Goal: Task Accomplishment & Management: Complete application form

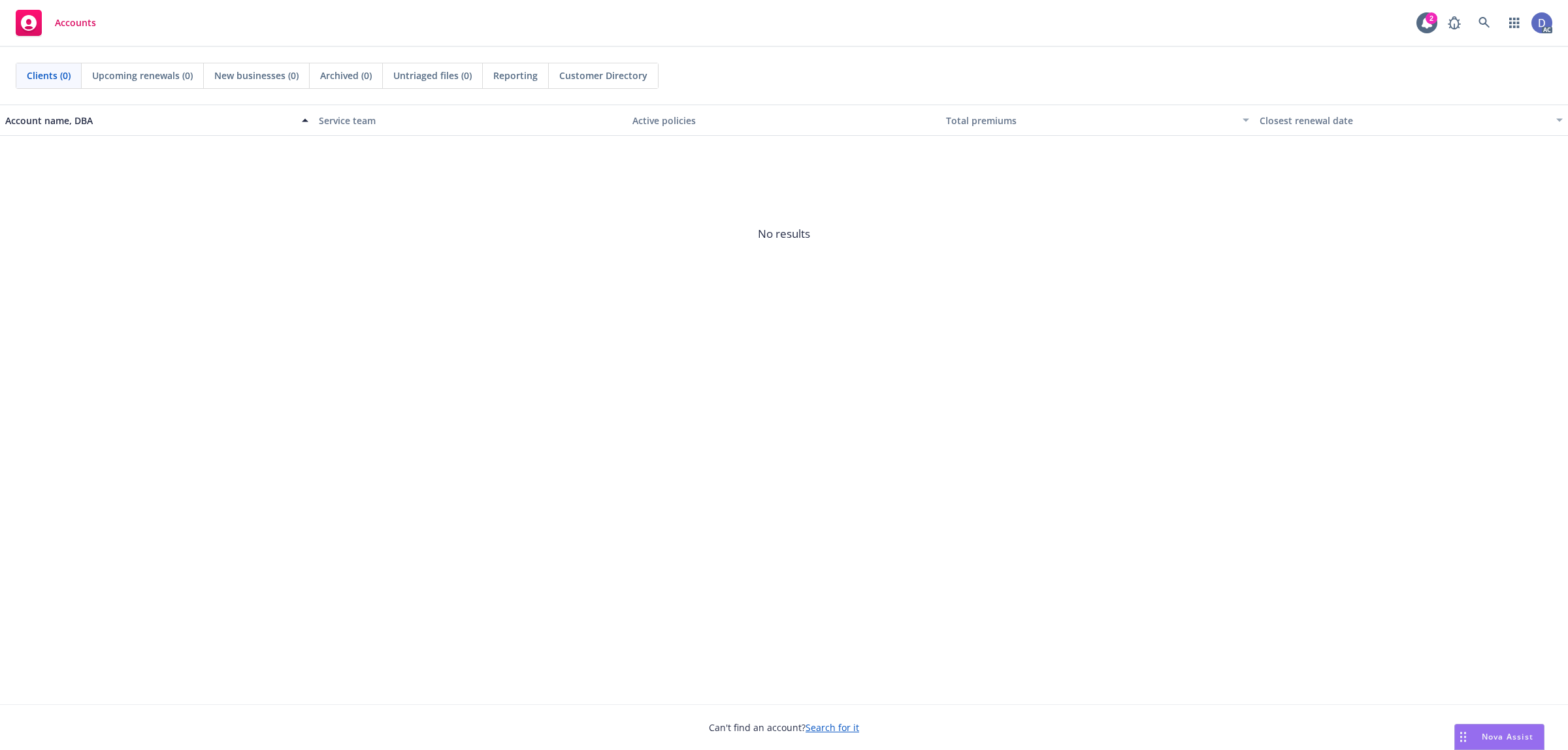
drag, startPoint x: 523, startPoint y: 276, endPoint x: 514, endPoint y: 210, distance: 66.6
click at [523, 276] on span "No results" at bounding box center [784, 234] width 1568 height 196
click at [1491, 26] on link at bounding box center [1484, 22] width 26 height 26
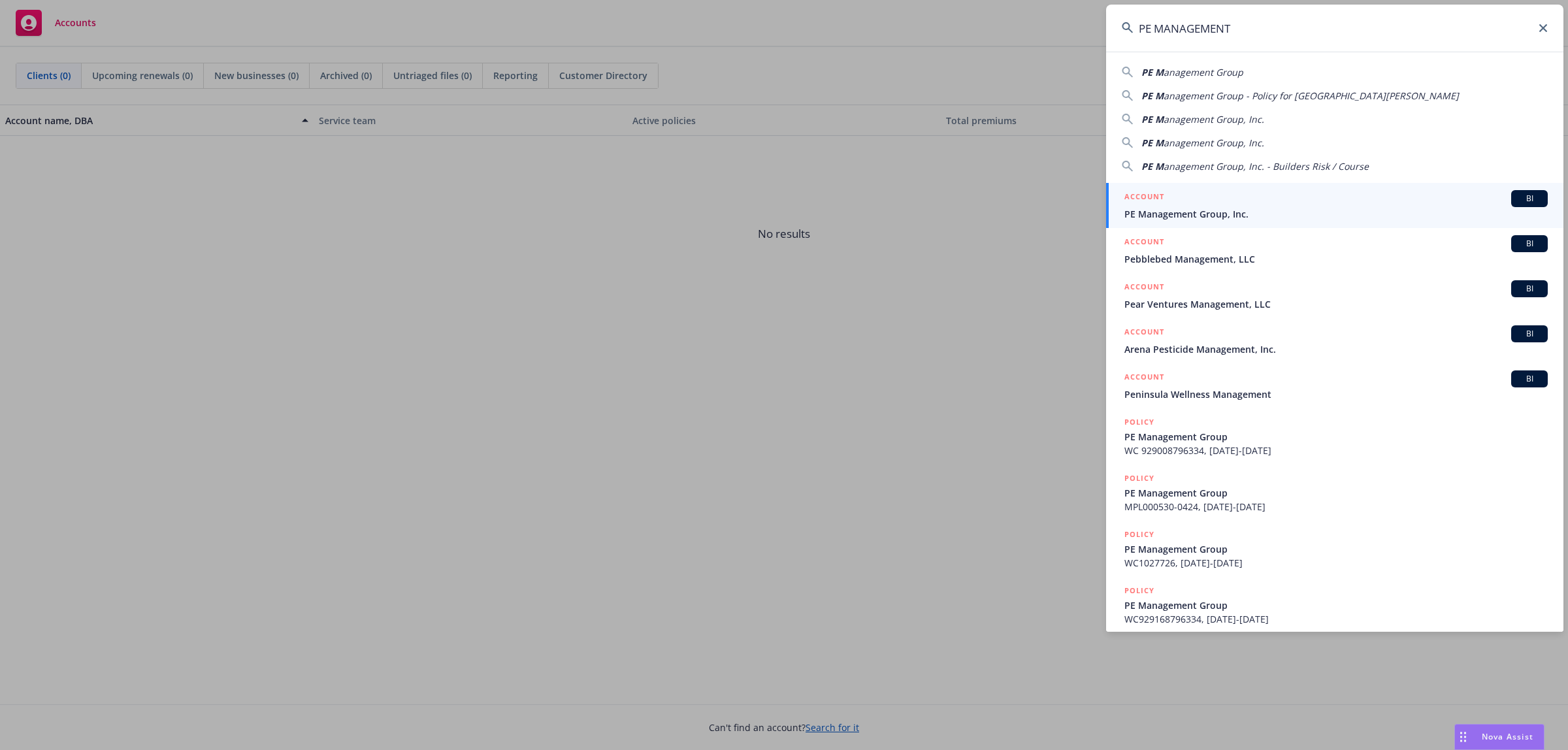
type input "PE MANAGEMENT"
click at [1238, 203] on div "ACCOUNT BI" at bounding box center [1336, 199] width 423 height 17
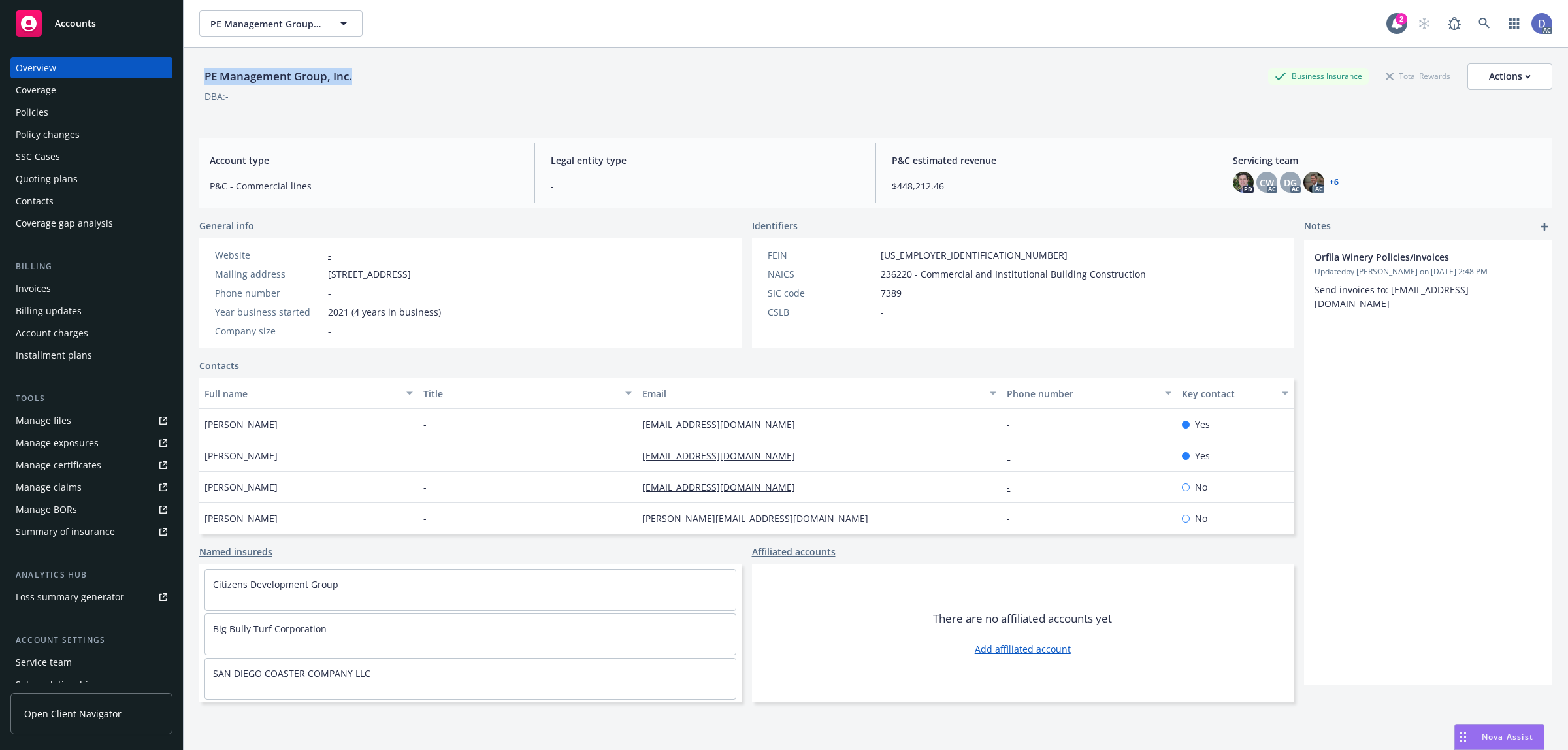
copy div "PE Management Group, Inc."
drag, startPoint x: 360, startPoint y: 80, endPoint x: 206, endPoint y: 82, distance: 154.0
click at [206, 82] on div "PE Management Group, Inc. Business Insurance Total Rewards Actions" at bounding box center [876, 76] width 1354 height 26
click at [70, 488] on div "Manage claims" at bounding box center [48, 488] width 66 height 21
click at [48, 421] on div "Manage files" at bounding box center [43, 421] width 56 height 21
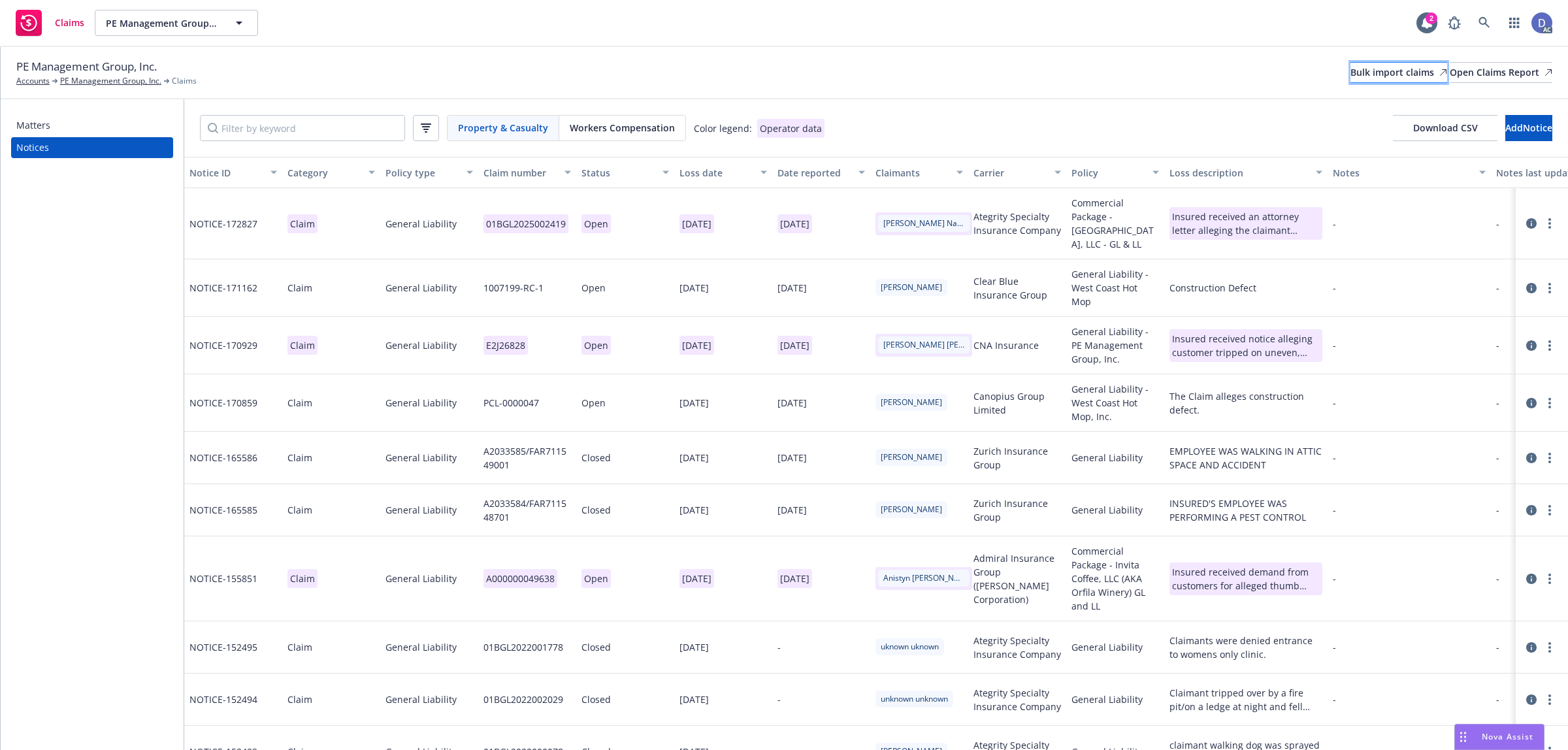
click at [1351, 70] on div "Bulk import claims" at bounding box center [1399, 72] width 97 height 19
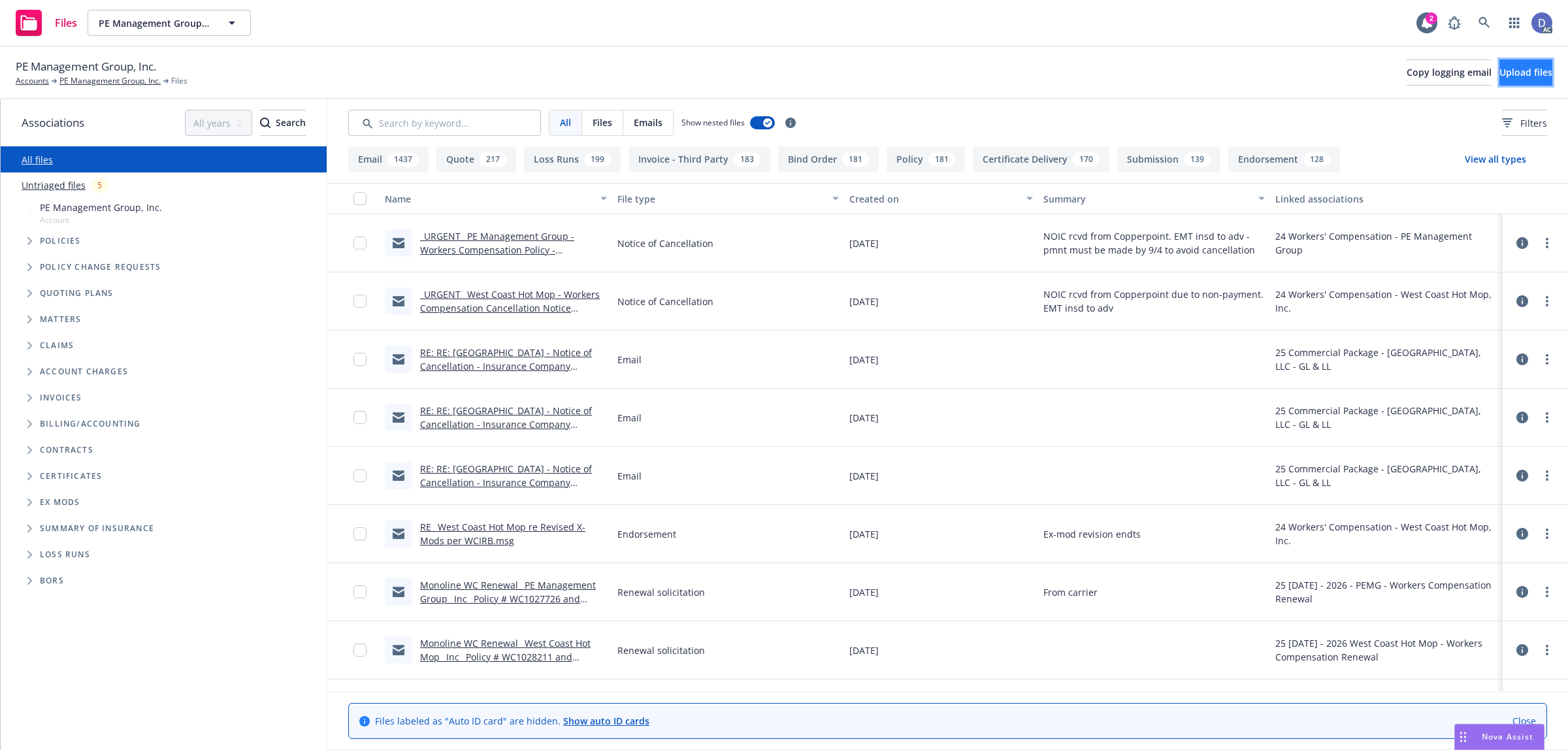
click at [1539, 84] on button "Upload files" at bounding box center [1526, 72] width 53 height 26
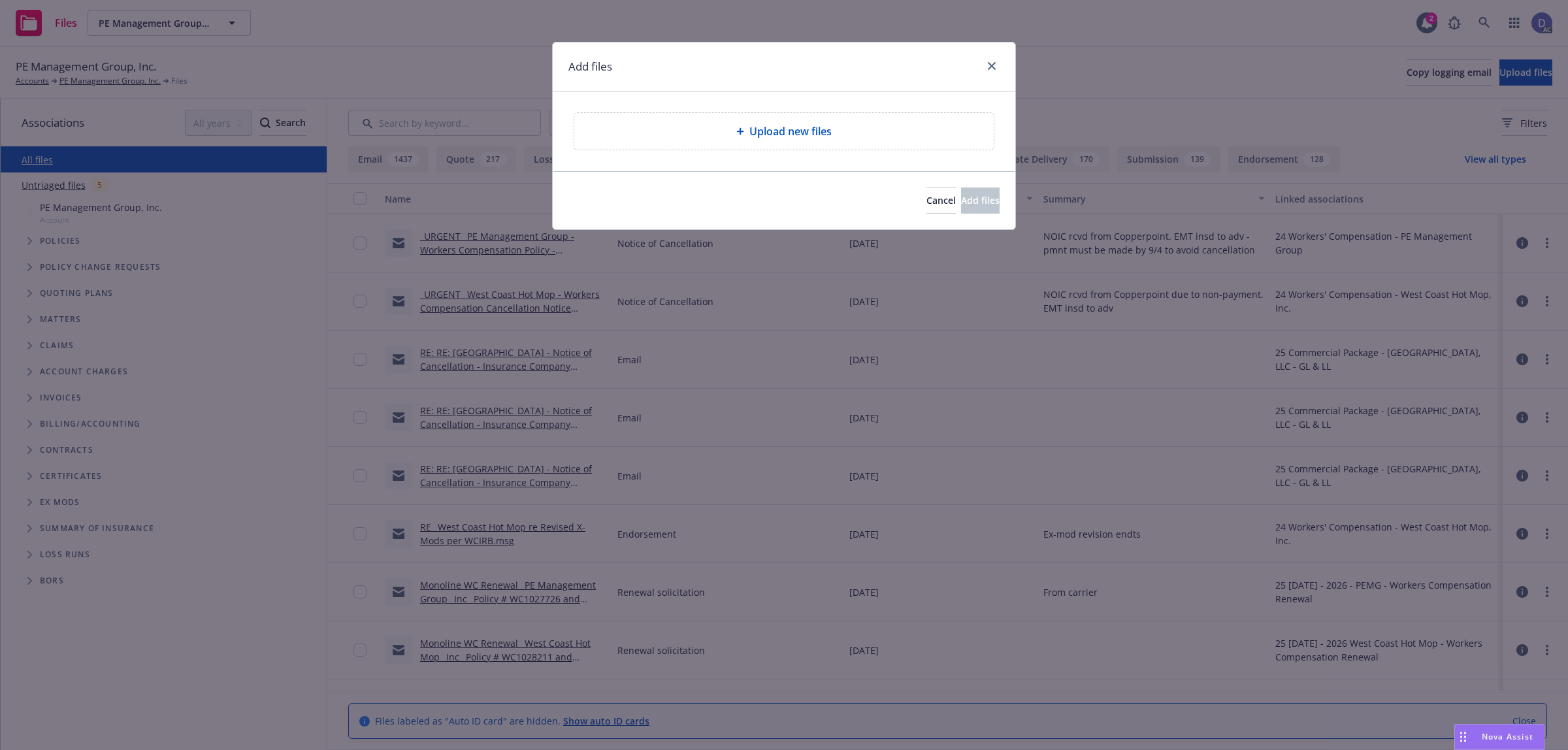
click at [738, 136] on div "Upload new files" at bounding box center [784, 131] width 399 height 15
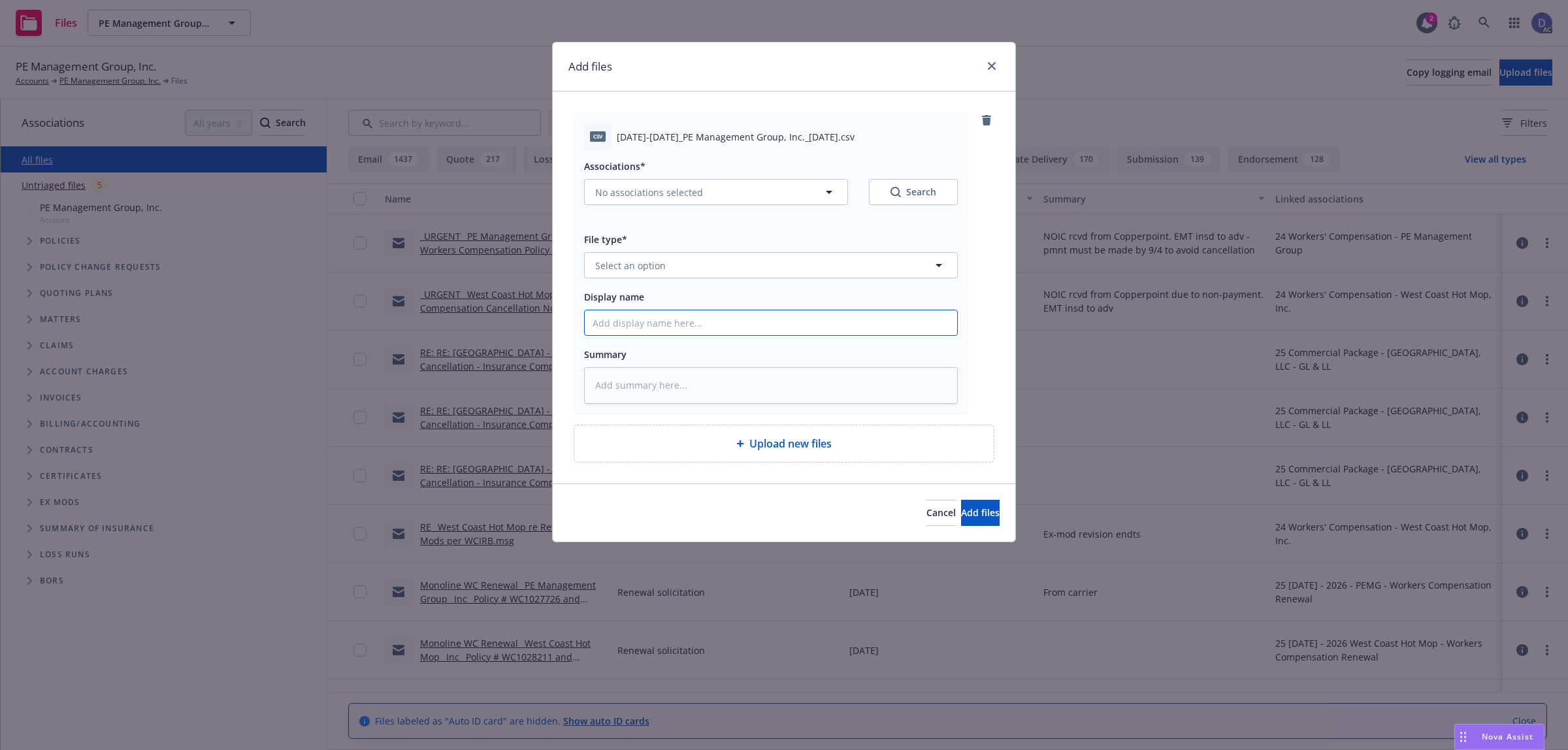
click at [689, 317] on input "Display name" at bounding box center [770, 323] width 372 height 25
paste input "2024-2025_PE Management Group, Inc._8-27-2025"
type input "2024-2025_PE Management Group, Inc._8-27-2025"
type textarea "x"
type input "2024-2025_PE Management Group, Inc._8-27-2025"
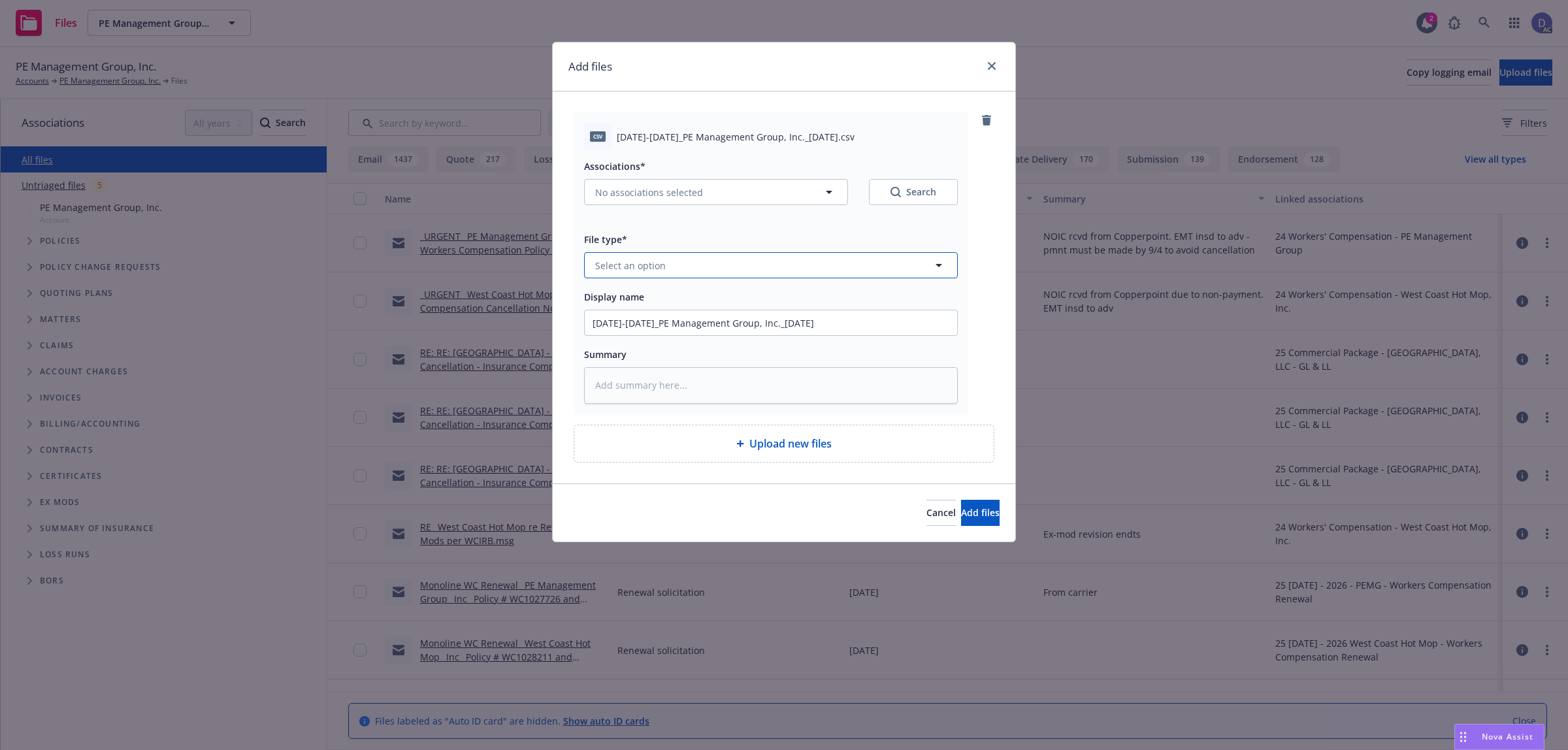
click at [745, 275] on button "Select an option" at bounding box center [771, 264] width 374 height 26
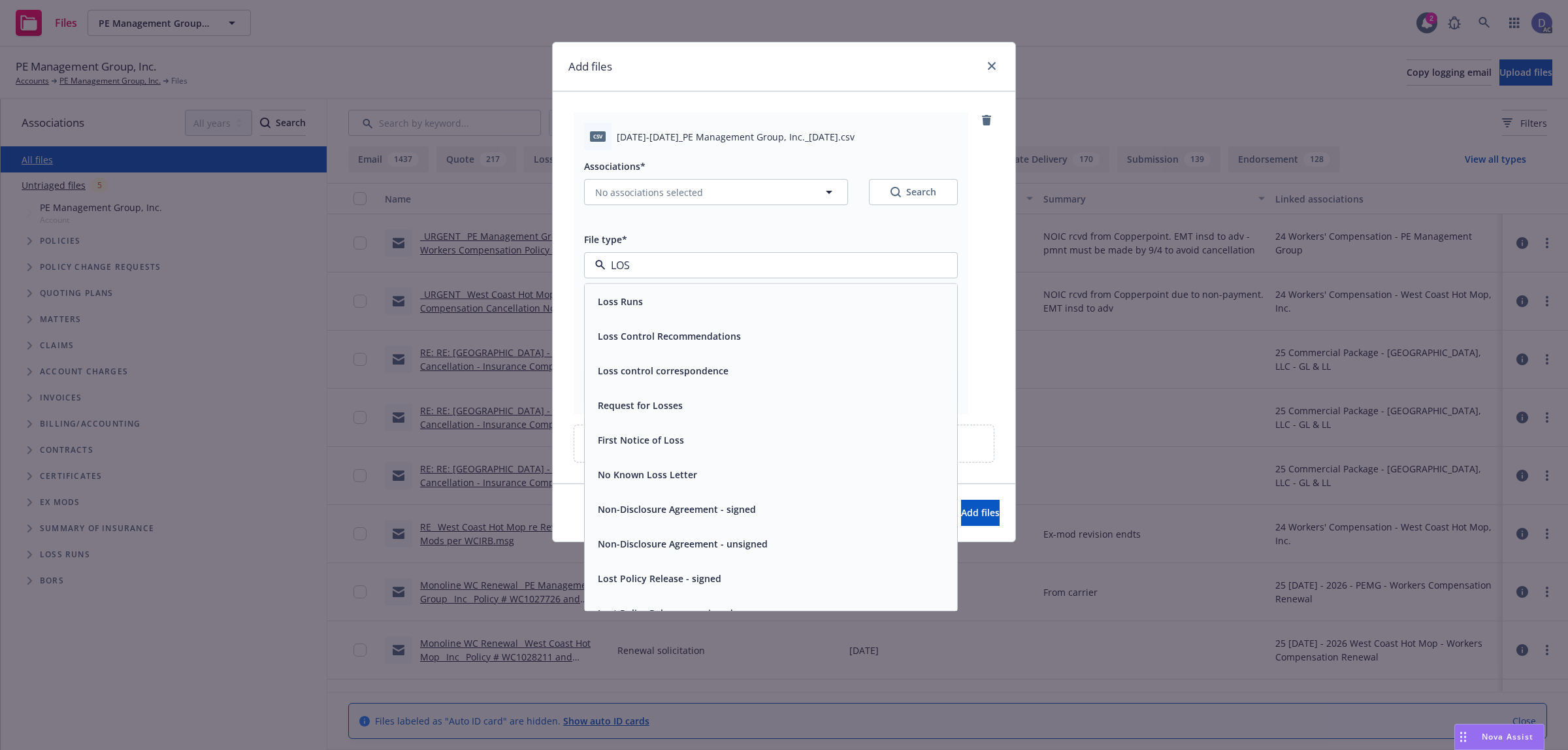
type input "LOSS"
click at [732, 295] on div "Loss Runs" at bounding box center [771, 302] width 357 height 19
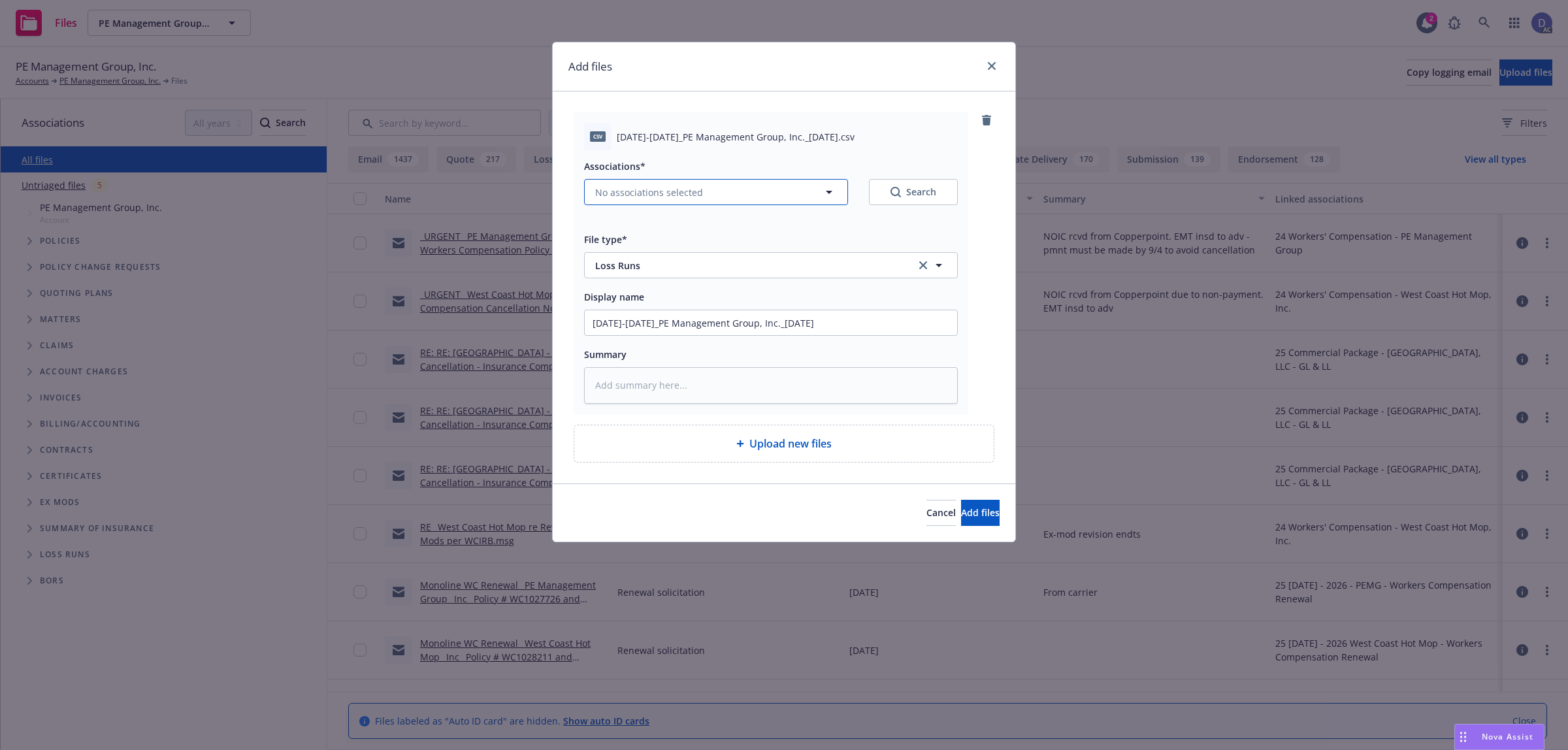
click at [605, 188] on span "No associations selected" at bounding box center [649, 192] width 108 height 13
type textarea "x"
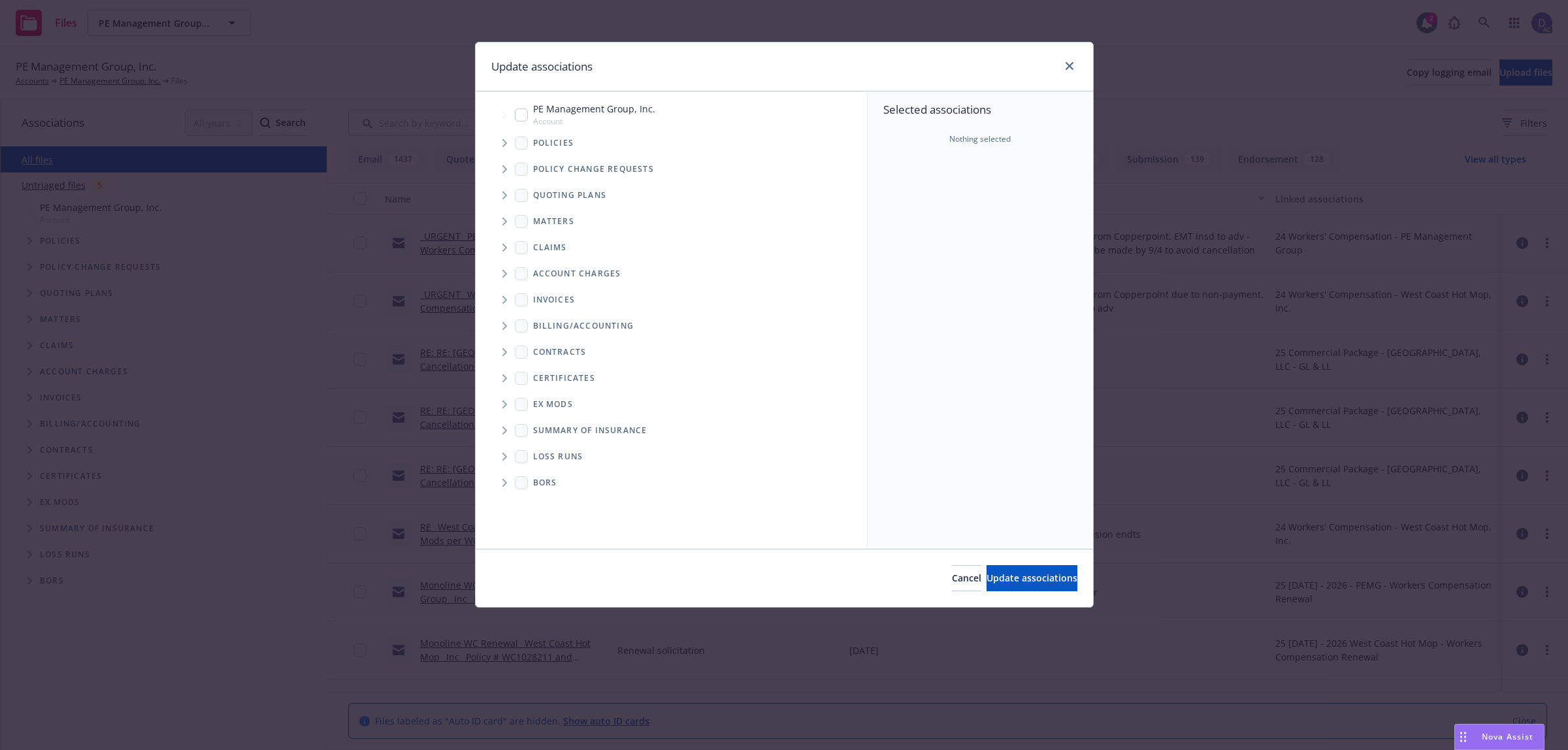
click at [510, 142] on span "Tree Example" at bounding box center [505, 143] width 21 height 21
click at [884, 204] on div "Selected associations Nothing selected" at bounding box center [981, 320] width 226 height 458
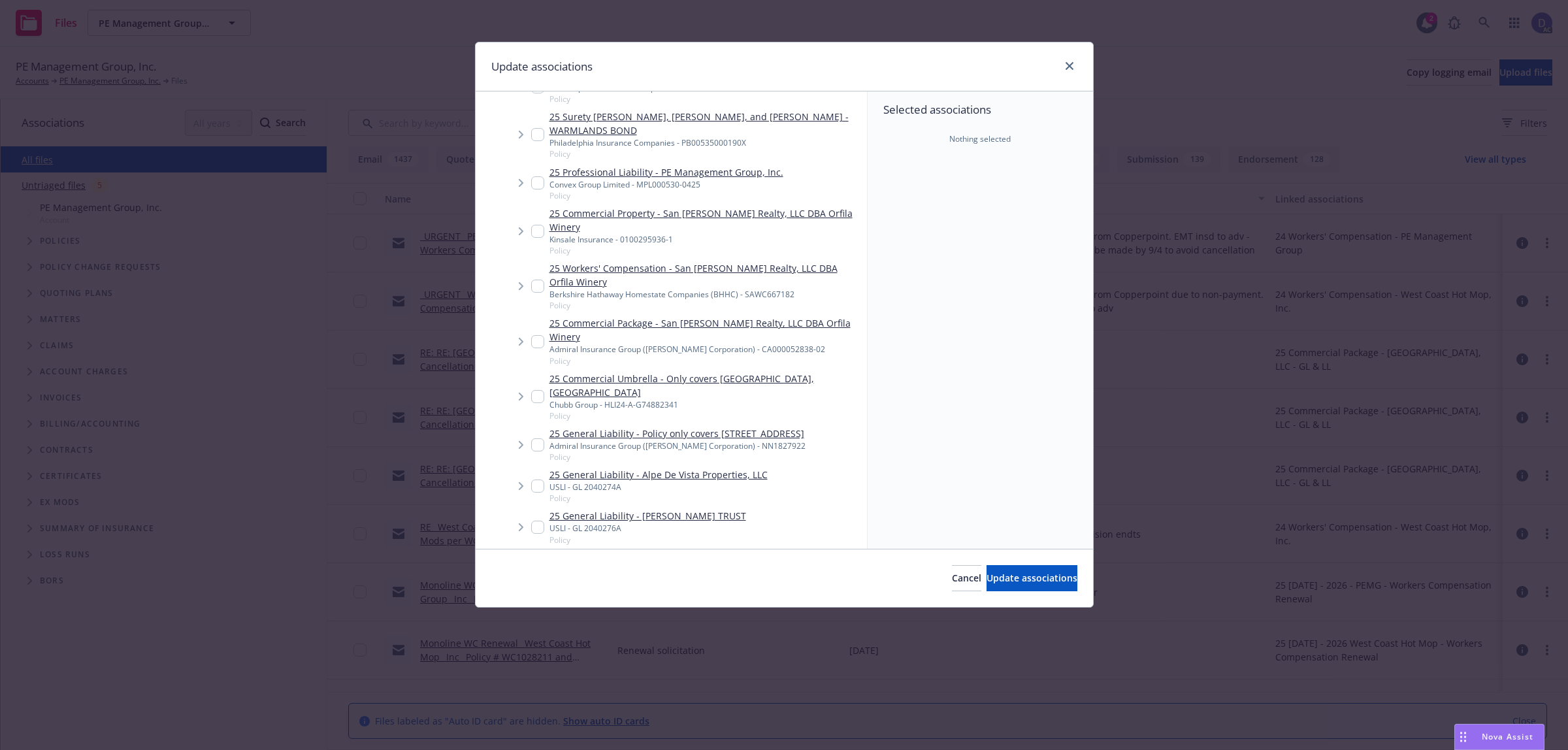
scroll to position [3670, 0]
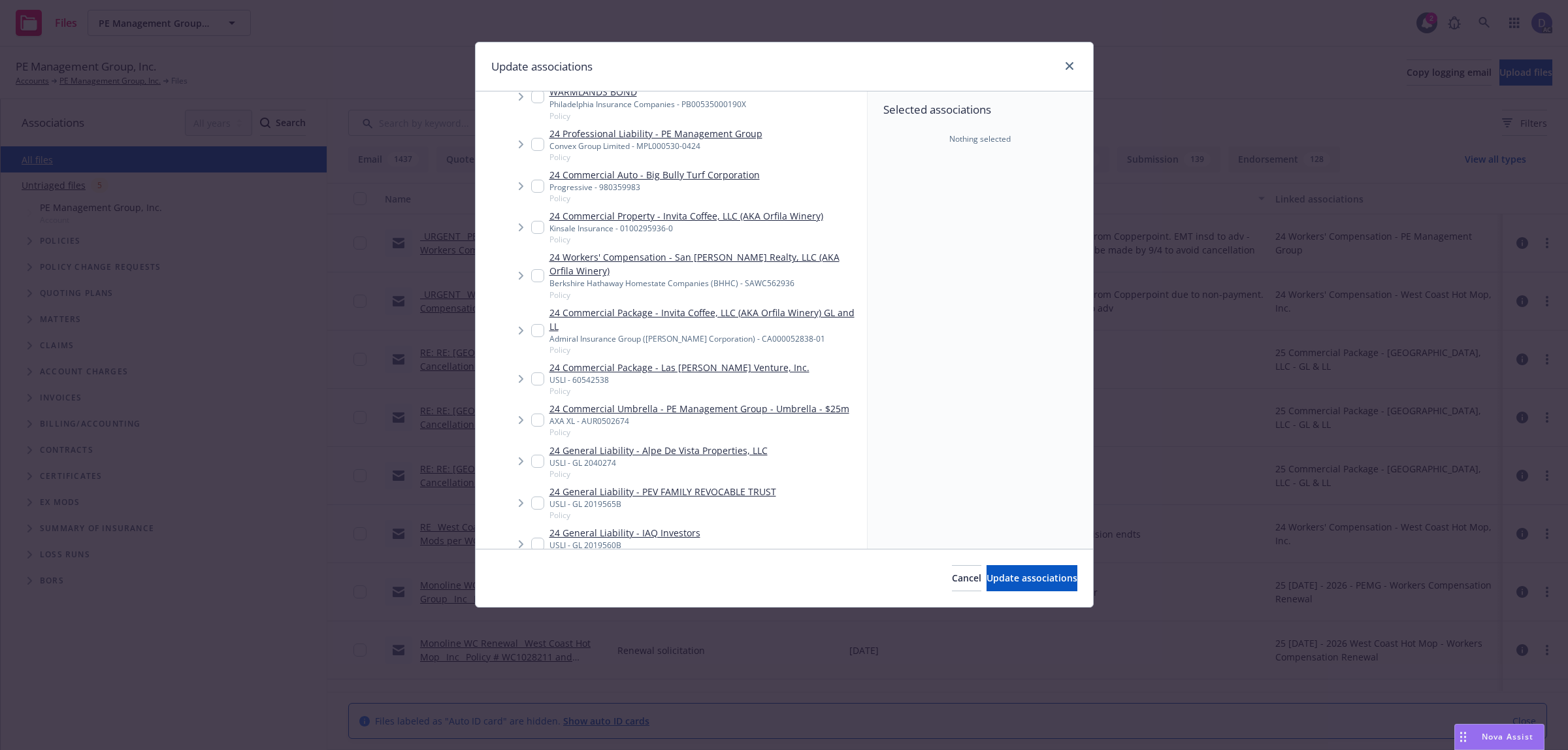
click at [537, 324] on input "Tree Example" at bounding box center [538, 331] width 13 height 13
checkbox input "true"
click at [1052, 603] on div "Cancel Update associations" at bounding box center [784, 578] width 617 height 58
click at [1044, 588] on button "Update associations" at bounding box center [1032, 578] width 90 height 26
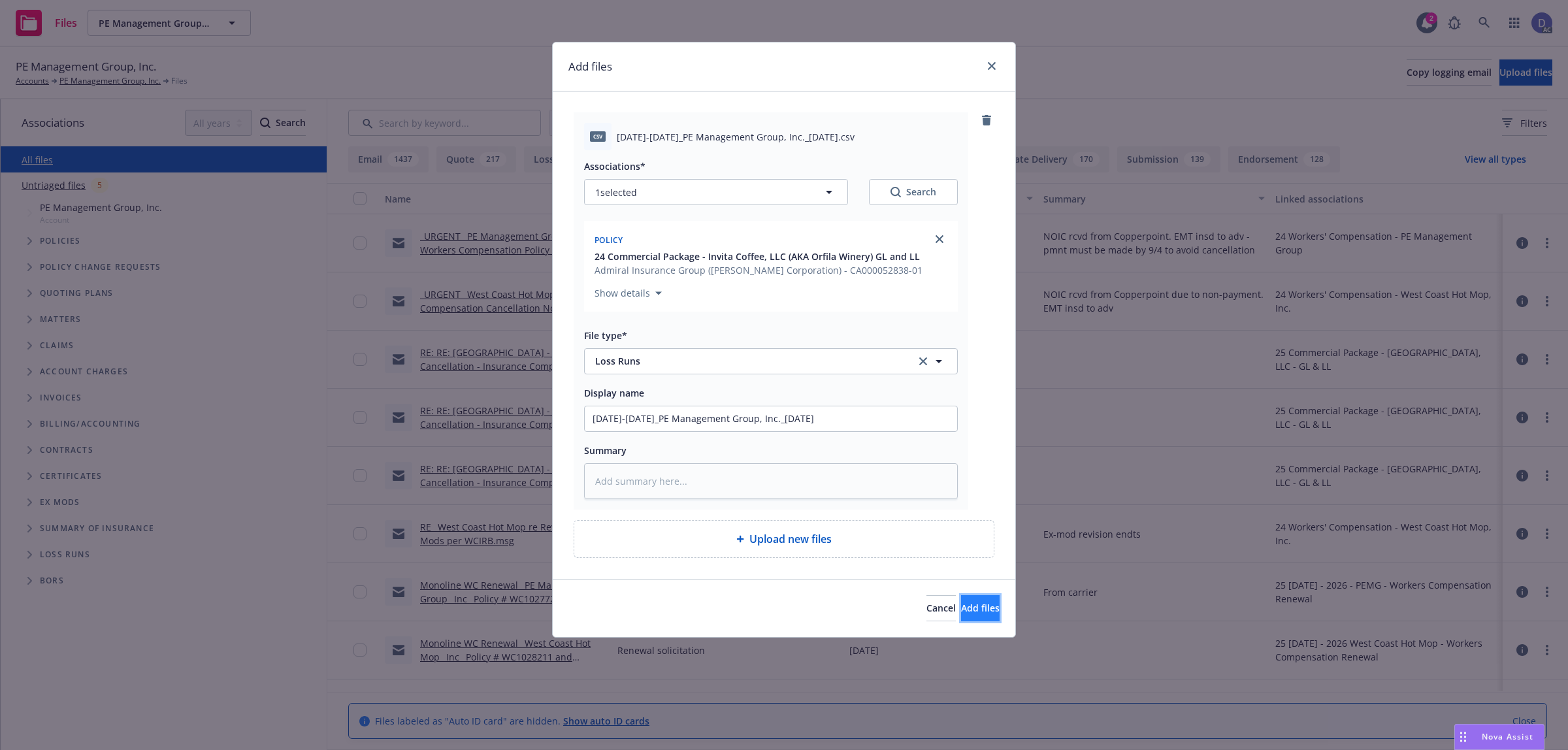
click at [995, 606] on button "Add files" at bounding box center [981, 608] width 38 height 26
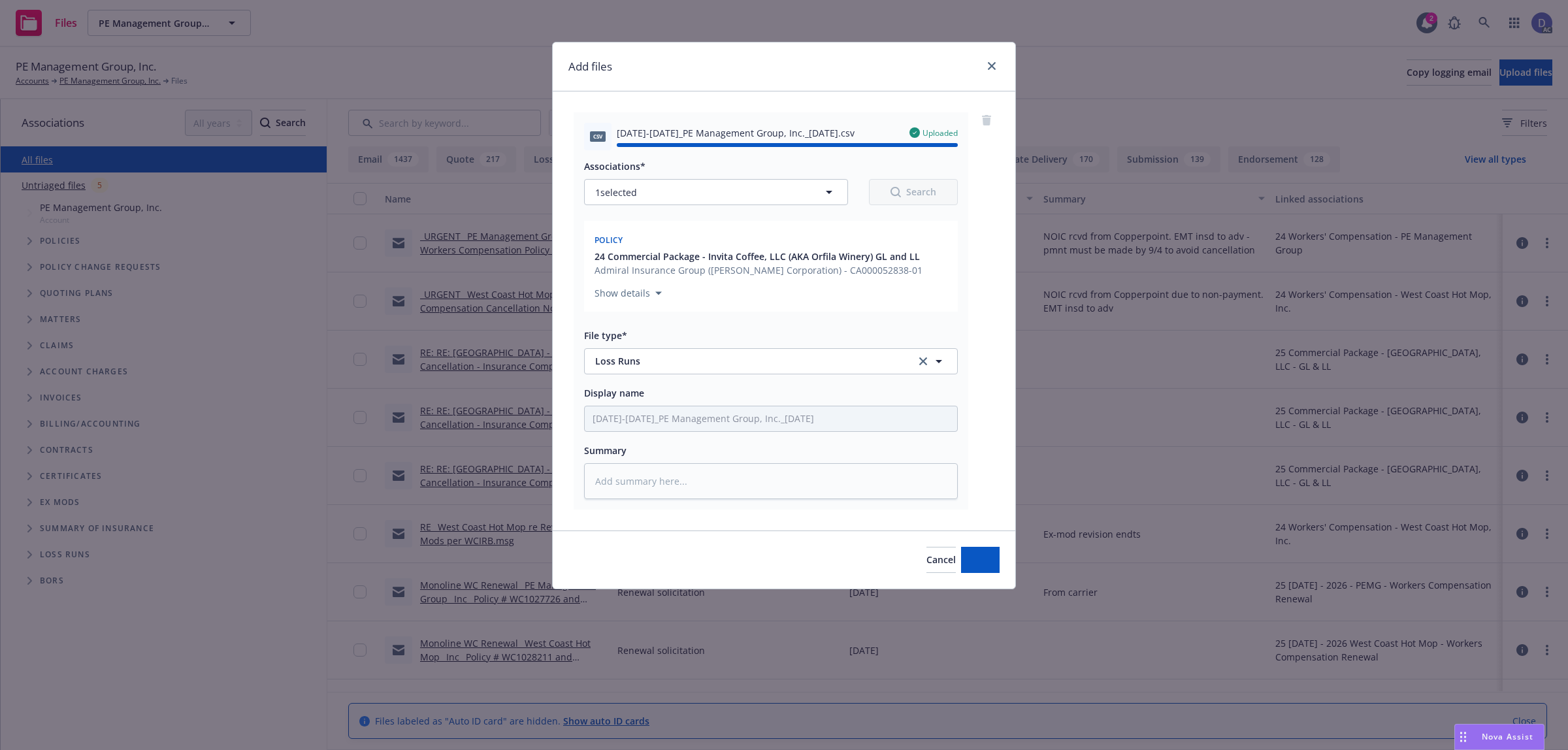
type textarea "x"
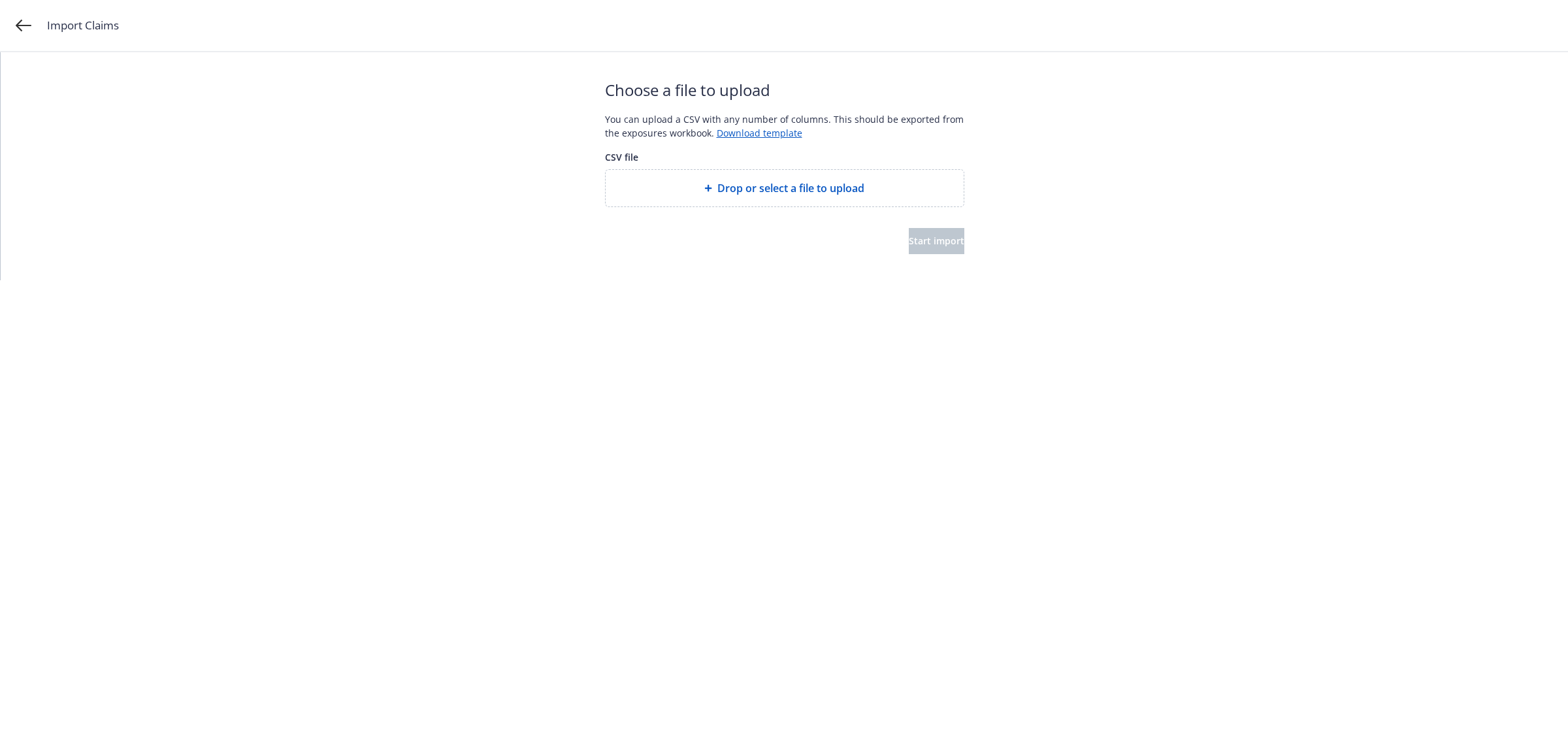
click at [810, 187] on span "Drop or select a file to upload" at bounding box center [790, 188] width 147 height 15
click at [909, 252] on button "Start import" at bounding box center [937, 240] width 56 height 26
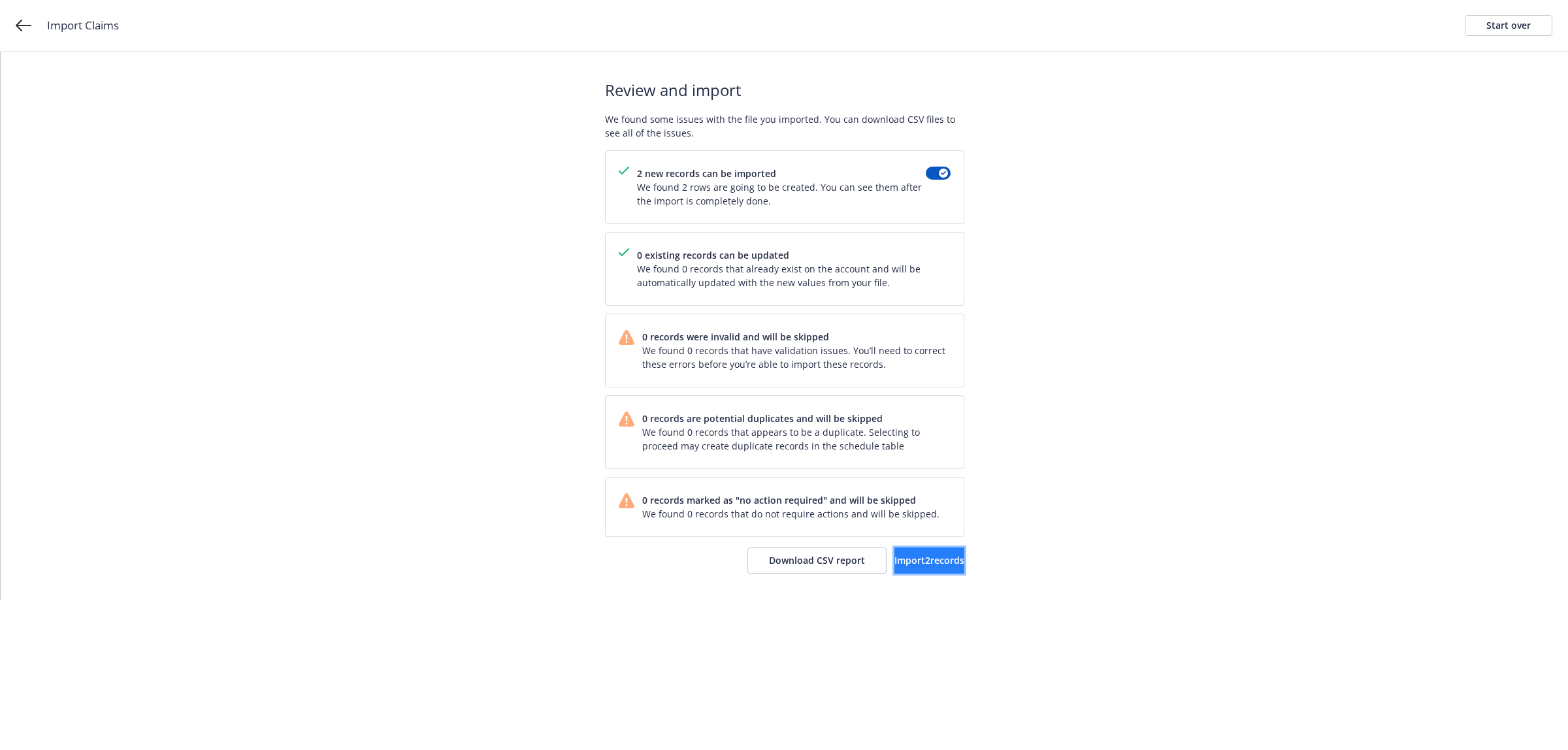
click at [923, 552] on button "Import 2 records" at bounding box center [930, 561] width 70 height 26
click at [929, 570] on link "View accounts" at bounding box center [910, 561] width 107 height 26
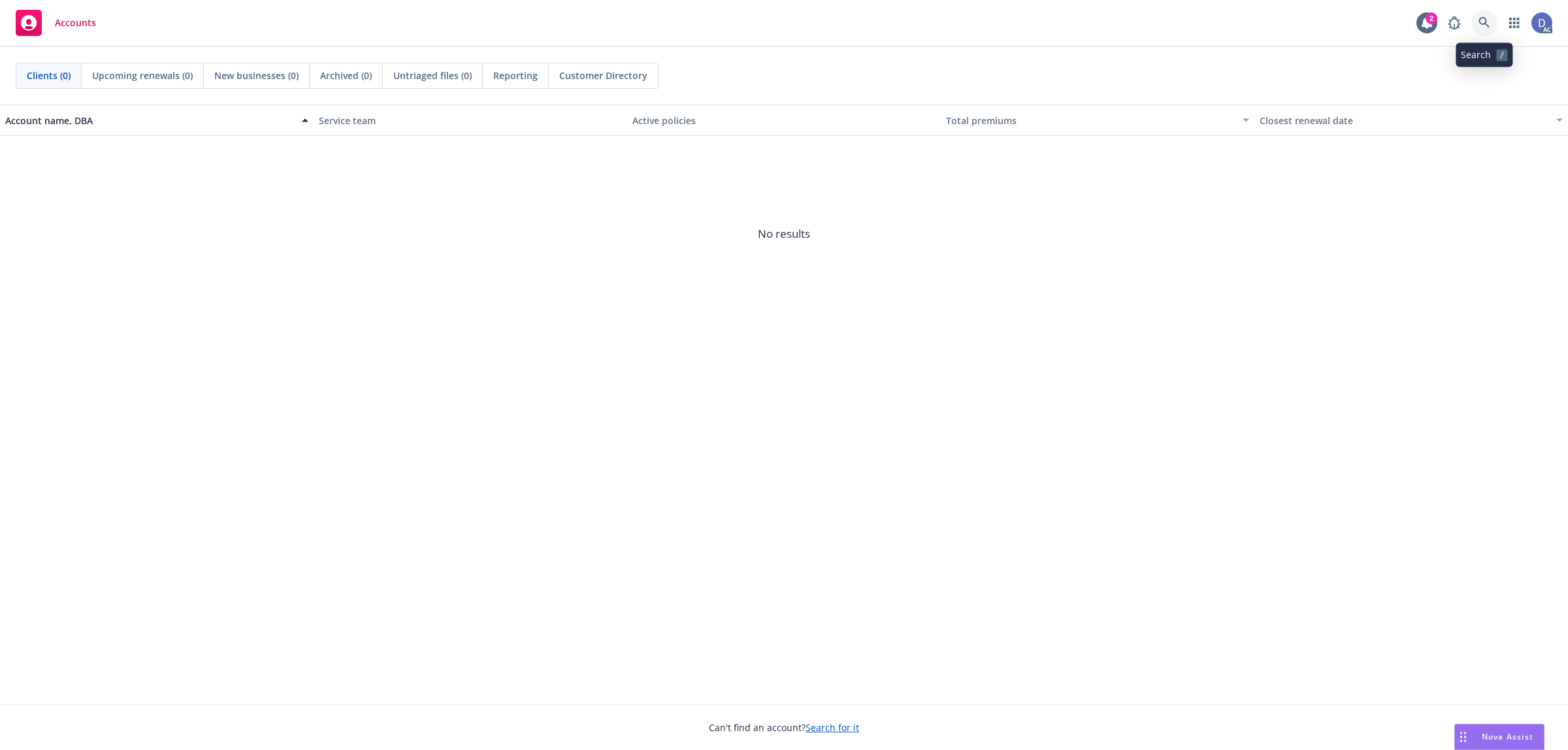
click at [1479, 24] on link at bounding box center [1484, 22] width 26 height 26
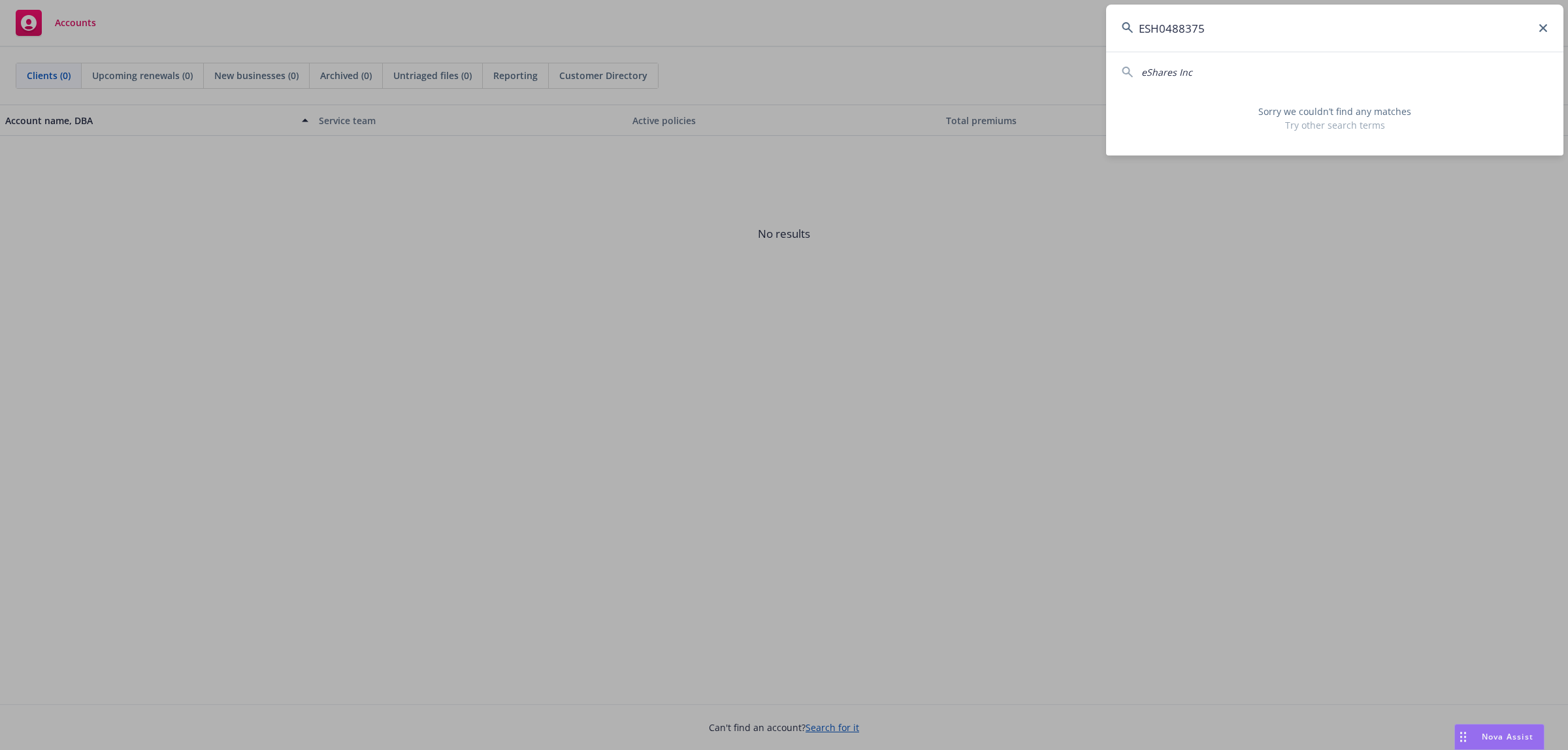
click at [1228, 30] on input "ESH0488375" at bounding box center [1335, 28] width 458 height 47
paste input "Juniper Square Inc"
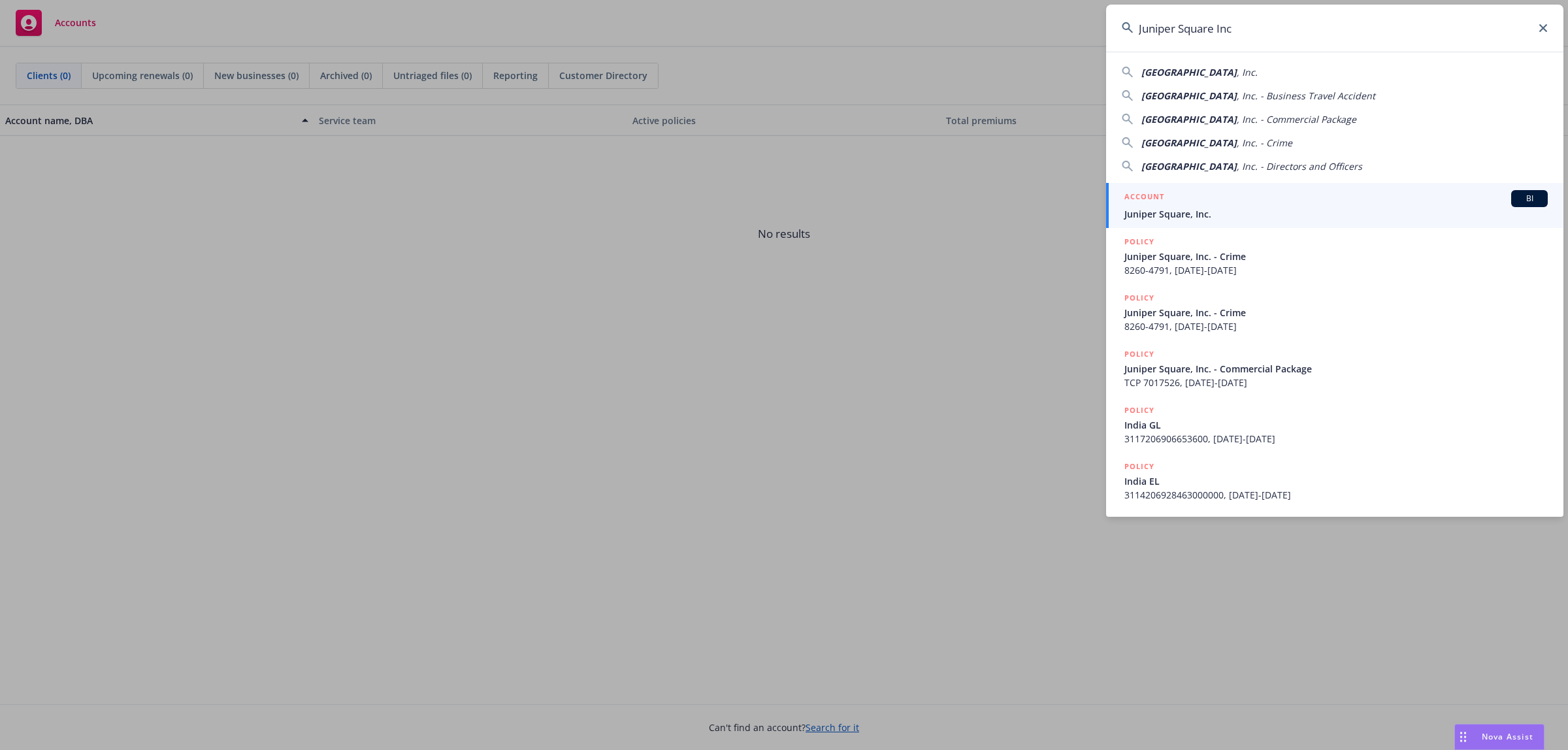
type input "Juniper Square Inc"
click at [1201, 216] on span "Juniper Square, Inc." at bounding box center [1336, 213] width 423 height 13
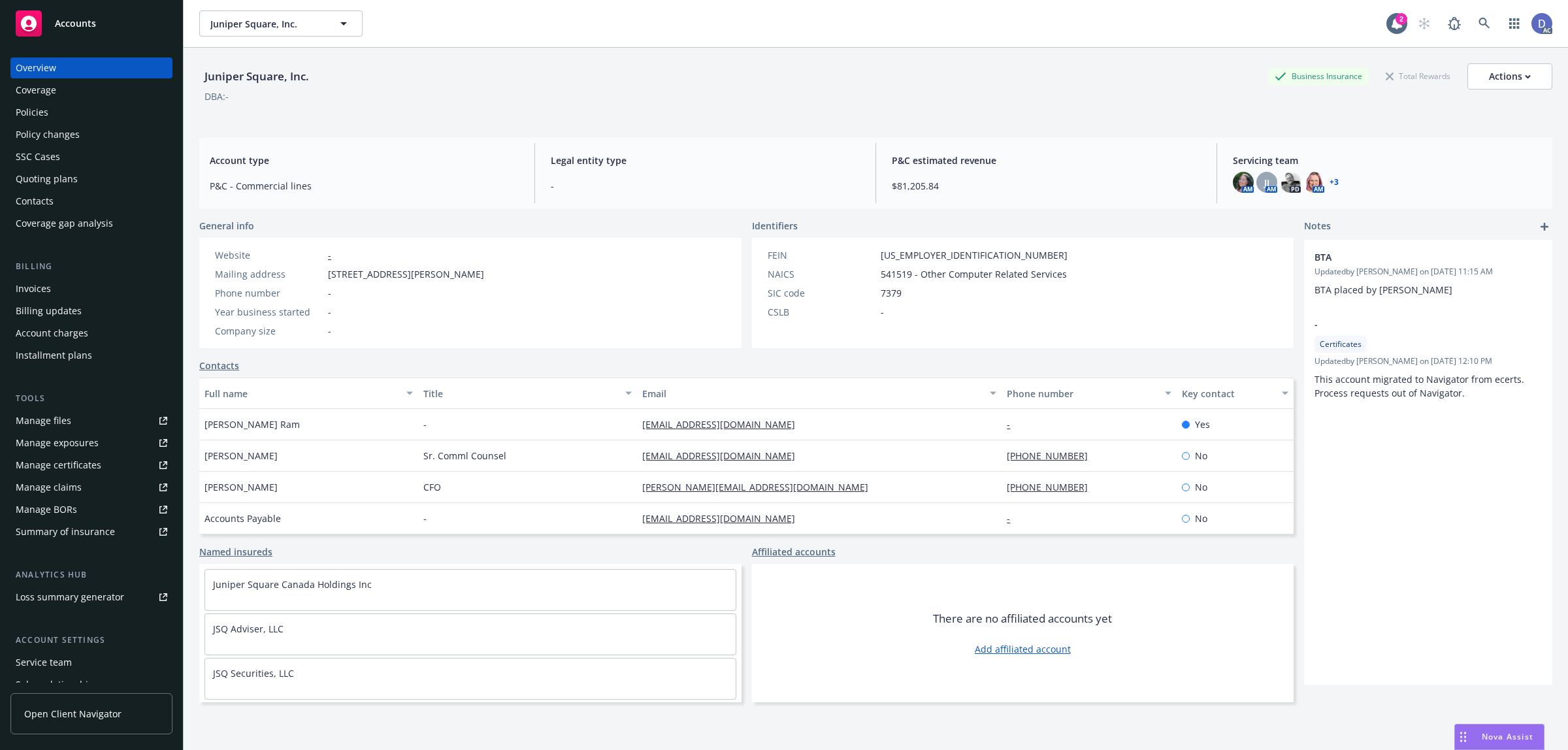
click at [64, 117] on div "Policies" at bounding box center [91, 112] width 152 height 21
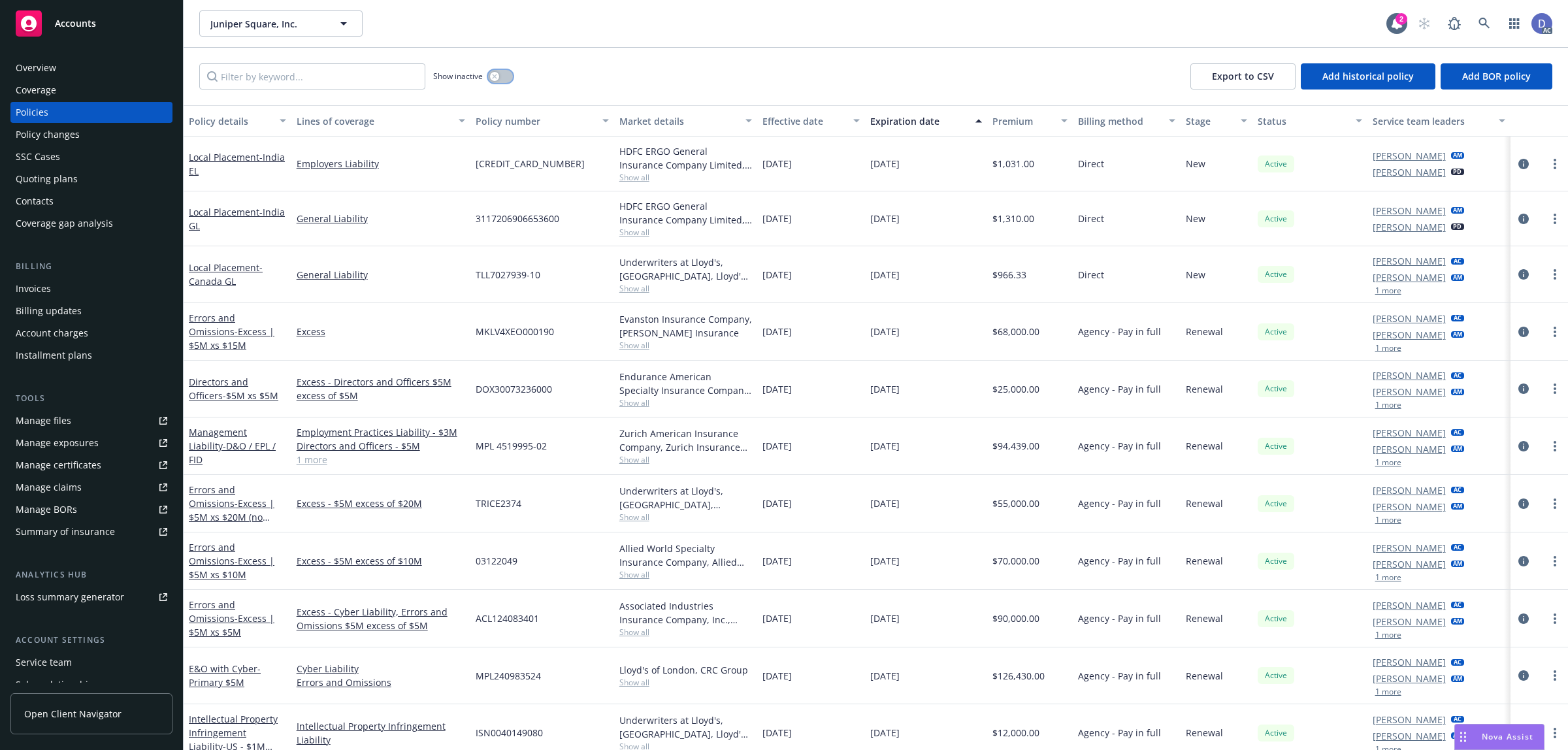
click at [494, 77] on icon "button" at bounding box center [494, 76] width 5 height 5
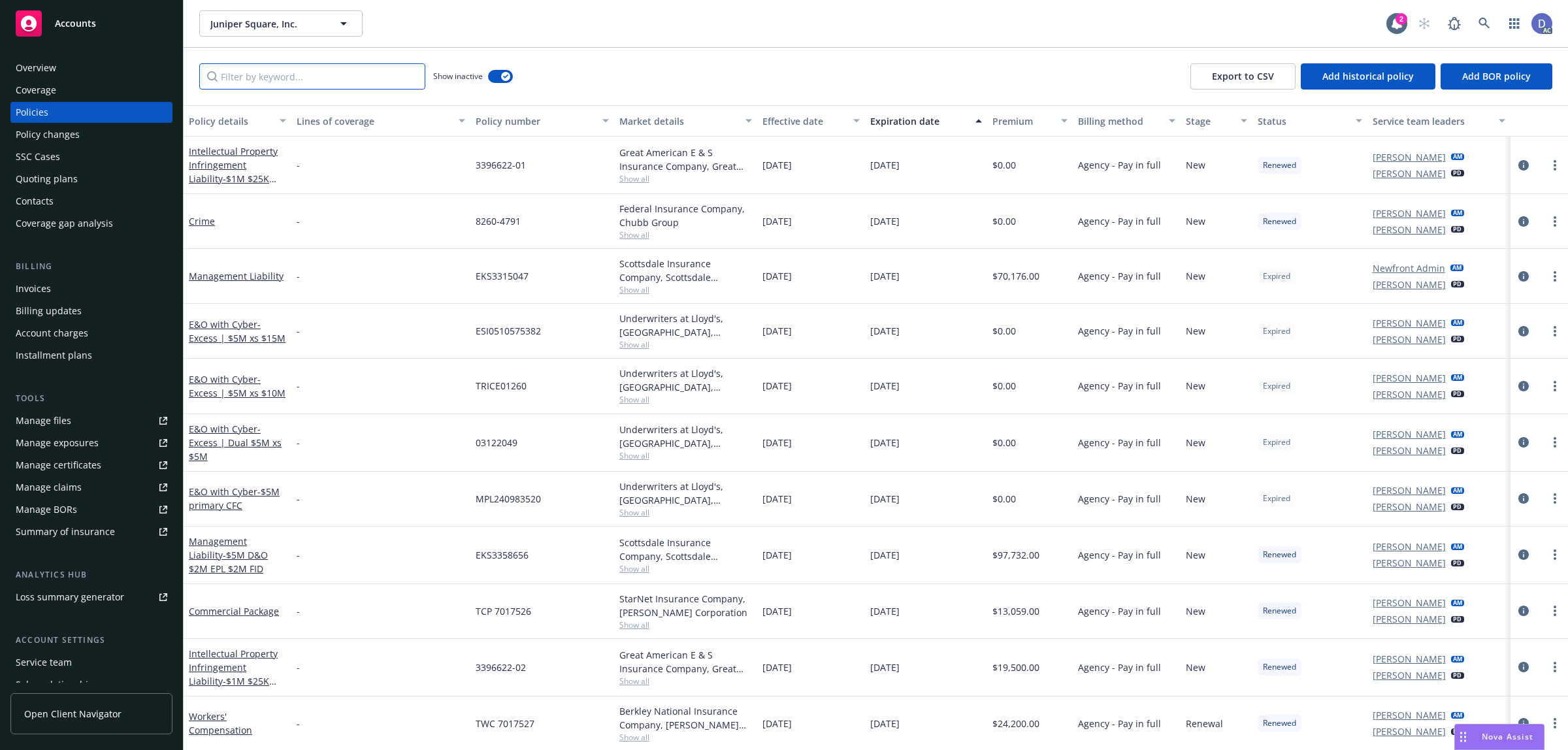
click at [313, 74] on input "Filter by keyword..." at bounding box center [311, 76] width 226 height 26
paste input "ESH04883752"
type input "ESH04883752"
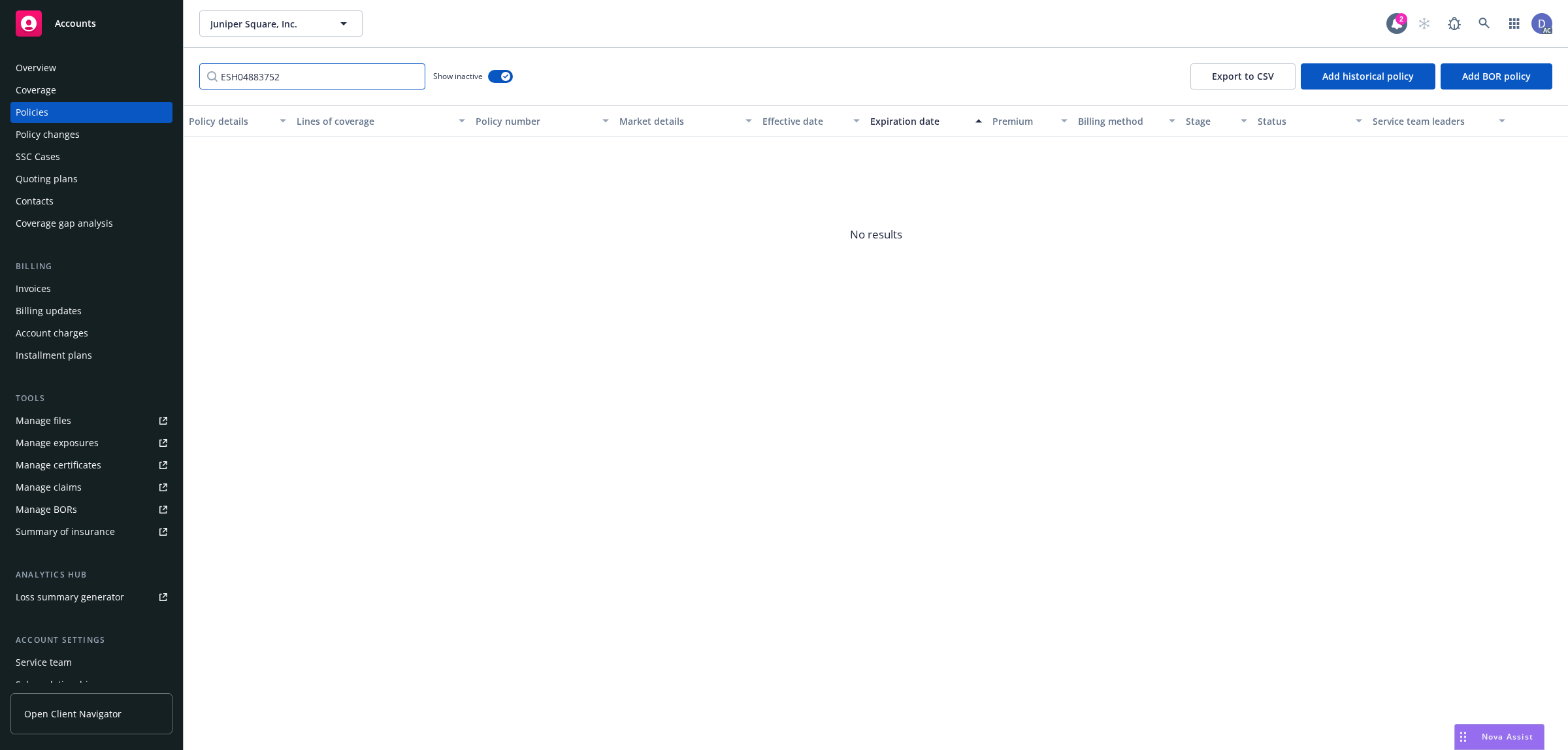
click at [410, 82] on input "ESH04883752" at bounding box center [311, 76] width 226 height 26
click at [413, 79] on input "ESH04883752" at bounding box center [311, 76] width 226 height 26
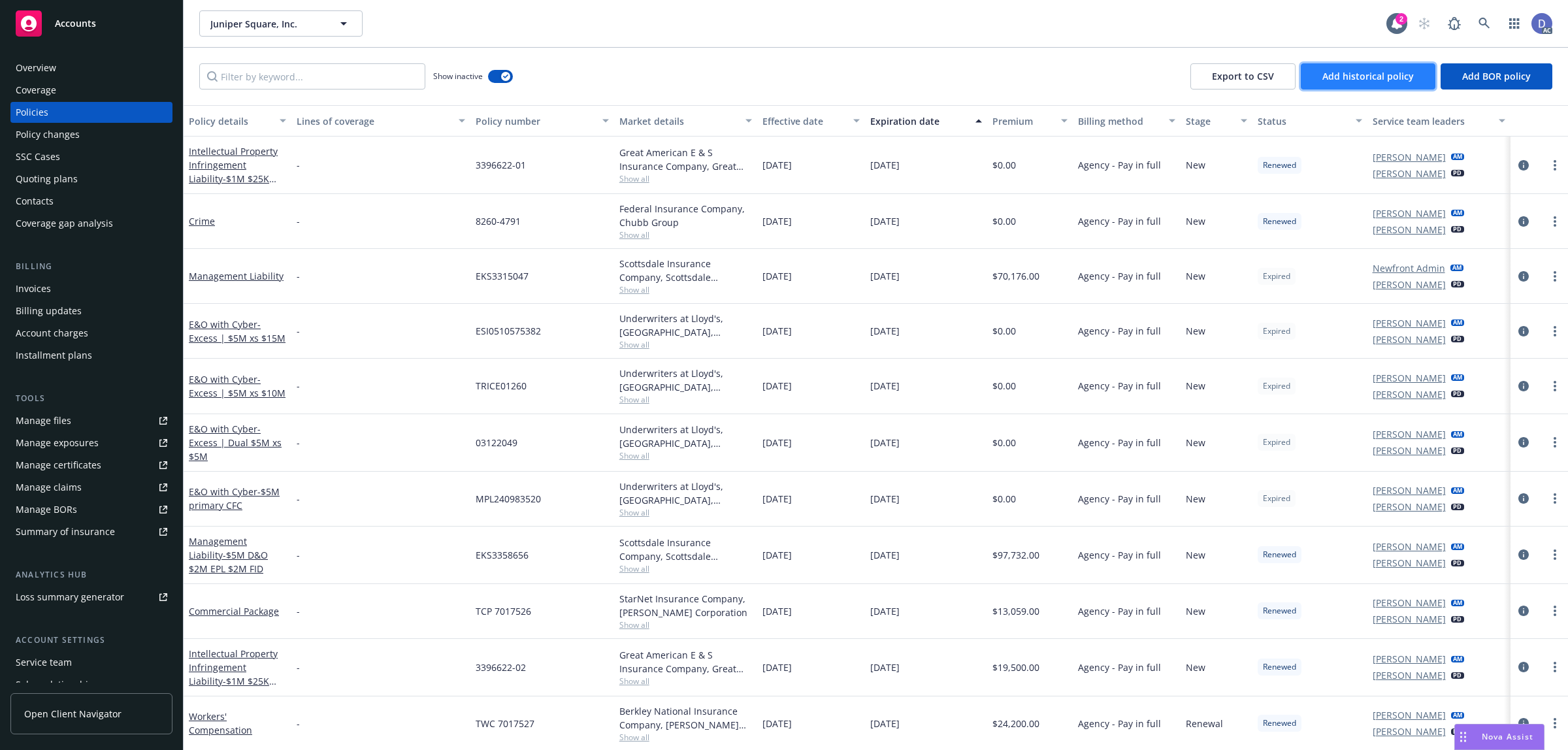
click at [1364, 83] on button "Add historical policy" at bounding box center [1368, 76] width 135 height 26
select select "other"
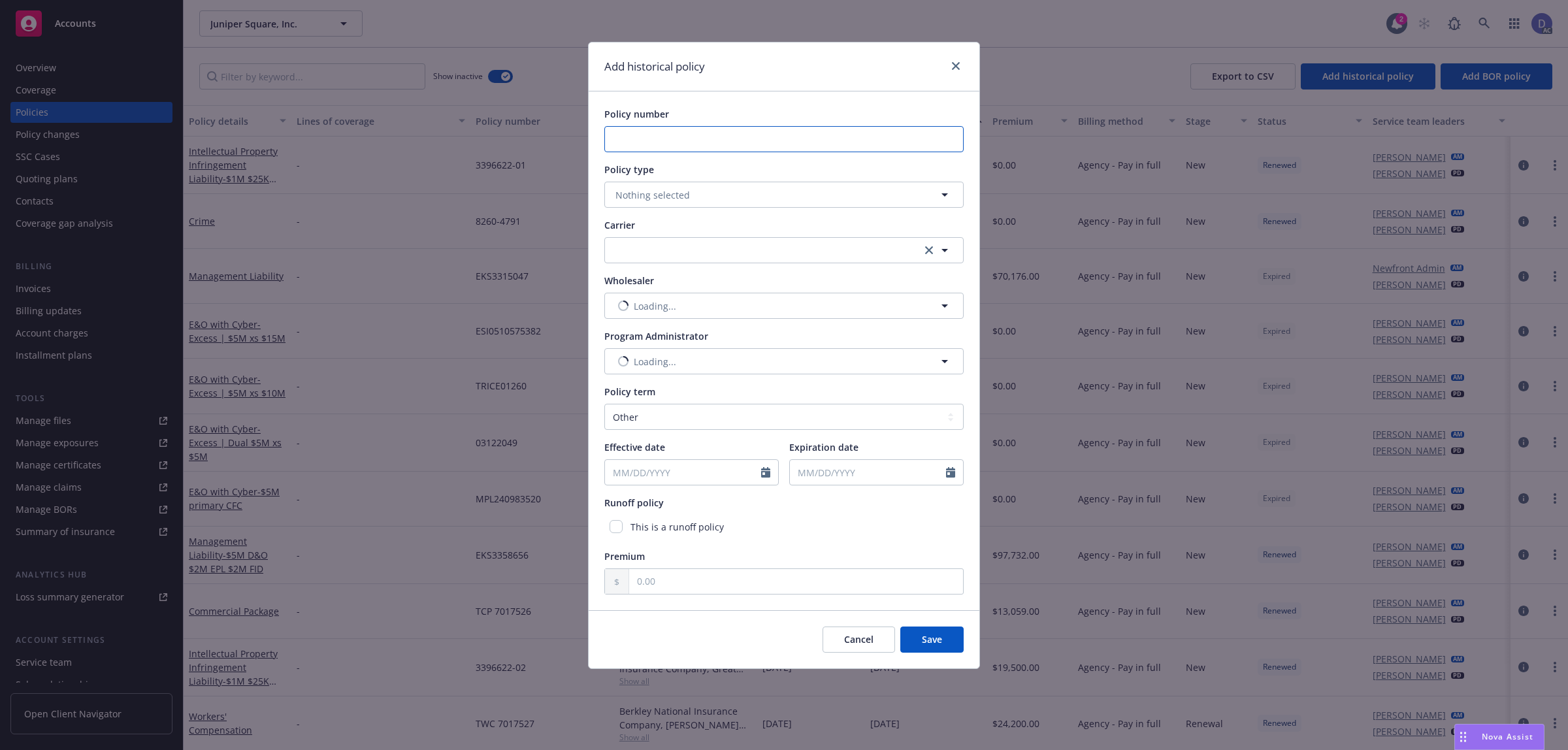
click at [728, 132] on input "Policy number" at bounding box center [784, 138] width 360 height 26
paste input "ESH04883752"
type input "ESH04883752"
click at [680, 203] on button "Nothing selected" at bounding box center [784, 194] width 360 height 26
click at [958, 70] on link "close" at bounding box center [956, 65] width 15 height 15
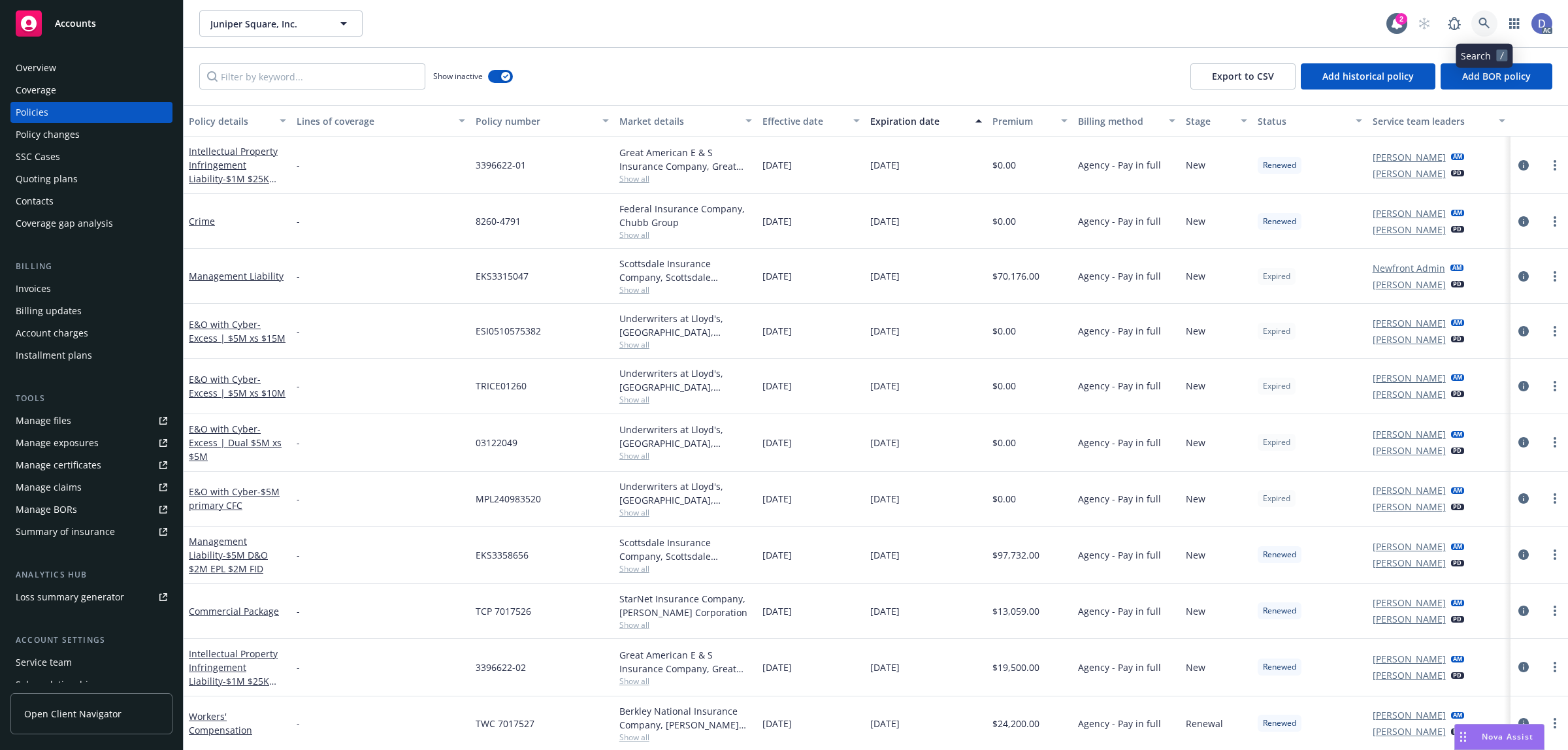
click at [1490, 28] on link at bounding box center [1484, 23] width 26 height 26
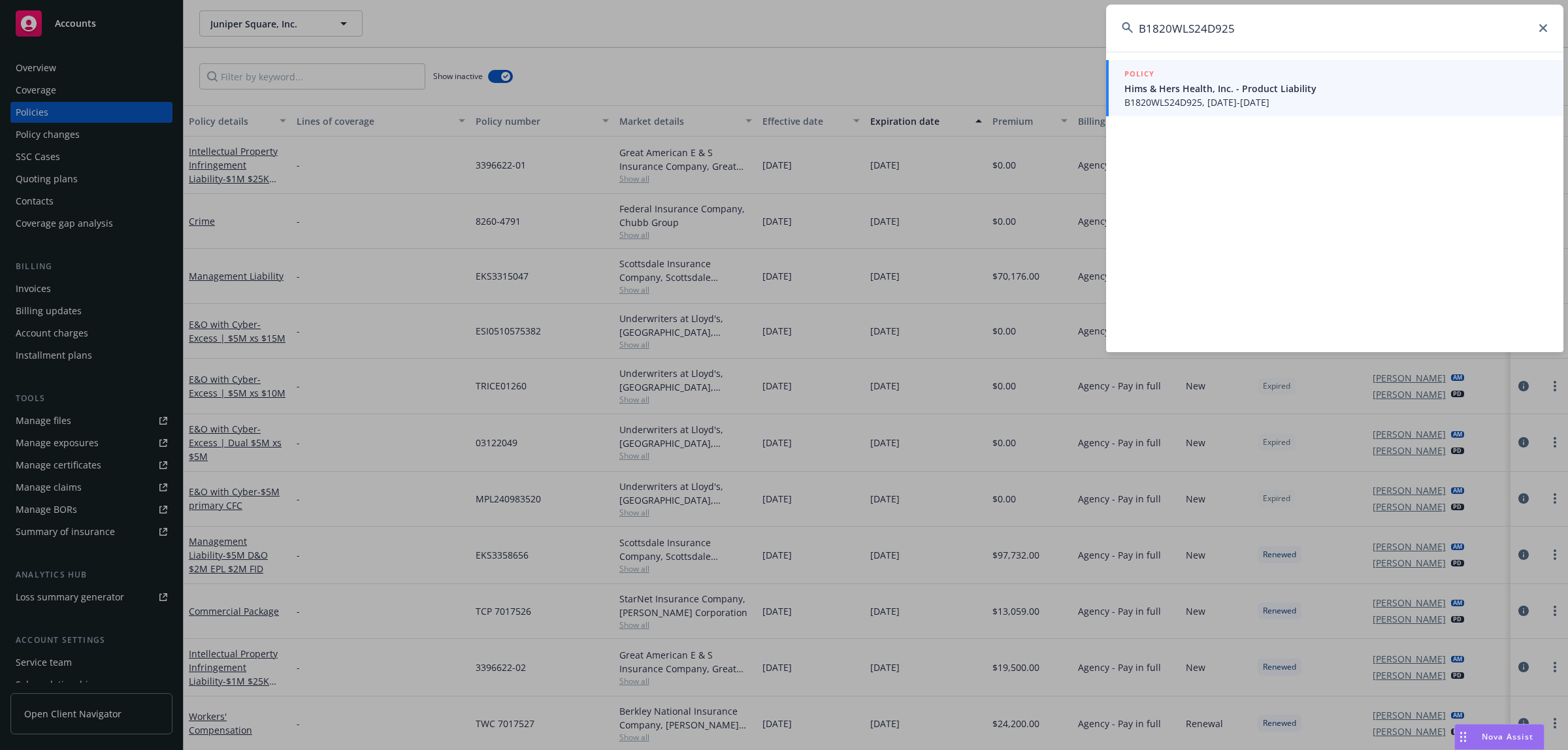
type input "B1820WLS24D925"
click at [1209, 107] on span "B1820WLS24D925, 12/14/2024-11/14/2025" at bounding box center [1336, 102] width 423 height 13
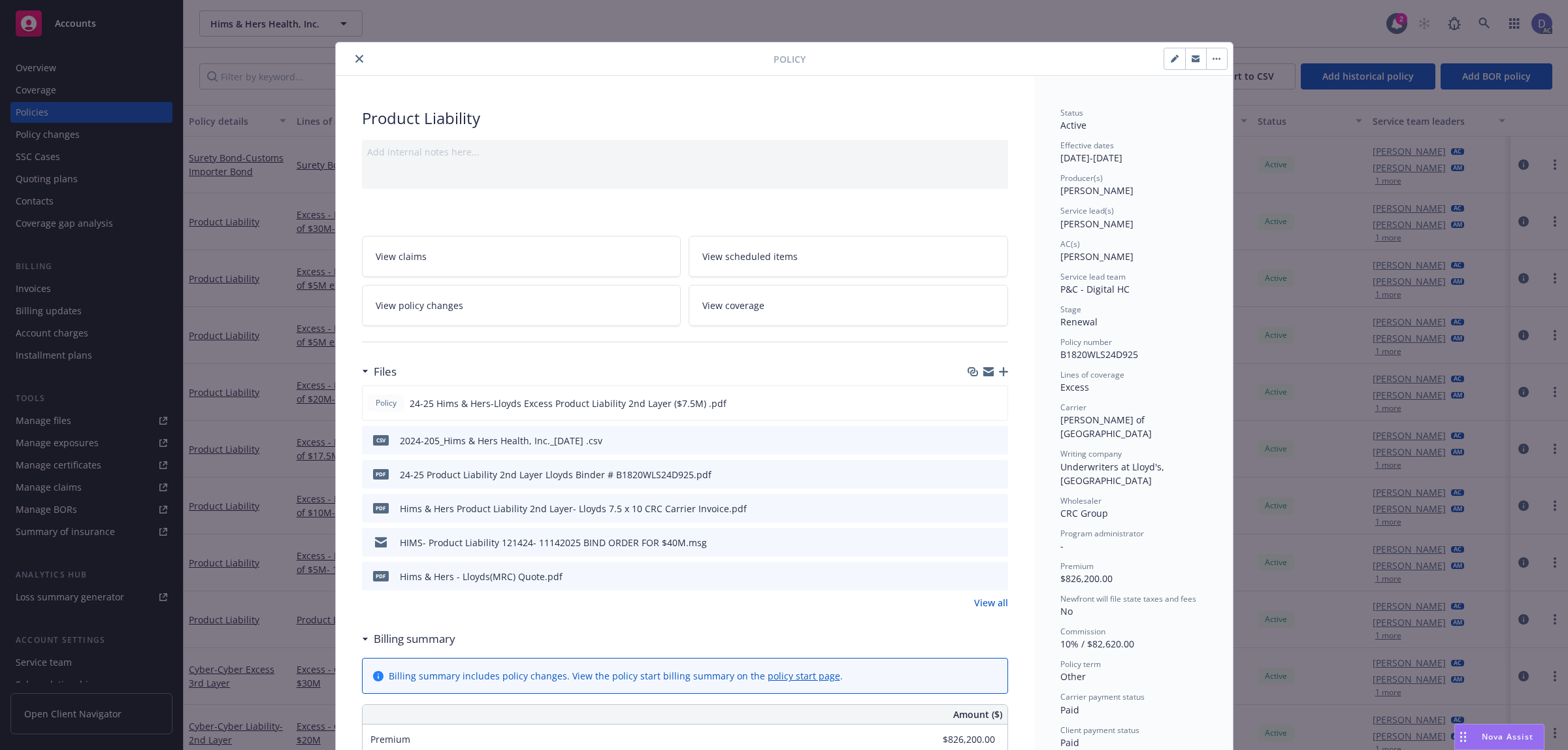
click at [357, 59] on icon "close" at bounding box center [360, 59] width 8 height 8
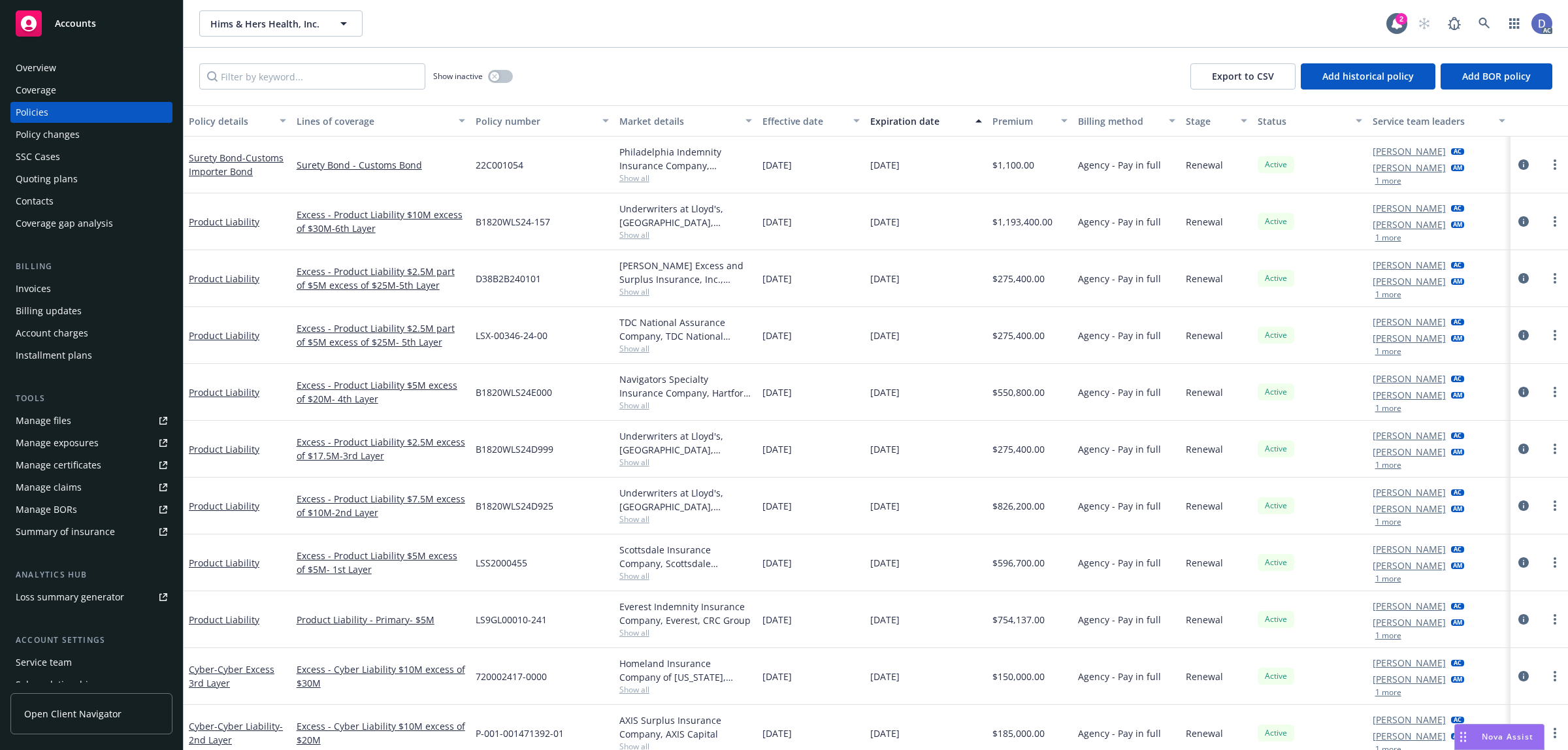
click at [57, 63] on div "Overview" at bounding box center [91, 68] width 152 height 21
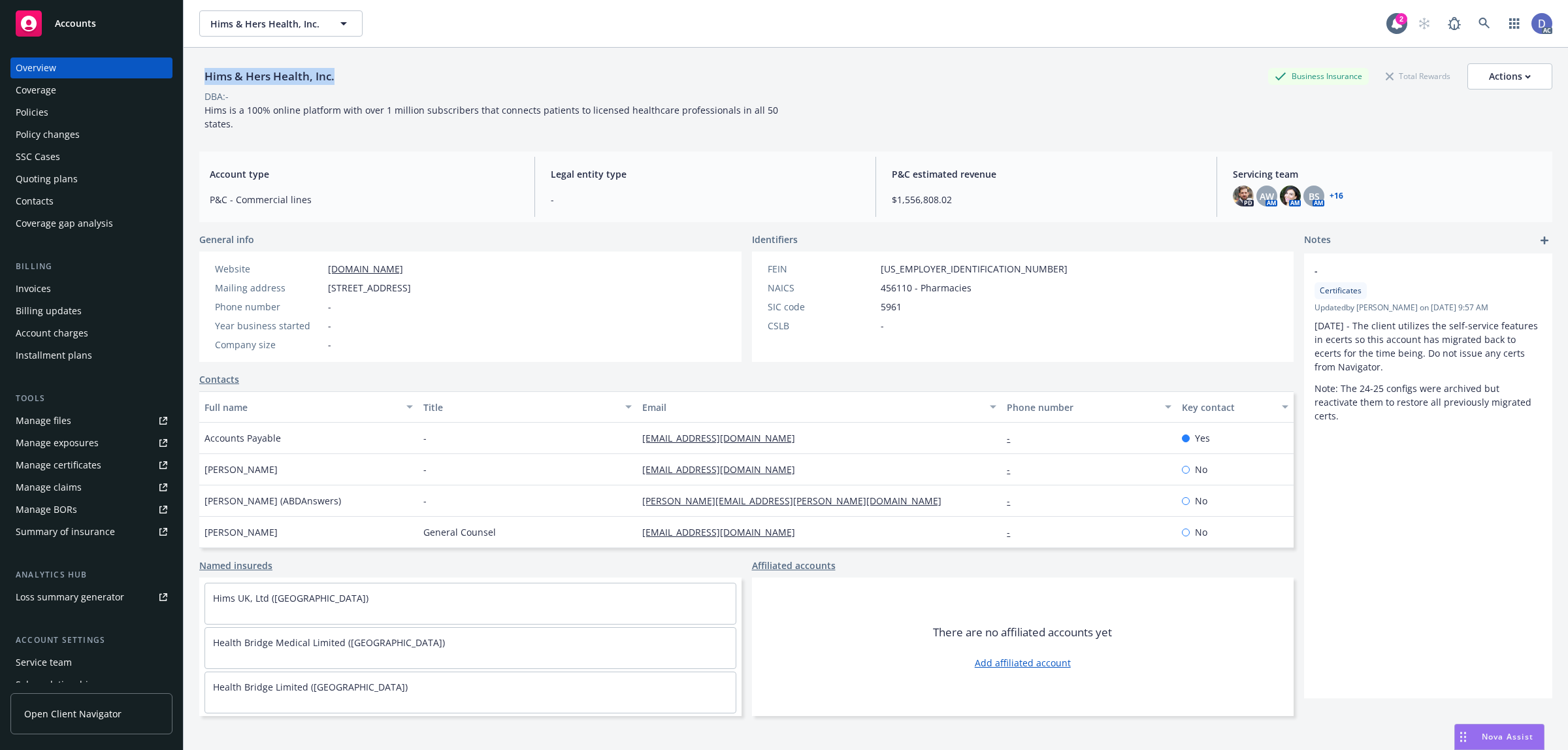
copy div "Hims & Hers Health, Inc."
drag, startPoint x: 337, startPoint y: 77, endPoint x: 206, endPoint y: 85, distance: 131.2
click at [206, 85] on div "Hims & Hers Health, Inc." at bounding box center [269, 77] width 140 height 17
click at [72, 478] on div "Manage claims" at bounding box center [48, 488] width 66 height 21
click at [47, 423] on div "Manage files" at bounding box center [43, 421] width 56 height 21
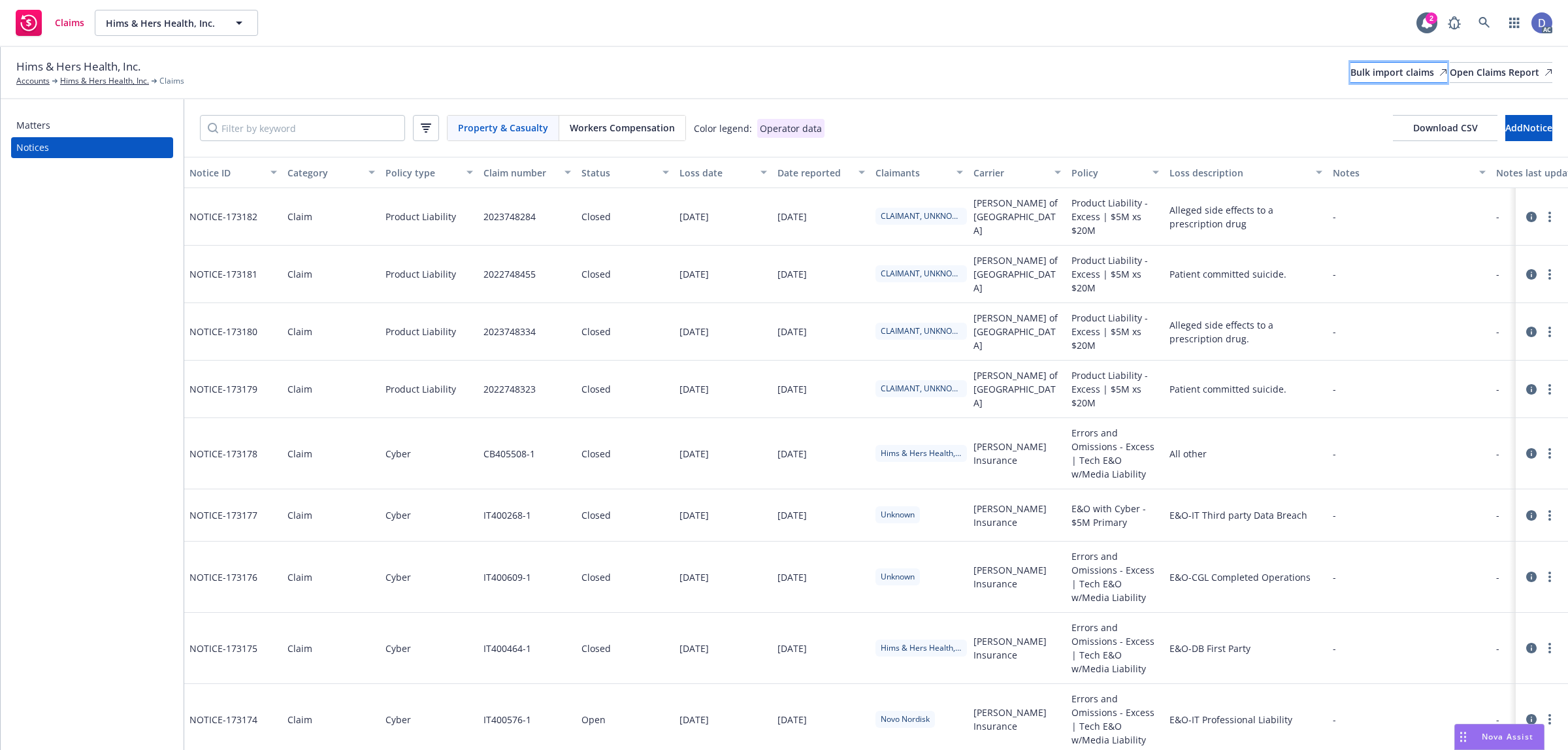
click at [1362, 72] on div "Bulk import claims" at bounding box center [1399, 72] width 97 height 19
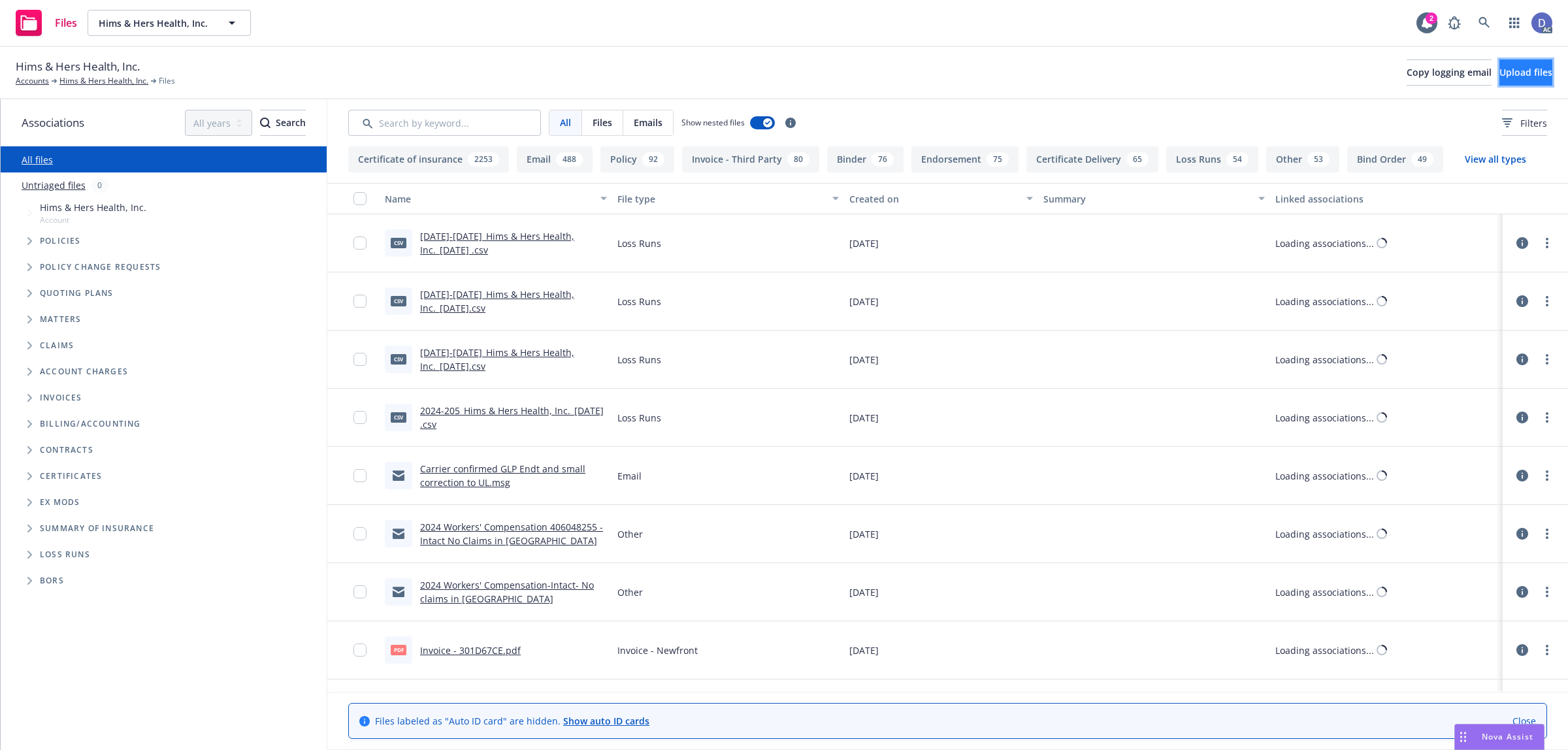
click at [1500, 67] on button "Upload files" at bounding box center [1526, 72] width 53 height 26
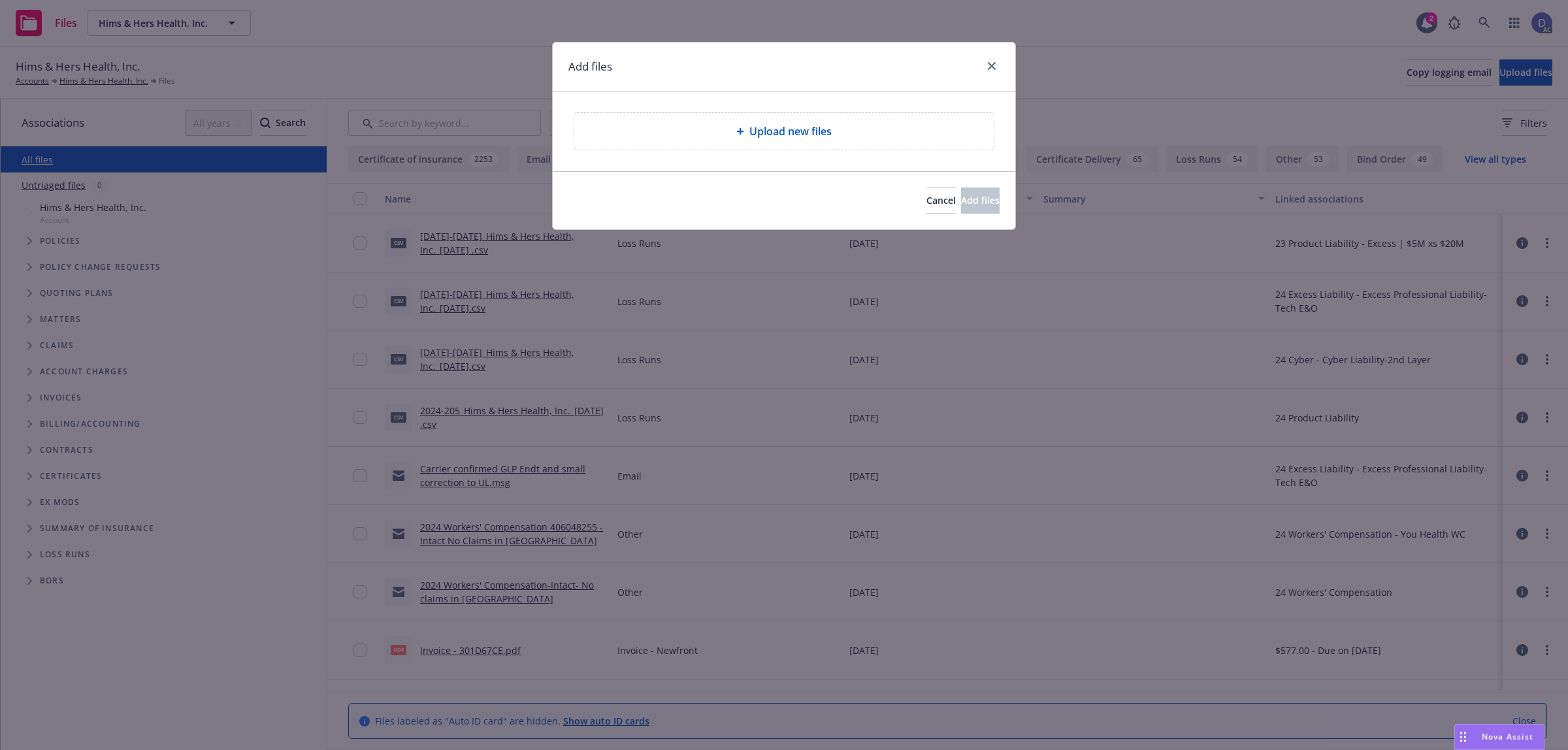
click at [817, 150] on div "Upload new files" at bounding box center [784, 131] width 421 height 38
click at [927, 203] on span "Cancel" at bounding box center [941, 200] width 30 height 12
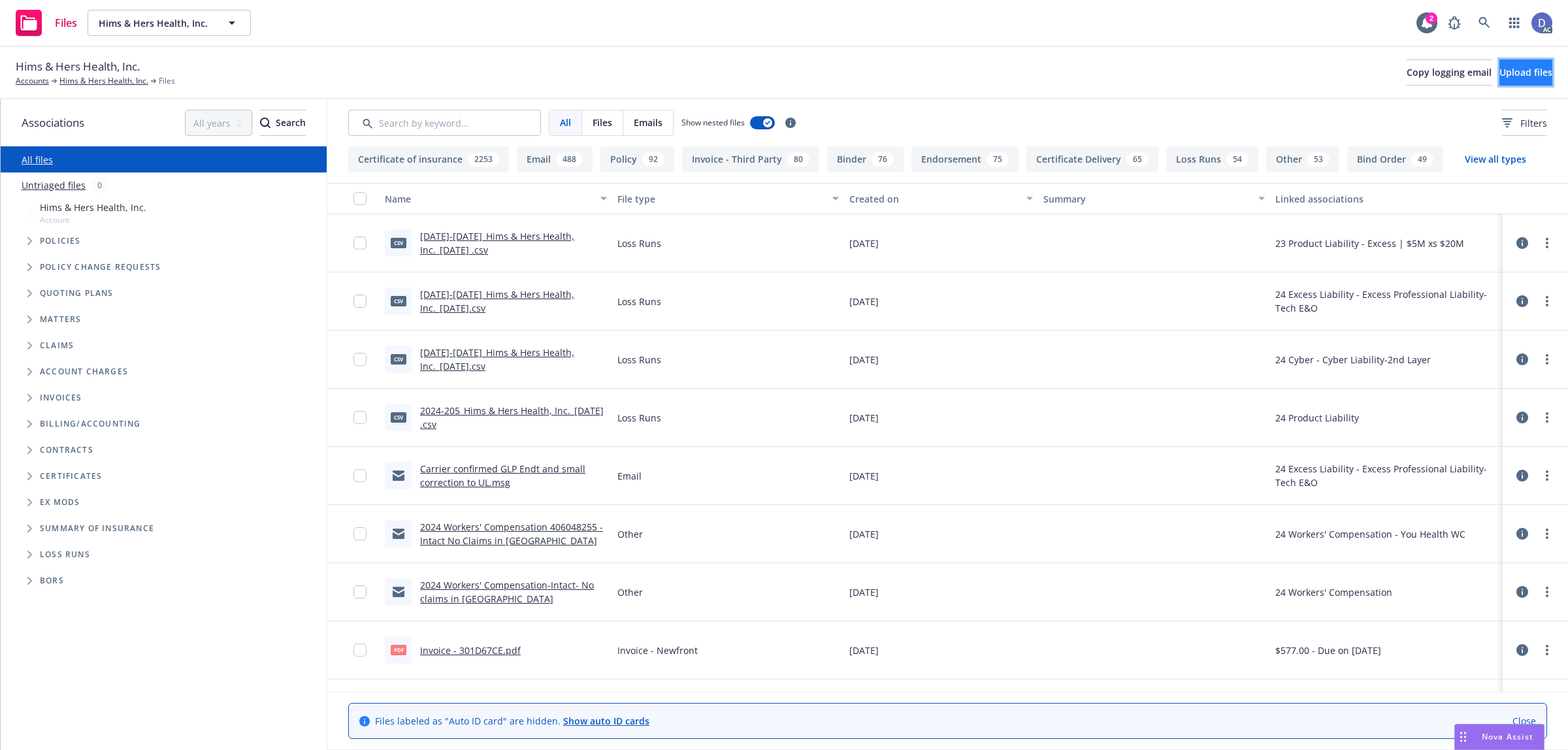
click at [1518, 77] on span "Upload files" at bounding box center [1526, 72] width 53 height 12
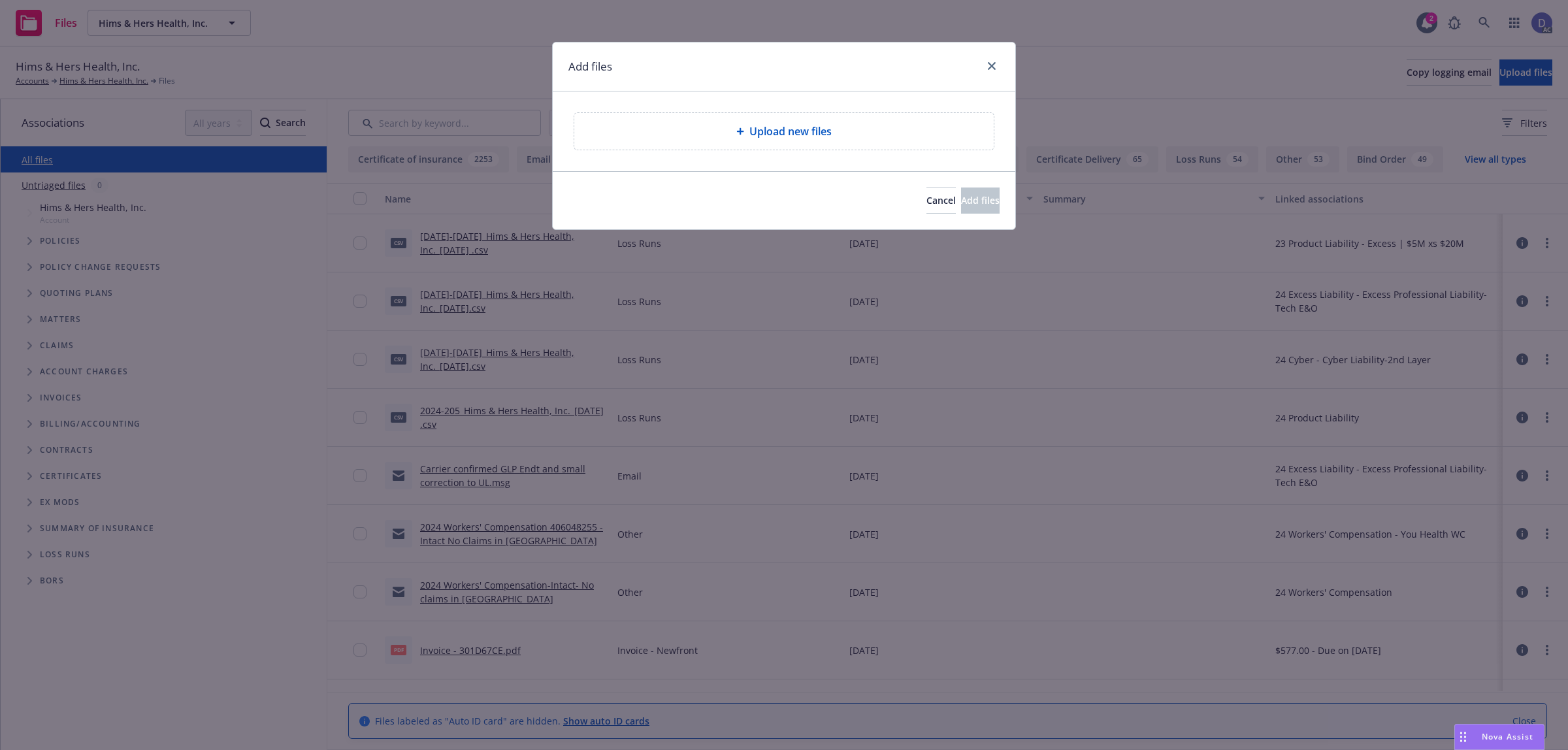
click at [762, 142] on div "Upload new files" at bounding box center [784, 132] width 419 height 37
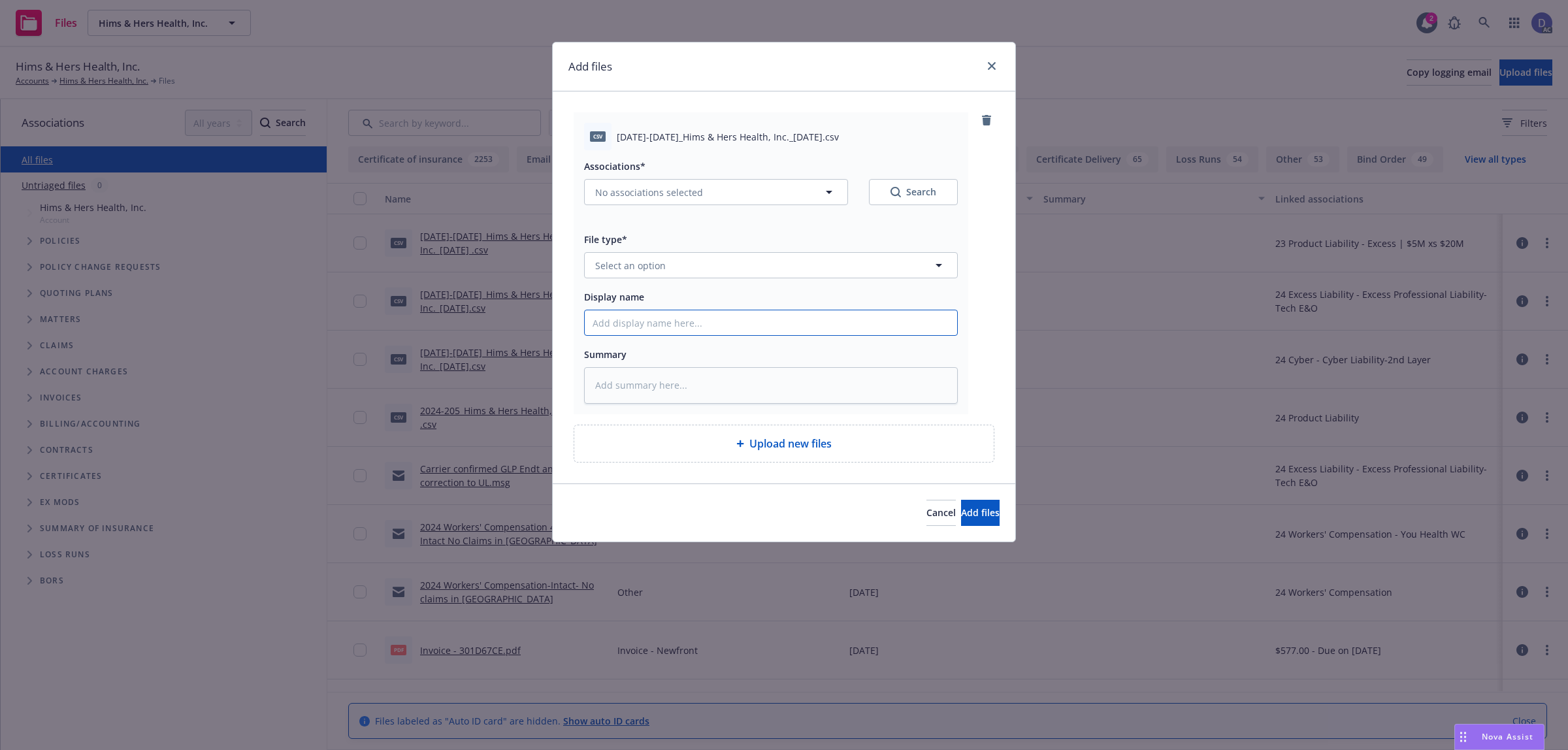
click at [832, 322] on input "Display name" at bounding box center [770, 323] width 372 height 25
paste input "[DATE]-[DATE]_Hims & Hers Health, Inc._[DATE]"
type input "[DATE]-[DATE]_Hims & Hers Health, Inc._[DATE]"
type textarea "x"
type input "[DATE]-[DATE]_Hims & Hers Health, Inc._[DATE]"
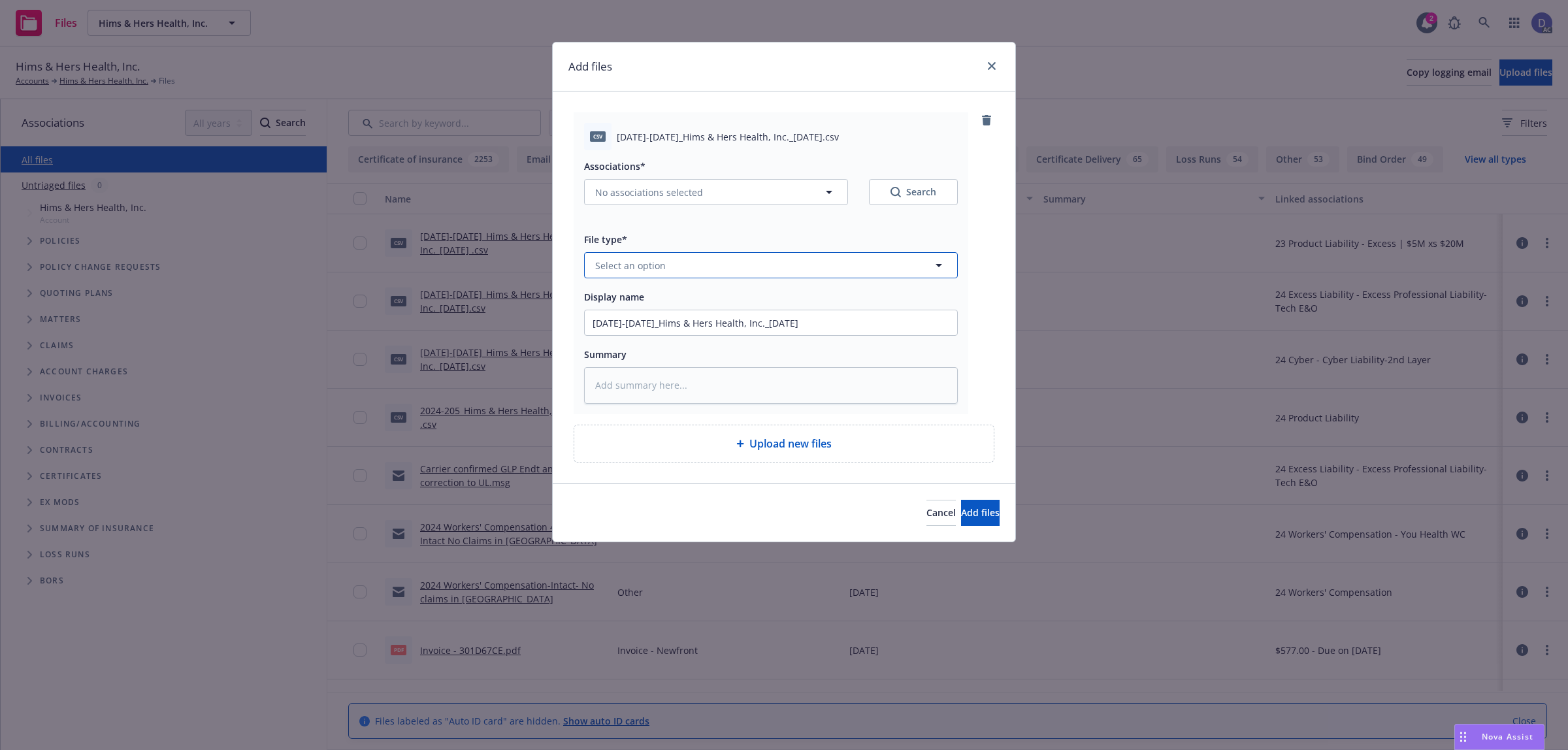
click at [884, 260] on button "Select an option" at bounding box center [771, 264] width 374 height 26
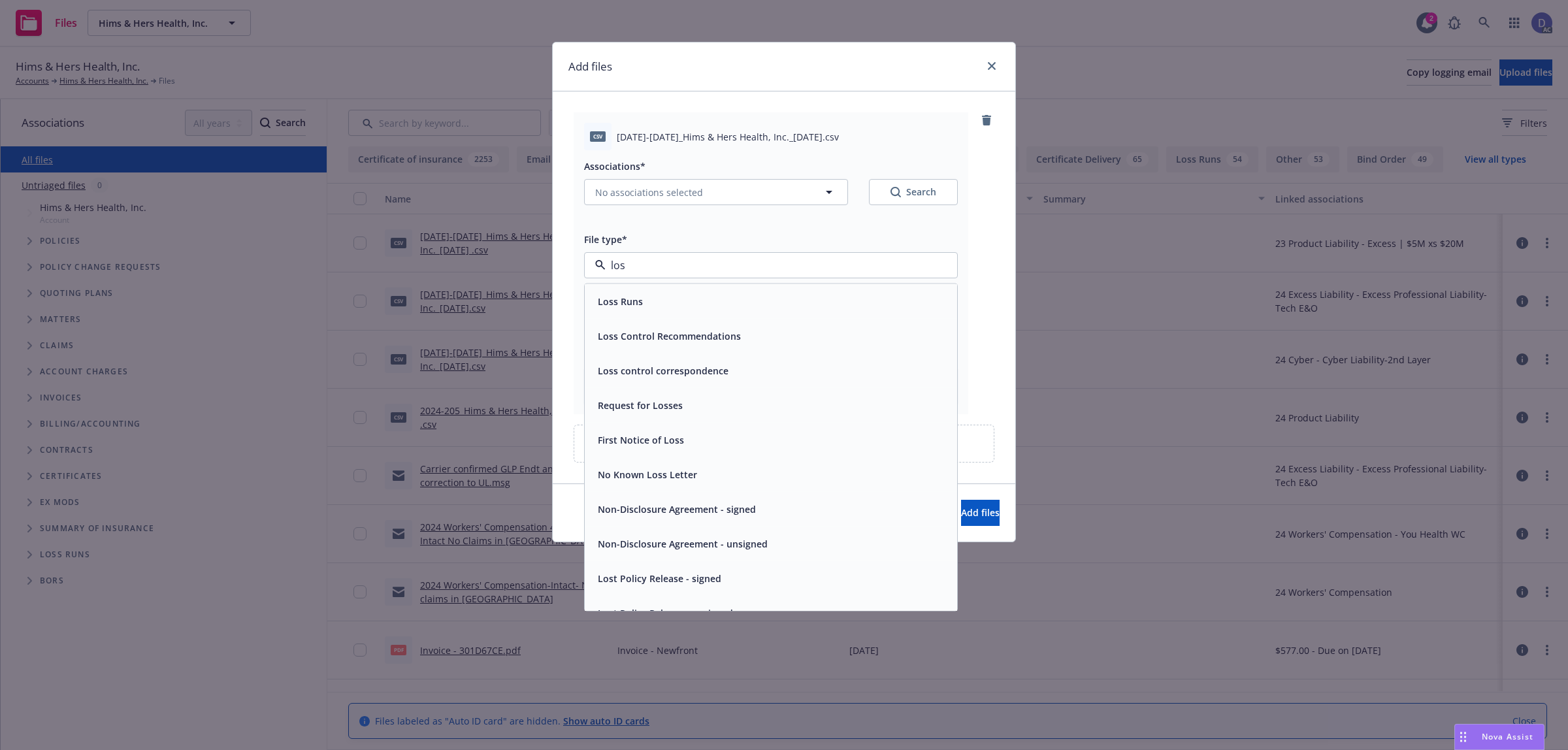
type input "loss"
click at [790, 294] on div "Loss Runs" at bounding box center [771, 302] width 357 height 19
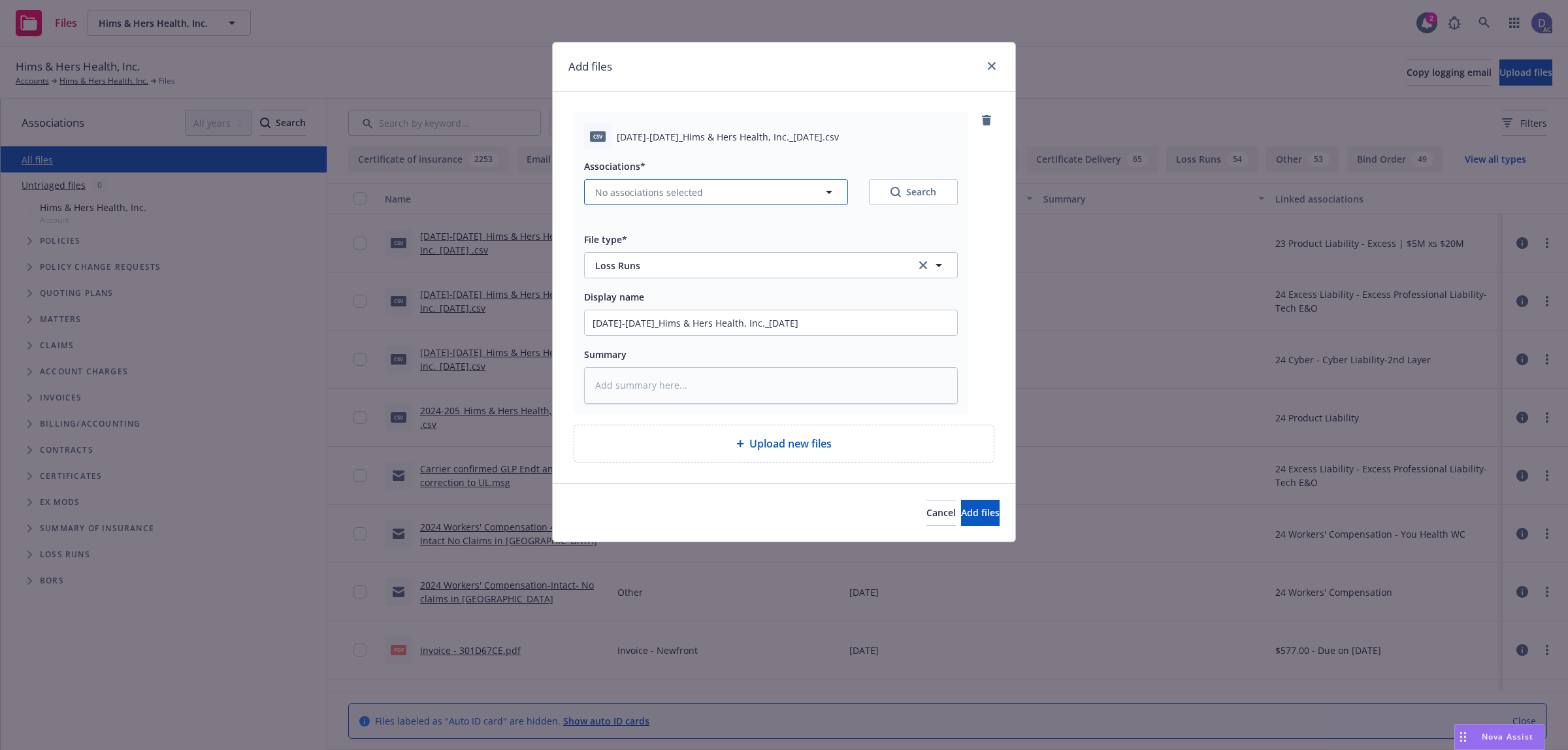
click at [680, 201] on button "No associations selected" at bounding box center [716, 191] width 264 height 26
type textarea "x"
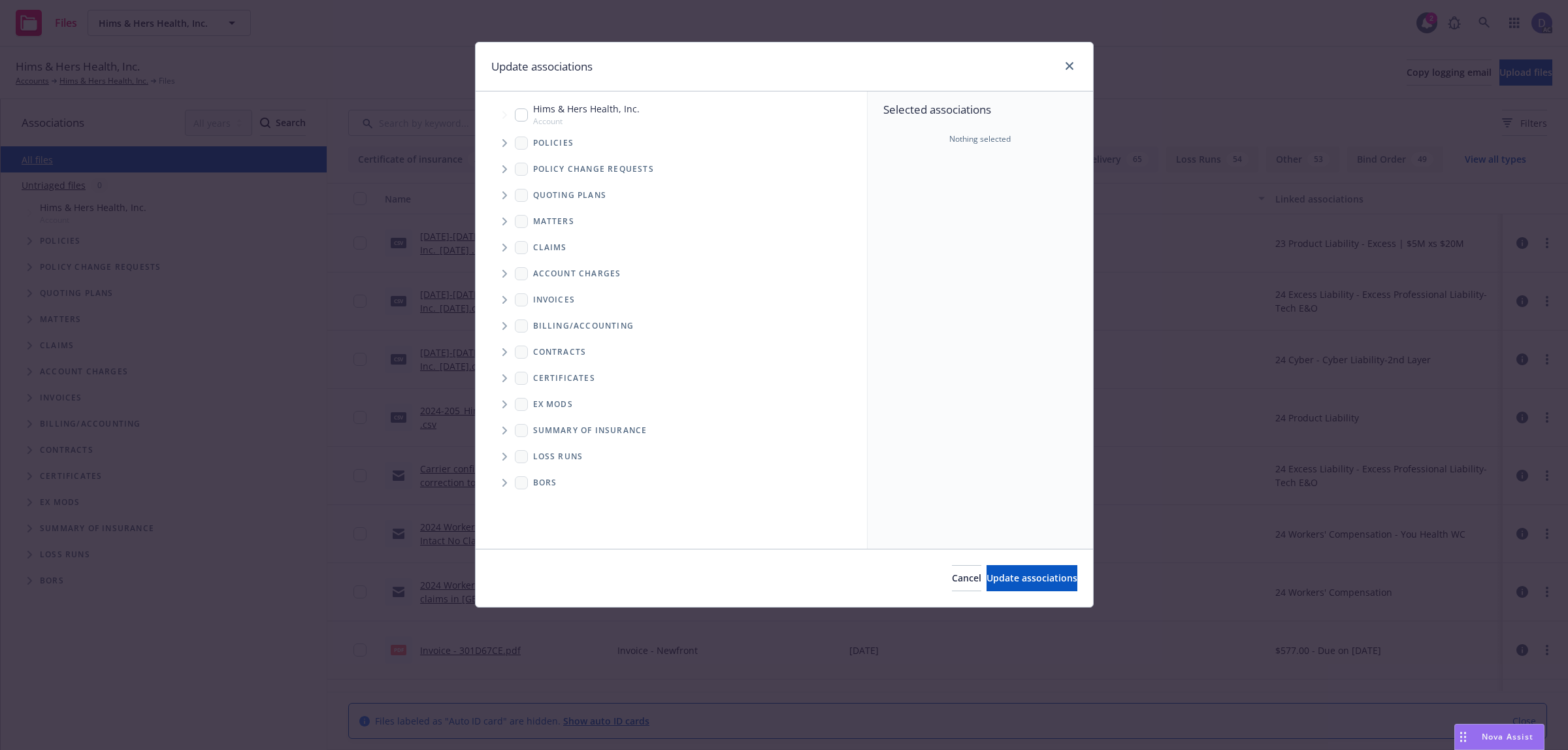
click at [504, 142] on icon "Tree Example" at bounding box center [505, 143] width 5 height 8
click at [964, 191] on div "Selected associations Nothing selected" at bounding box center [981, 320] width 226 height 458
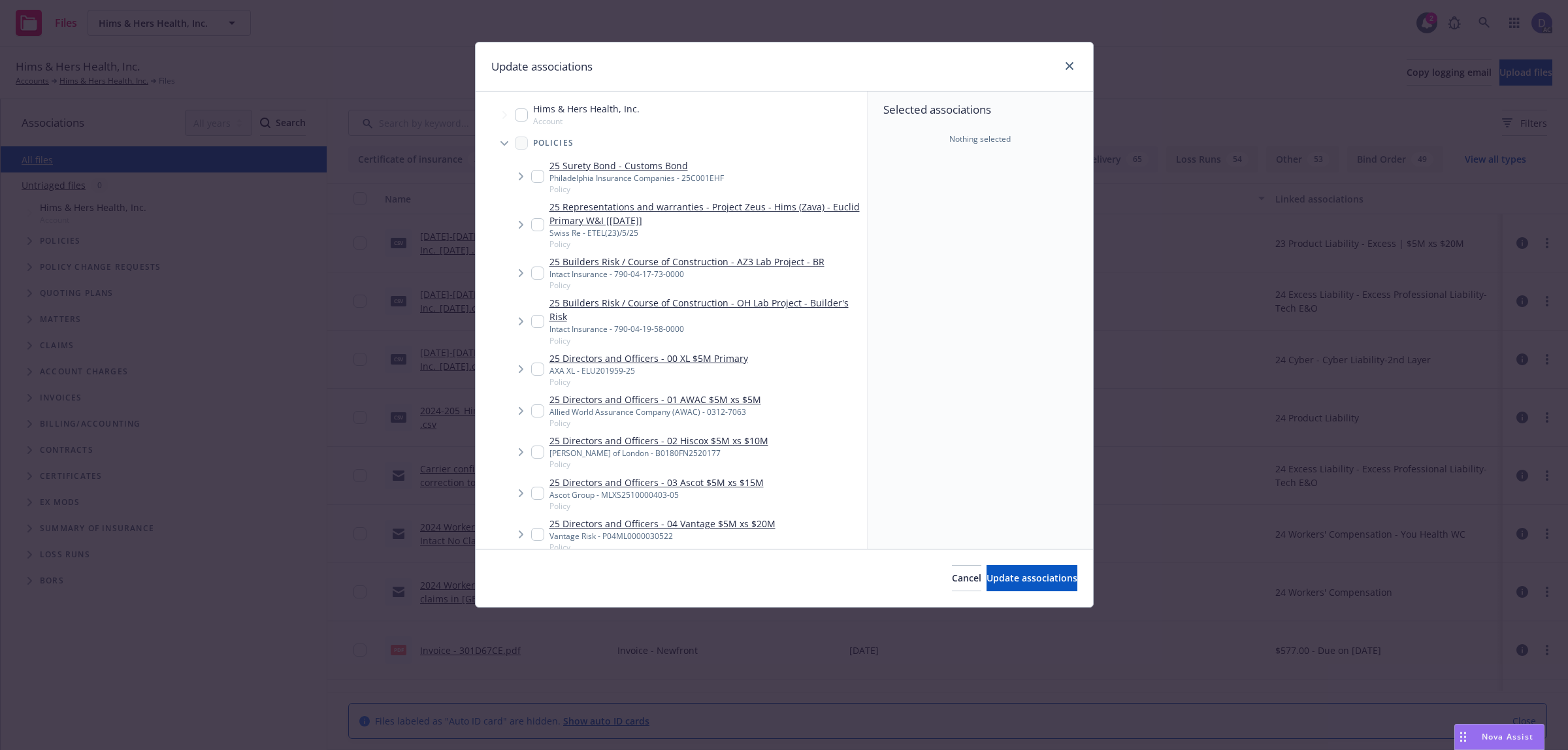
scroll to position [889, 0]
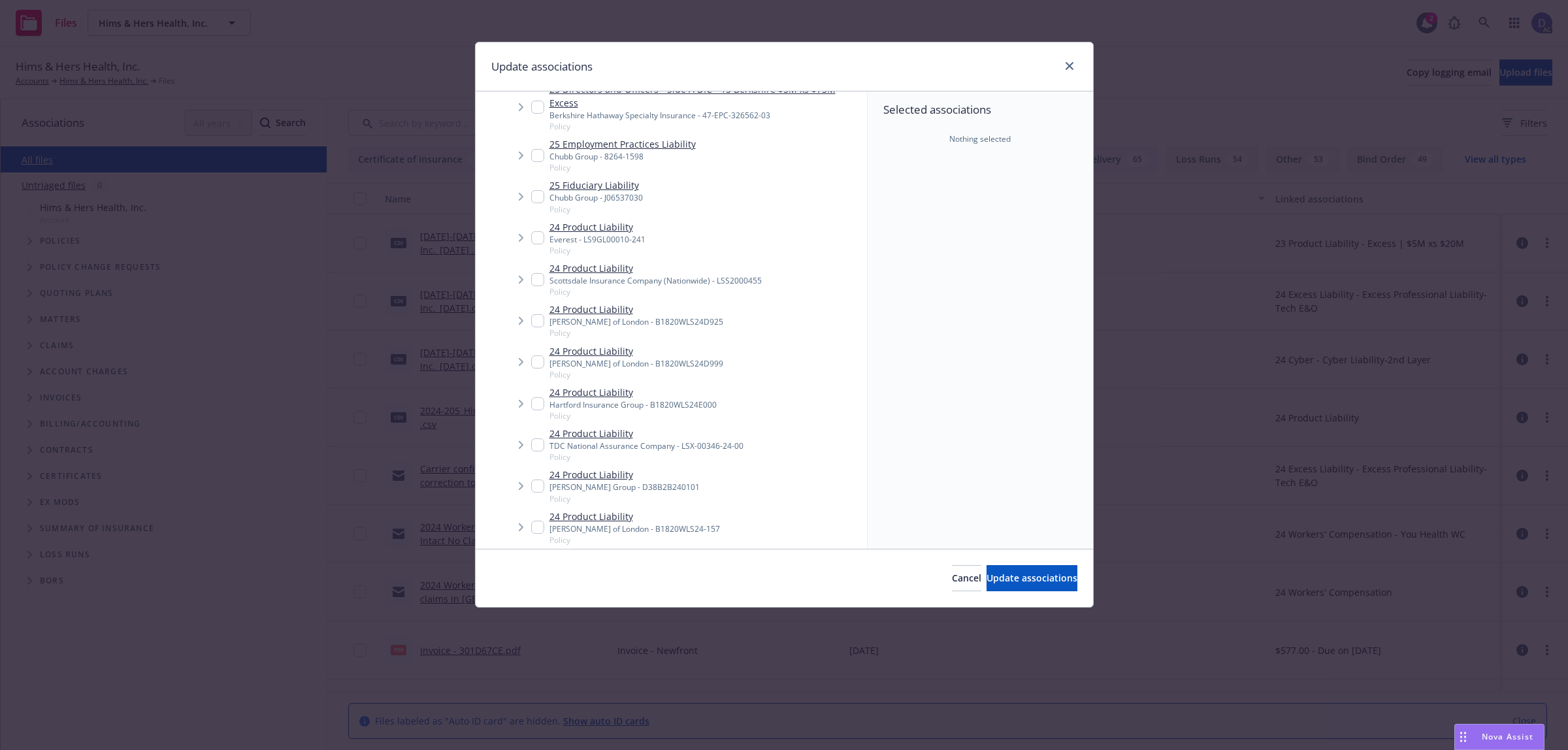
click at [633, 317] on div "Lloyd's of London - B1820WLS24D925" at bounding box center [636, 322] width 174 height 12
checkbox input "true"
click at [1019, 580] on span "Update associations" at bounding box center [1032, 578] width 90 height 12
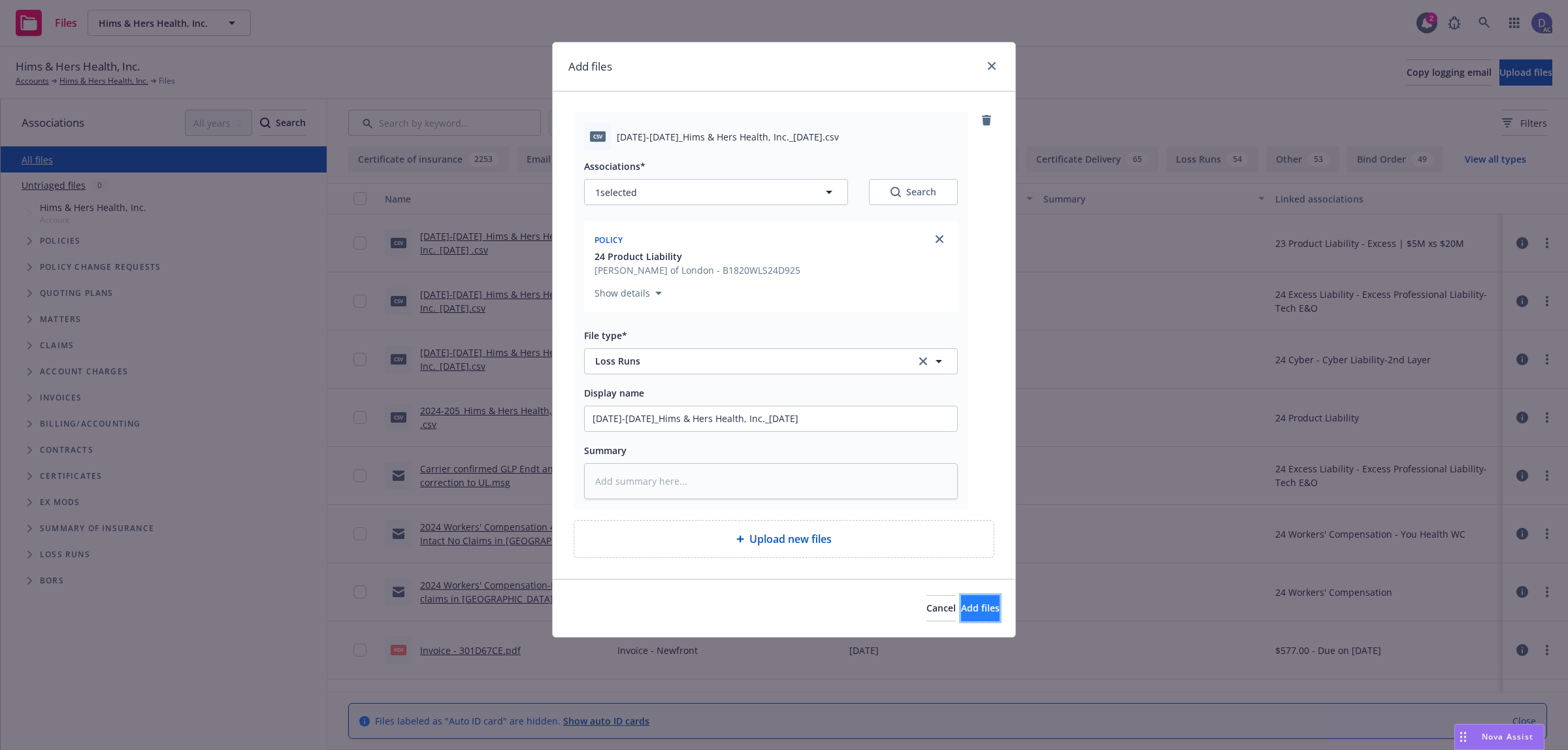
click at [983, 610] on button "Add files" at bounding box center [981, 608] width 38 height 26
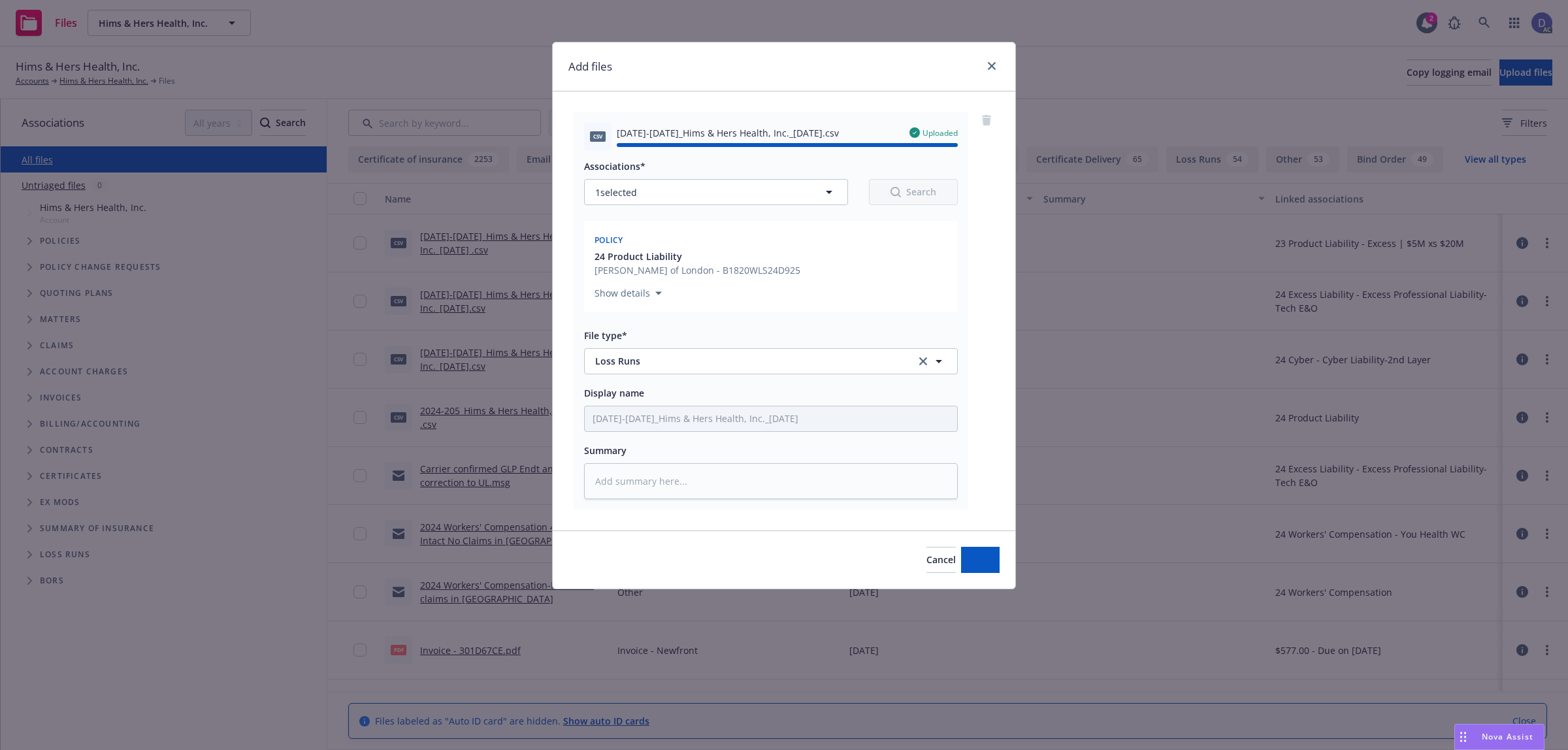
type textarea "x"
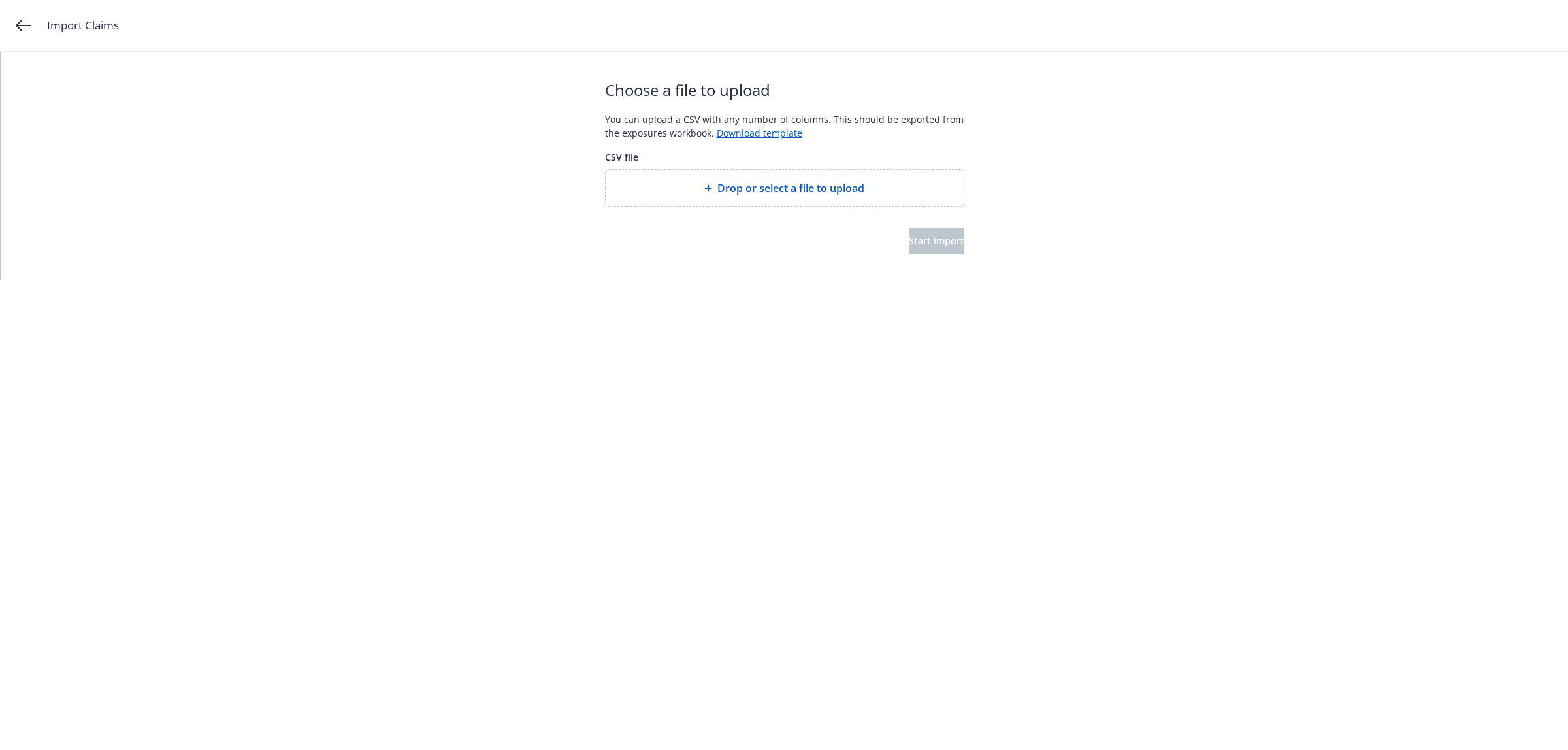
click at [768, 181] on span "Drop or select a file to upload" at bounding box center [790, 188] width 147 height 15
click at [909, 234] on button "Start import" at bounding box center [937, 240] width 56 height 26
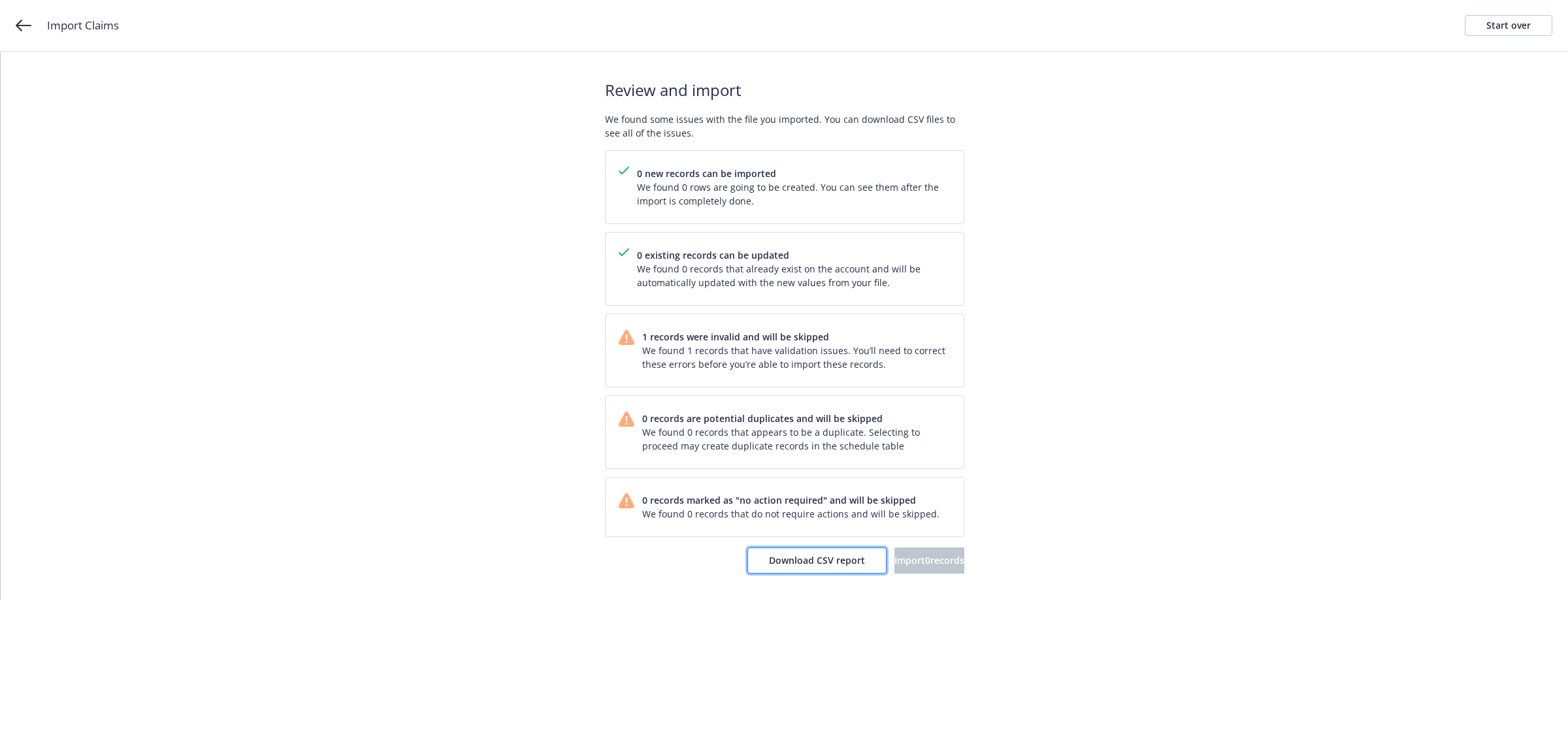
click at [803, 559] on span "Download CSV report" at bounding box center [817, 560] width 96 height 12
click at [1518, 11] on div "Import Claims Start over" at bounding box center [784, 26] width 1568 height 52
click at [1516, 19] on div "Start over" at bounding box center [1508, 25] width 44 height 19
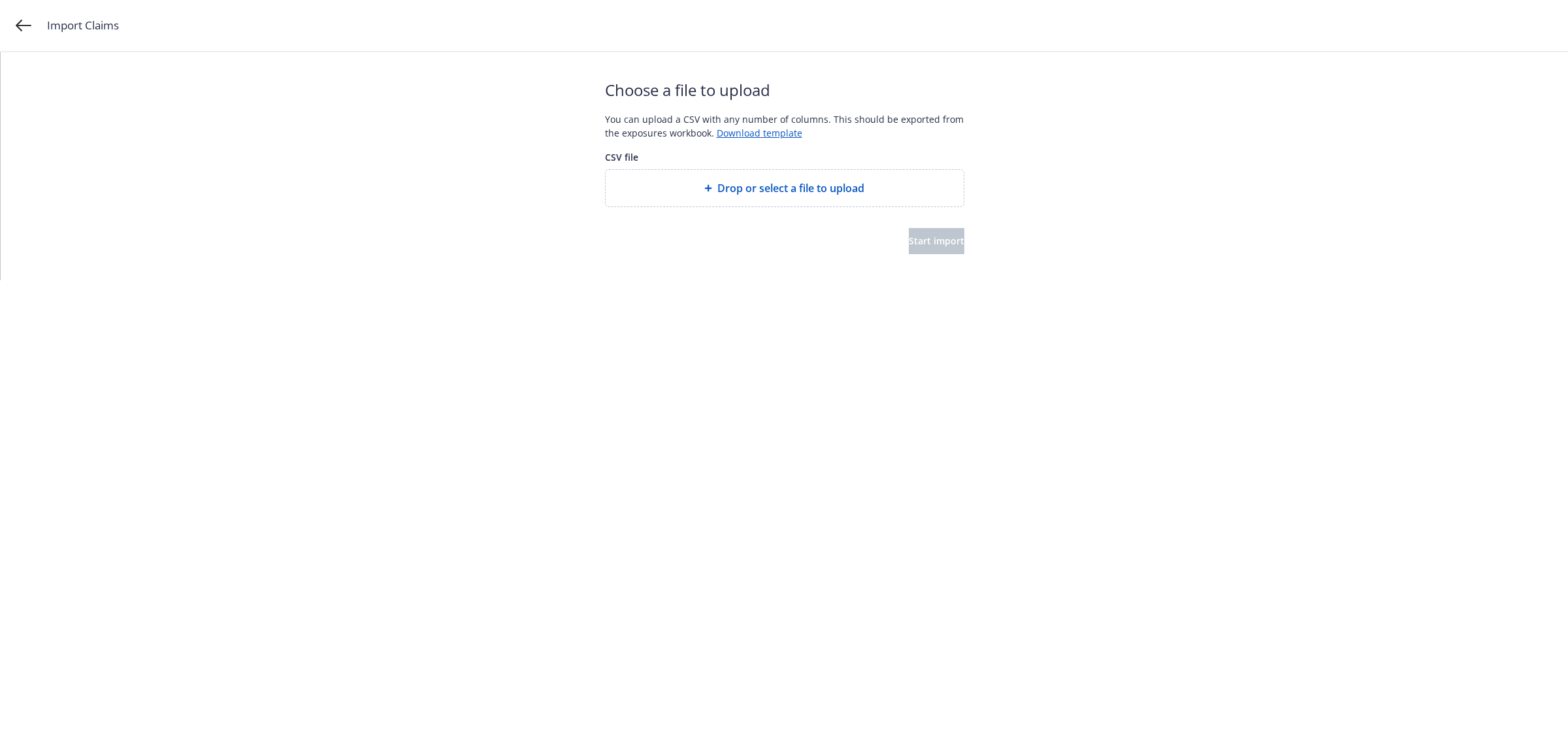
click at [762, 190] on span "Drop or select a file to upload" at bounding box center [790, 188] width 147 height 15
click at [913, 236] on span "Start import" at bounding box center [937, 240] width 56 height 12
click at [919, 192] on html "Import Claims Start over Your file is being processed... Depending on the size …" at bounding box center [784, 96] width 1568 height 192
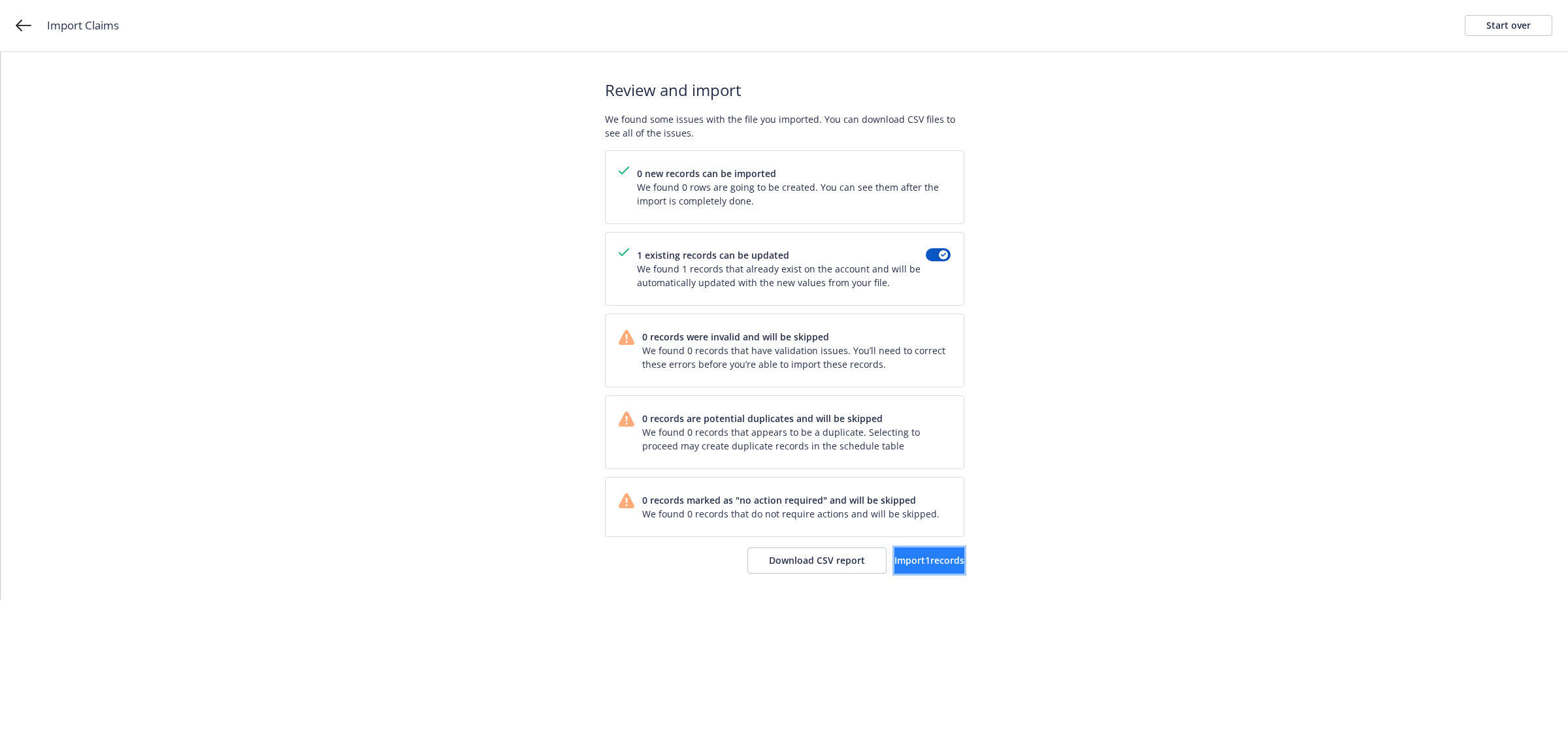
click at [906, 566] on span "Import 1 records" at bounding box center [930, 560] width 70 height 12
click at [938, 564] on span "View accounts" at bounding box center [910, 560] width 64 height 12
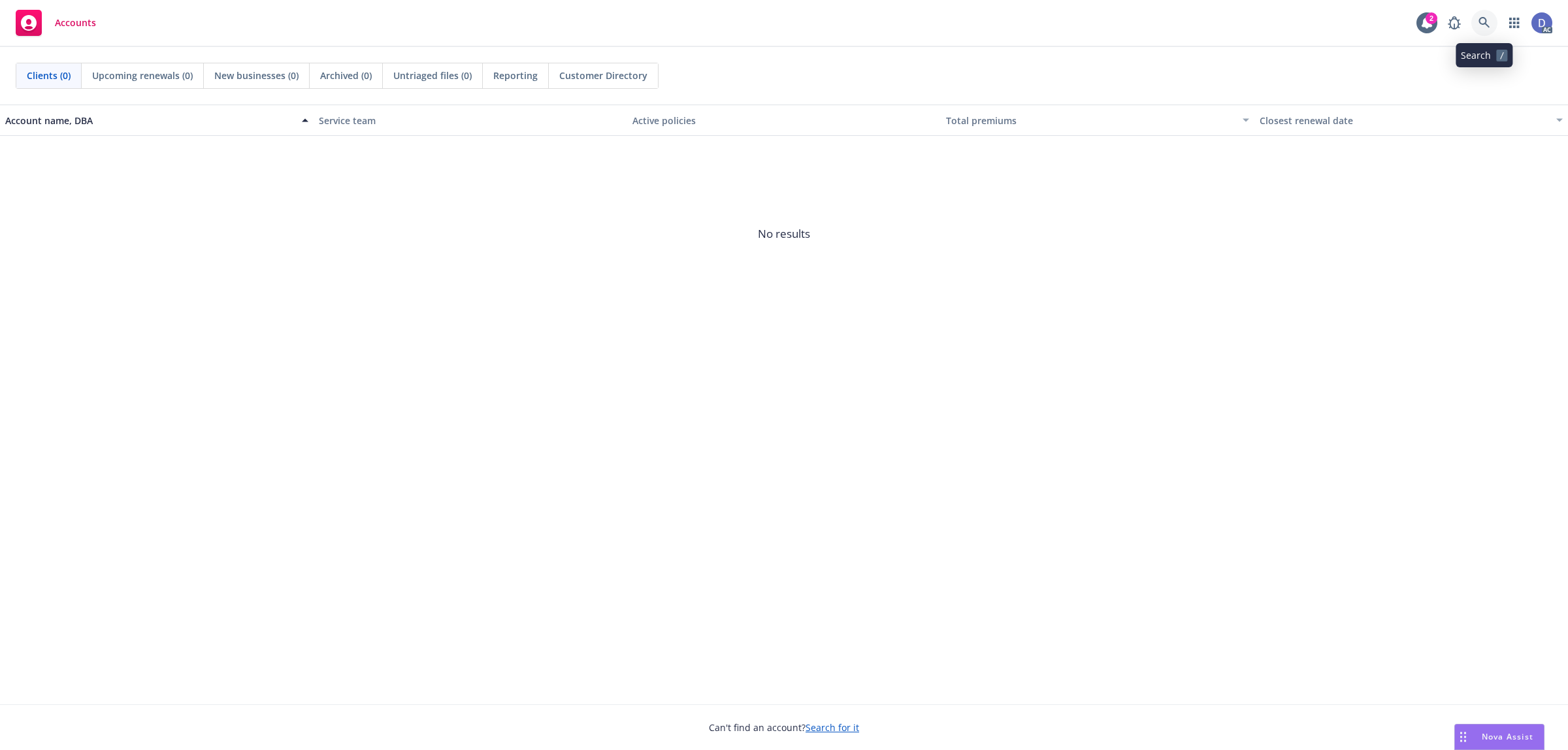
click at [1481, 23] on icon at bounding box center [1484, 23] width 12 height 12
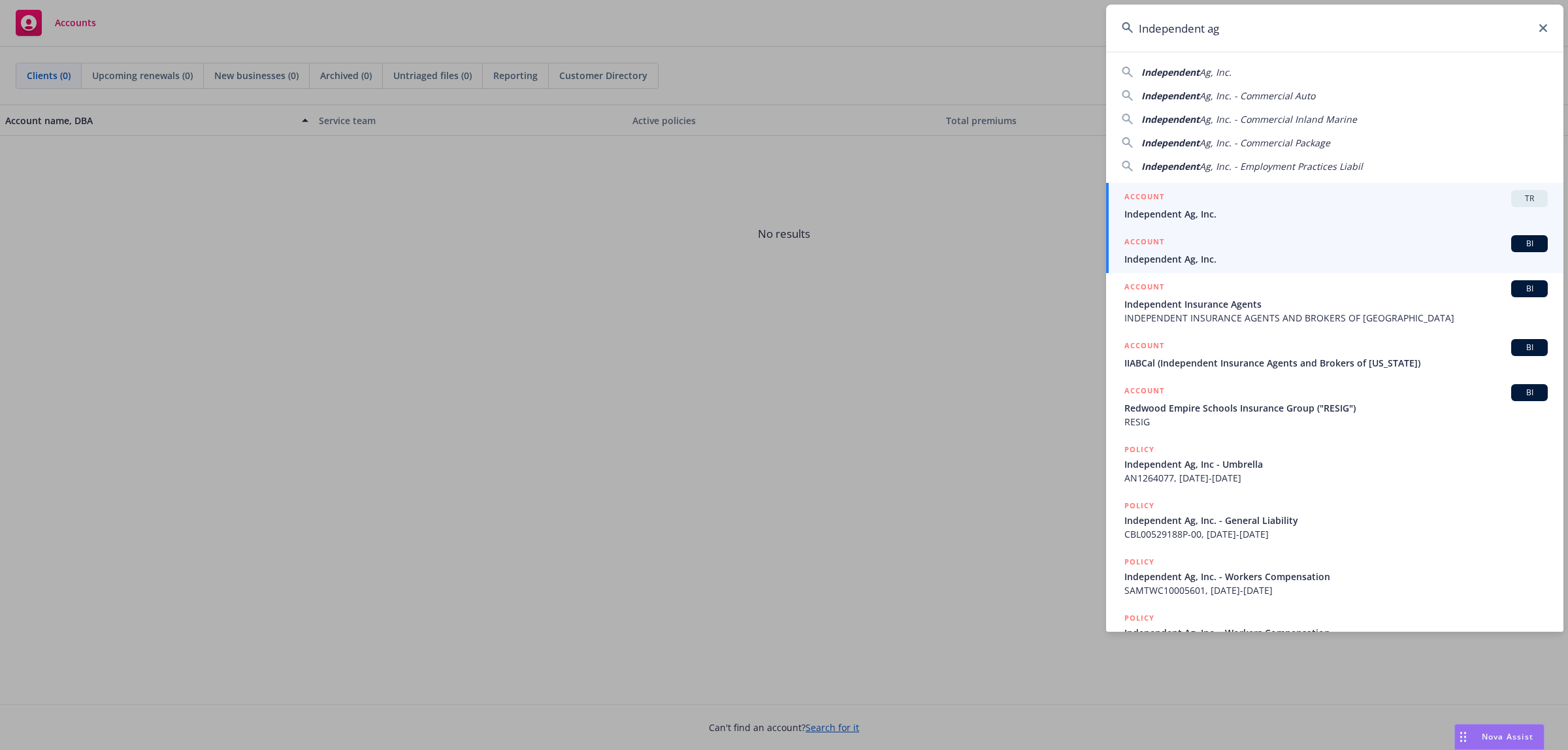
type input "Independent ag"
click at [1222, 262] on span "Independent Ag, Inc." at bounding box center [1336, 259] width 423 height 13
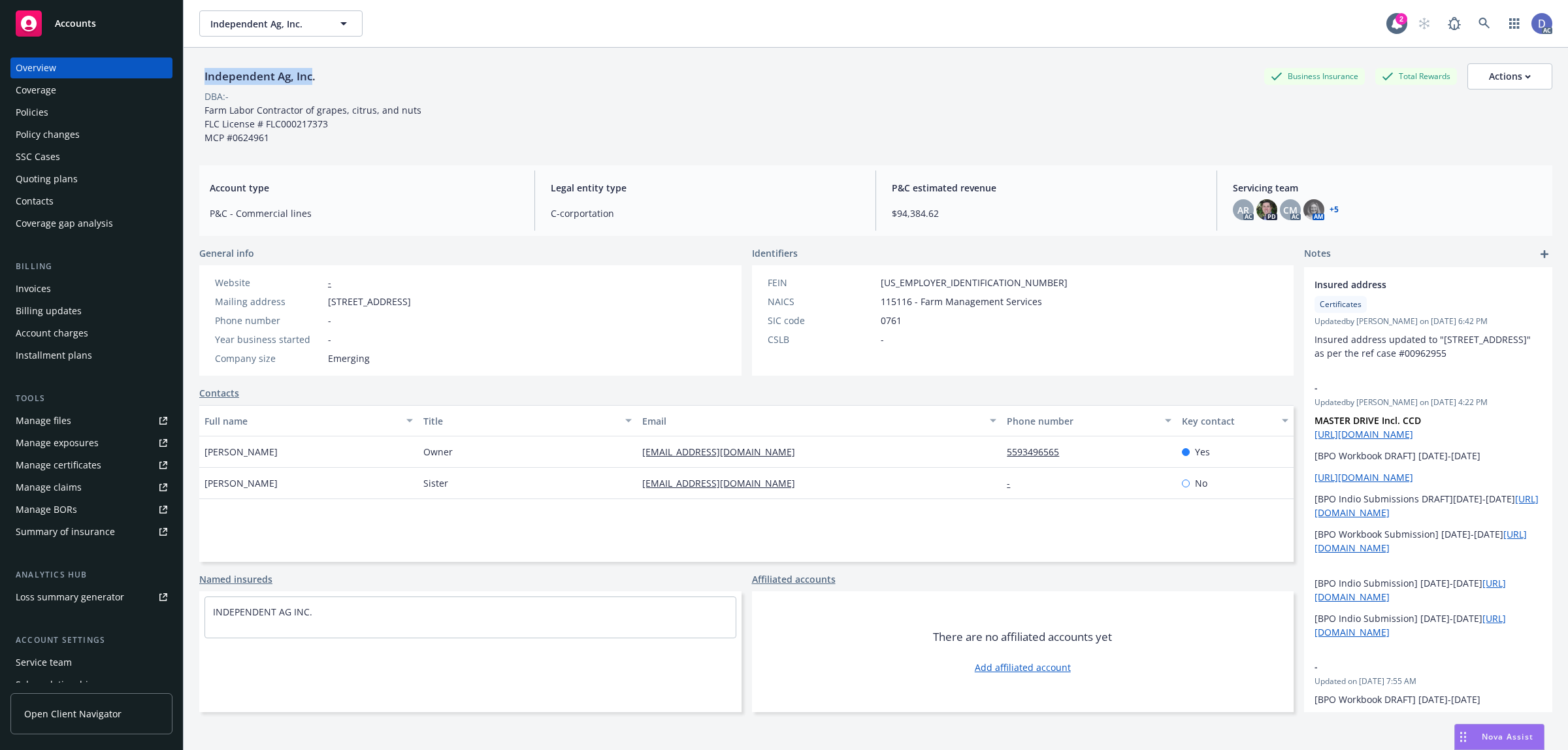
copy div "Independent Ag, Inc"
drag, startPoint x: 312, startPoint y: 79, endPoint x: 204, endPoint y: 79, distance: 108.0
click at [204, 79] on div "Independent Ag, Inc." at bounding box center [260, 77] width 121 height 17
click at [75, 495] on div "Manage claims" at bounding box center [48, 488] width 66 height 21
click at [63, 420] on div "Manage files" at bounding box center [43, 421] width 56 height 21
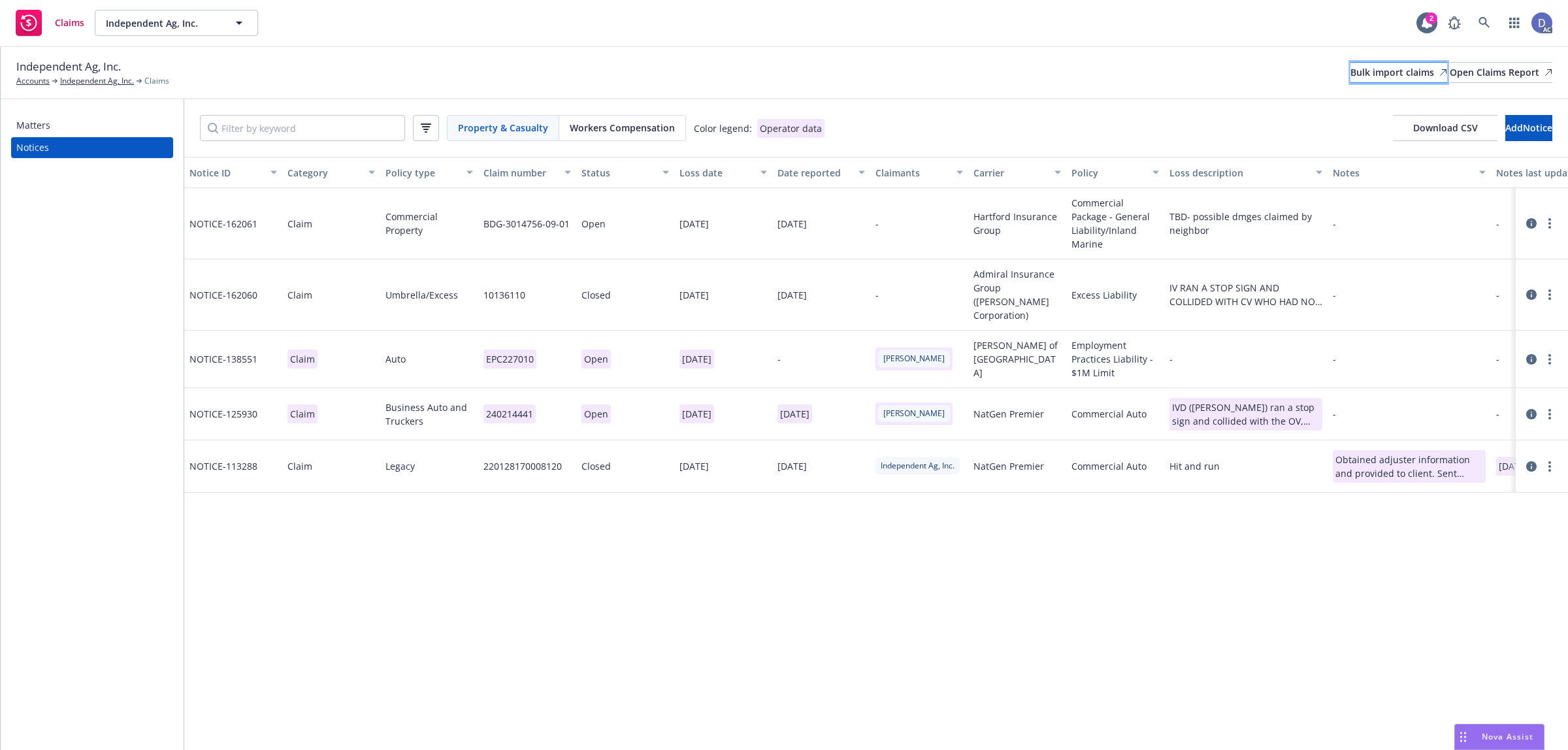
click at [1351, 75] on div "Bulk import claims" at bounding box center [1399, 72] width 97 height 19
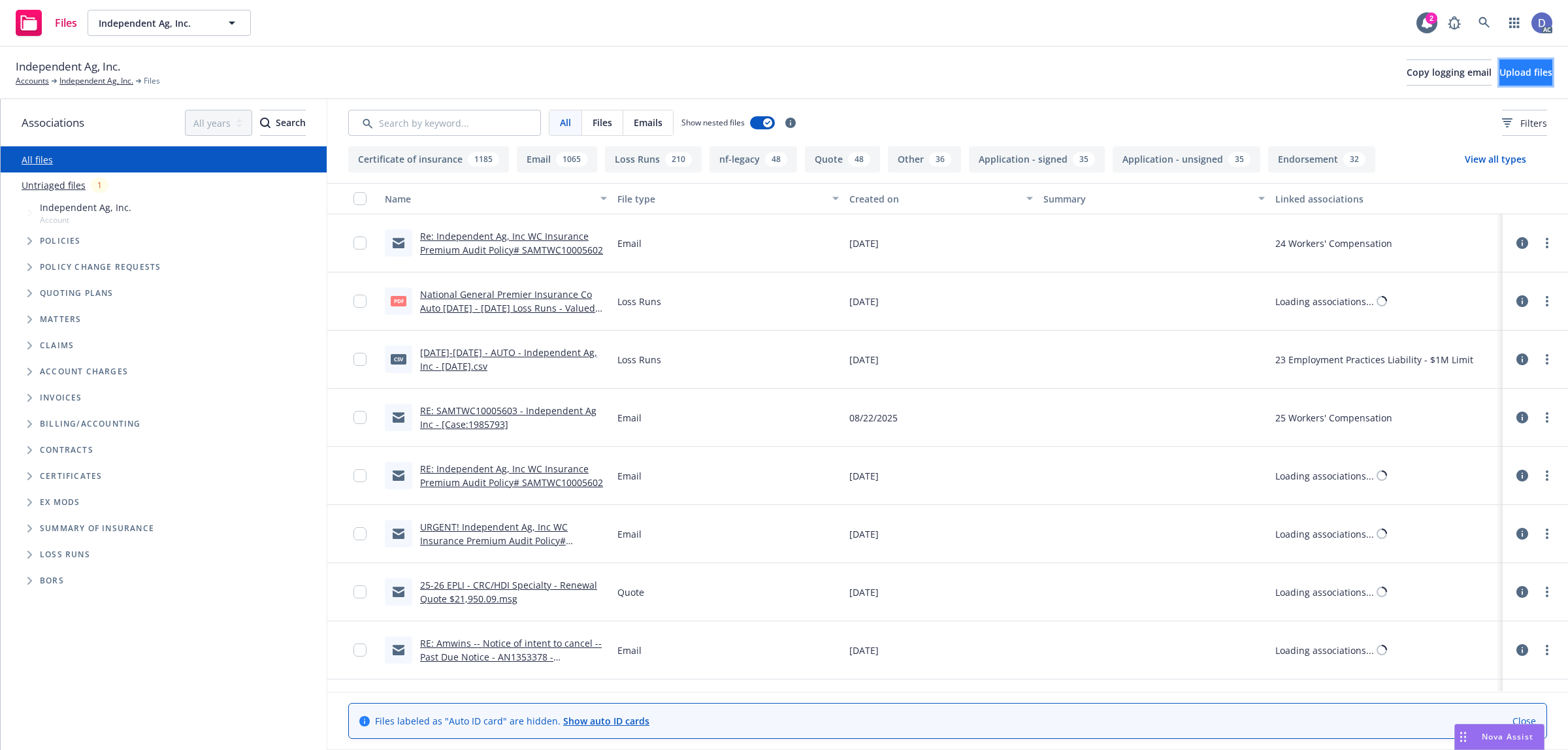
click at [1500, 83] on button "Upload files" at bounding box center [1526, 72] width 53 height 26
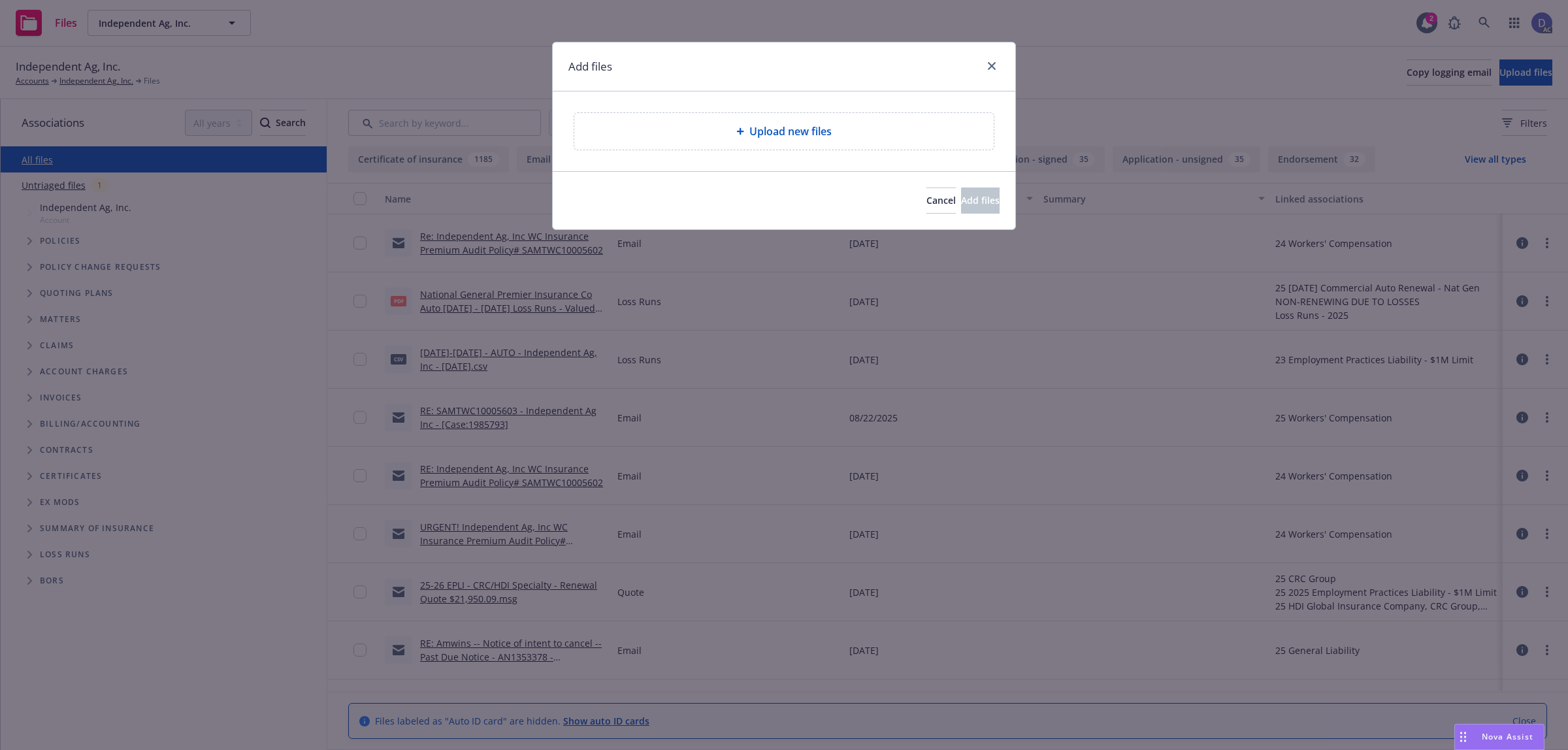
click at [886, 121] on div "Upload new files" at bounding box center [784, 132] width 419 height 37
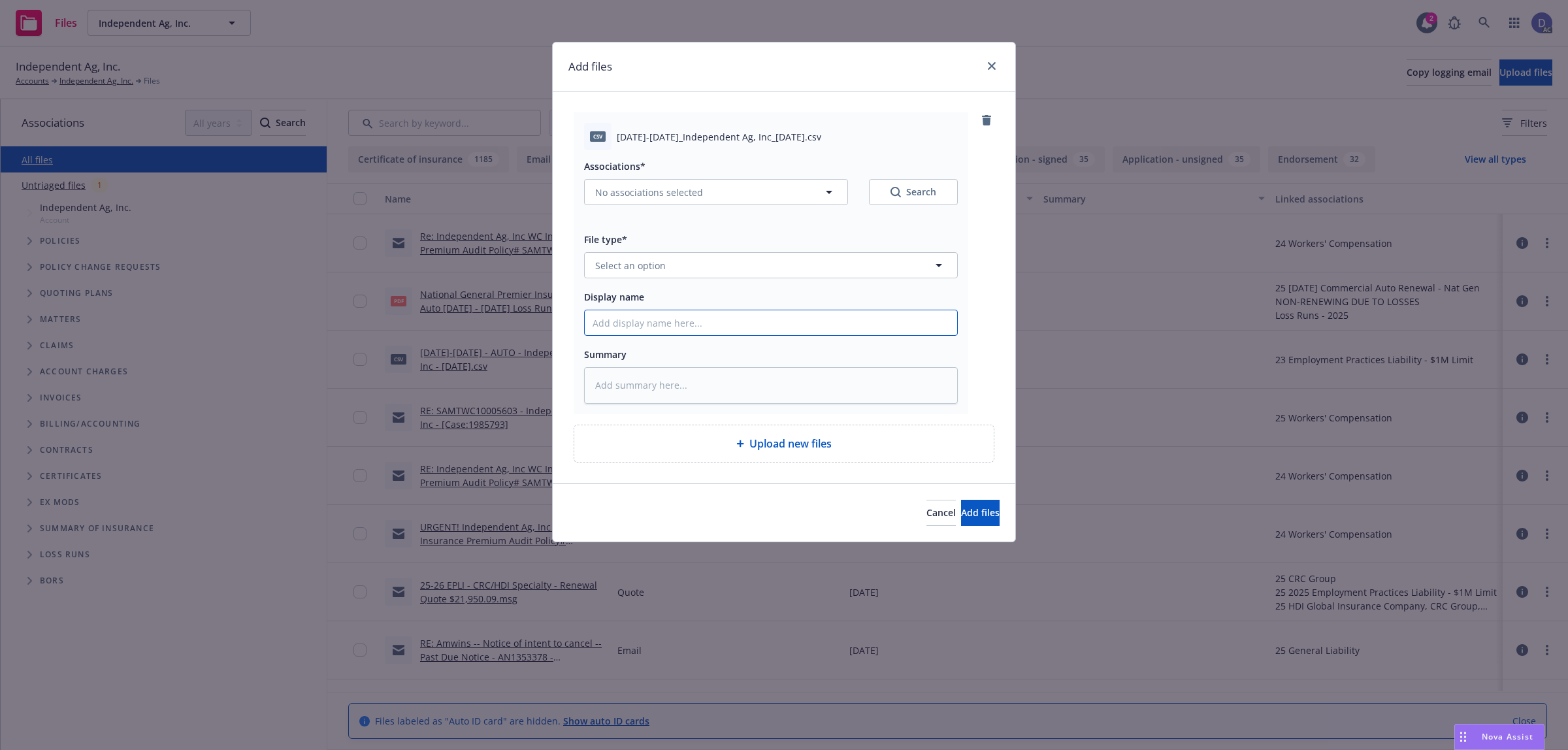
click at [811, 325] on input "Display name" at bounding box center [770, 323] width 372 height 25
paste input "2021-2023_Independent Ag, Inc_8-25-2025"
type input "2021-2023_Independent Ag, Inc_8-25-2025"
type textarea "x"
type input "2021-2023_Independent Ag, Inc_8-25-2025"
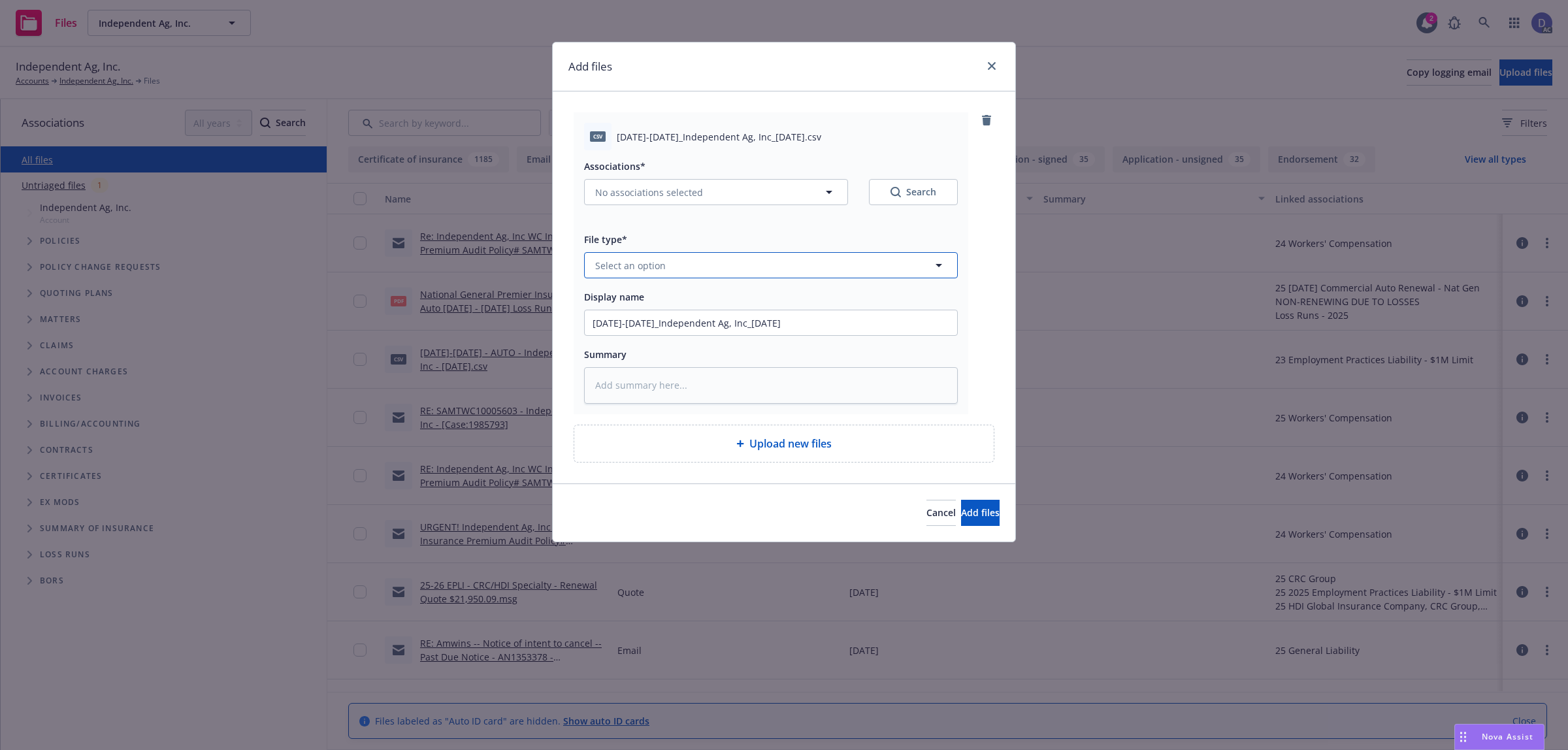
click at [880, 270] on button "Select an option" at bounding box center [771, 264] width 374 height 26
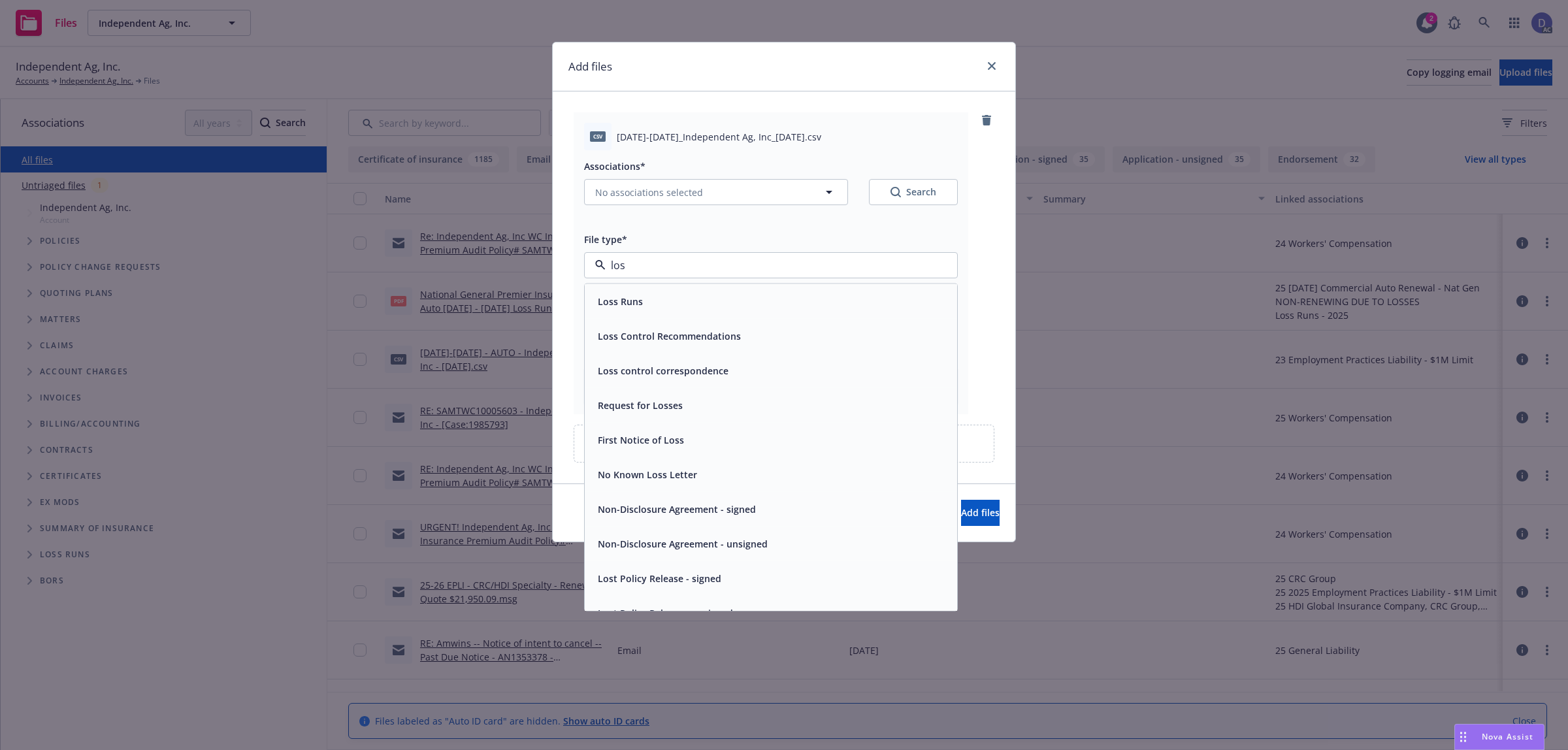
type input "loss"
click at [858, 299] on div "Loss Runs" at bounding box center [771, 302] width 357 height 19
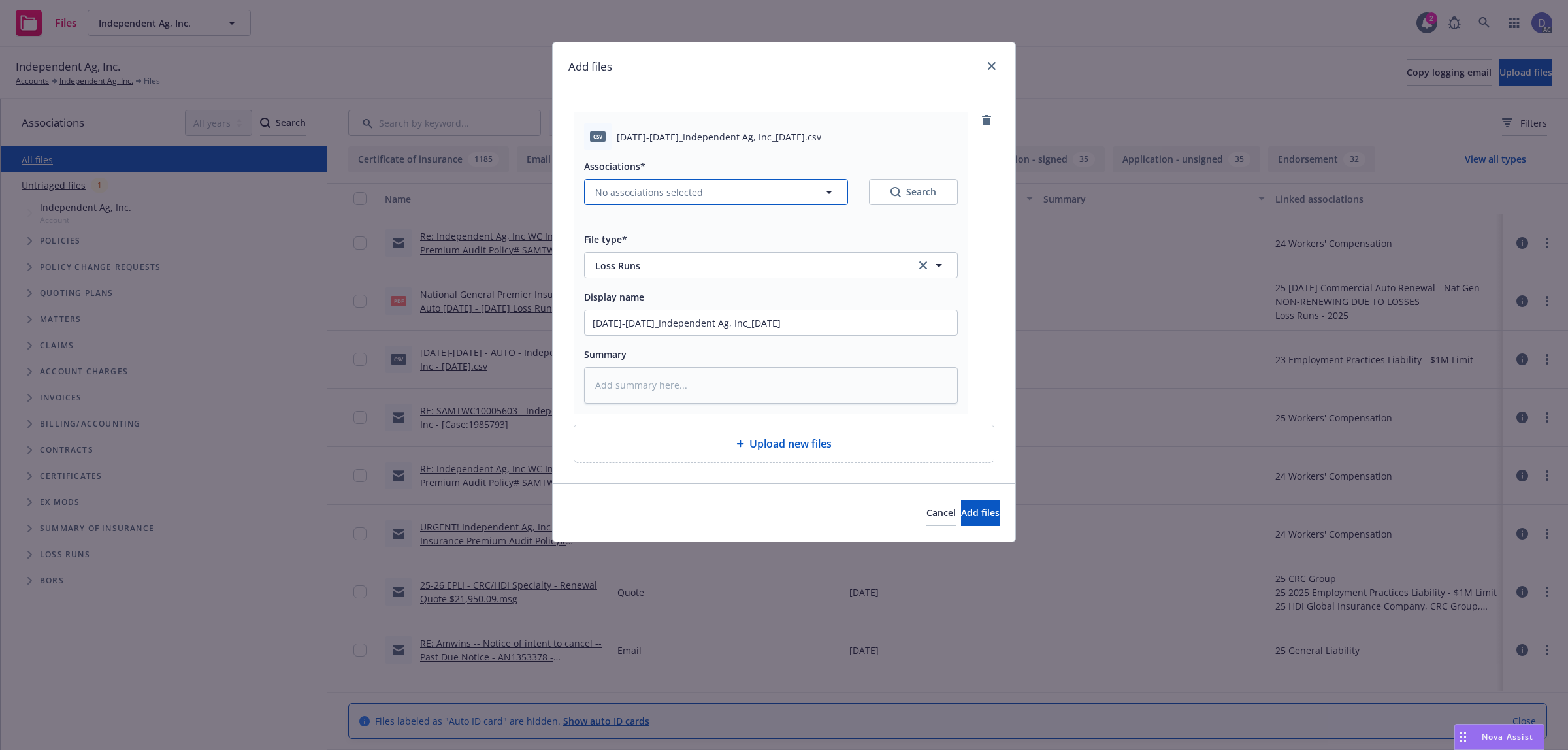
click at [723, 197] on button "No associations selected" at bounding box center [716, 191] width 264 height 26
type textarea "x"
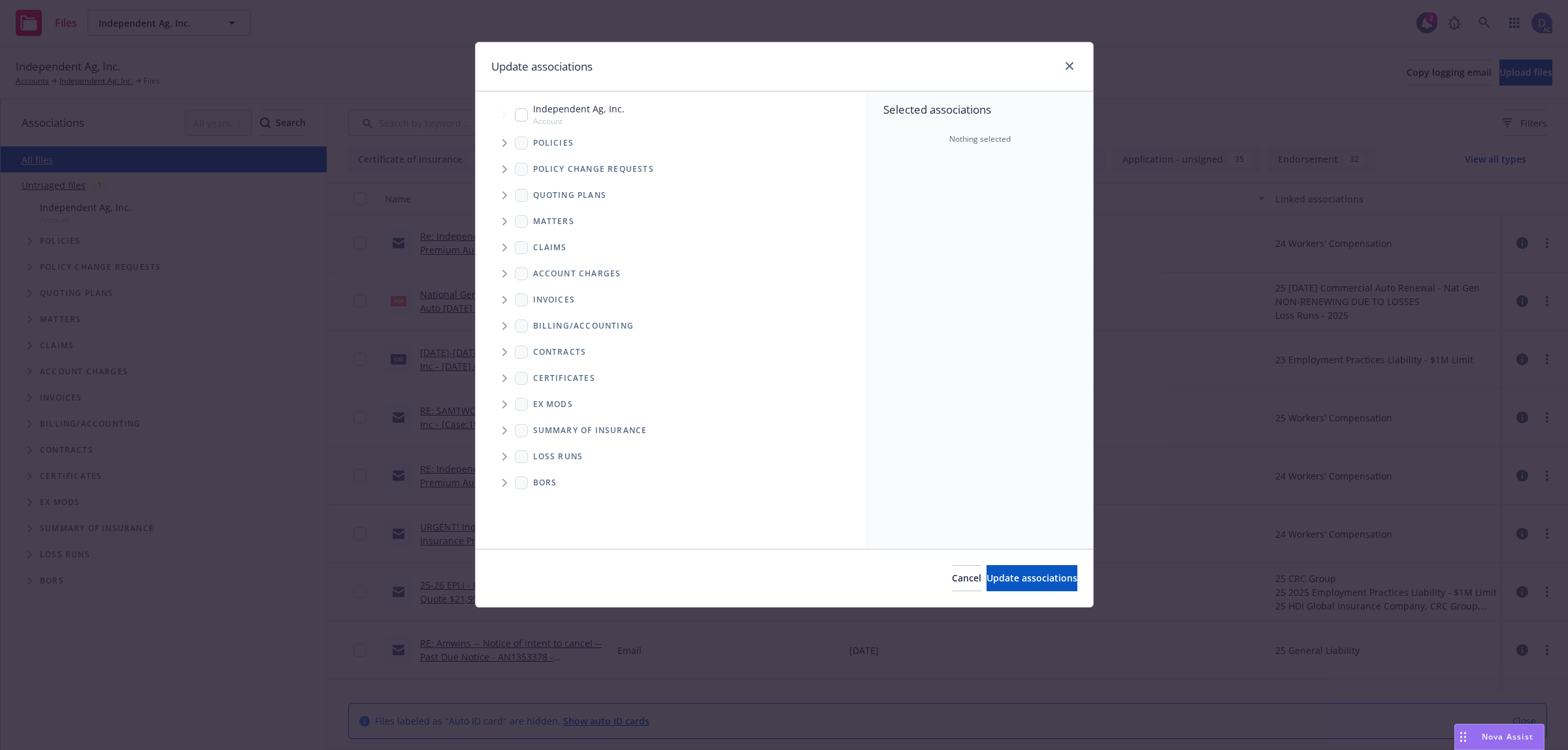
click at [507, 148] on span "Tree Example" at bounding box center [505, 143] width 21 height 21
click at [901, 190] on div "Selected associations Nothing selected" at bounding box center [981, 320] width 226 height 458
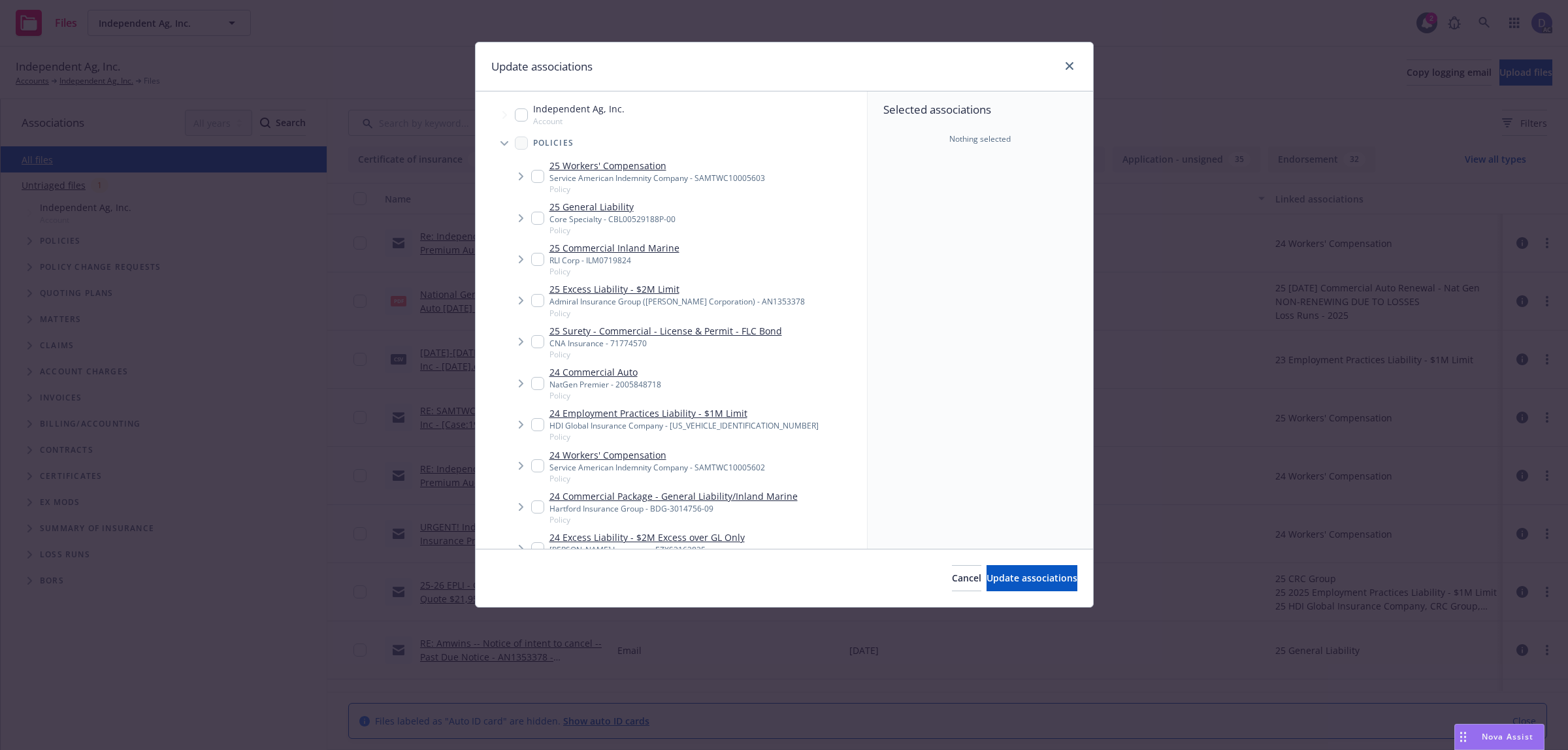
click at [617, 366] on link "24 Commercial Auto" at bounding box center [606, 372] width 112 height 13
checkbox input "true"
click at [1005, 563] on div "Cancel Update associations" at bounding box center [784, 578] width 617 height 58
click at [1005, 567] on button "Update associations" at bounding box center [1032, 578] width 90 height 26
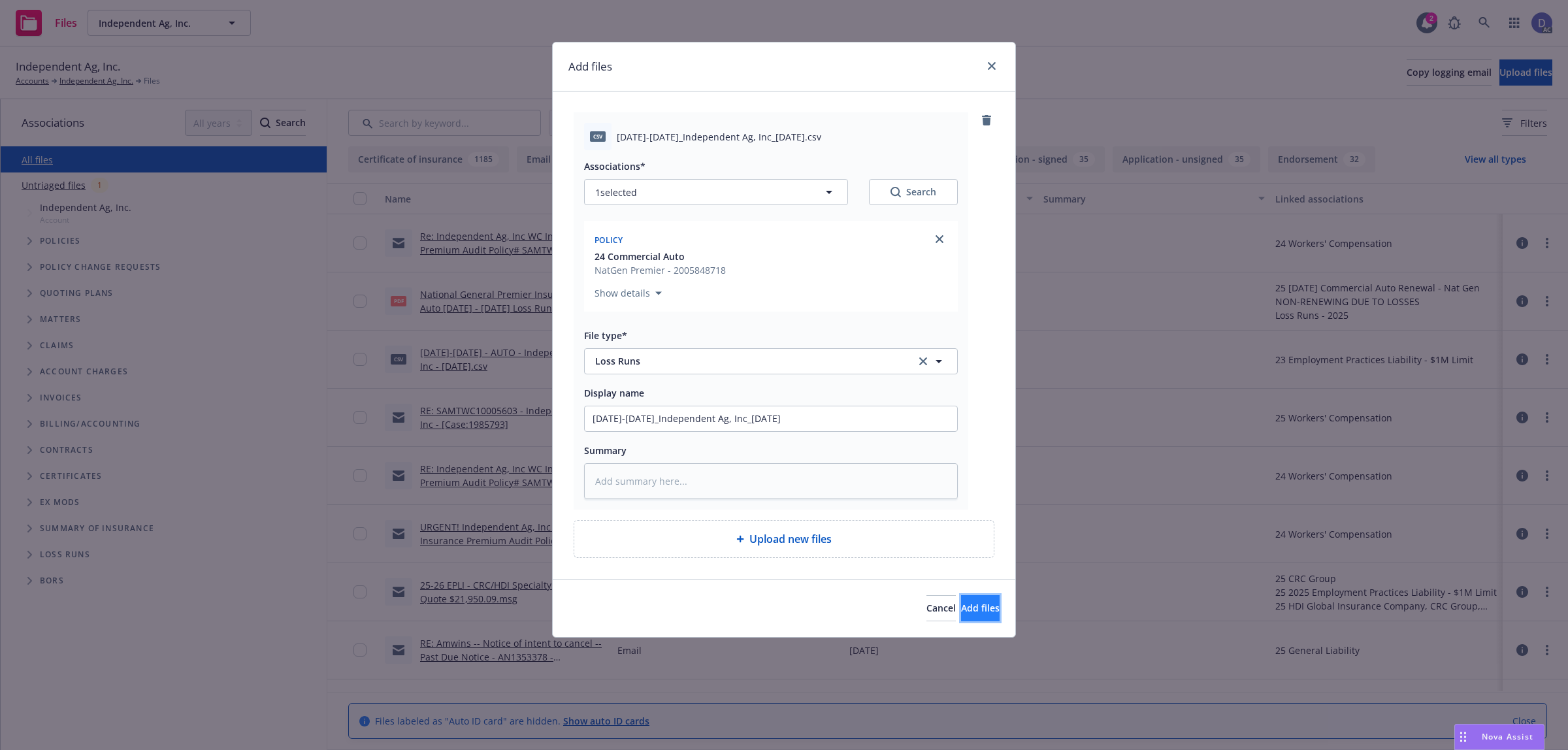
click at [961, 603] on span "Add files" at bounding box center [981, 608] width 38 height 12
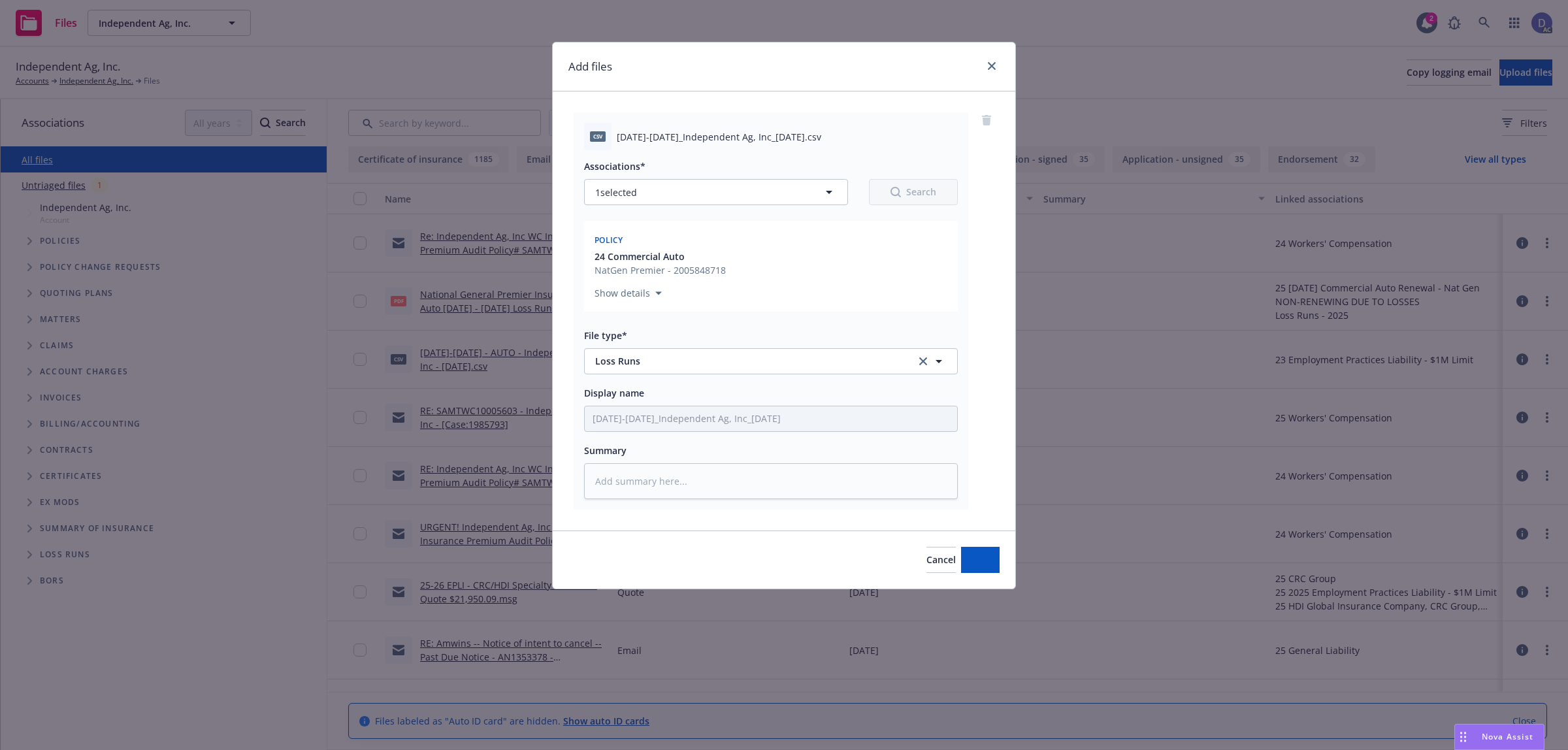
type textarea "x"
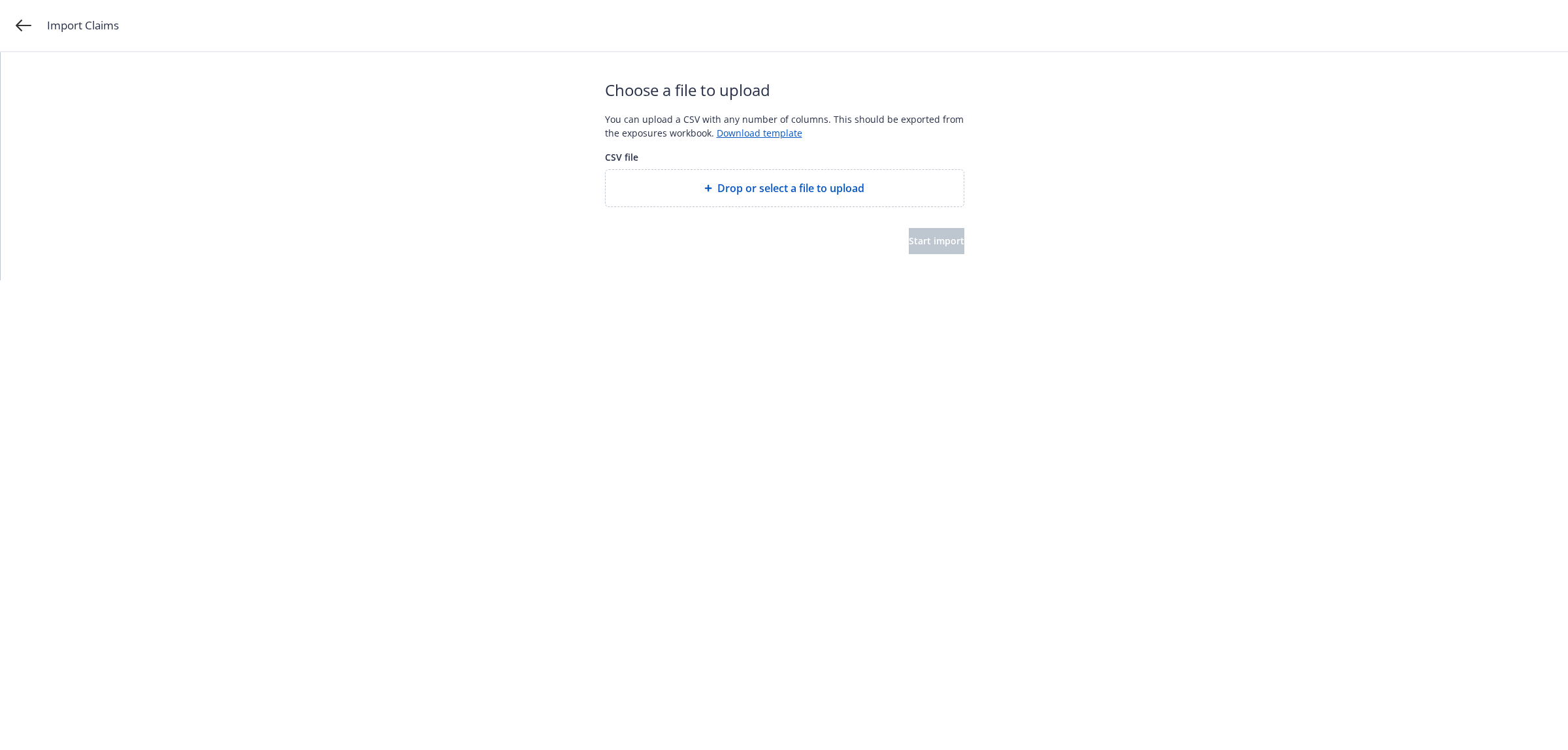
click at [686, 207] on div at bounding box center [784, 217] width 360 height 21
click at [717, 193] on span "Drop or select a file to upload" at bounding box center [790, 188] width 147 height 15
click at [955, 228] on button "Start import" at bounding box center [937, 240] width 56 height 26
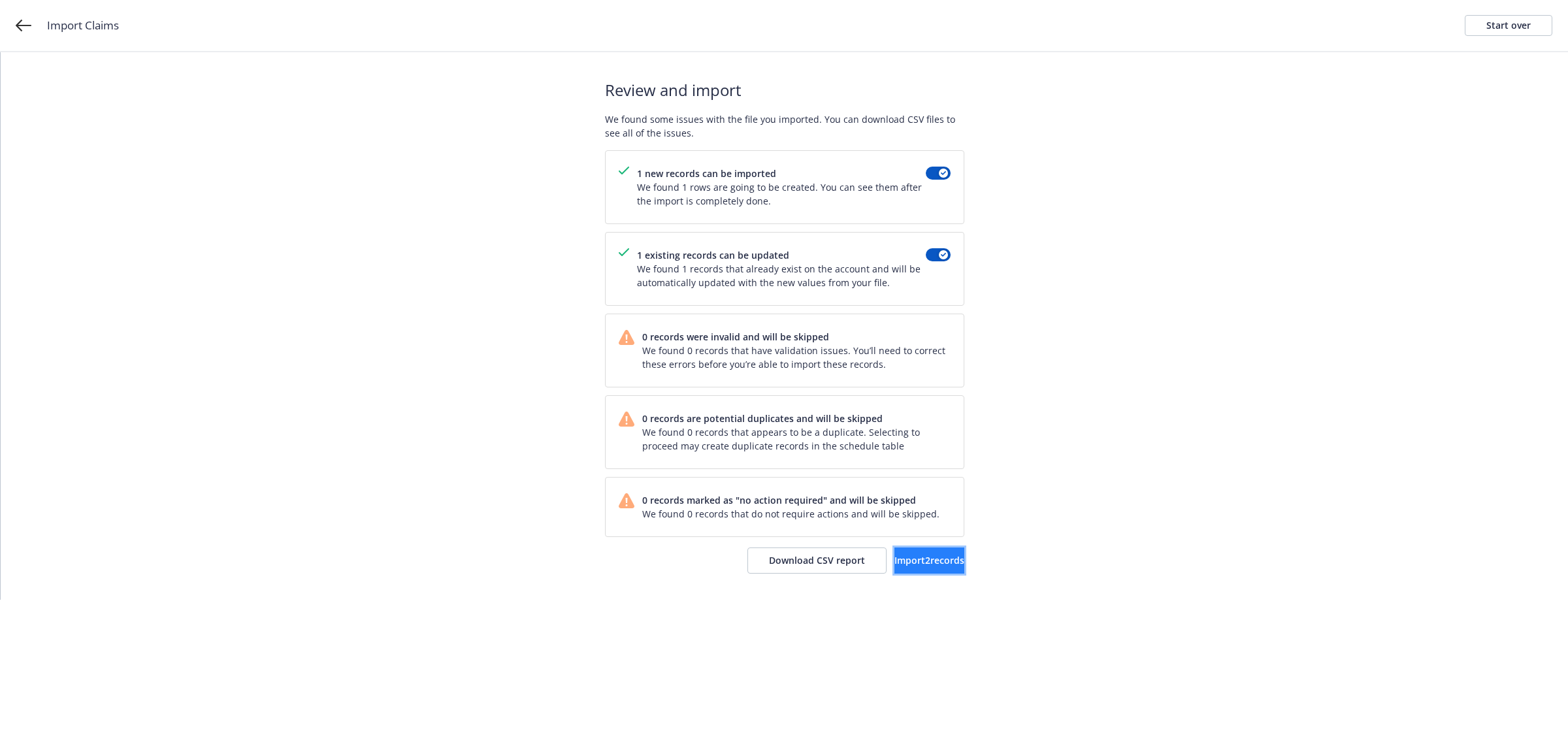
click at [912, 558] on span "Import 2 records" at bounding box center [930, 560] width 70 height 12
click at [905, 562] on span "View accounts" at bounding box center [910, 560] width 64 height 12
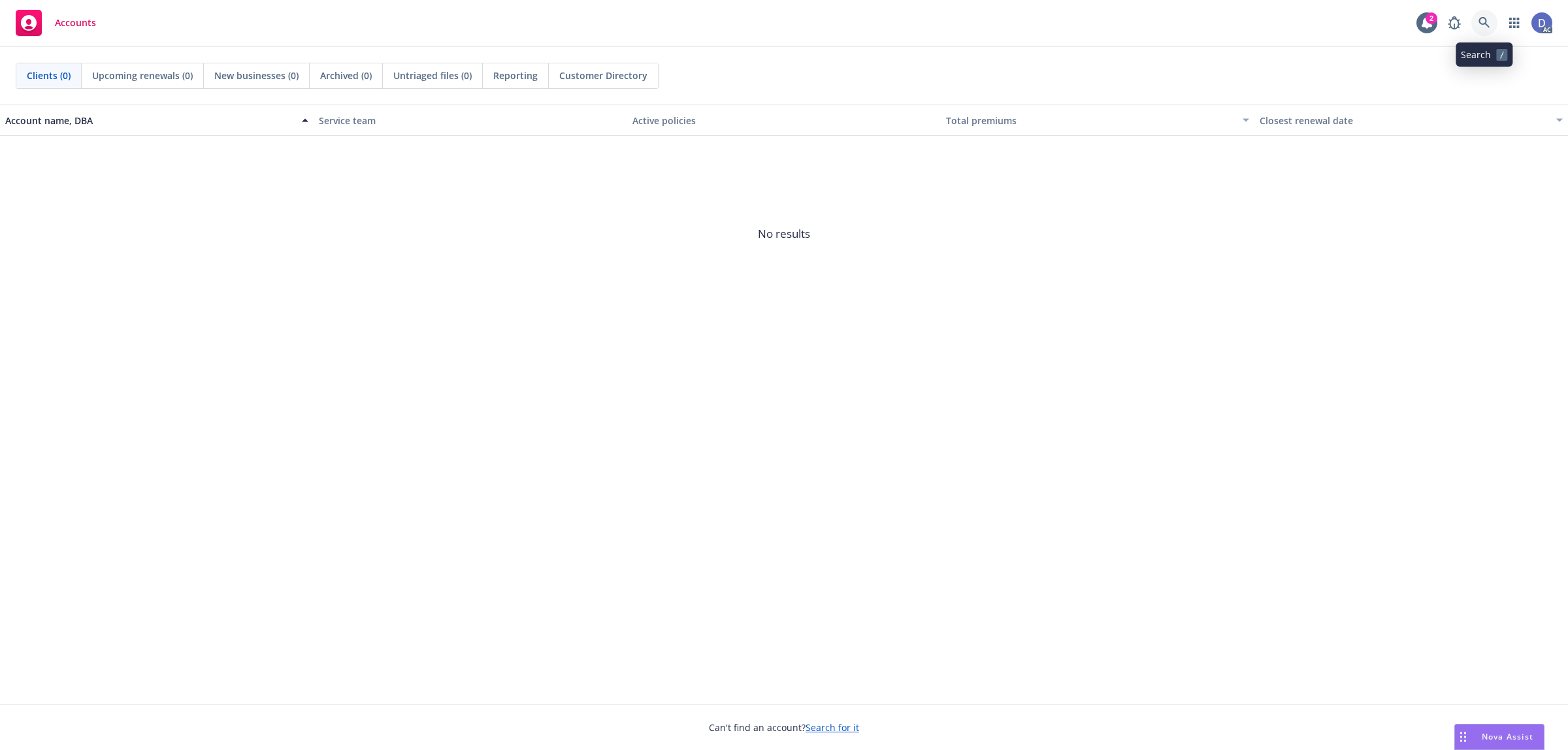
click at [1486, 23] on icon at bounding box center [1484, 23] width 12 height 12
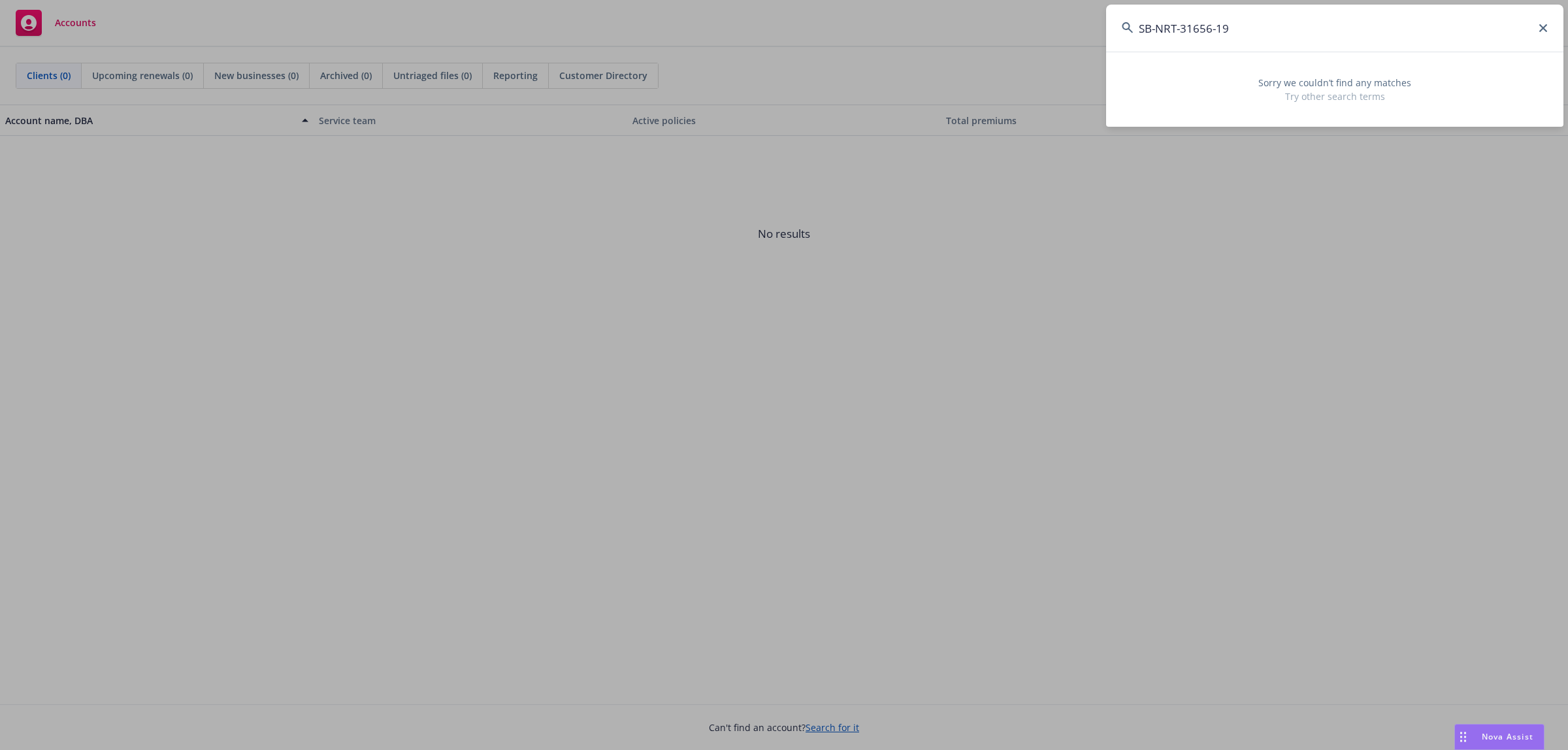
click at [1488, 38] on input "SB-NRT-31656-19" at bounding box center [1335, 28] width 458 height 47
paste input "2712-22"
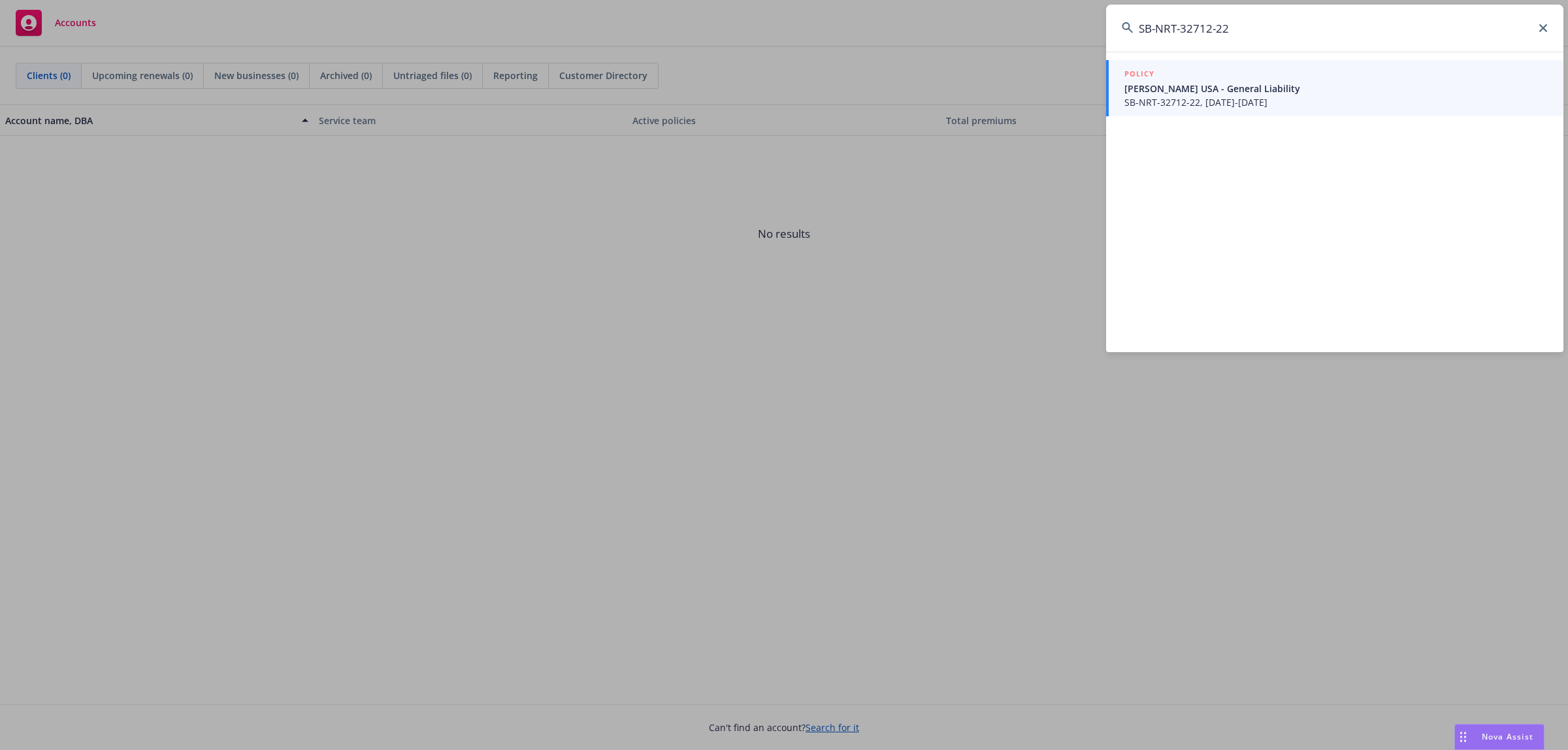
type input "SB-NRT-32712-22"
click at [1219, 109] on span "SB-NRT-32712-22, 11/20/2022-11/20/2023" at bounding box center [1336, 102] width 423 height 13
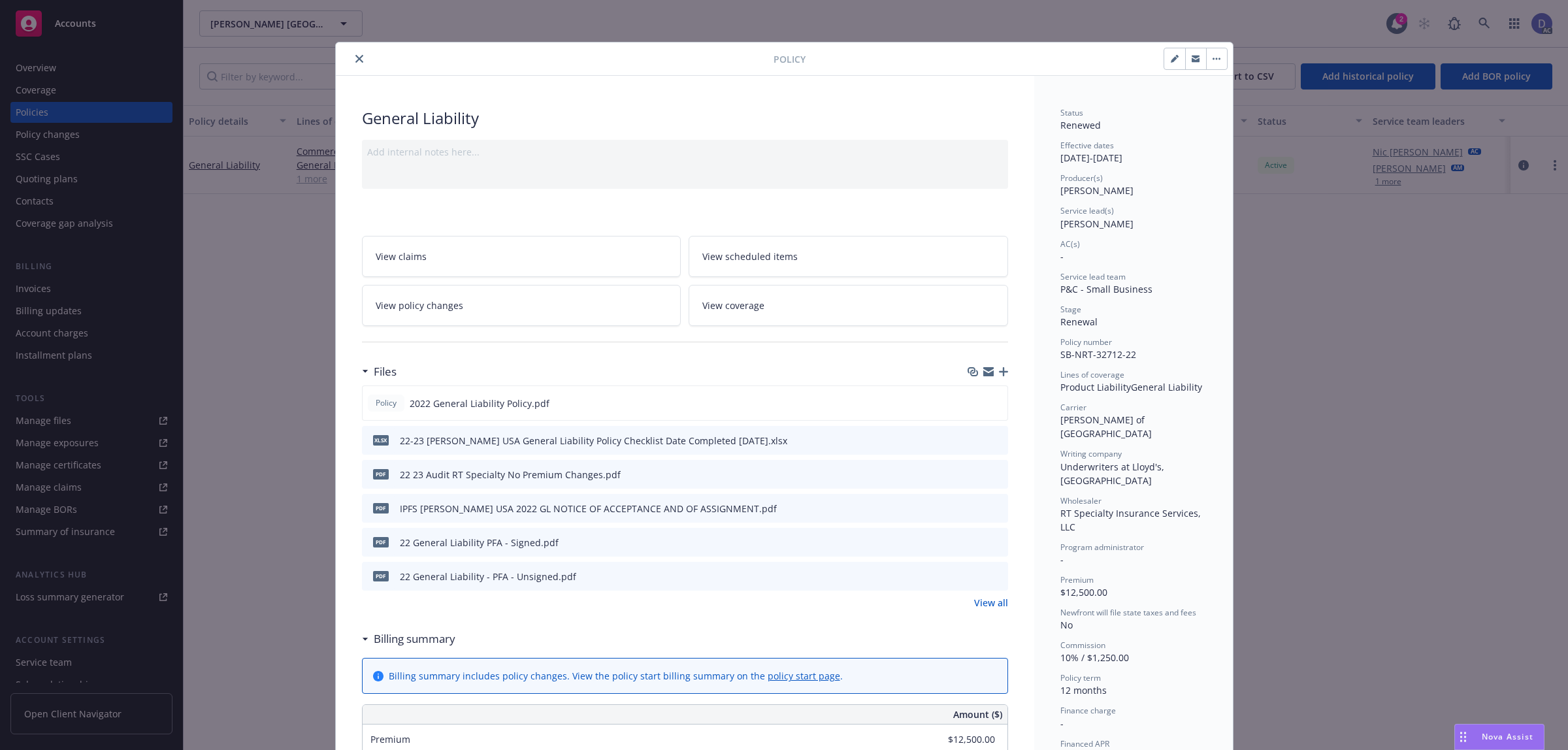
click at [356, 62] on icon "close" at bounding box center [360, 59] width 8 height 8
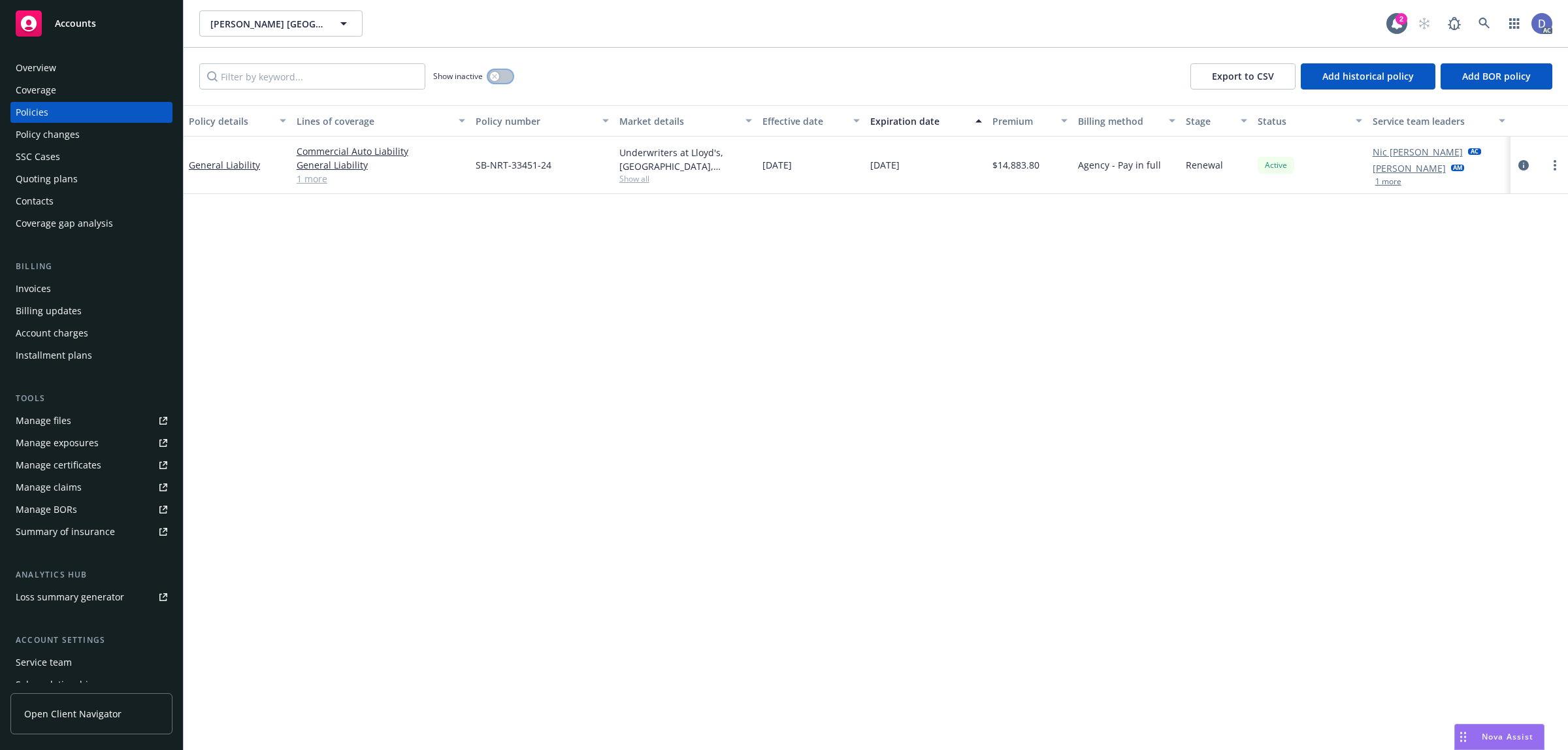
click at [502, 77] on button "button" at bounding box center [501, 77] width 25 height 13
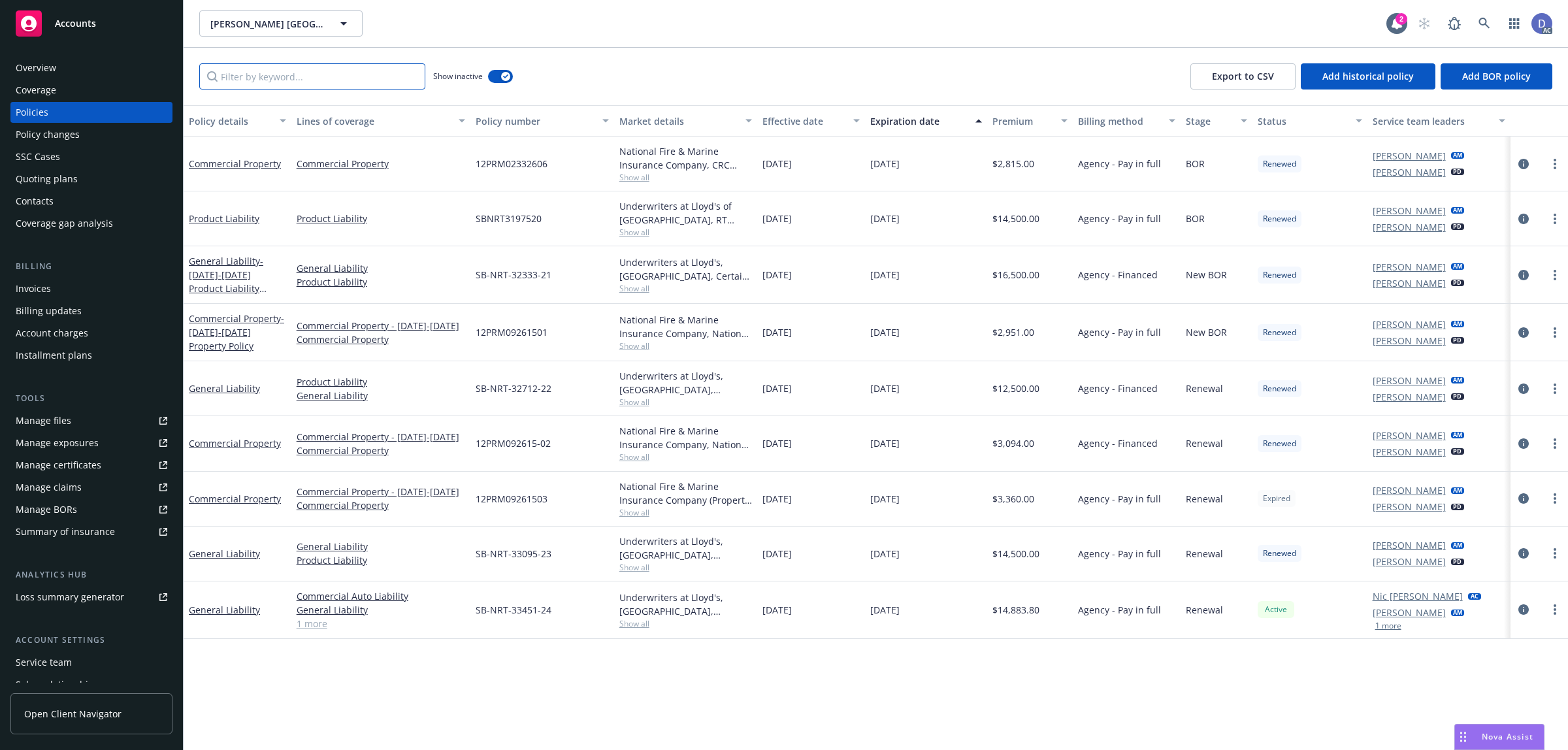
click at [345, 68] on input "Filter by keyword..." at bounding box center [311, 76] width 226 height 26
paste input "SB-NRT-32712-22"
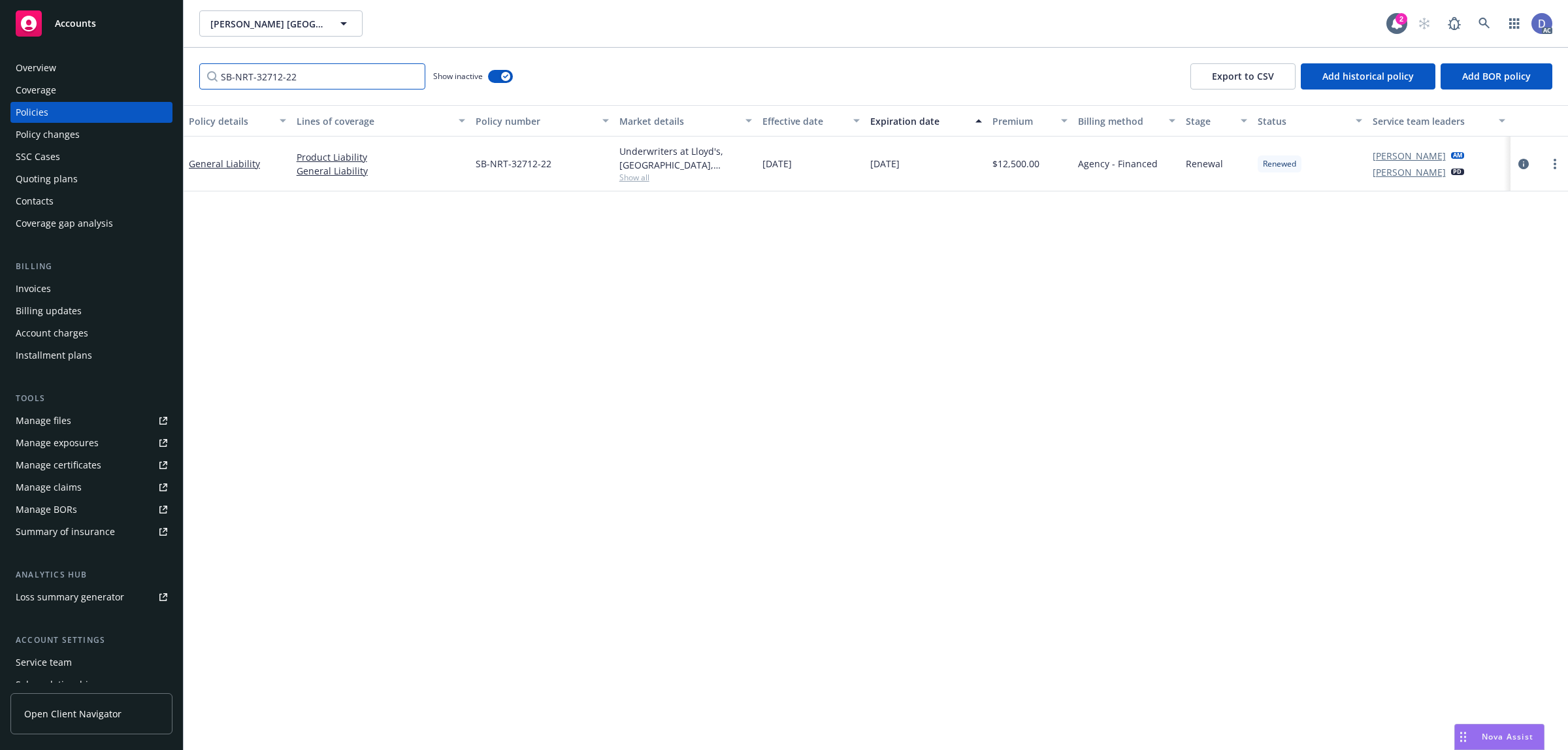
type input "SB-NRT-32712-22"
click at [665, 157] on div "Underwriters at Lloyd's, London, Lloyd's of London, RT Specialty Insurance Serv…" at bounding box center [685, 158] width 134 height 28
copy div "Underwriters at Lloyd's, London, Lloyd's of London, RT Specialty Insurance Serv…"
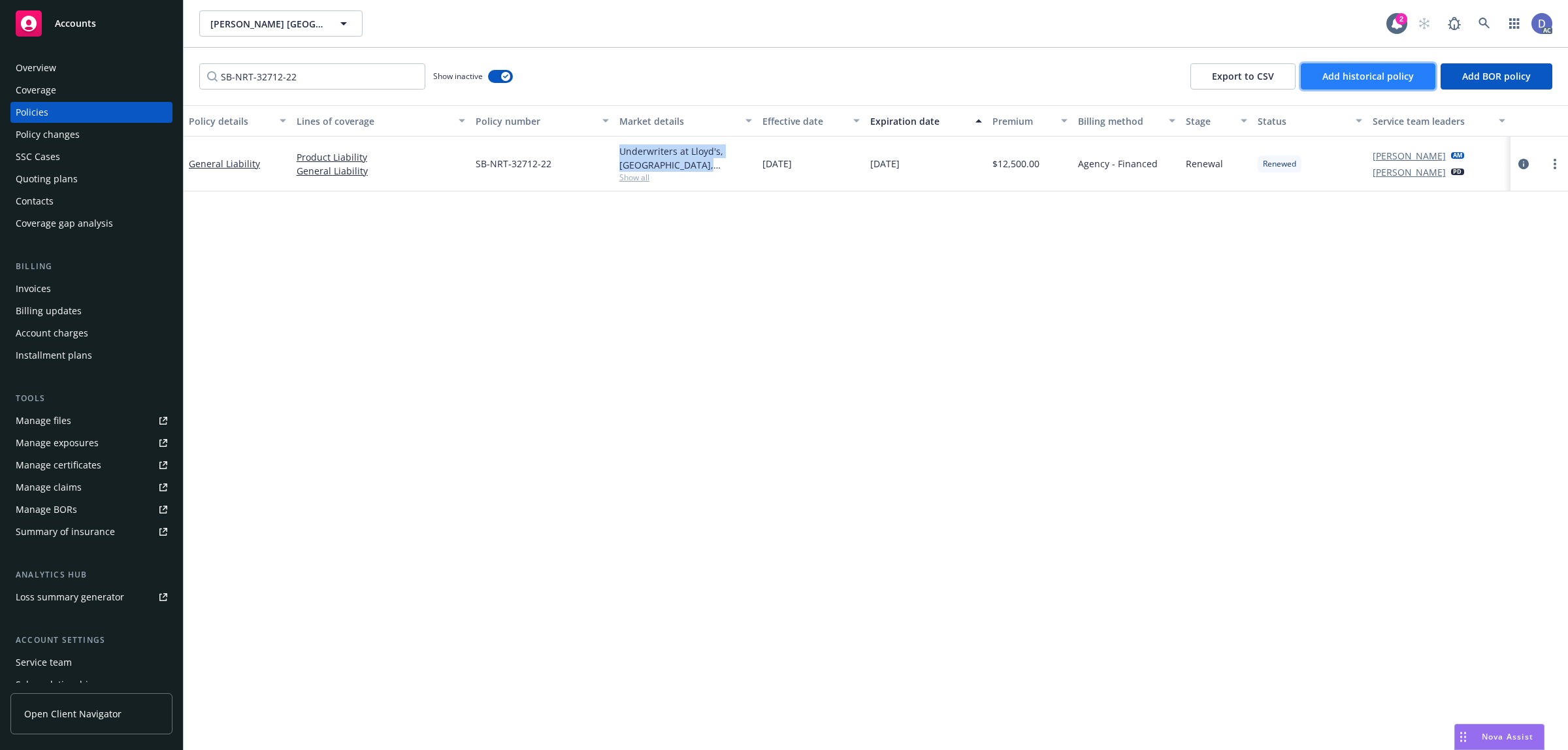
click at [1338, 74] on span "Add historical policy" at bounding box center [1368, 76] width 91 height 12
select select "other"
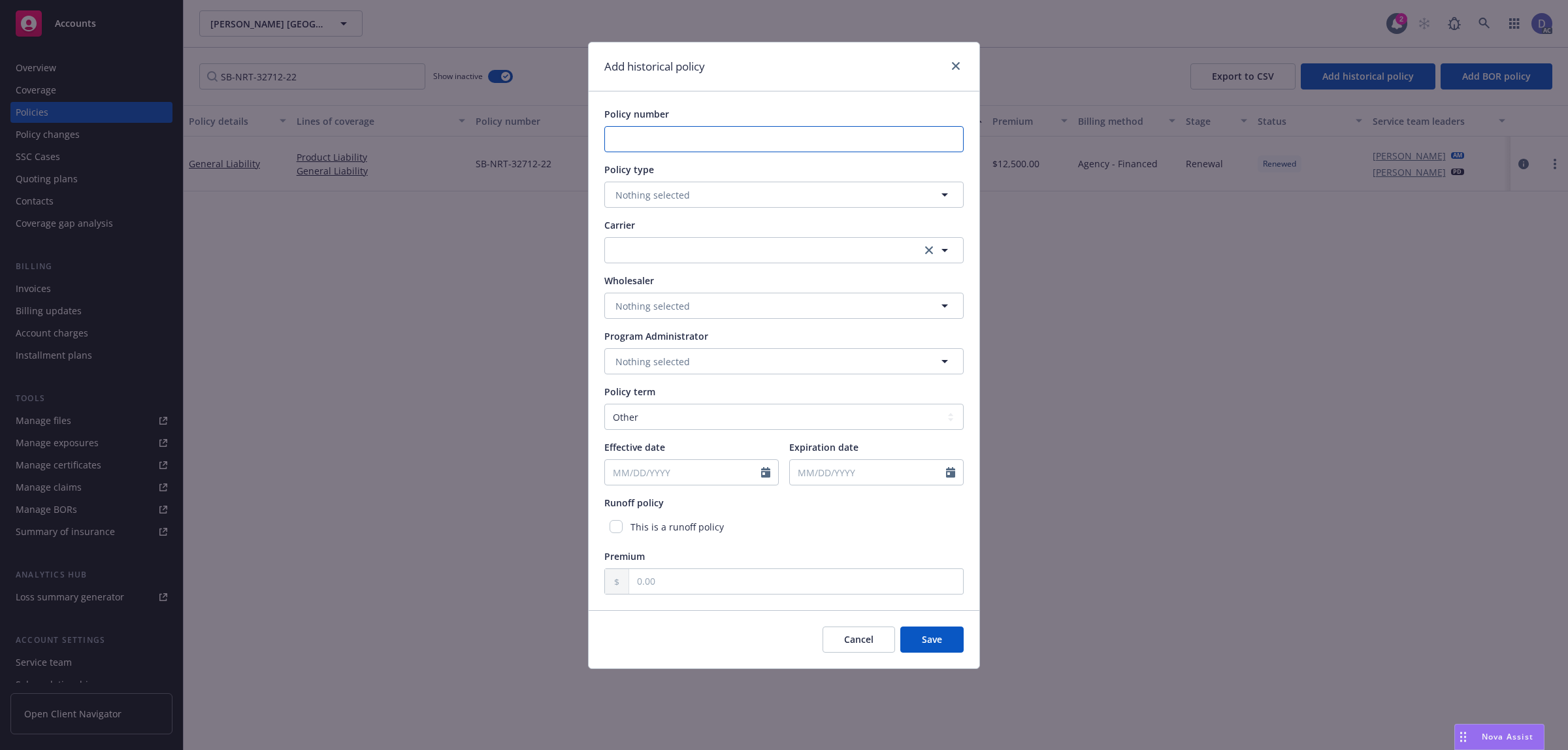
click at [688, 128] on input "Policy number" at bounding box center [784, 138] width 360 height 26
paste input "B-NRT-31656-19"
type input "B-NRT-31656-19"
click at [681, 190] on span "Nothing selected" at bounding box center [652, 195] width 74 height 13
type input "general"
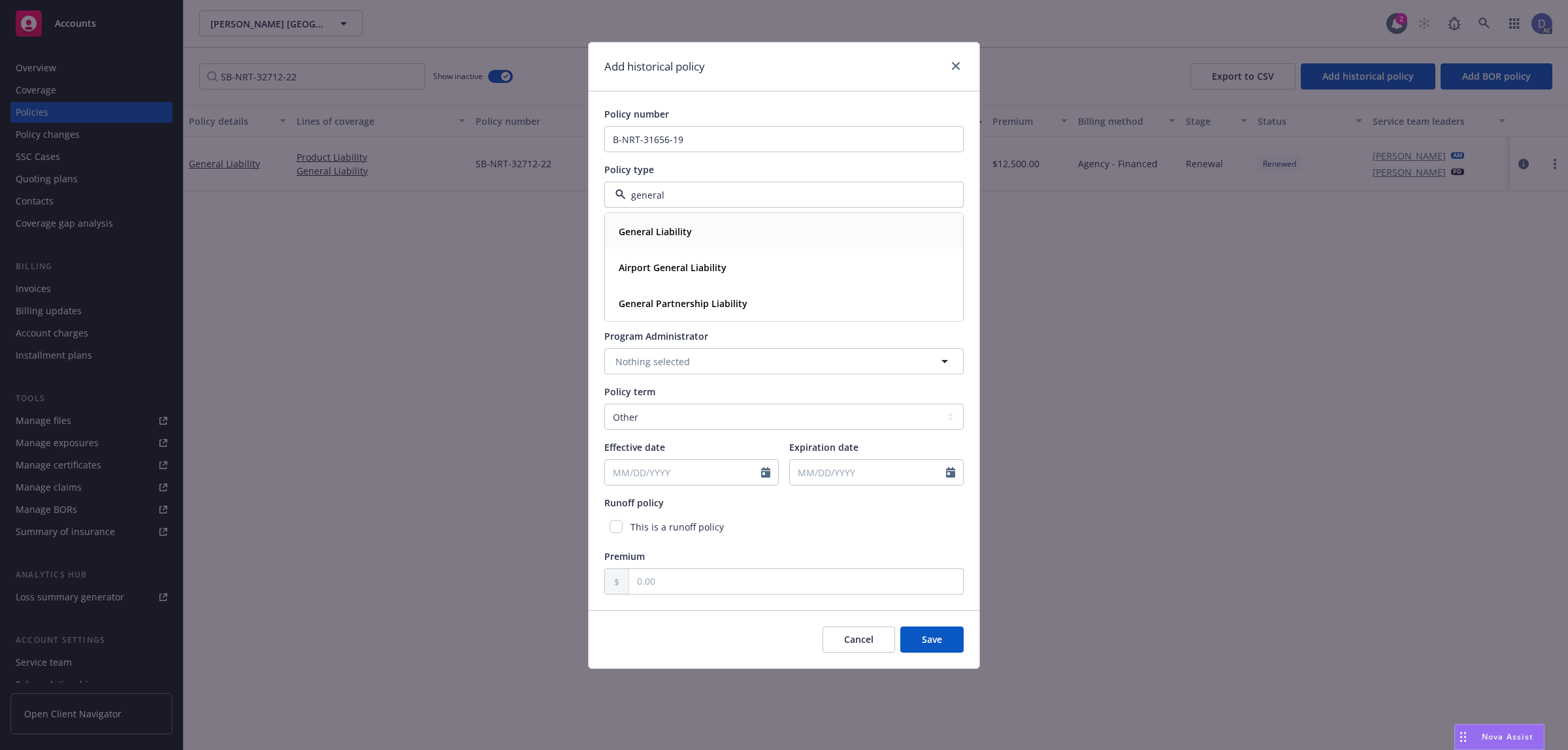
click at [678, 223] on div "General Liability" at bounding box center [654, 232] width 81 height 19
click at [719, 254] on button "button" at bounding box center [784, 250] width 360 height 26
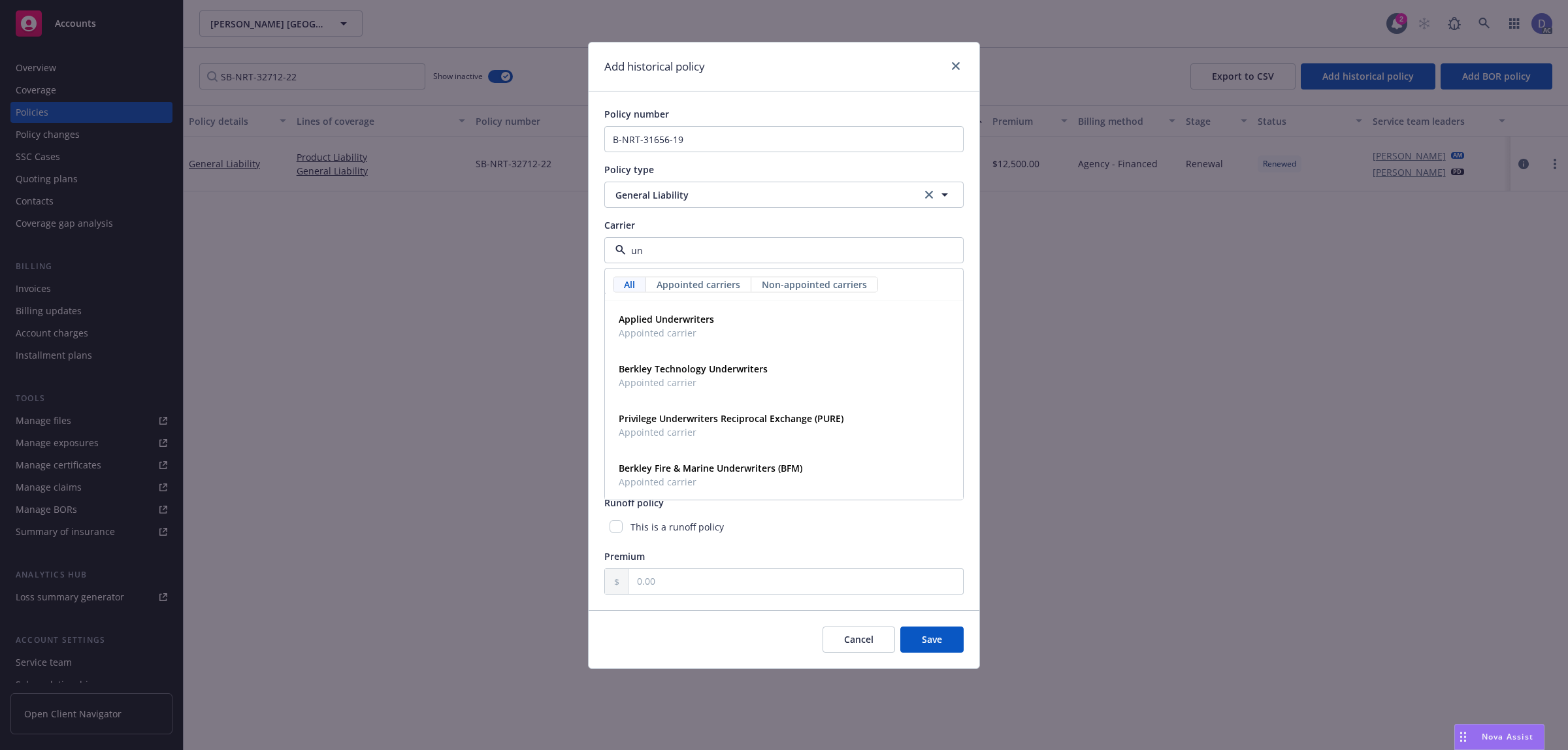
type input "u"
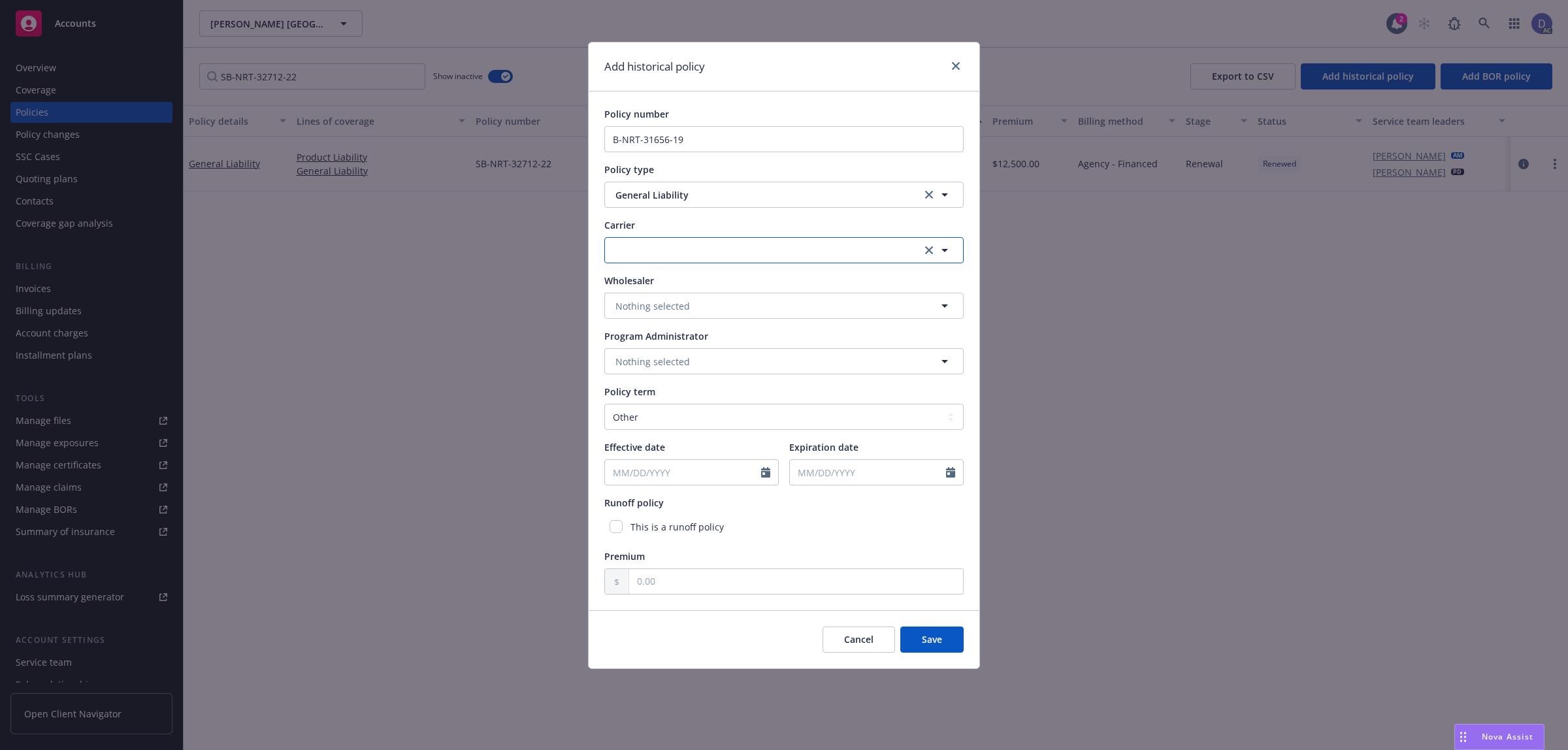
click at [720, 254] on button "button" at bounding box center [784, 250] width 360 height 26
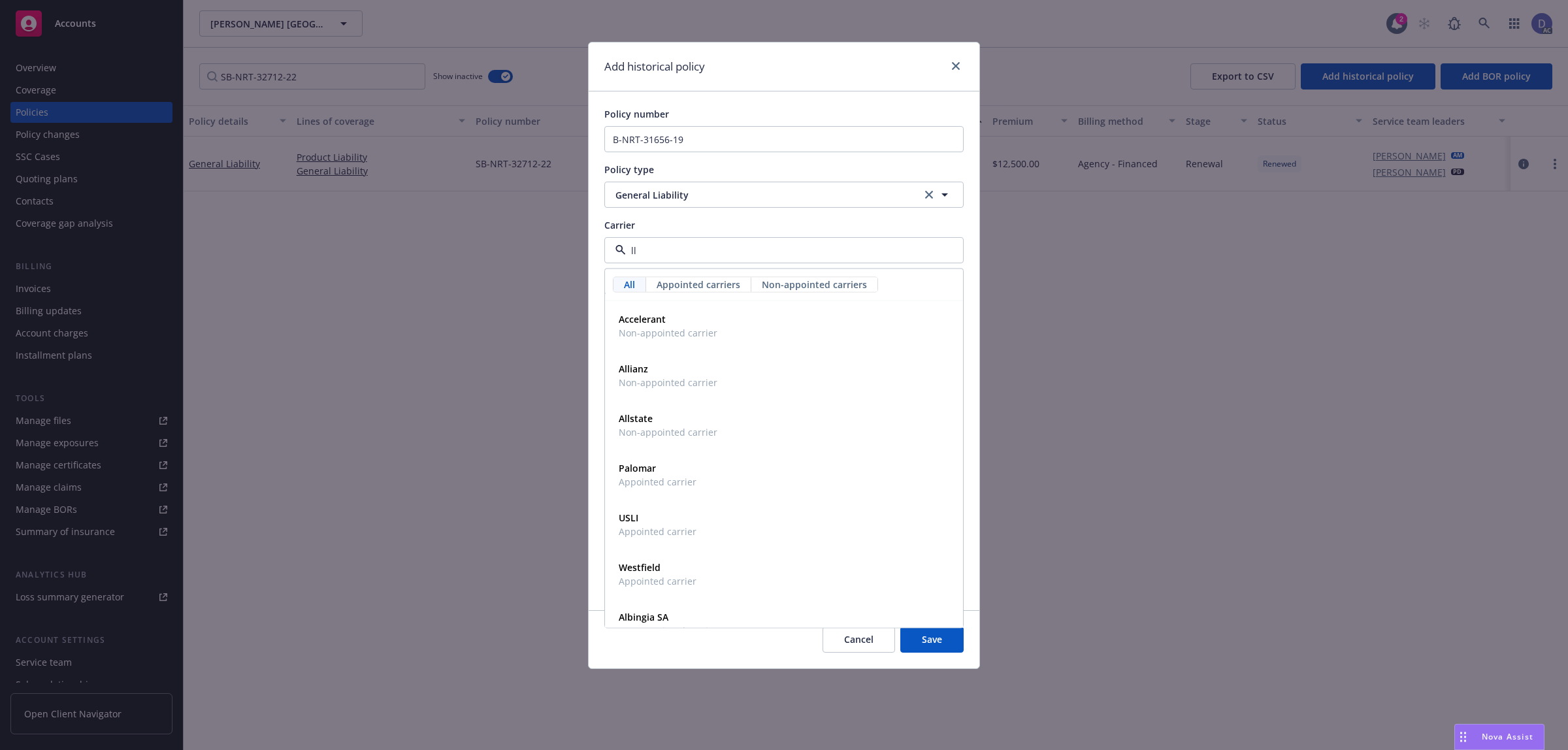
type input "llo"
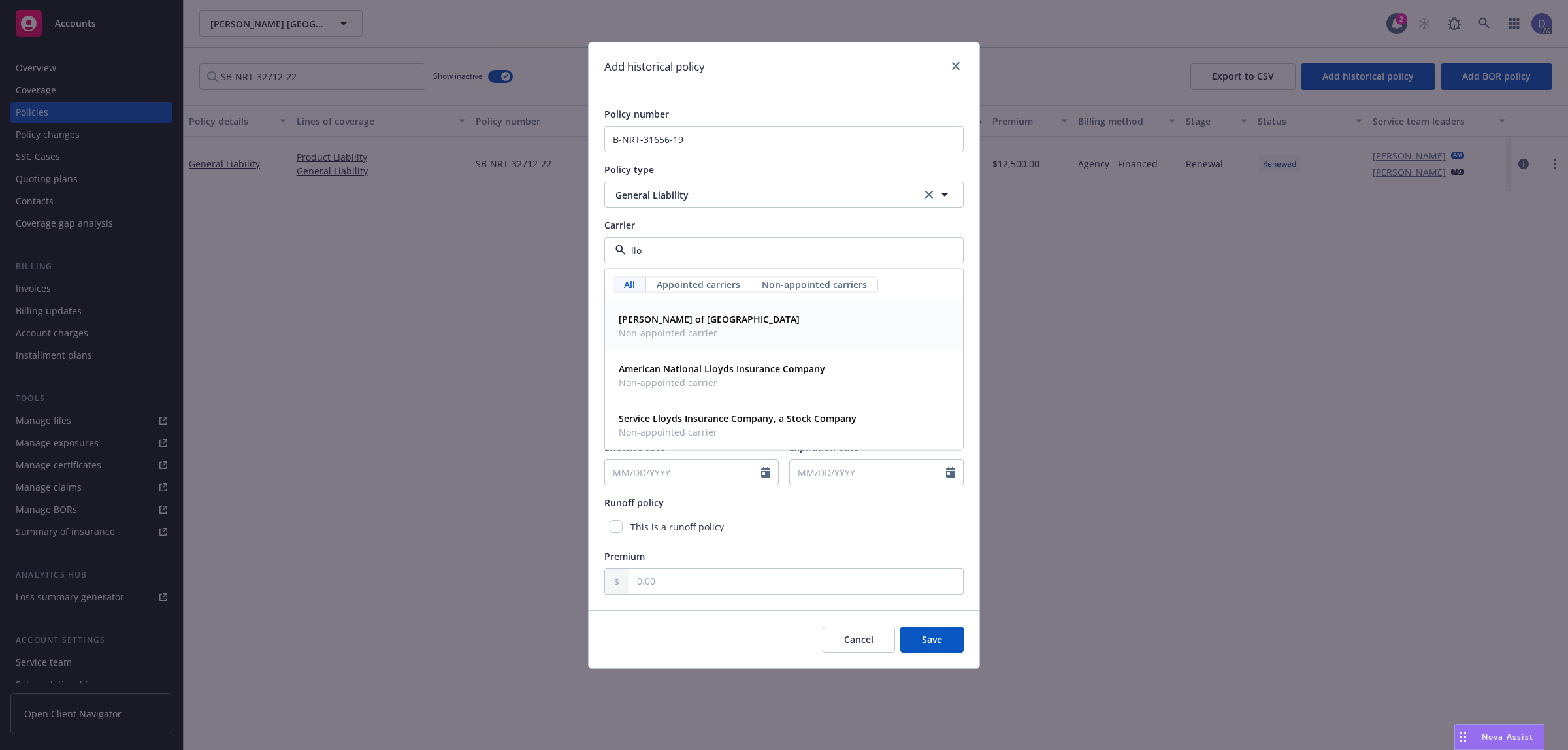
click at [703, 346] on div "Lloyd's of London Non-appointed carrier" at bounding box center [784, 326] width 357 height 48
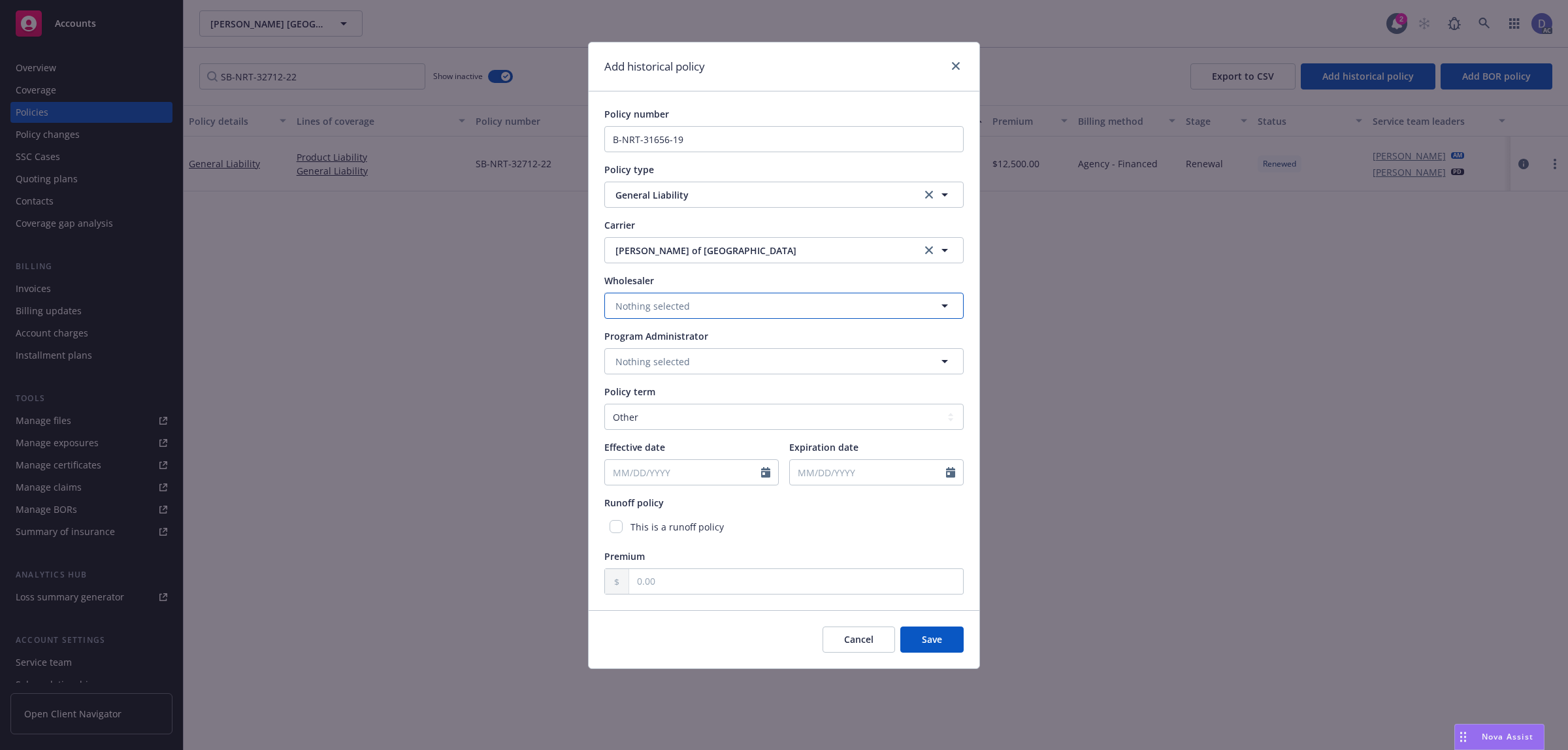
click at [684, 312] on span "Nothing selected" at bounding box center [652, 306] width 74 height 13
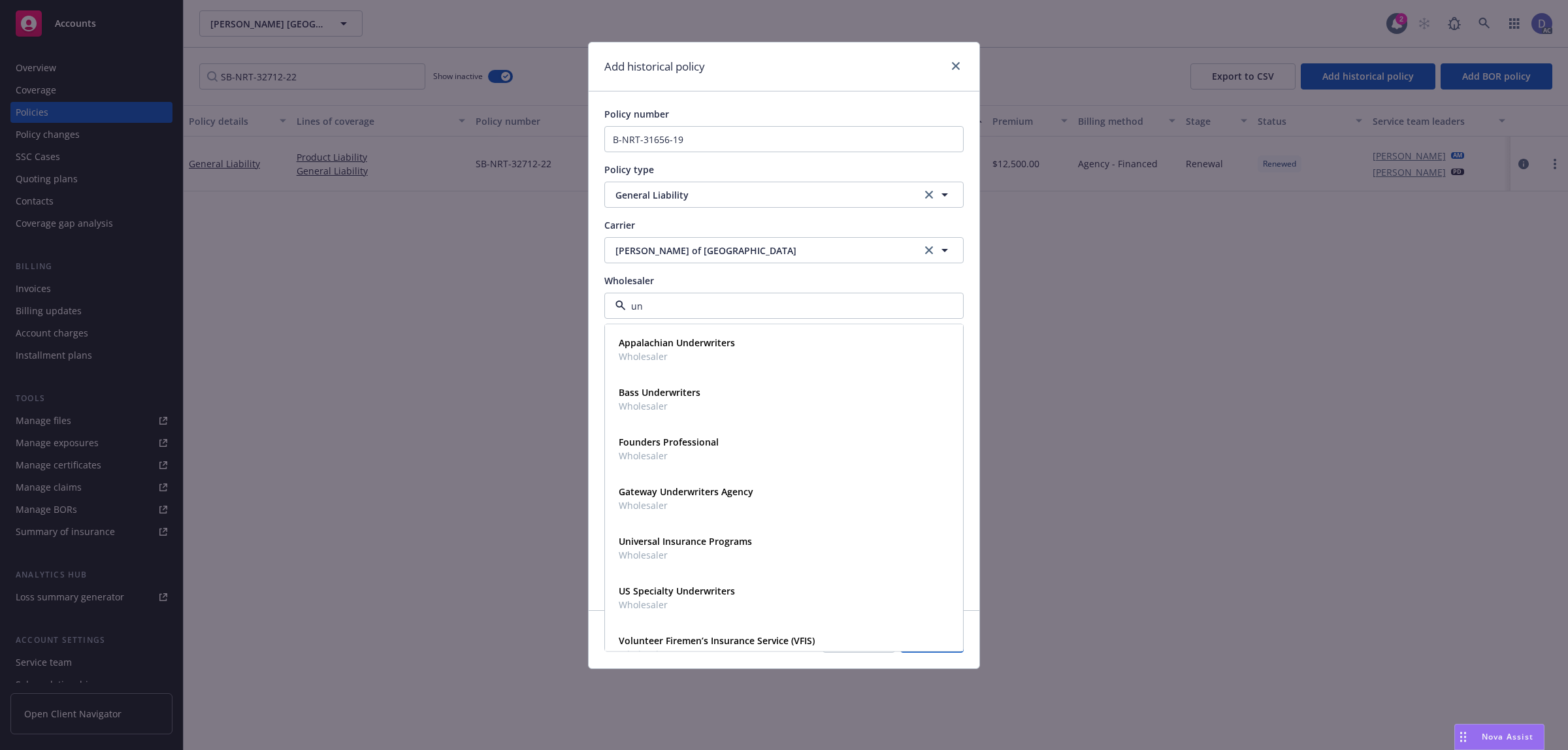
type input "u"
type input "llo"
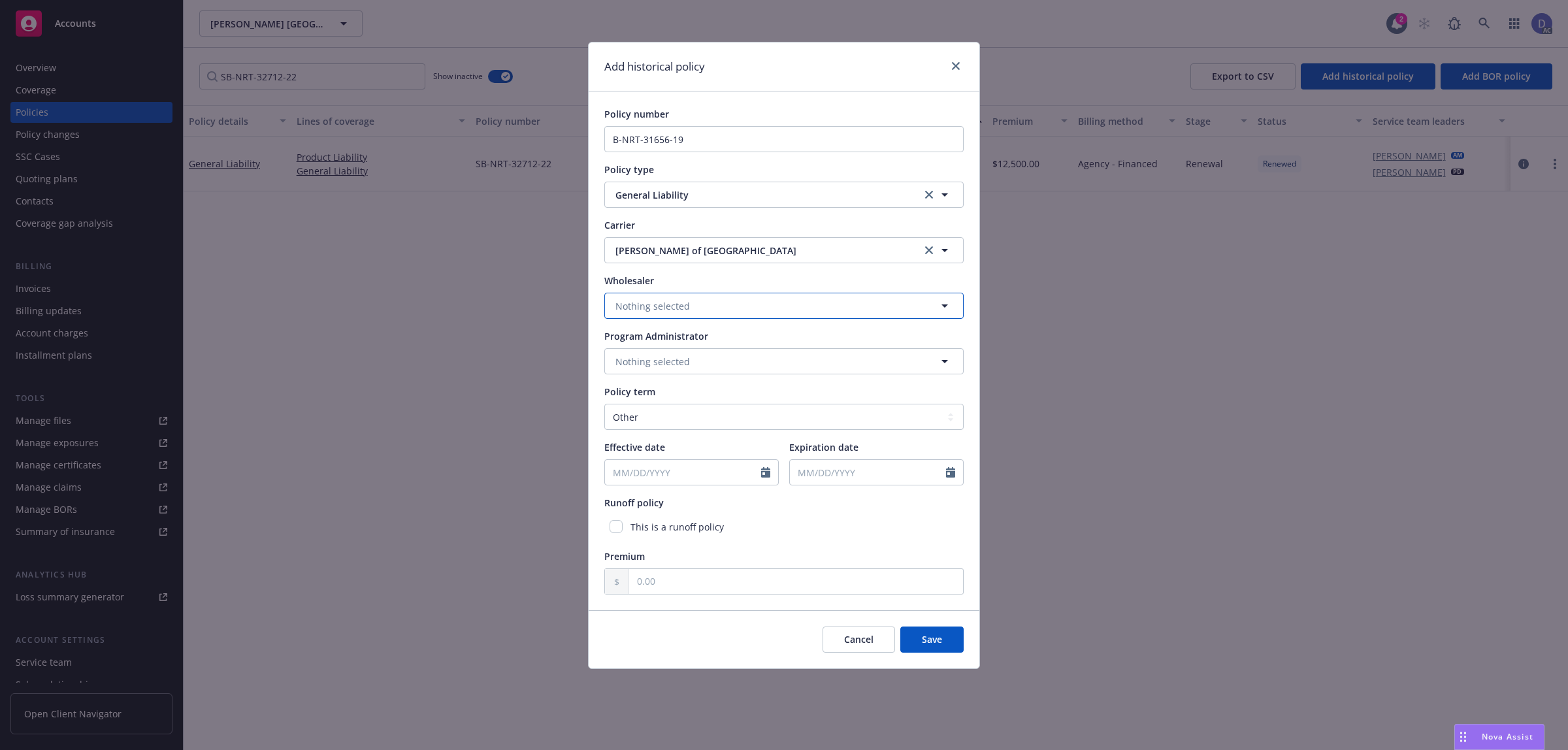
click at [684, 312] on span "Nothing selected" at bounding box center [652, 306] width 74 height 13
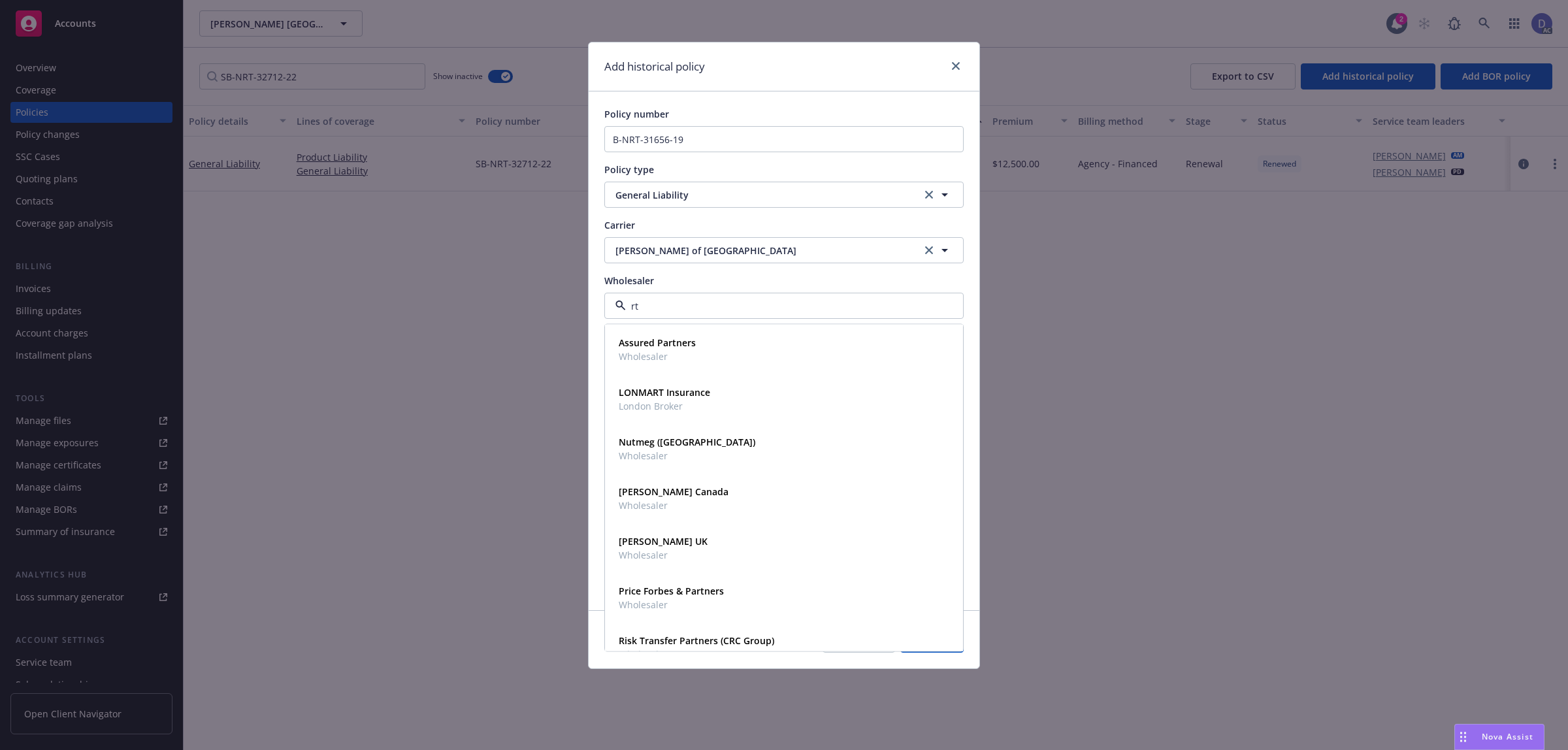
type input "rt"
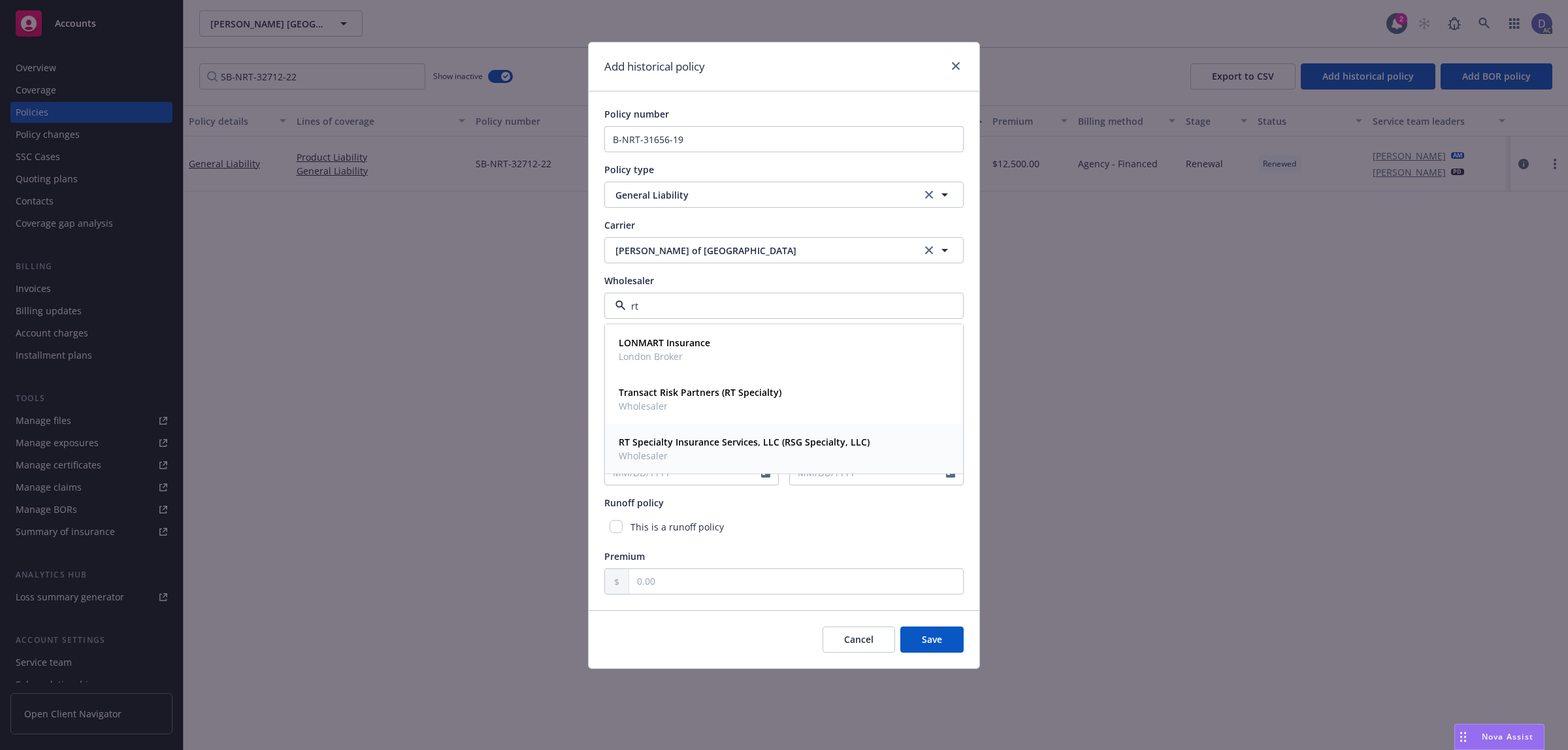
click at [715, 442] on strong "RT Specialty Insurance Services, LLC (RSG Specialty, LLC)" at bounding box center [744, 441] width 251 height 12
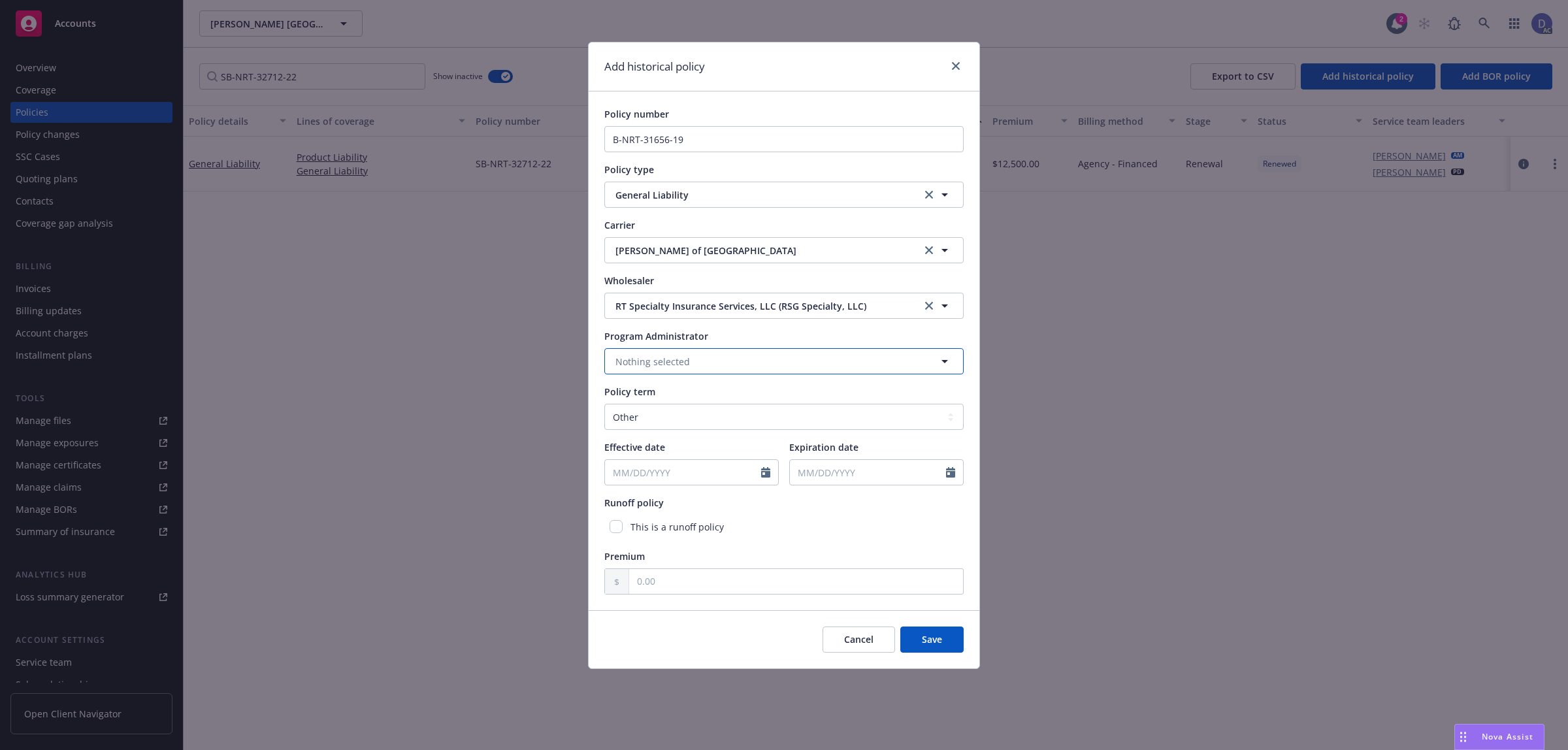
click at [677, 362] on span "Nothing selected" at bounding box center [652, 362] width 74 height 13
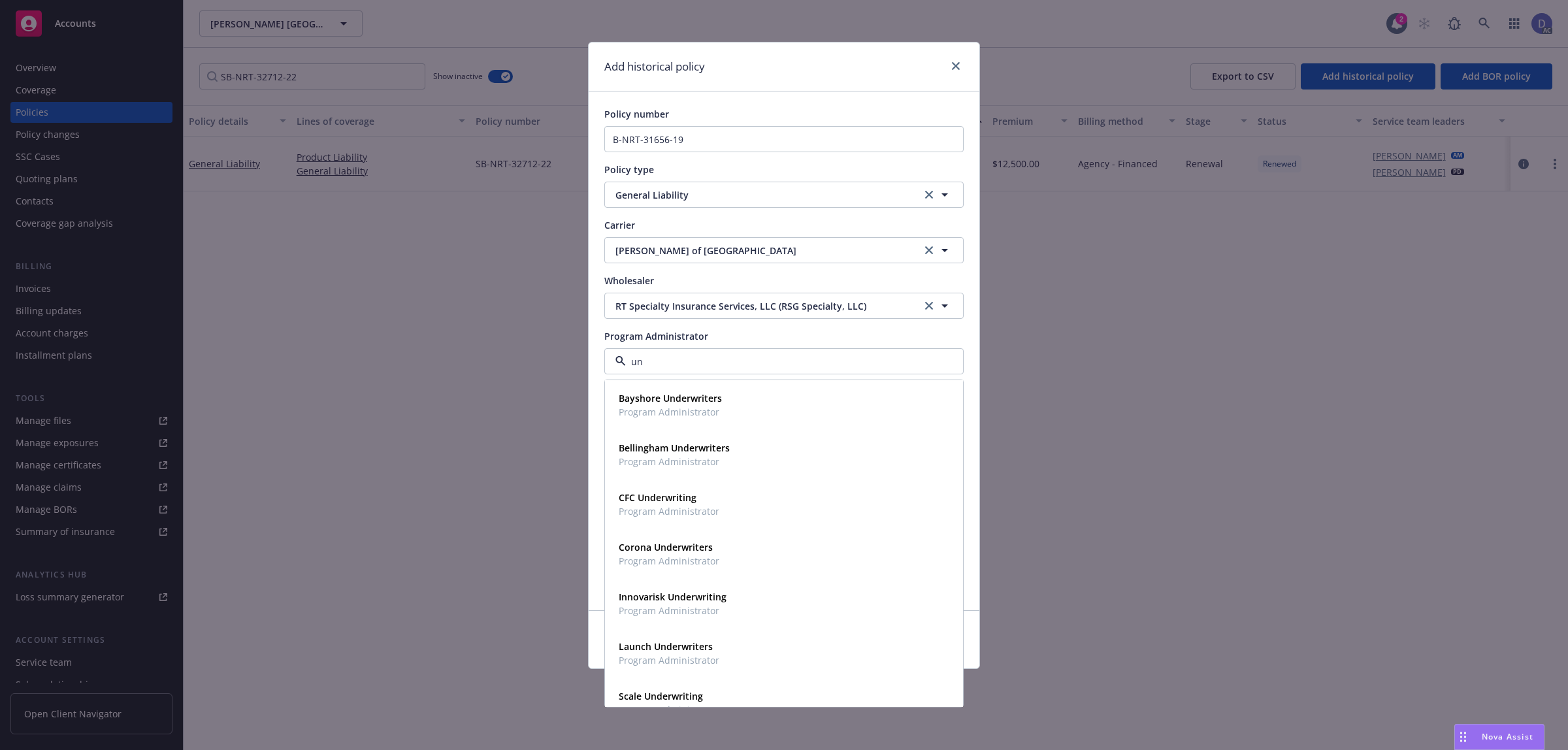
type input "u"
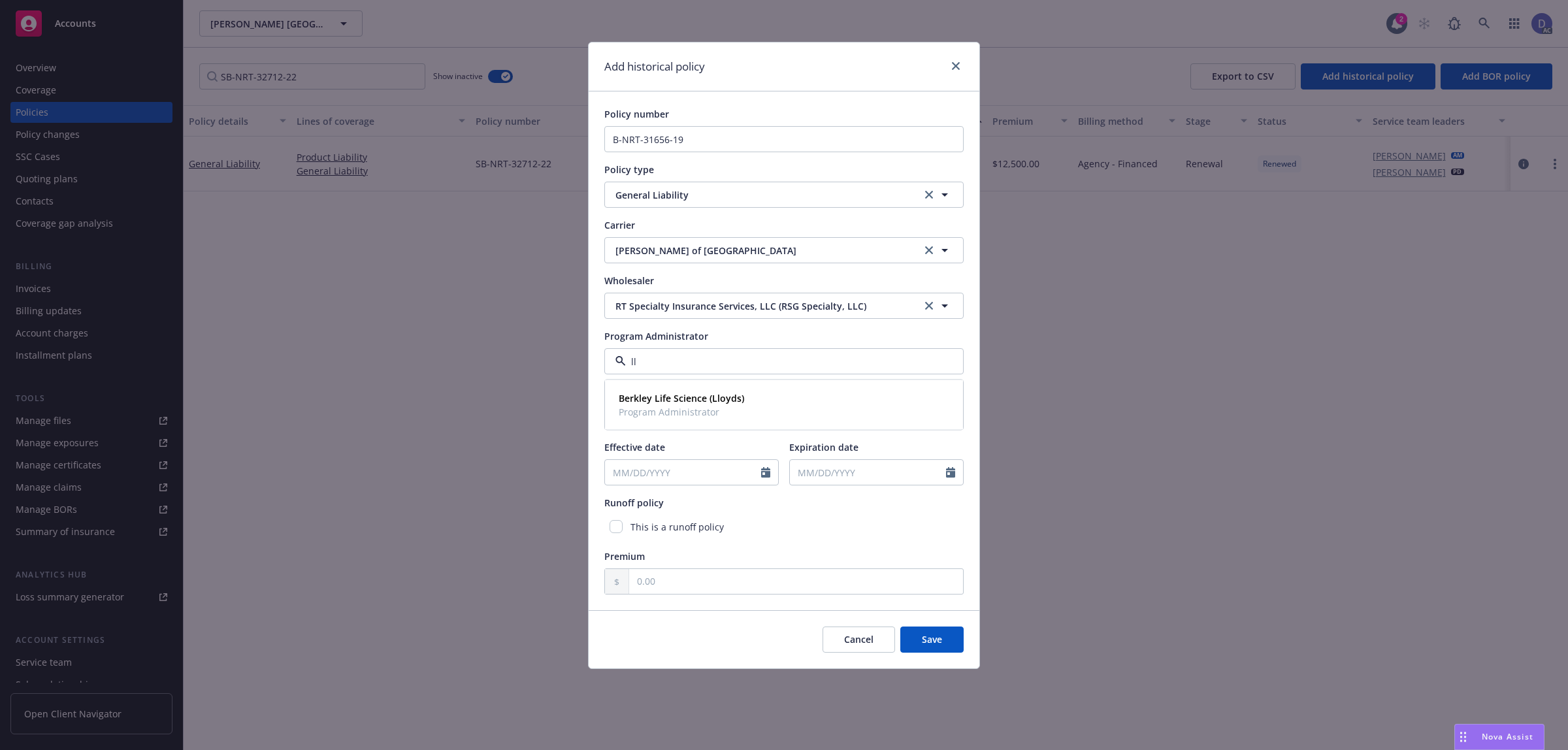
type input "l"
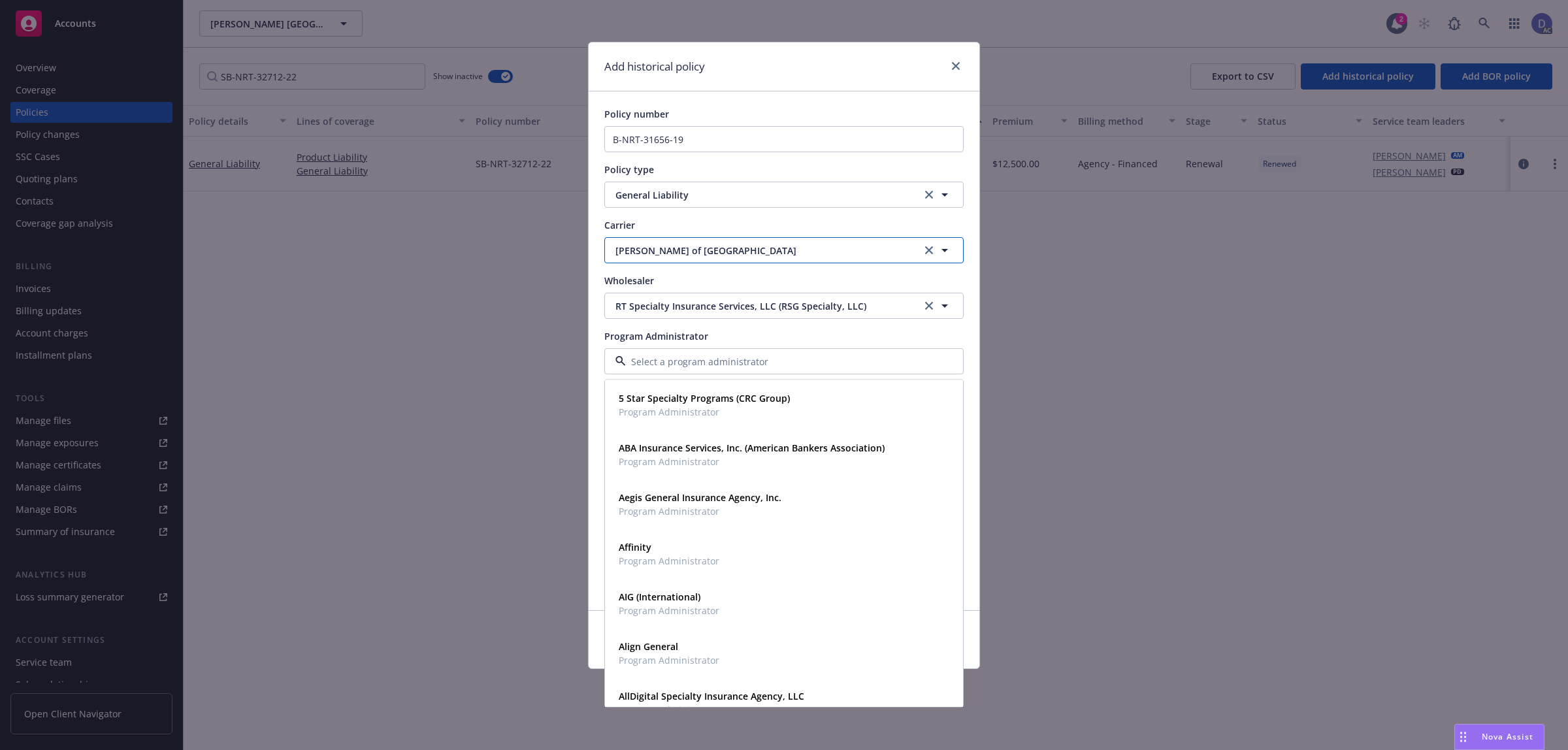
click at [701, 256] on span "Lloyd's of London" at bounding box center [759, 251] width 289 height 13
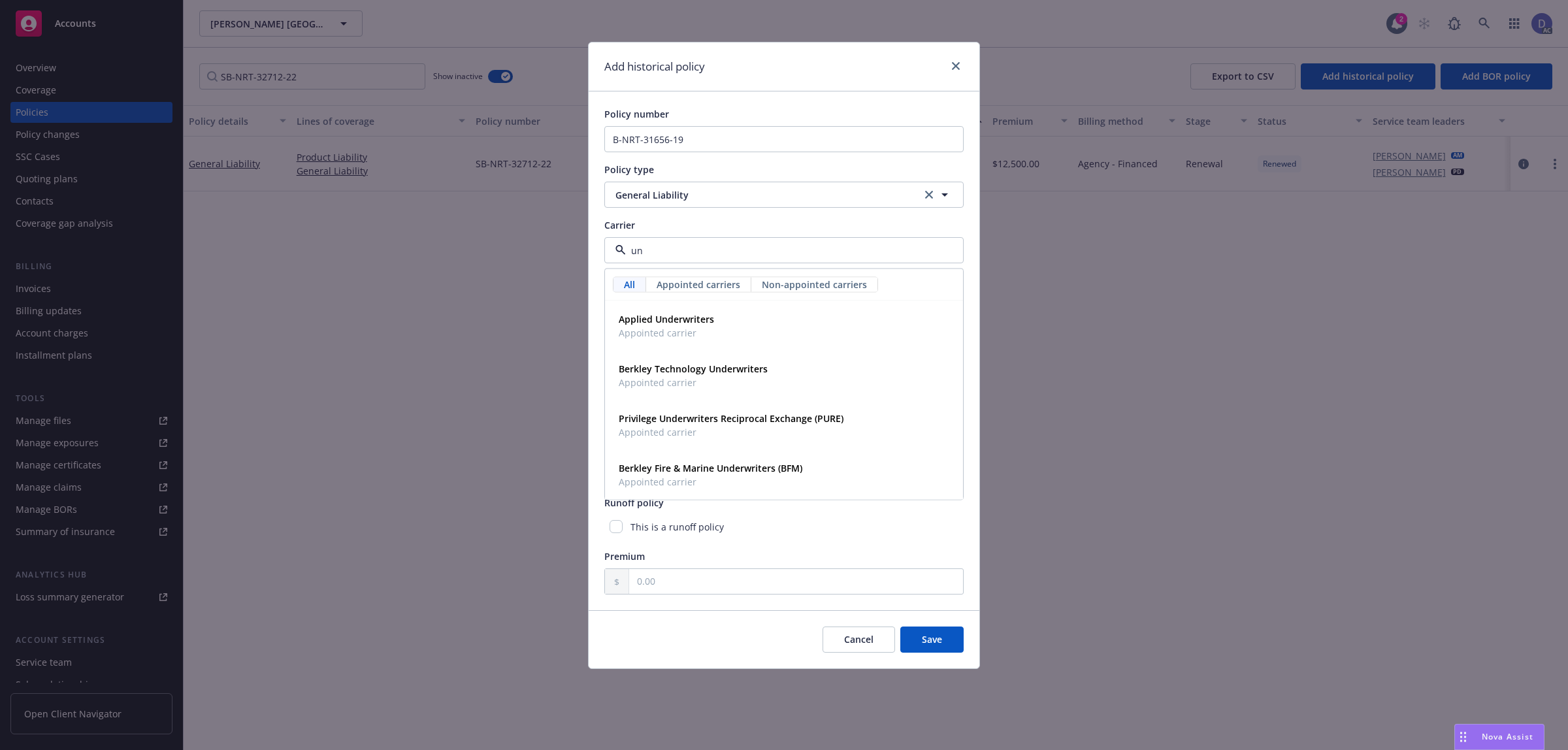
type input "u"
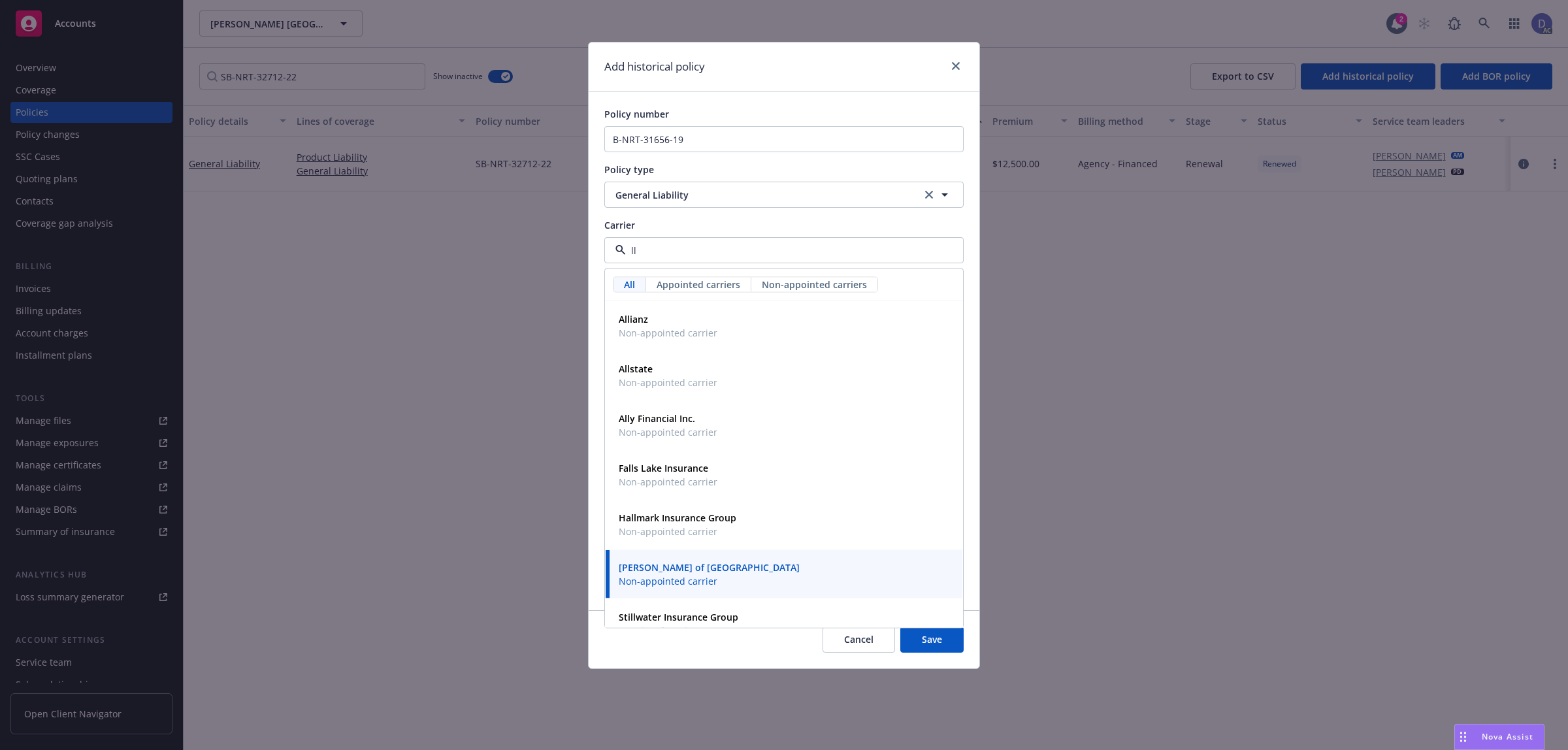
type input "llo"
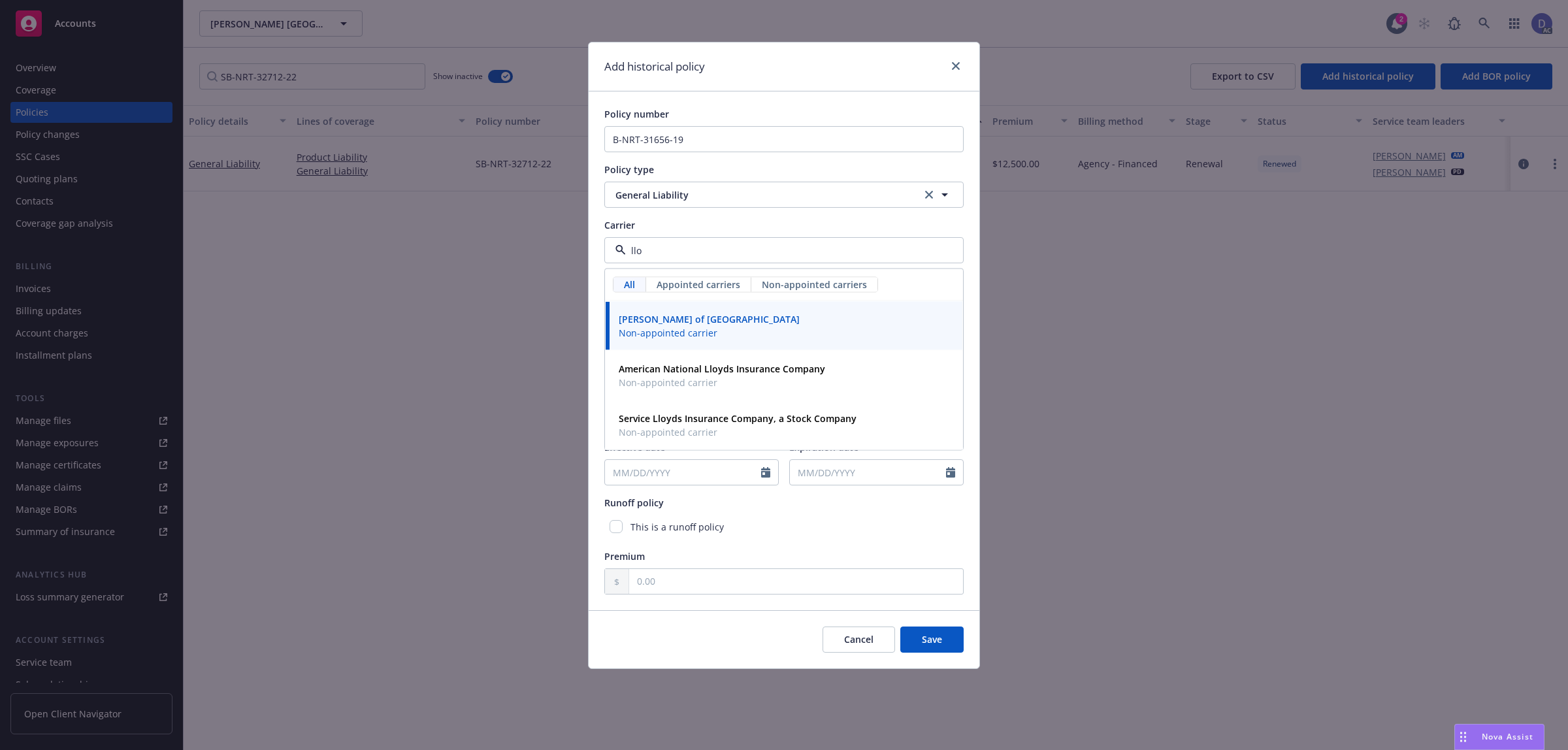
click at [706, 329] on span "Non-appointed carrier" at bounding box center [709, 333] width 181 height 13
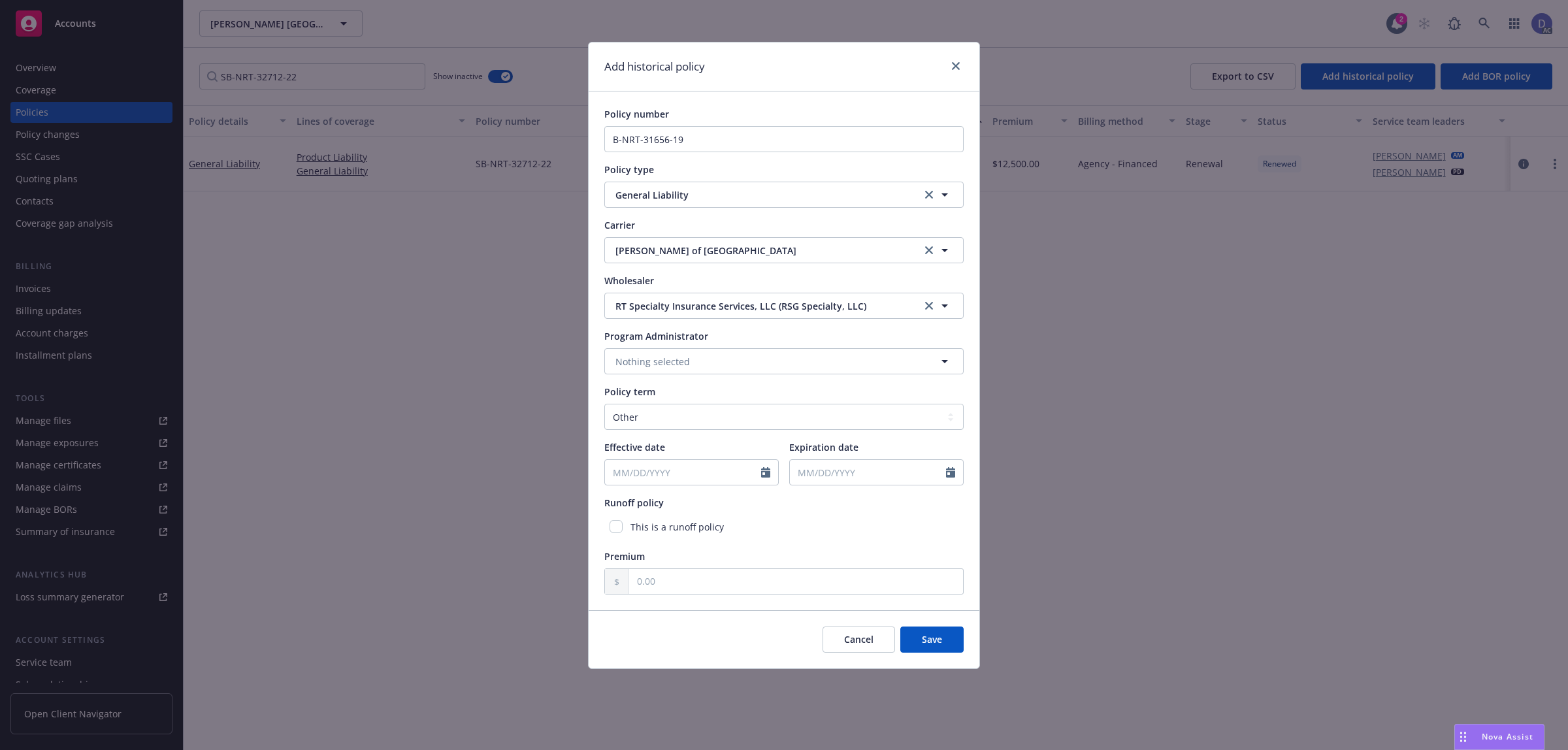
click at [768, 479] on div at bounding box center [770, 473] width 17 height 25
click at [762, 476] on icon "Calendar" at bounding box center [766, 472] width 10 height 11
select select "8"
click at [727, 504] on input "2024" at bounding box center [717, 504] width 42 height 13
type input "2019"
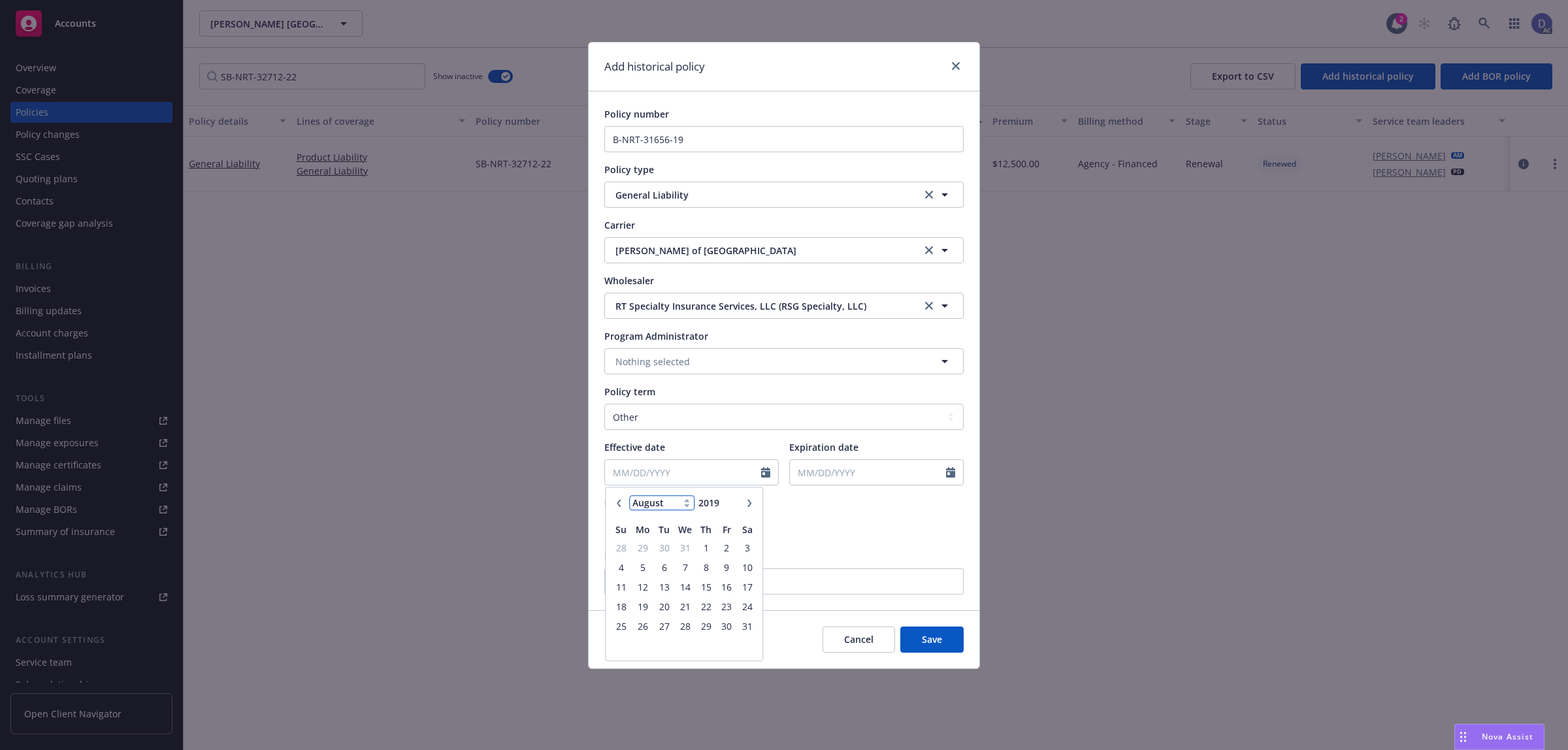
click at [664, 505] on select "January February March April May June July August September October November De…" at bounding box center [662, 504] width 65 height 15
select select "11"
click at [630, 496] on select "January February March April May June July August September October November De…" at bounding box center [662, 504] width 65 height 15
click at [684, 610] on span "20" at bounding box center [685, 607] width 19 height 16
type input "11/20/2019"
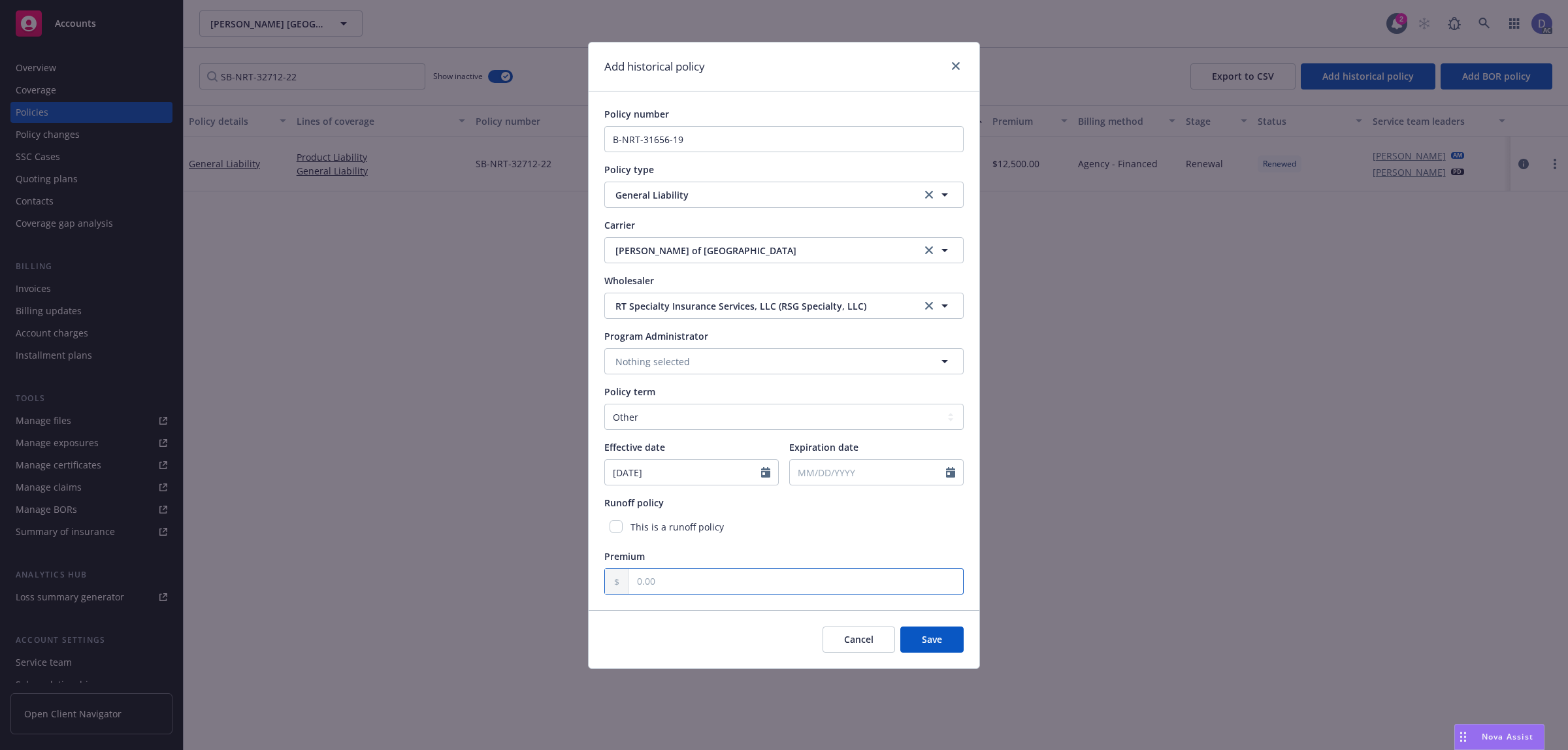
click at [760, 587] on input "text" at bounding box center [796, 582] width 334 height 25
type input "1.00"
click at [805, 426] on select "Select policy term 12 Month 6 Month 4 Month 3 Month 2 Month 1 Month 36 Month (3…" at bounding box center [784, 416] width 360 height 26
select select "12"
click at [605, 404] on select "Select policy term 12 Month 6 Month 4 Month 3 Month 2 Month 1 Month 36 Month (3…" at bounding box center [784, 416] width 360 height 26
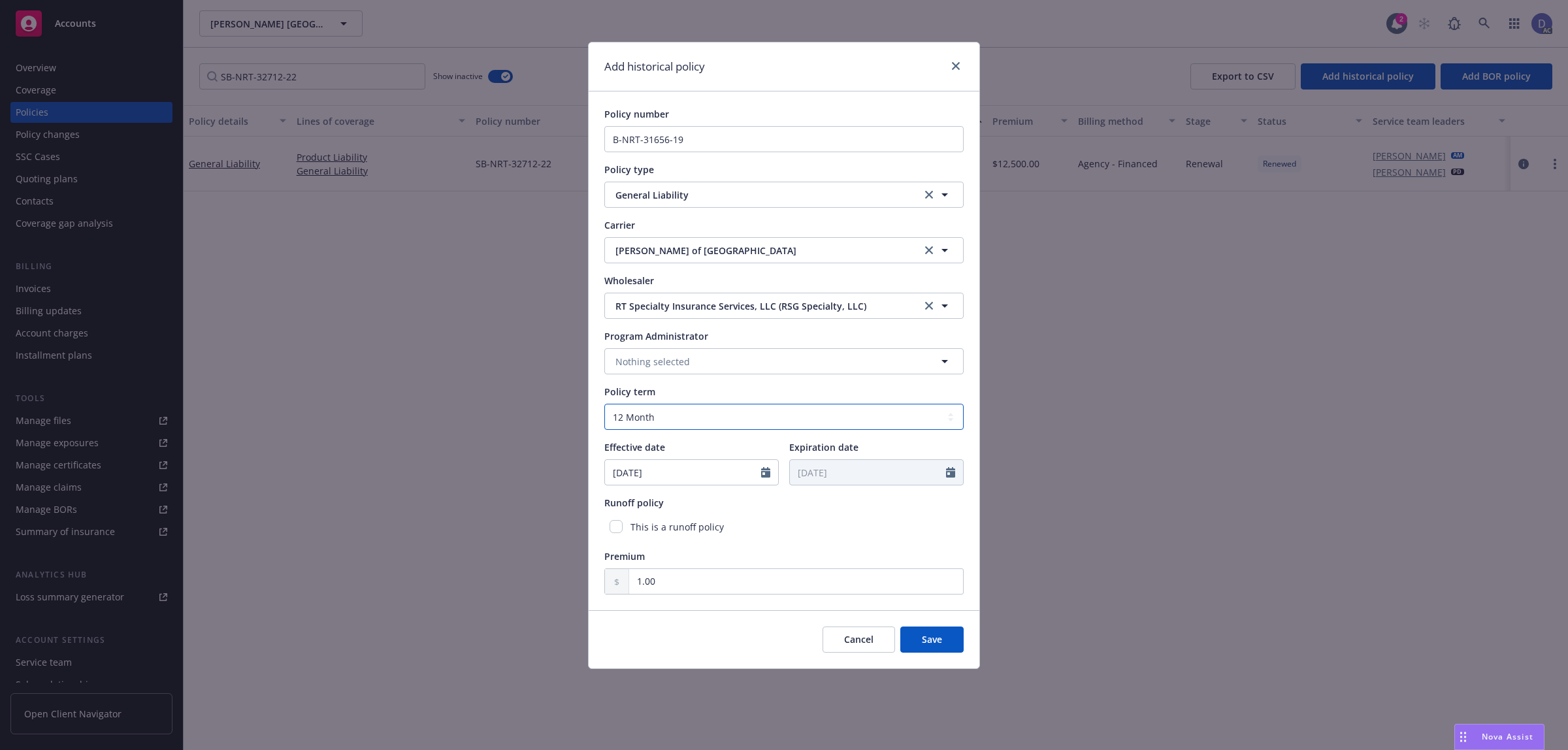
type input "11/20/2020"
click at [919, 641] on button "Save" at bounding box center [933, 639] width 63 height 26
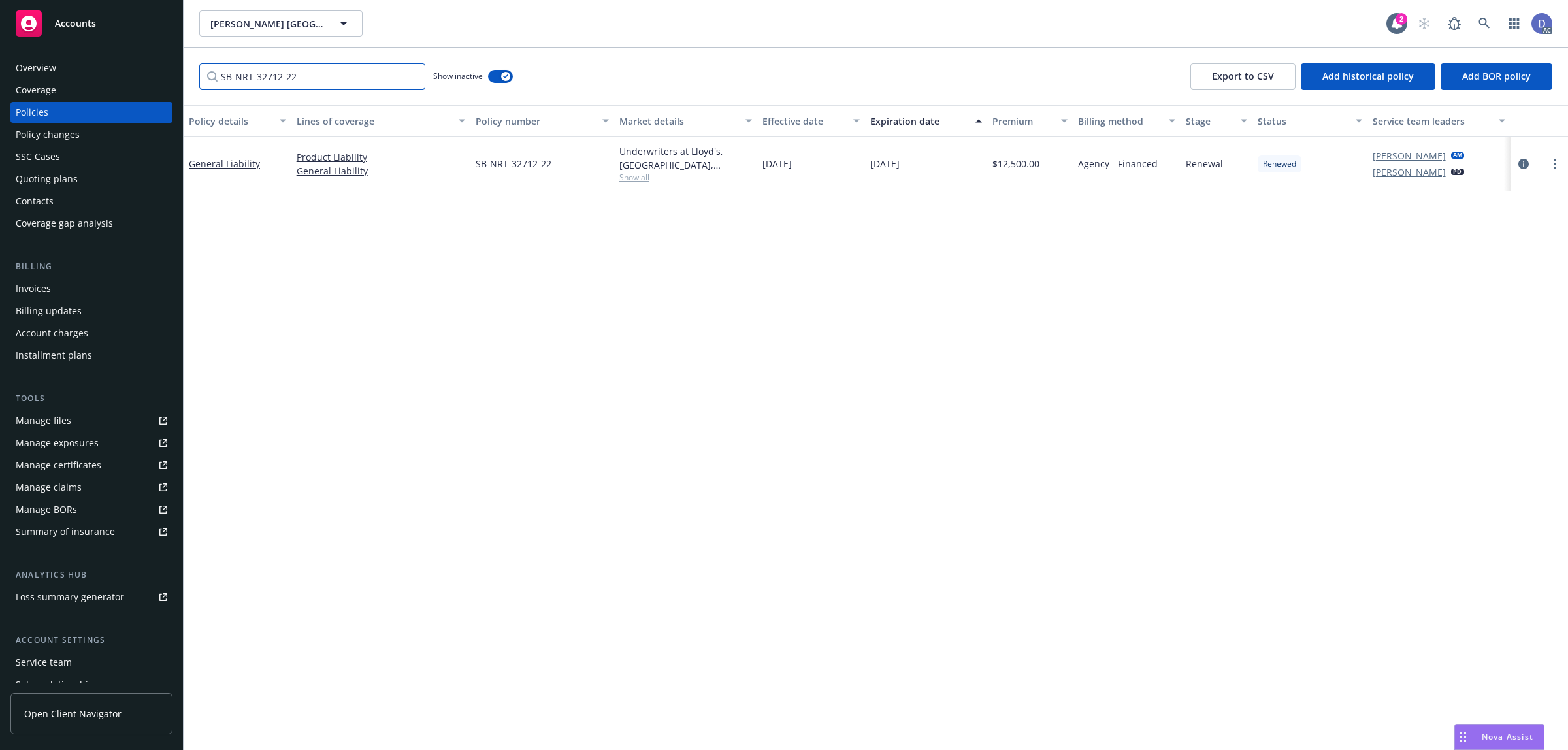
click at [411, 77] on input "SB-NRT-32712-22" at bounding box center [311, 76] width 226 height 26
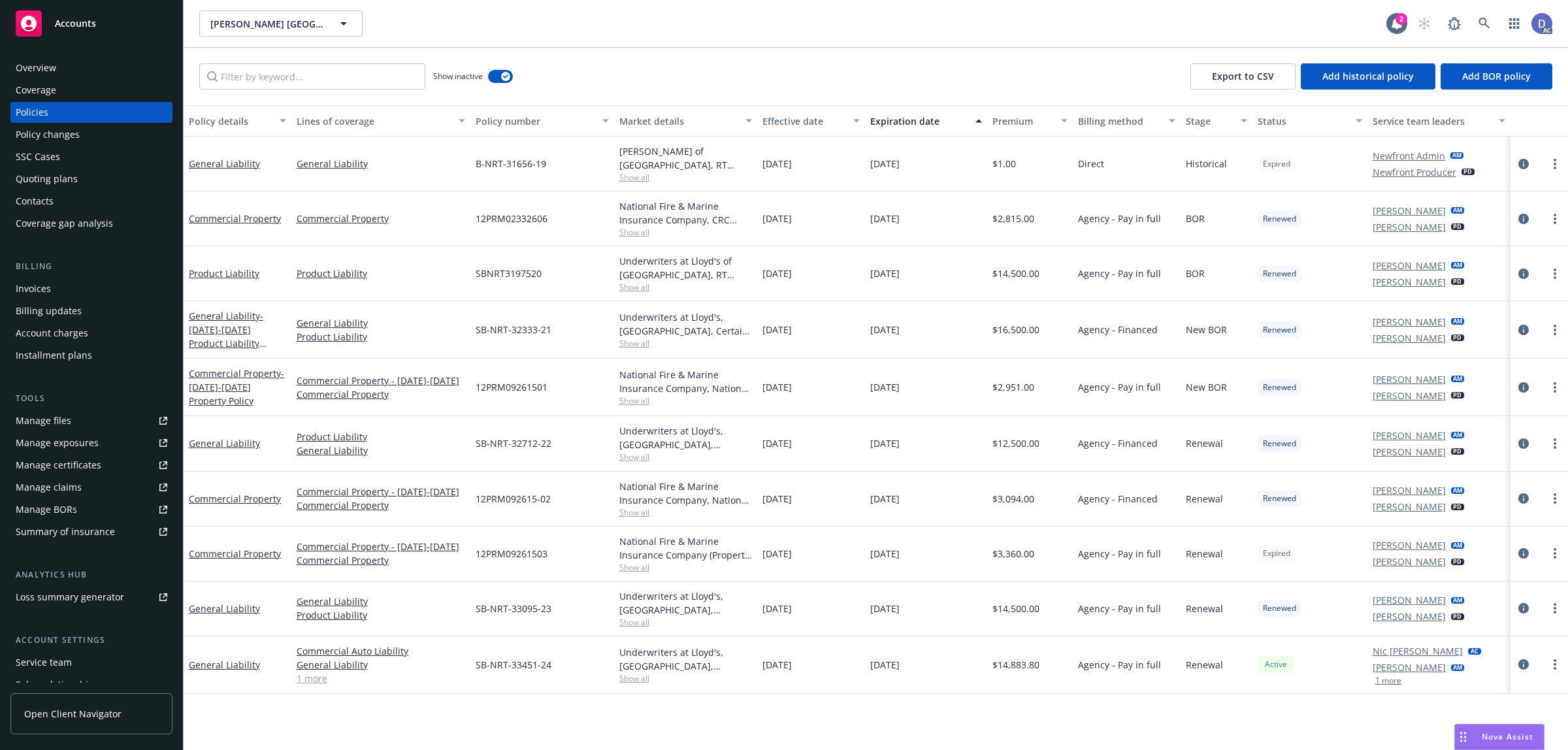
click at [514, 172] on div "B-NRT-31656-19" at bounding box center [542, 163] width 144 height 55
copy span "B-NRT-31656-19"
click at [70, 485] on div "Manage claims" at bounding box center [48, 488] width 66 height 21
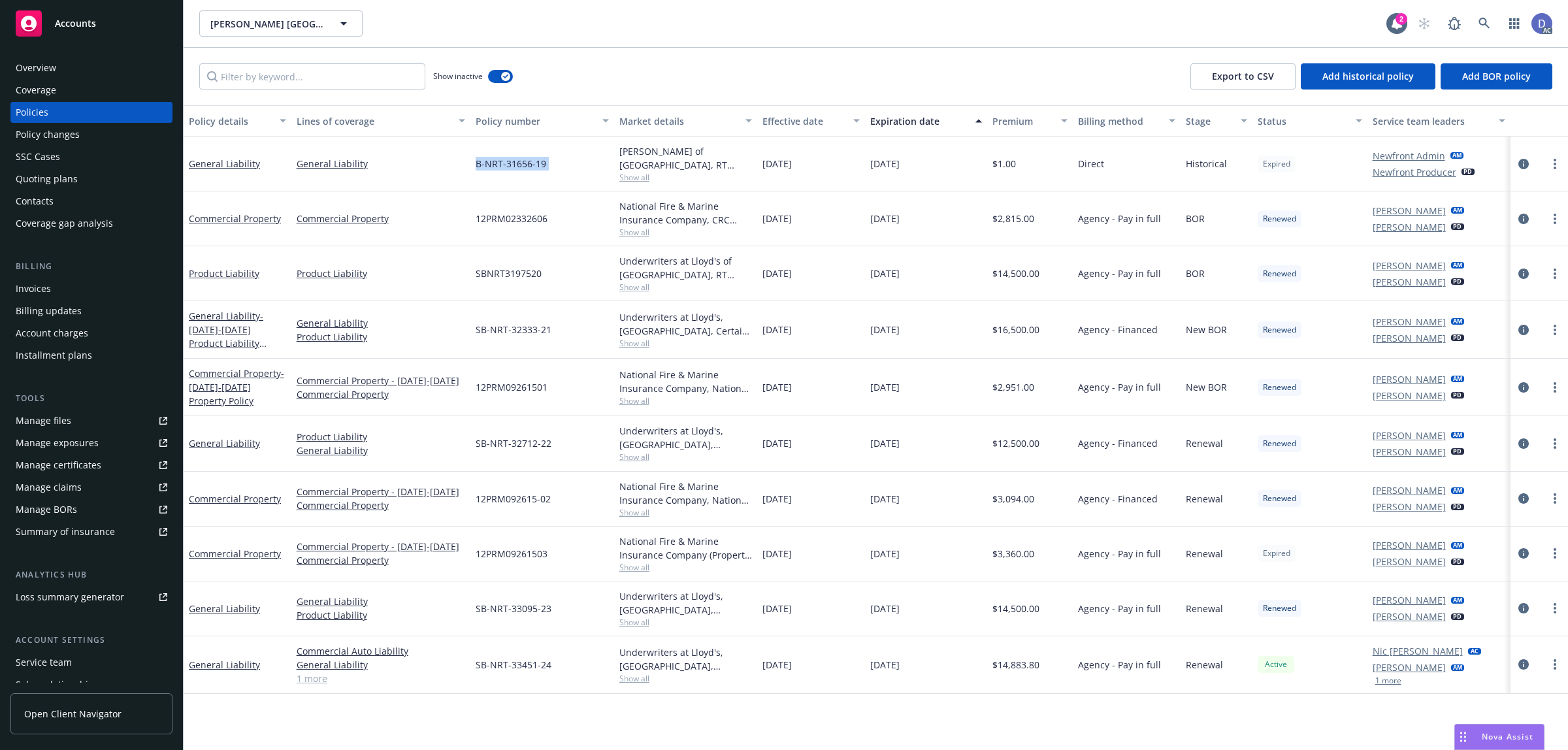
click at [48, 425] on div "Manage files" at bounding box center [43, 421] width 56 height 21
click at [62, 66] on div "Overview" at bounding box center [91, 68] width 152 height 21
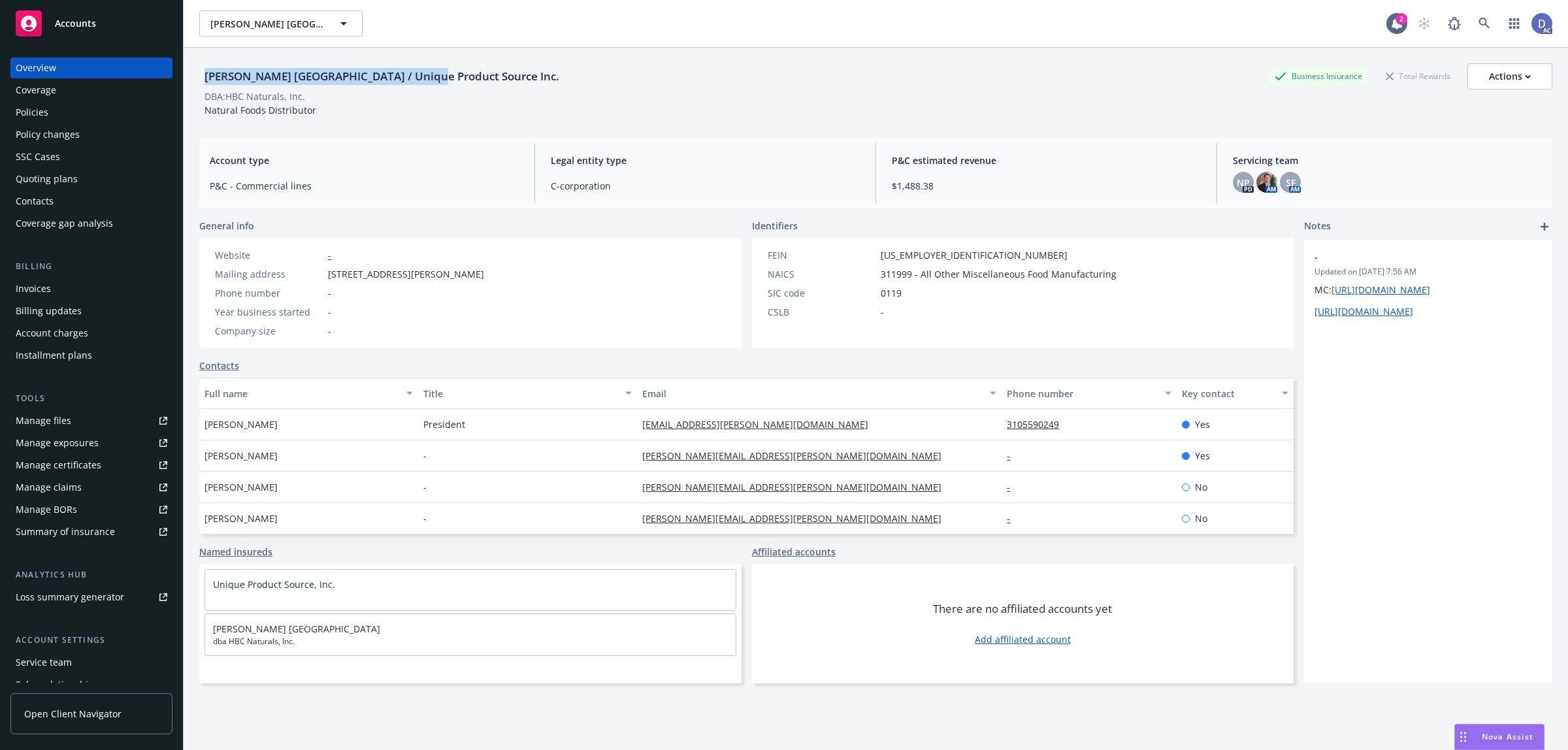
copy div "Sevene USA / Unique Product Source Inc."
drag, startPoint x: 434, startPoint y: 86, endPoint x: 199, endPoint y: 67, distance: 235.8
click at [199, 67] on div "Sevene USA / Unique Product Source Inc. Business Insurance Total Rewards Actions" at bounding box center [876, 76] width 1354 height 26
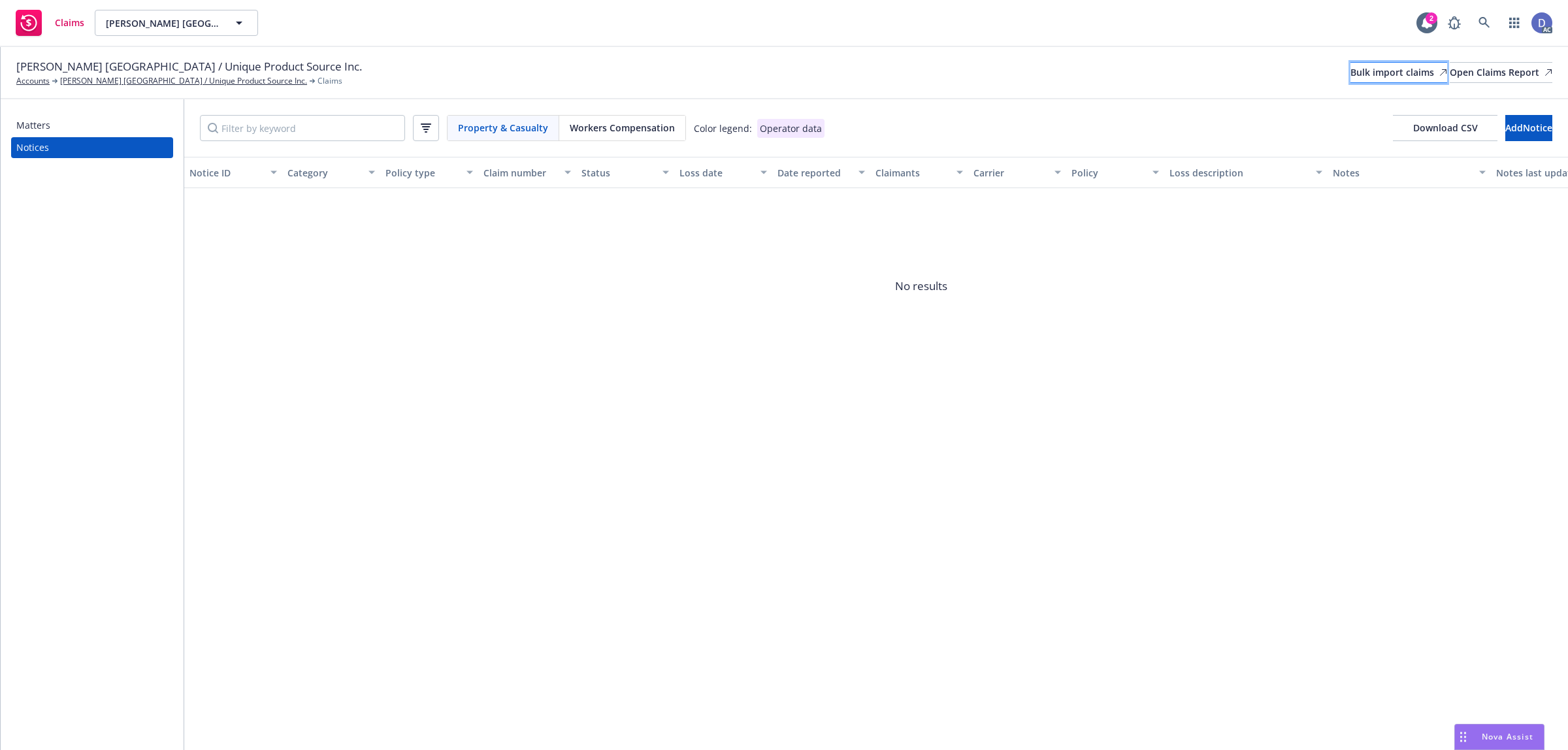
click at [1351, 73] on div "Bulk import claims" at bounding box center [1399, 72] width 97 height 19
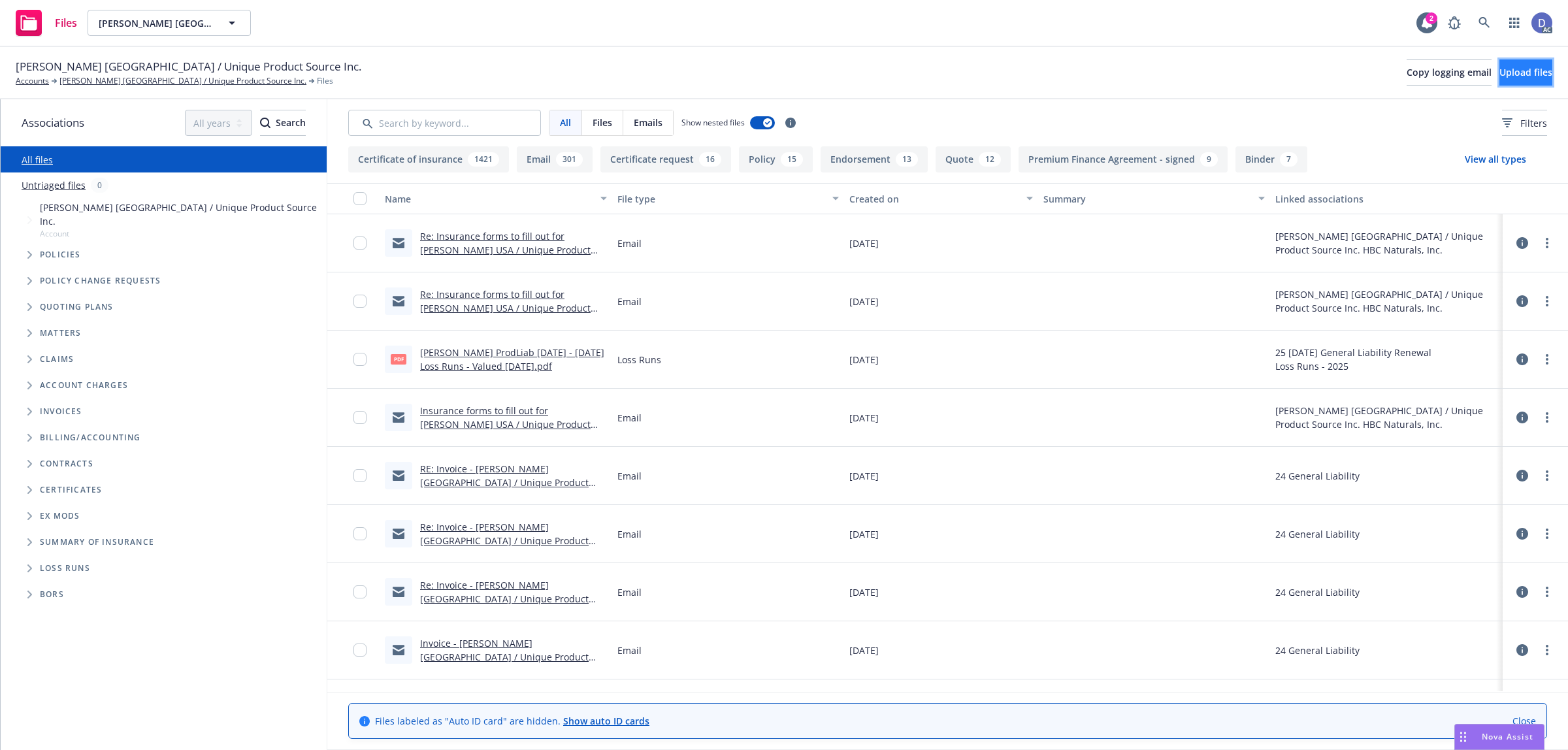
click at [1500, 77] on button "Upload files" at bounding box center [1526, 72] width 53 height 26
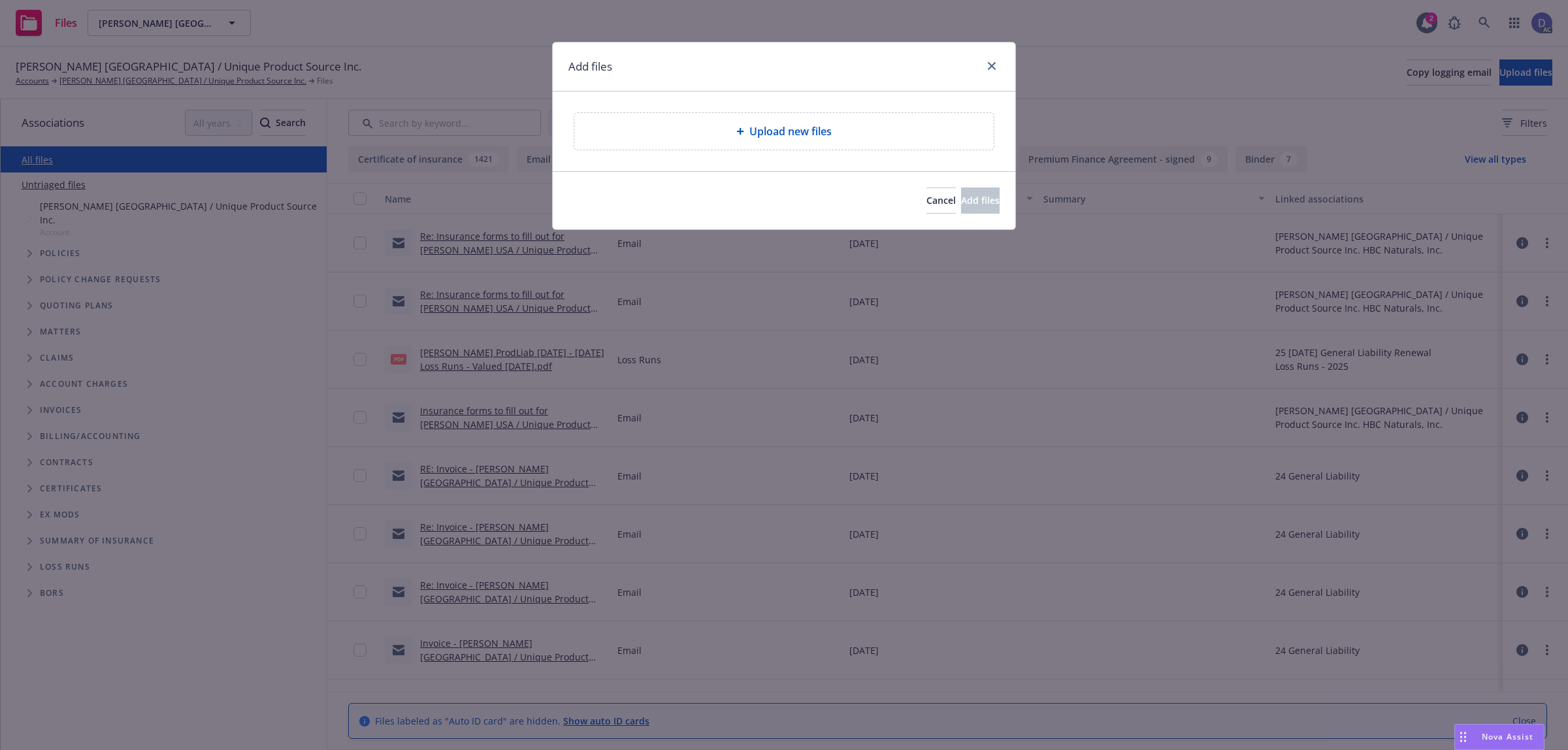
click at [819, 136] on span "Upload new files" at bounding box center [791, 131] width 83 height 15
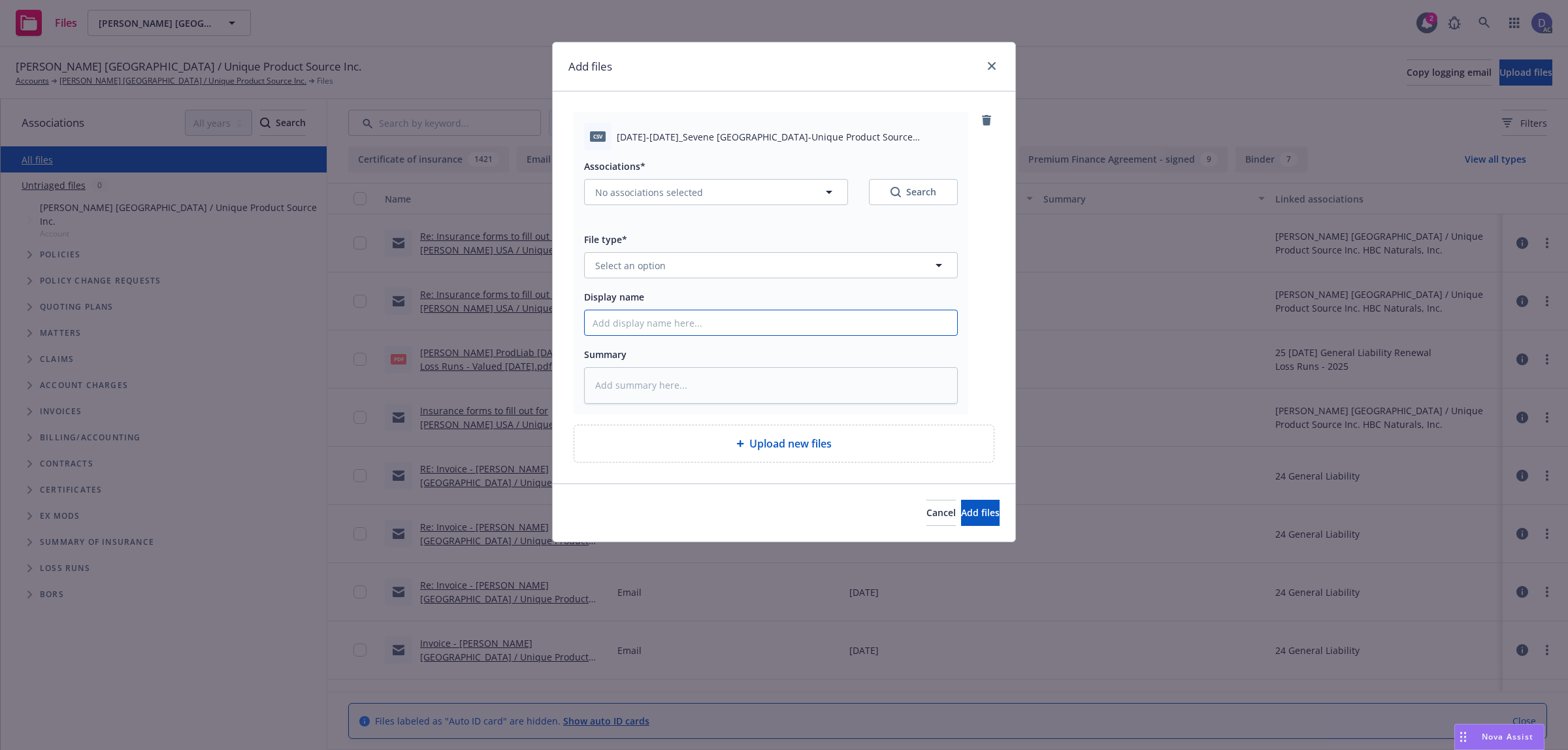
click at [844, 322] on input "Display name" at bounding box center [770, 323] width 372 height 25
paste input "[DATE]-[DATE]_Sevene [GEOGRAPHIC_DATA]-Unique Product Source Inc._[DATE]"
type input "[DATE]-[DATE]_Sevene [GEOGRAPHIC_DATA]-Unique Product Source Inc._[DATE]"
click at [895, 262] on button "Select an option" at bounding box center [771, 264] width 374 height 26
type textarea "x"
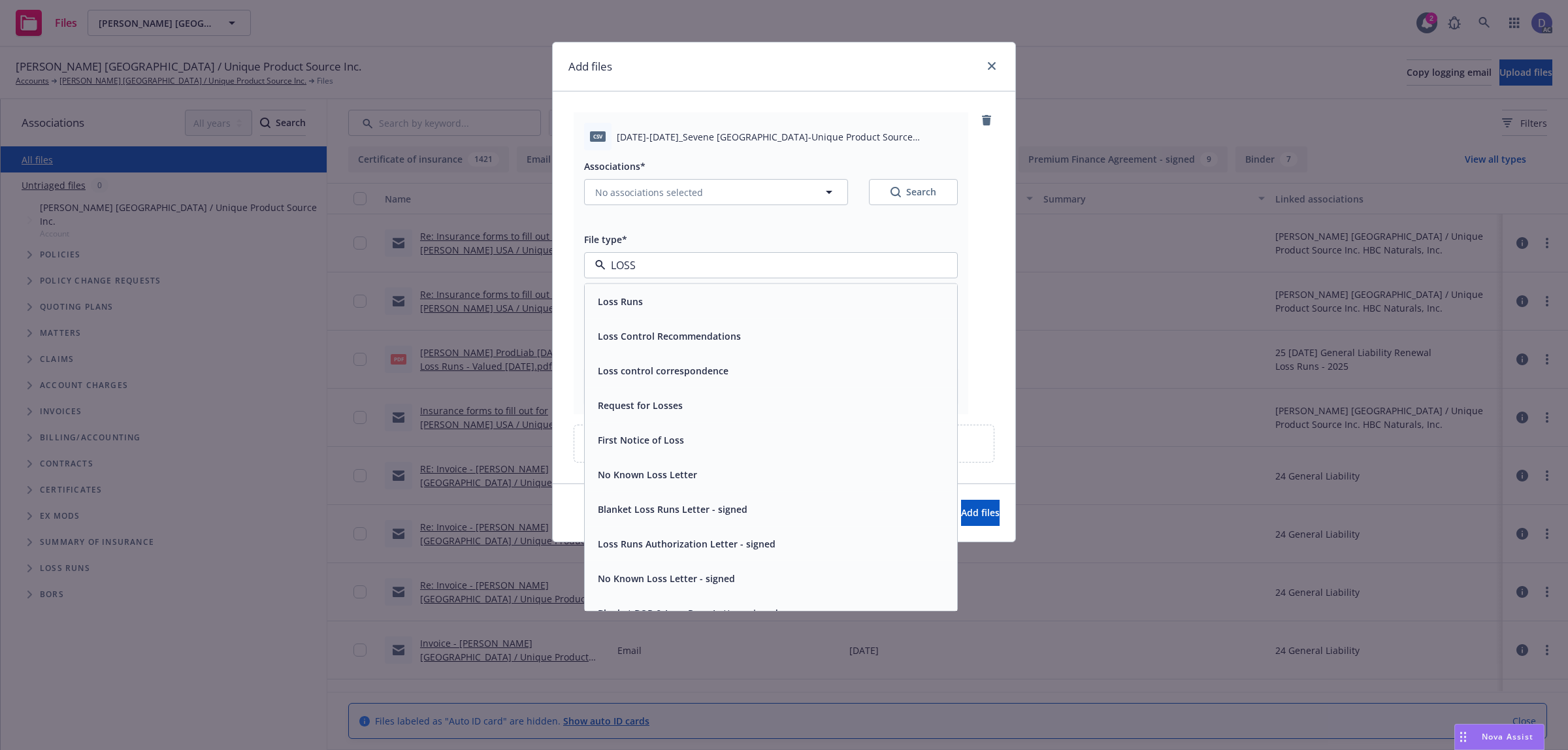
type input "LOSS"
click at [837, 282] on div "Associations* No associations selected Search File type* LOSS Loss Runs Loss Co…" at bounding box center [771, 277] width 374 height 254
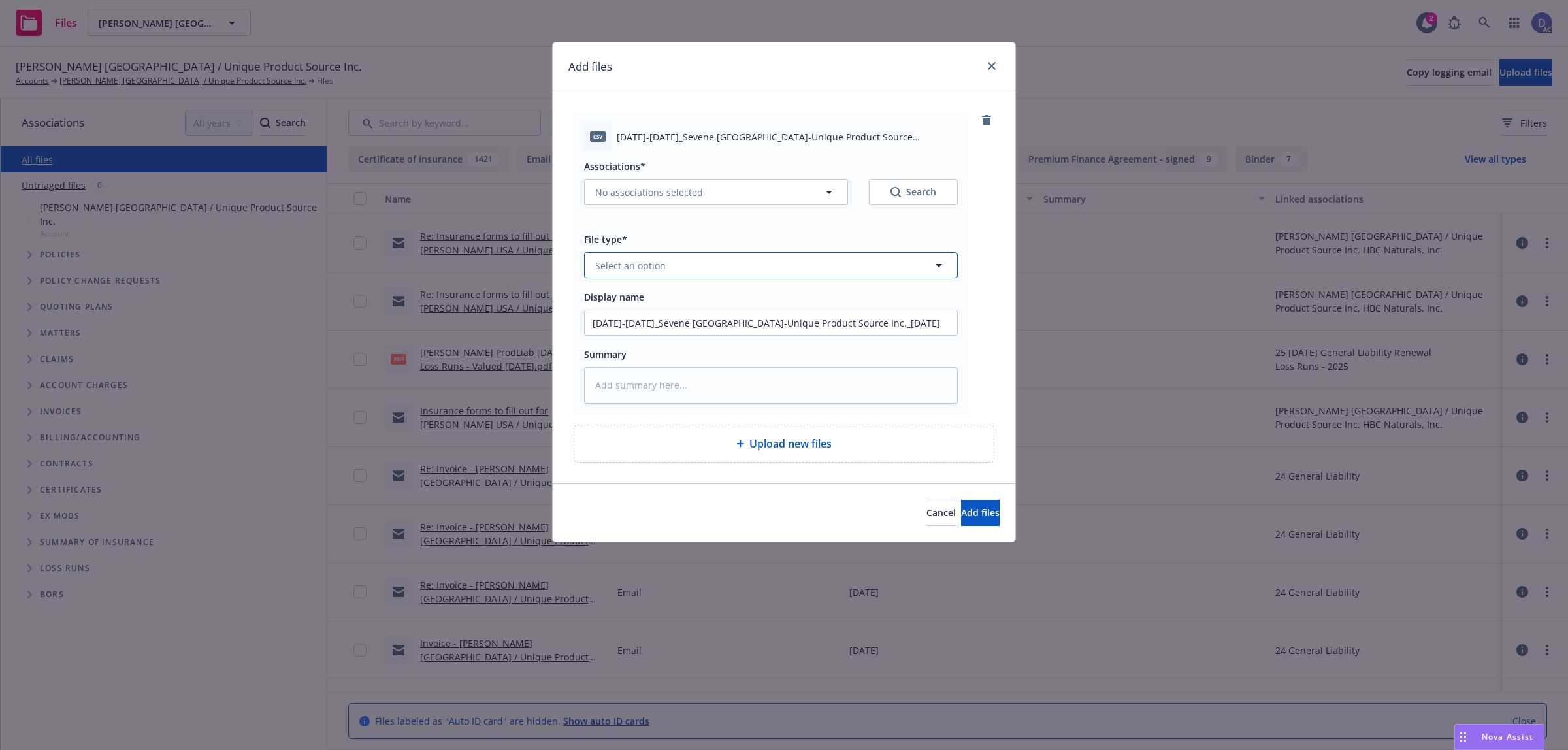
click at [876, 275] on button "Select an option" at bounding box center [771, 264] width 374 height 26
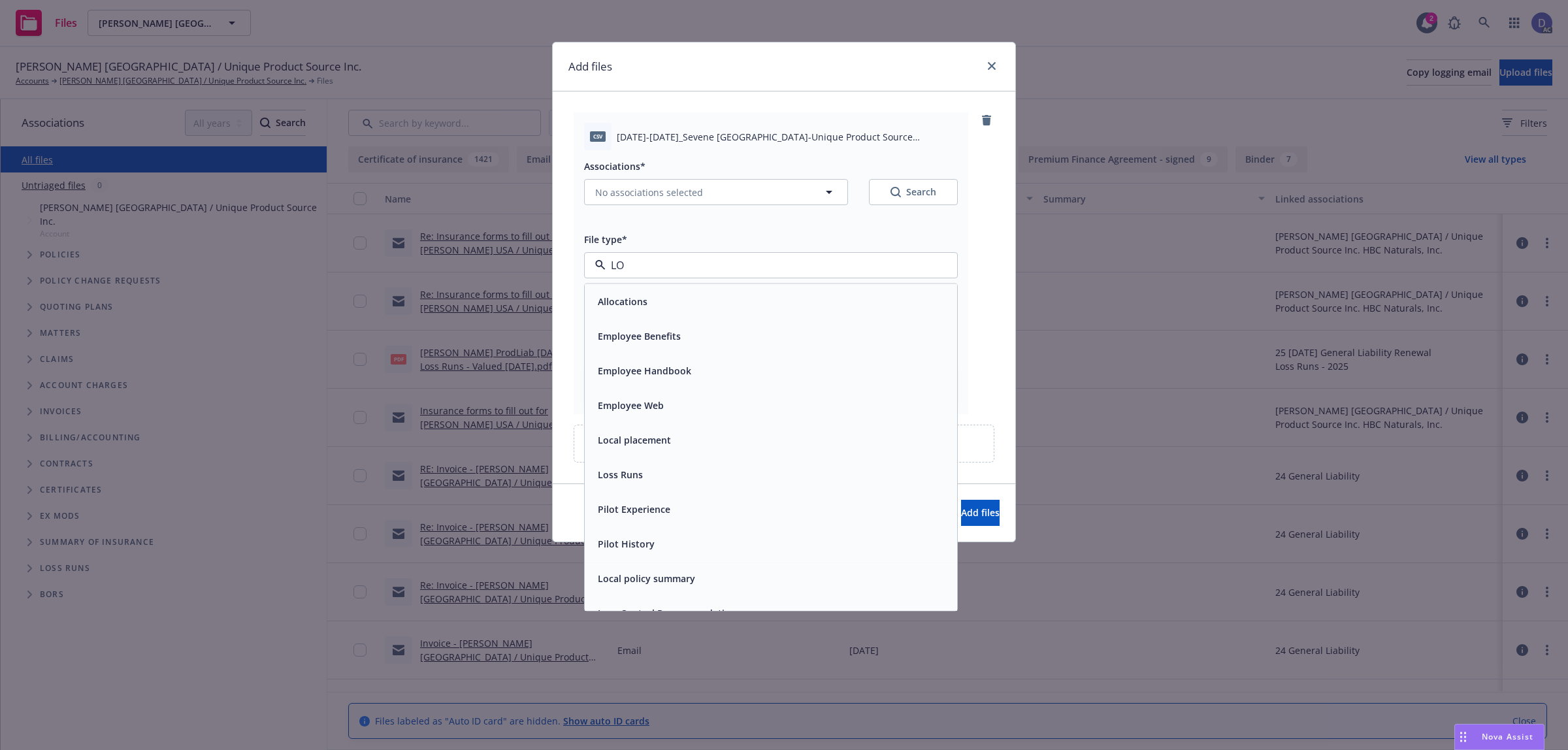
type input "LOS"
click at [848, 298] on div "Loss Runs" at bounding box center [771, 302] width 357 height 19
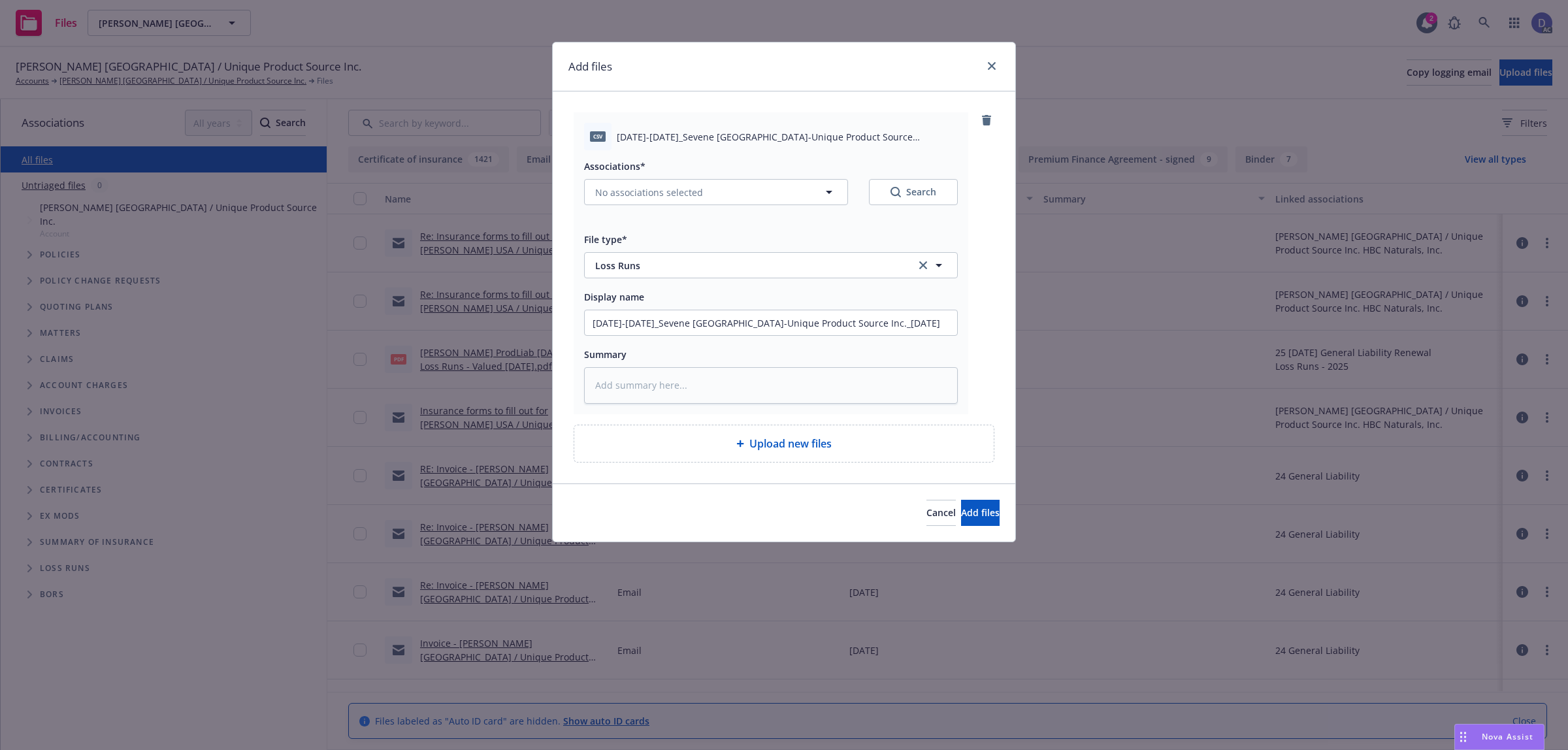
click at [755, 178] on div "Associations* No associations selected Search" at bounding box center [771, 181] width 374 height 47
click at [753, 201] on button "No associations selected" at bounding box center [716, 191] width 264 height 26
type textarea "x"
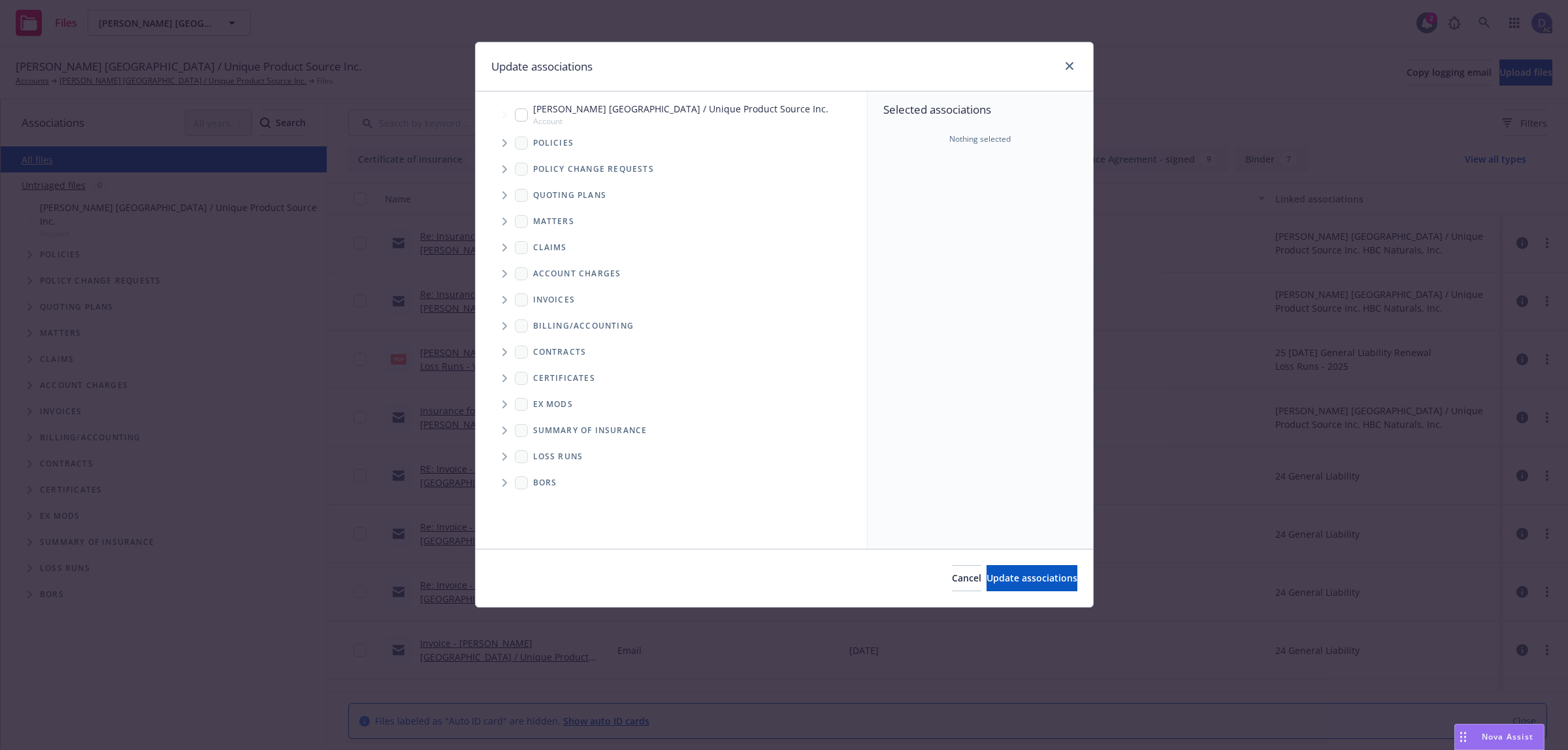
click at [508, 146] on span "Tree Example" at bounding box center [505, 143] width 21 height 21
click at [884, 184] on div "Selected associations Nothing selected" at bounding box center [981, 320] width 226 height 458
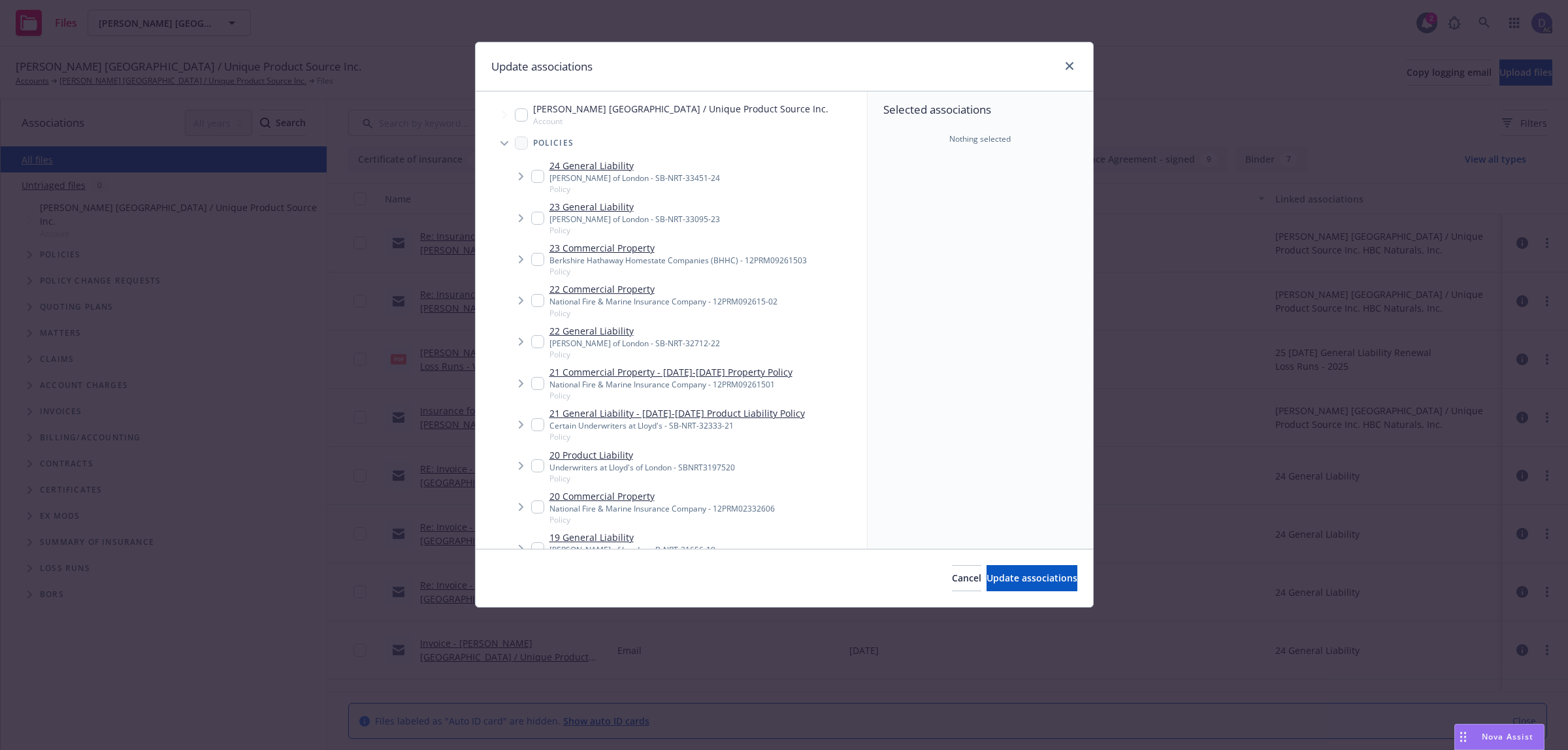
click at [637, 346] on div "Lloyd's of London - SB-NRT-32712-22" at bounding box center [635, 343] width 170 height 12
checkbox input "true"
click at [1013, 572] on span "Update associations" at bounding box center [1032, 578] width 90 height 12
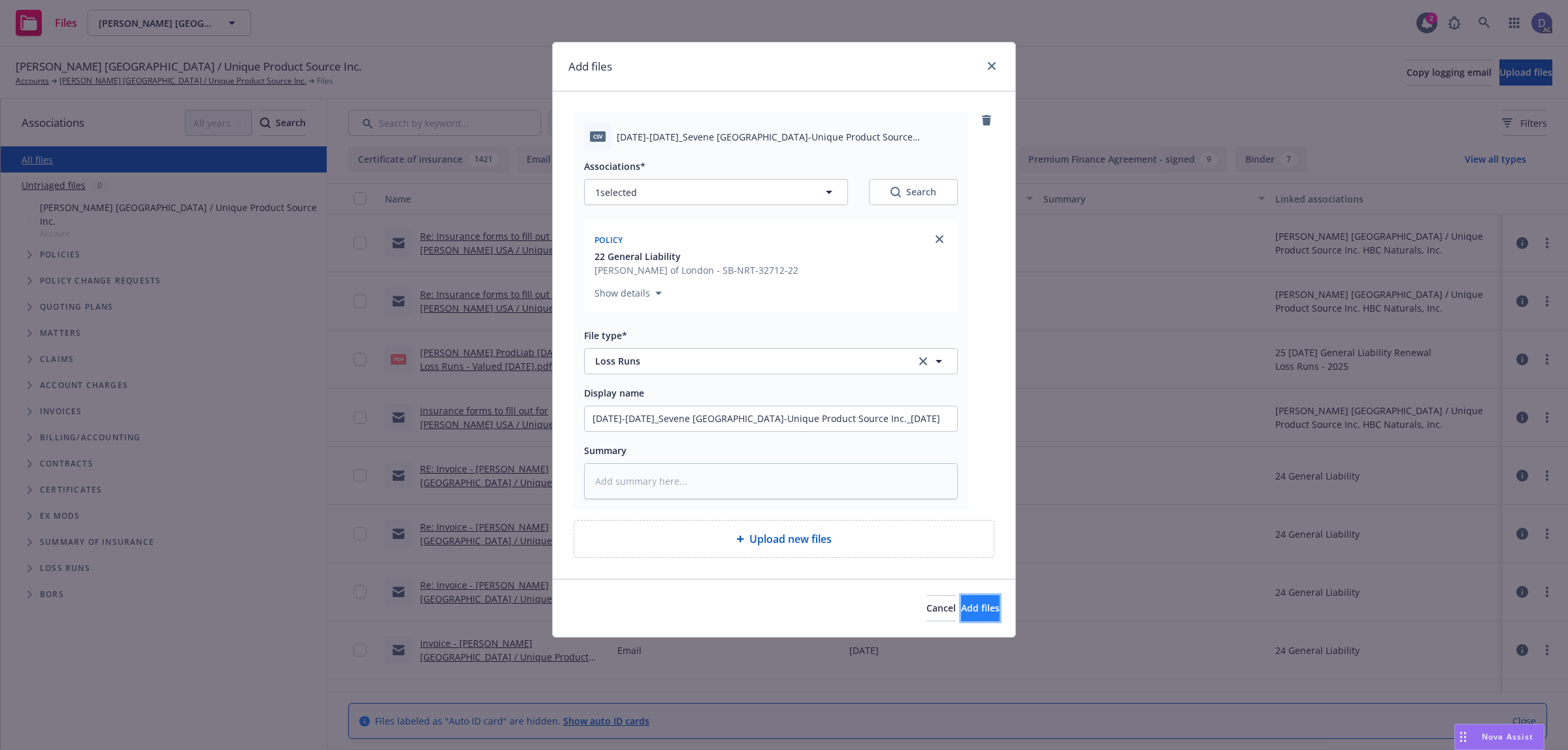
click at [982, 600] on button "Add files" at bounding box center [981, 608] width 38 height 26
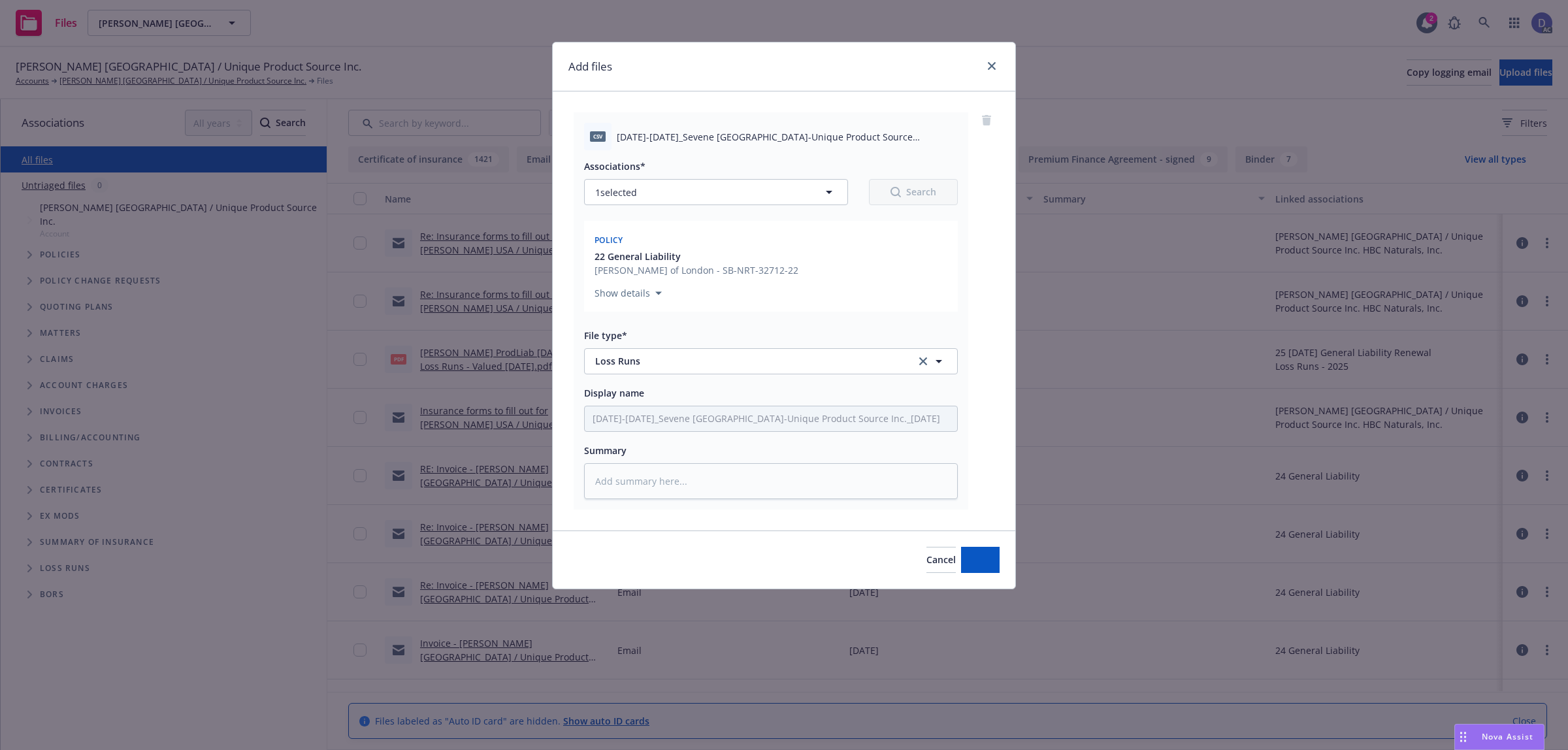
type textarea "x"
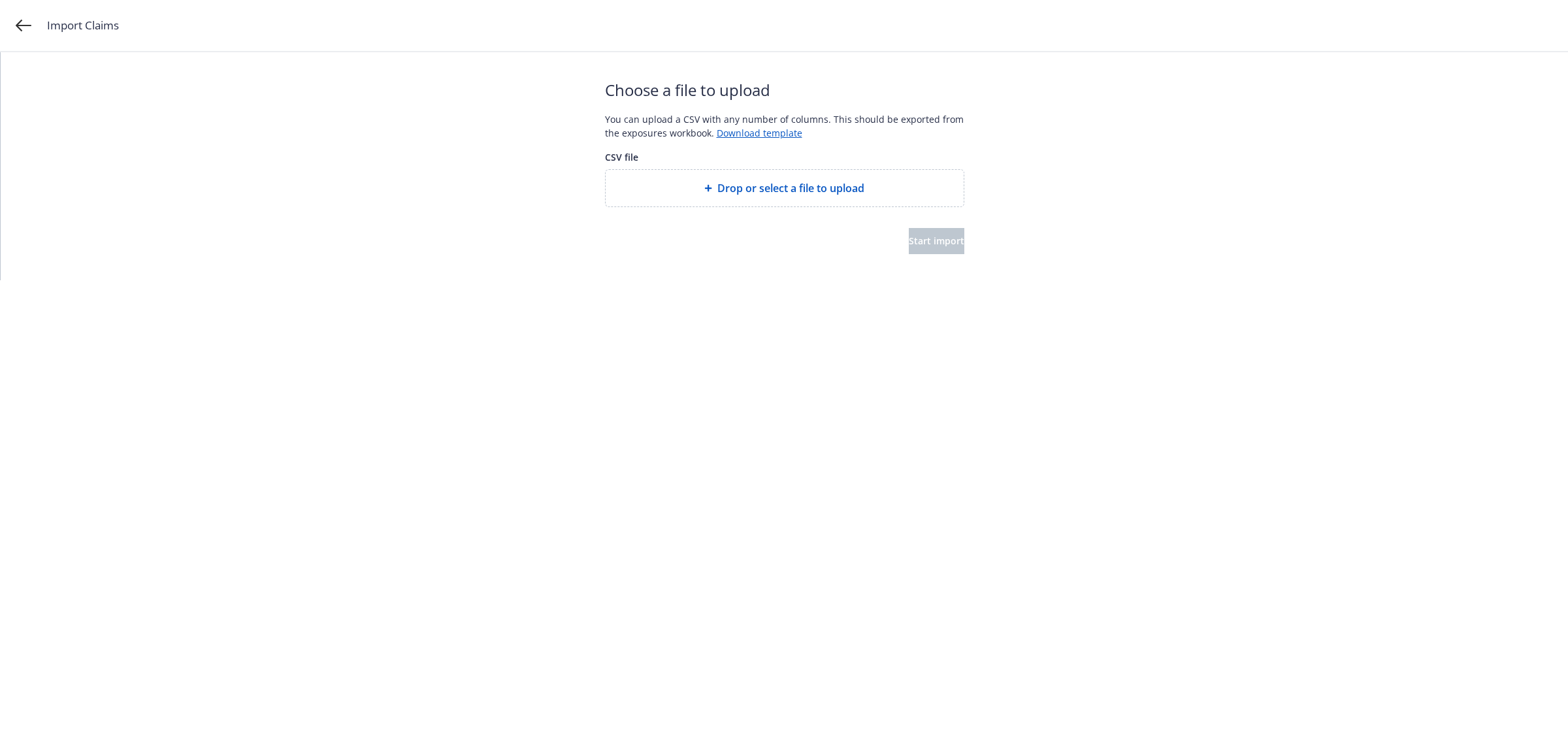
click at [861, 174] on div "Drop or select a file to upload" at bounding box center [784, 188] width 358 height 37
click at [909, 248] on span "Start import" at bounding box center [937, 254] width 56 height 12
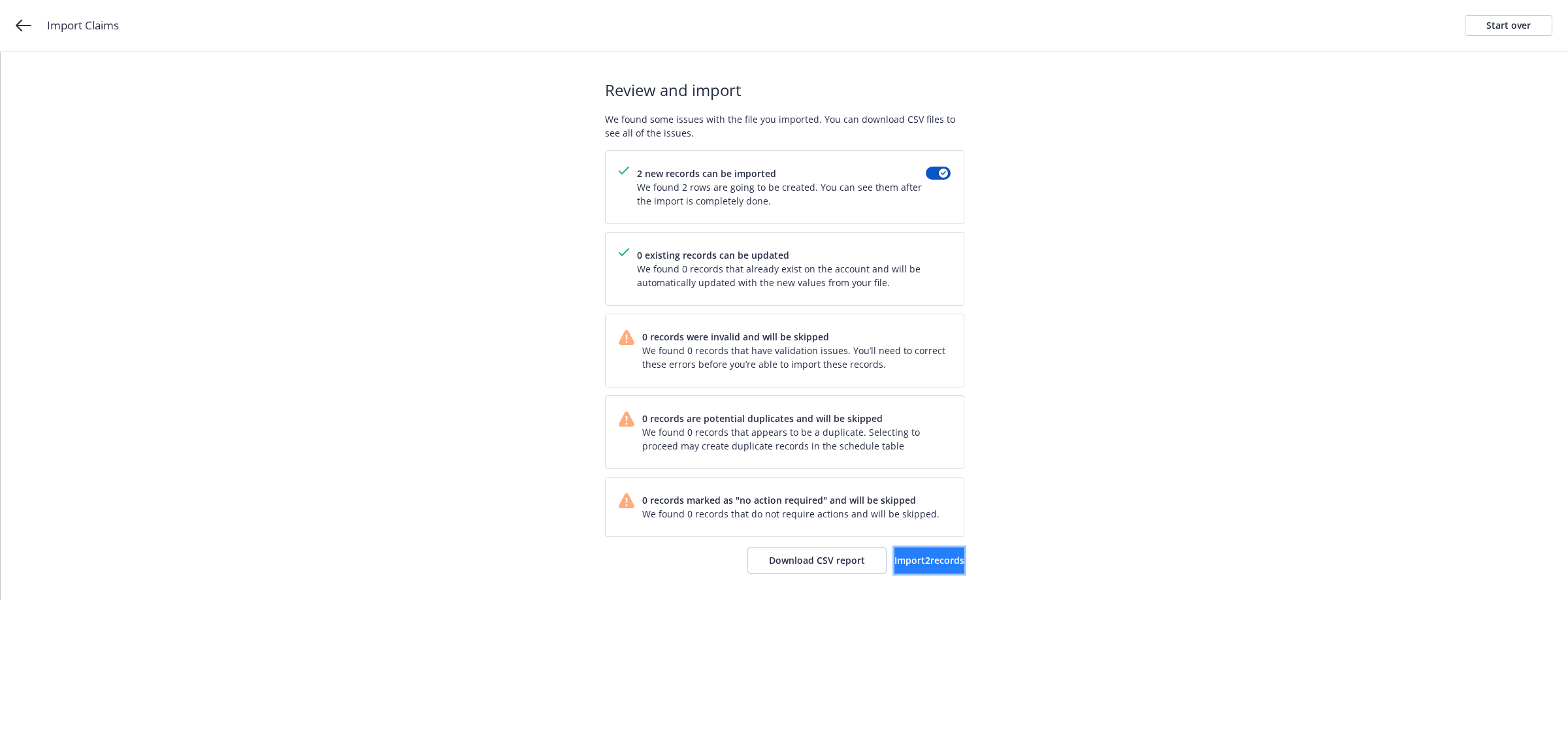
click at [909, 561] on span "Import 2 records" at bounding box center [930, 560] width 70 height 12
click at [919, 561] on span "View accounts" at bounding box center [910, 560] width 64 height 12
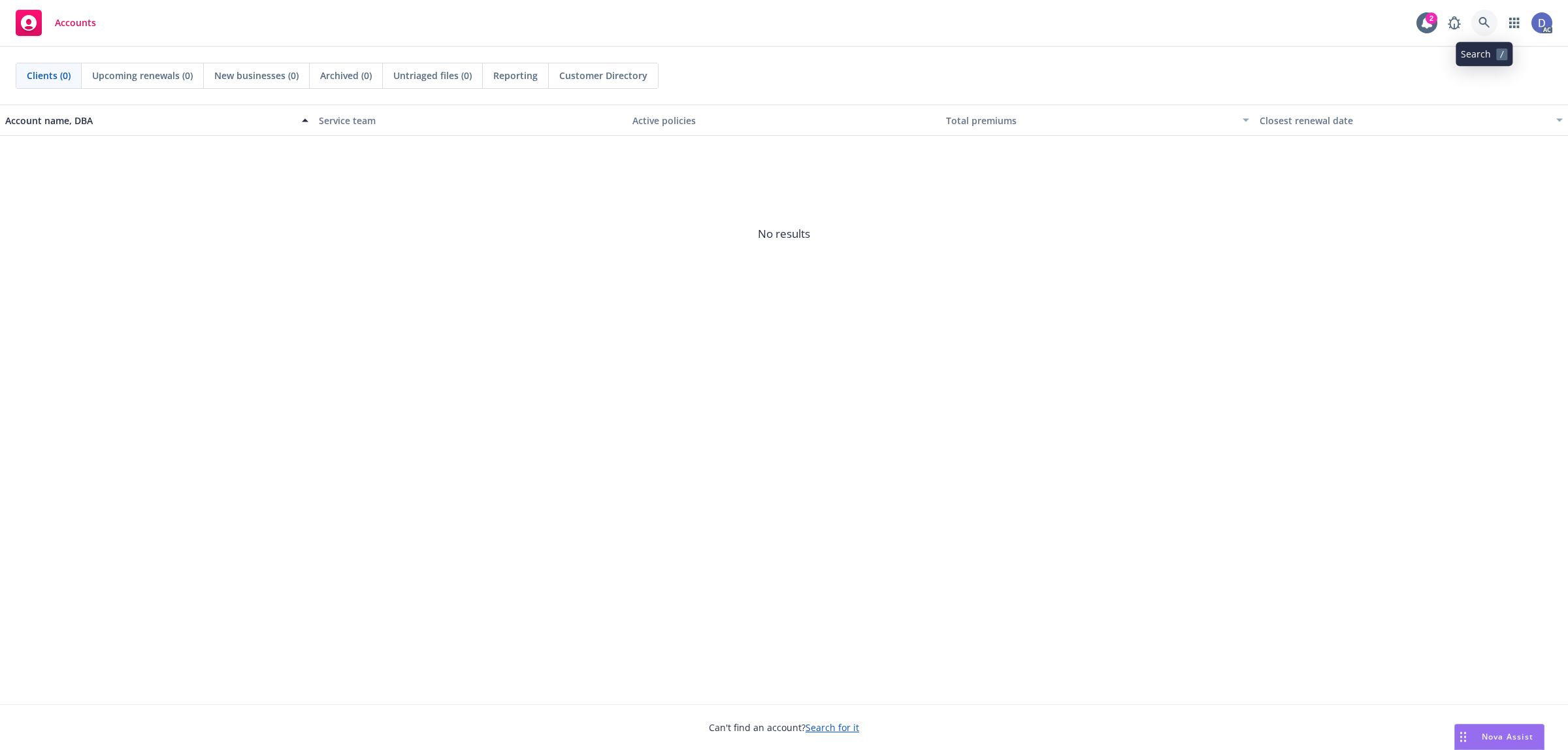
click at [1490, 25] on link at bounding box center [1484, 22] width 26 height 26
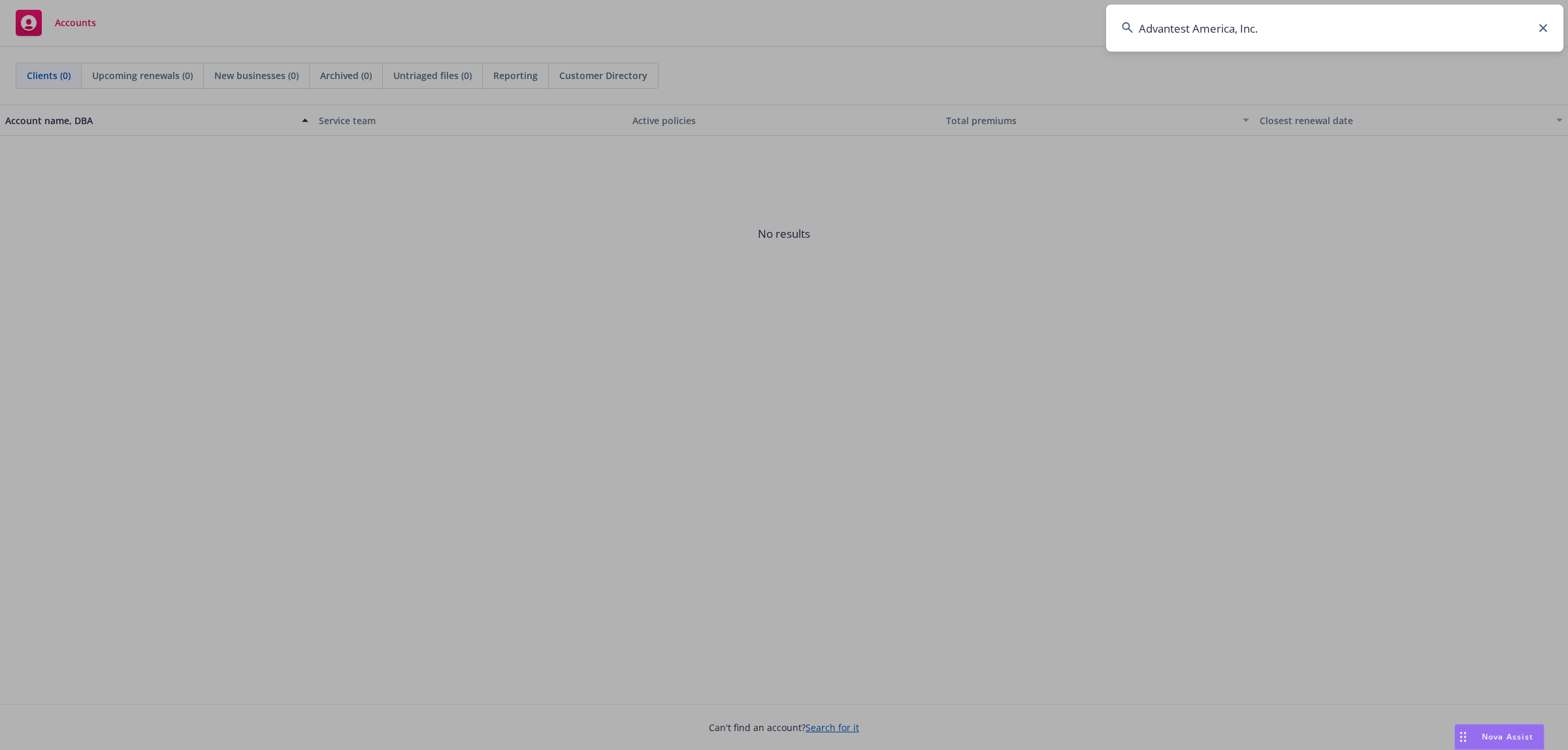
click at [1369, 40] on input "Advantest America, Inc." at bounding box center [1335, 28] width 458 height 47
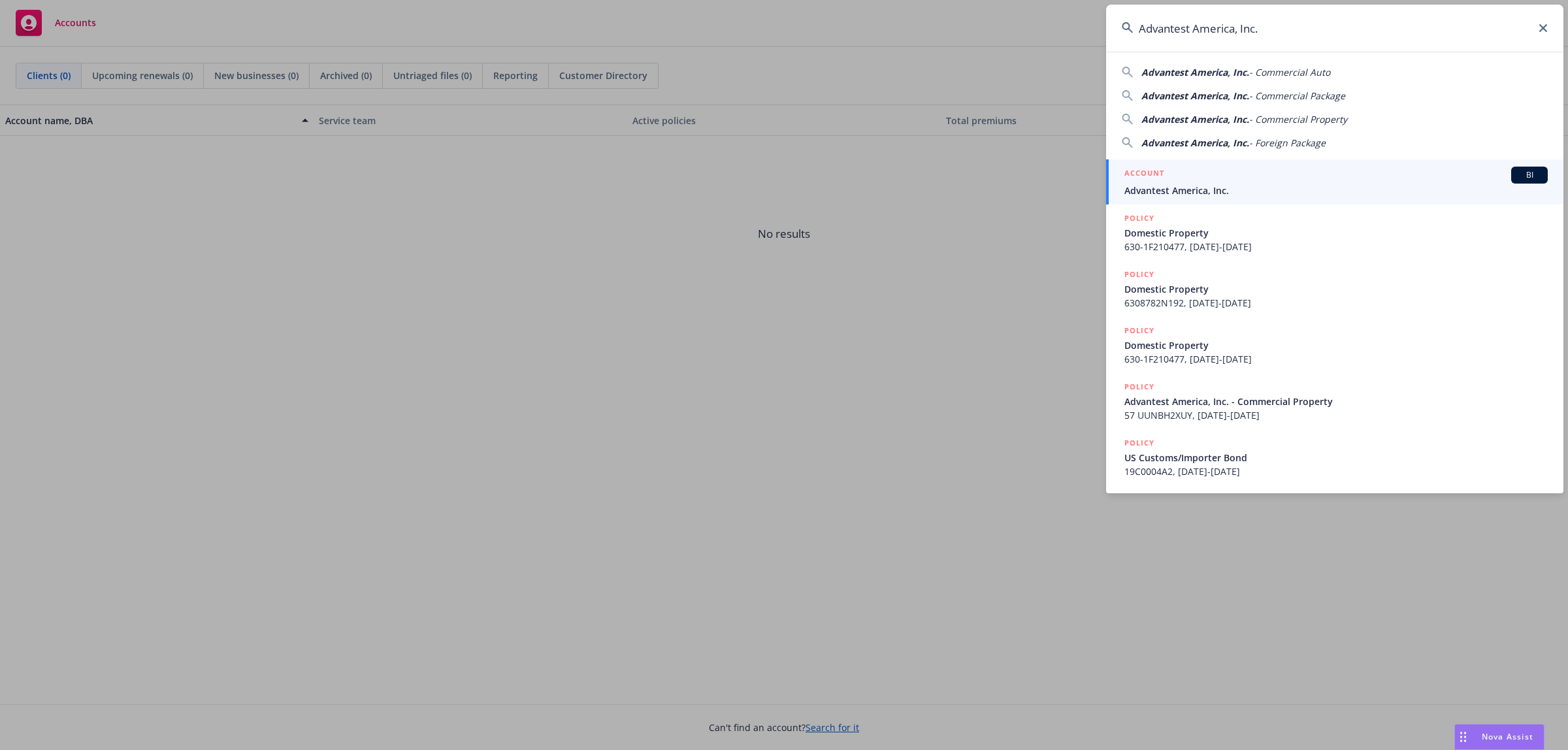
type input "Advantest America, Inc."
click at [1260, 185] on span "Advantest America, Inc." at bounding box center [1336, 190] width 423 height 13
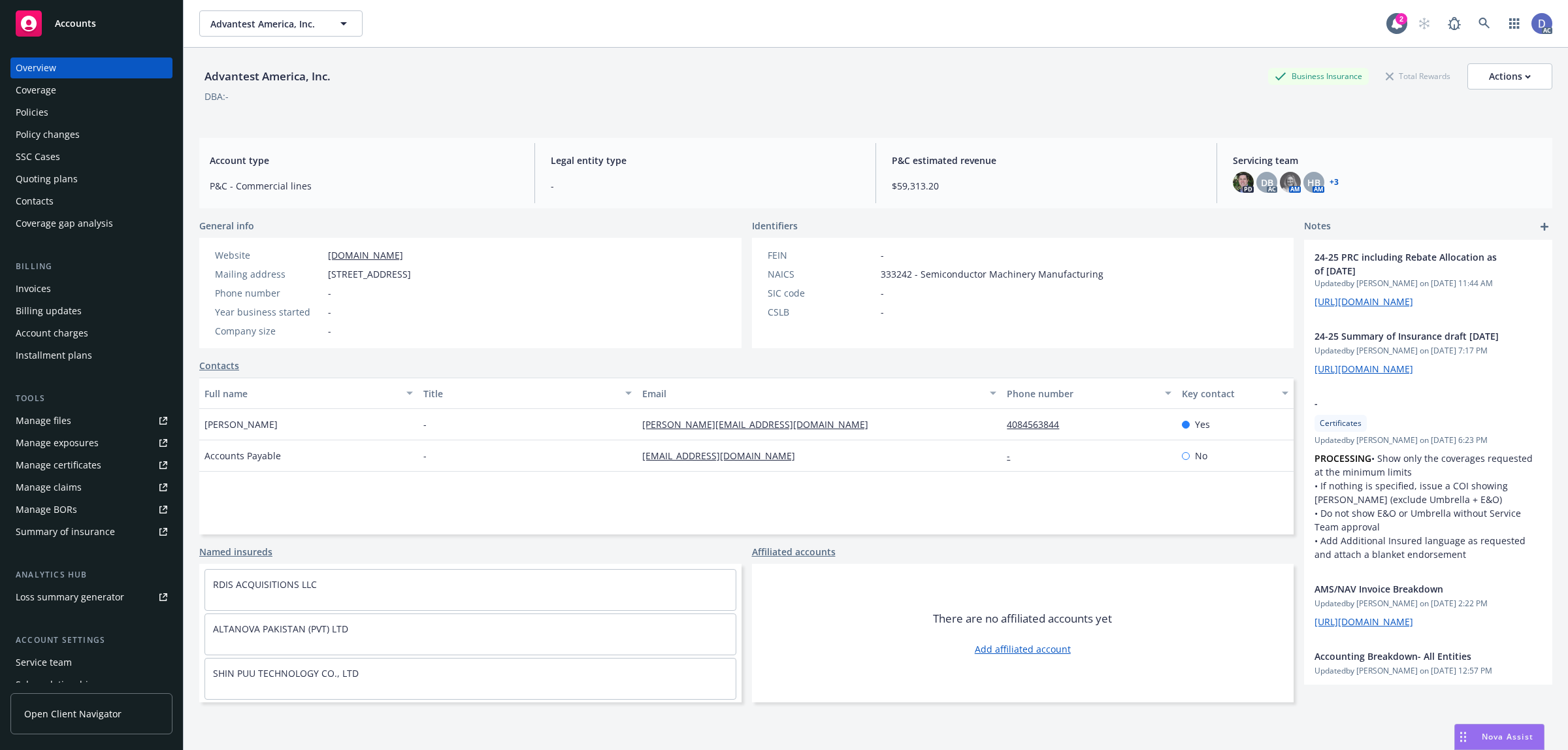
click at [60, 495] on div "Manage claims" at bounding box center [48, 488] width 66 height 21
click at [58, 419] on div "Manage files" at bounding box center [43, 421] width 56 height 21
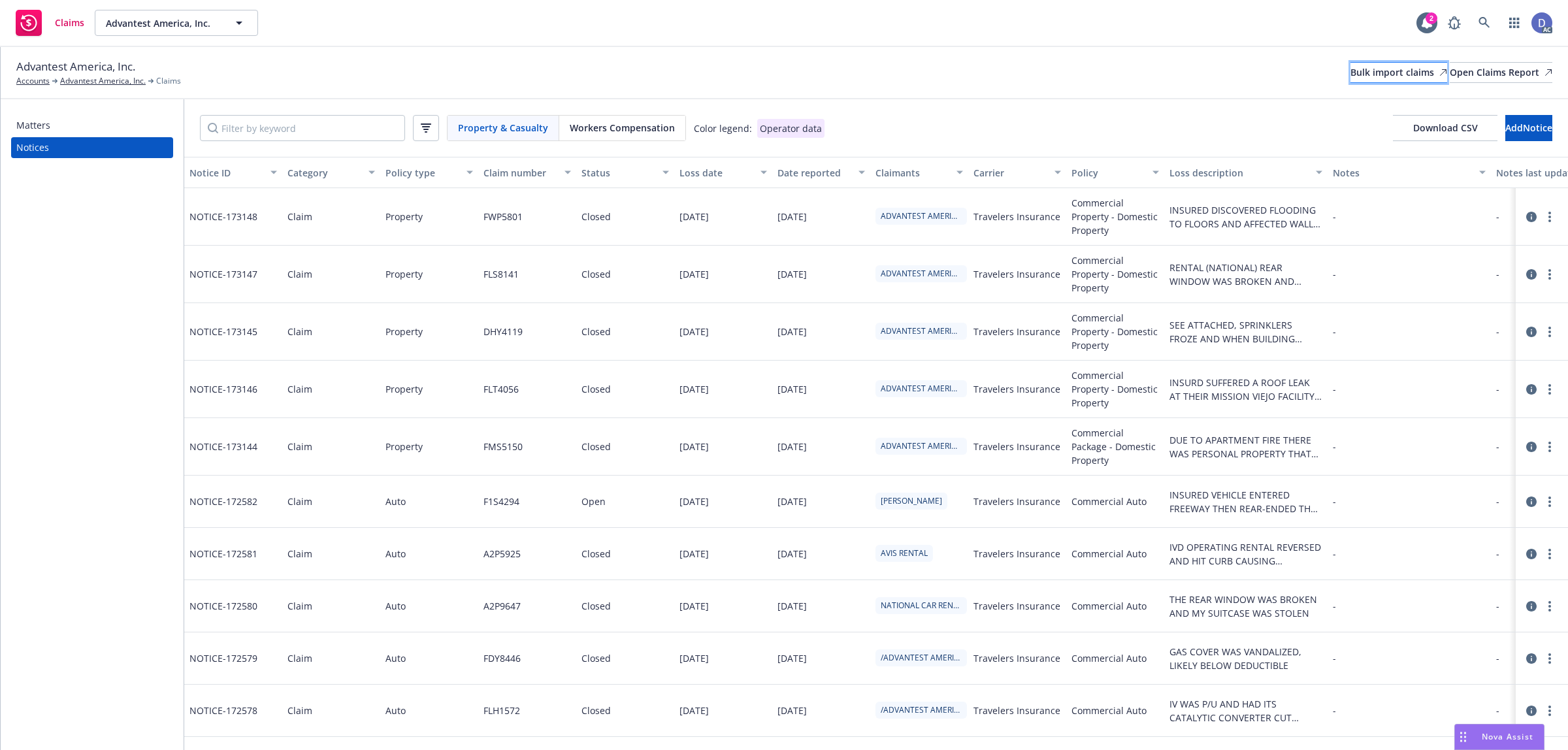
click at [1372, 68] on div "Bulk import claims" at bounding box center [1399, 72] width 97 height 19
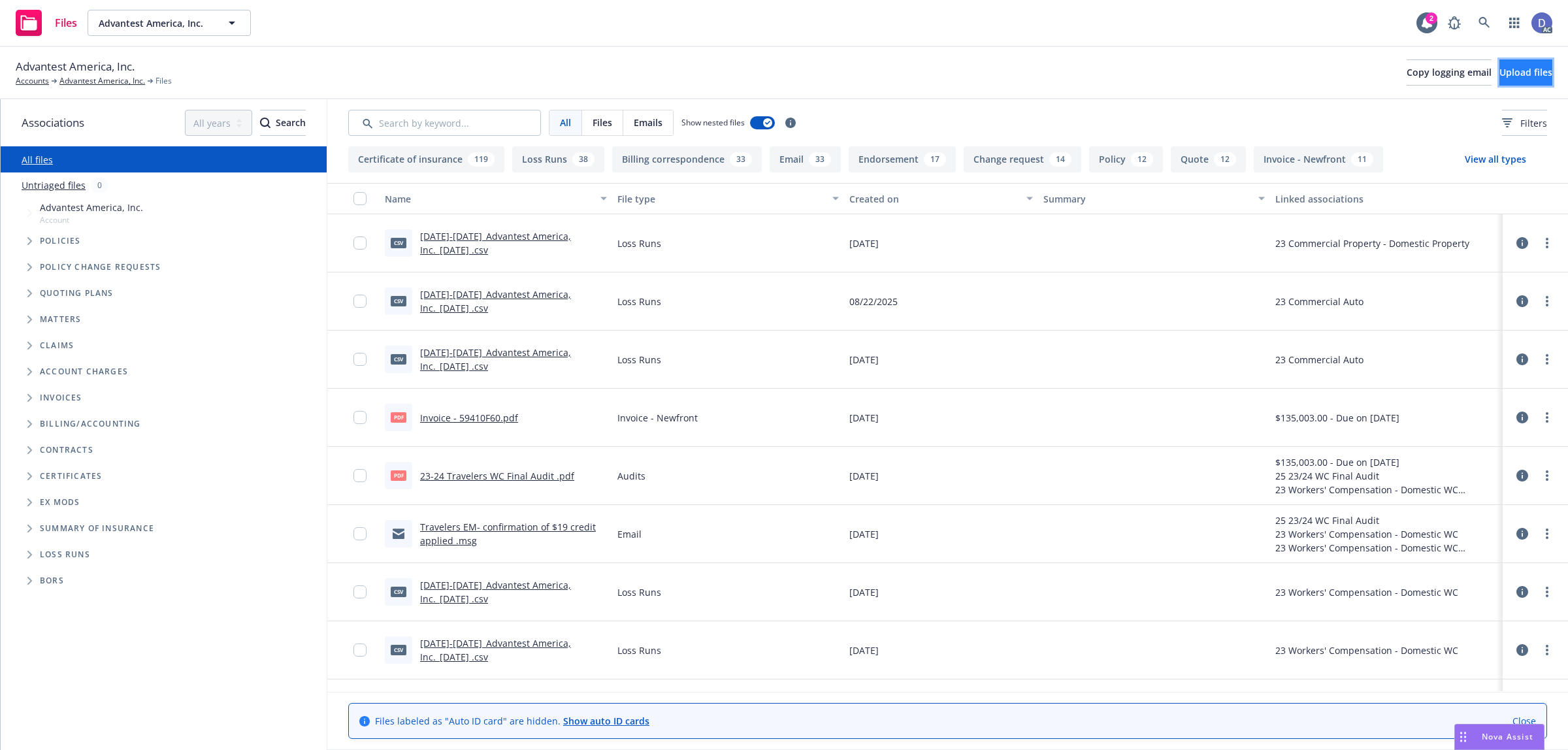
click at [1500, 69] on button "Upload files" at bounding box center [1526, 72] width 53 height 26
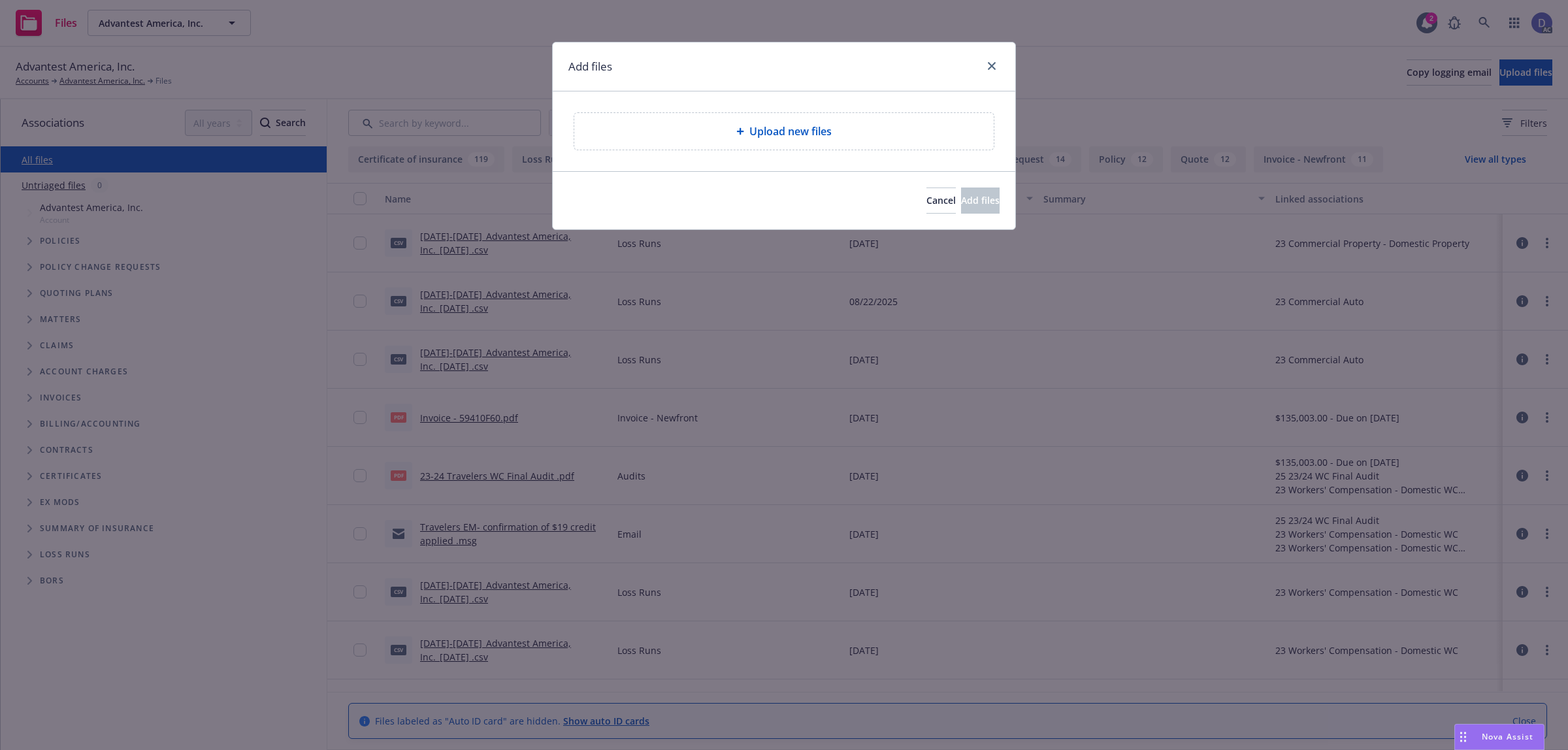
click at [739, 128] on icon at bounding box center [740, 132] width 8 height 8
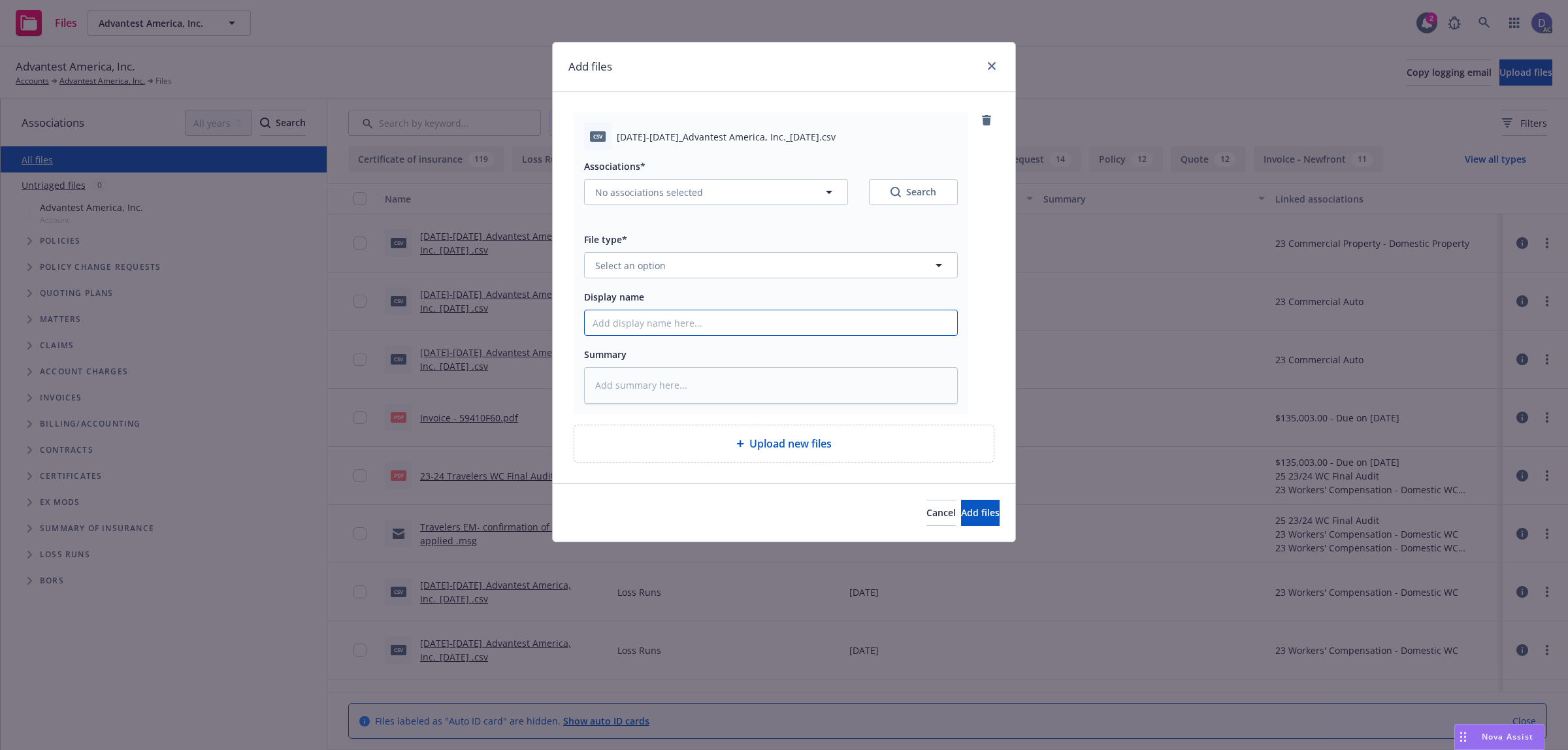
click at [628, 327] on input "Display name" at bounding box center [770, 323] width 372 height 25
paste input "2019-2023_Advantest America, Inc._10-2-2024"
type input "2019-2023_Advantest America, Inc._10-2-2024"
type textarea "x"
type input "2019-2023_Advantest America, Inc._10-2-2024"
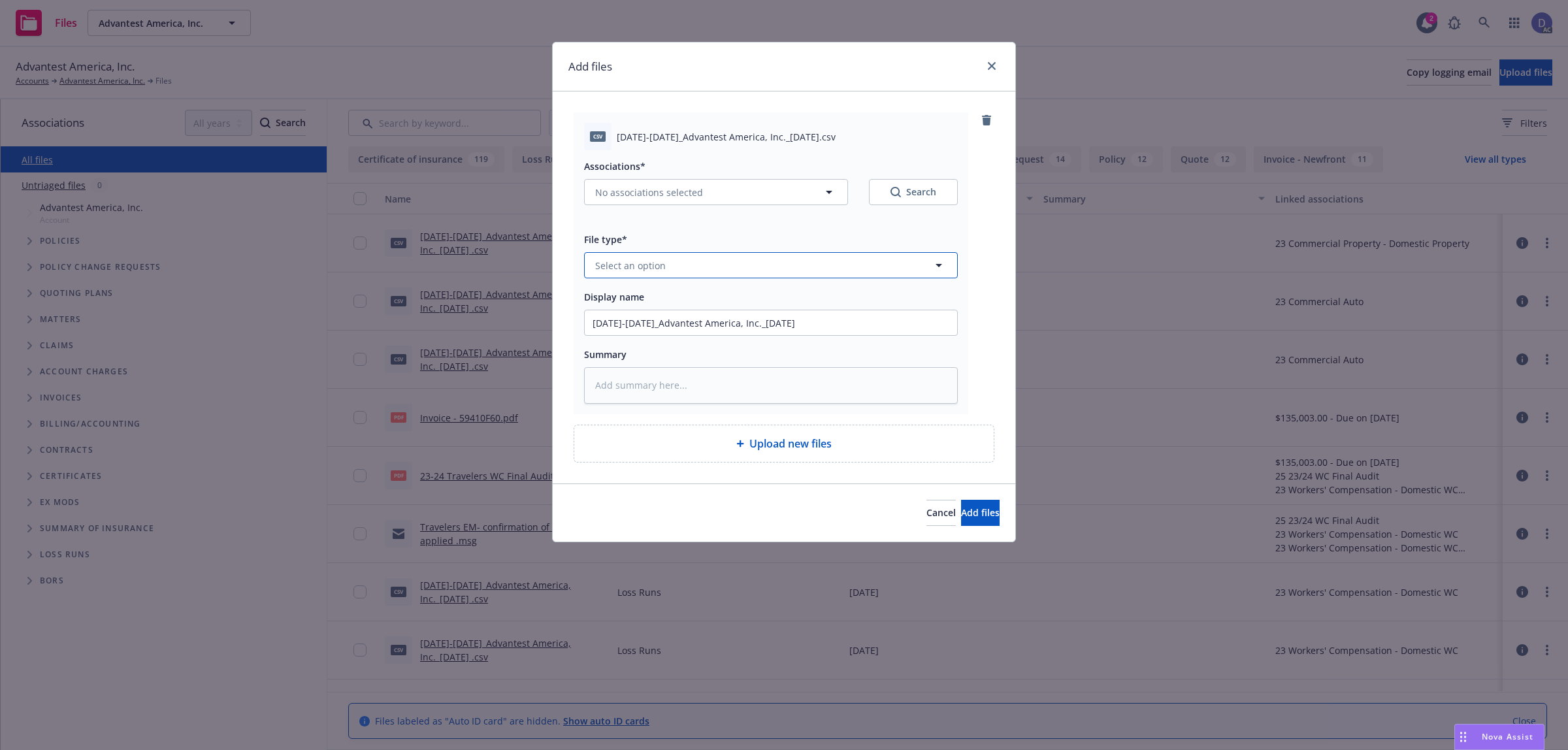
click at [682, 255] on button "Select an option" at bounding box center [771, 264] width 374 height 26
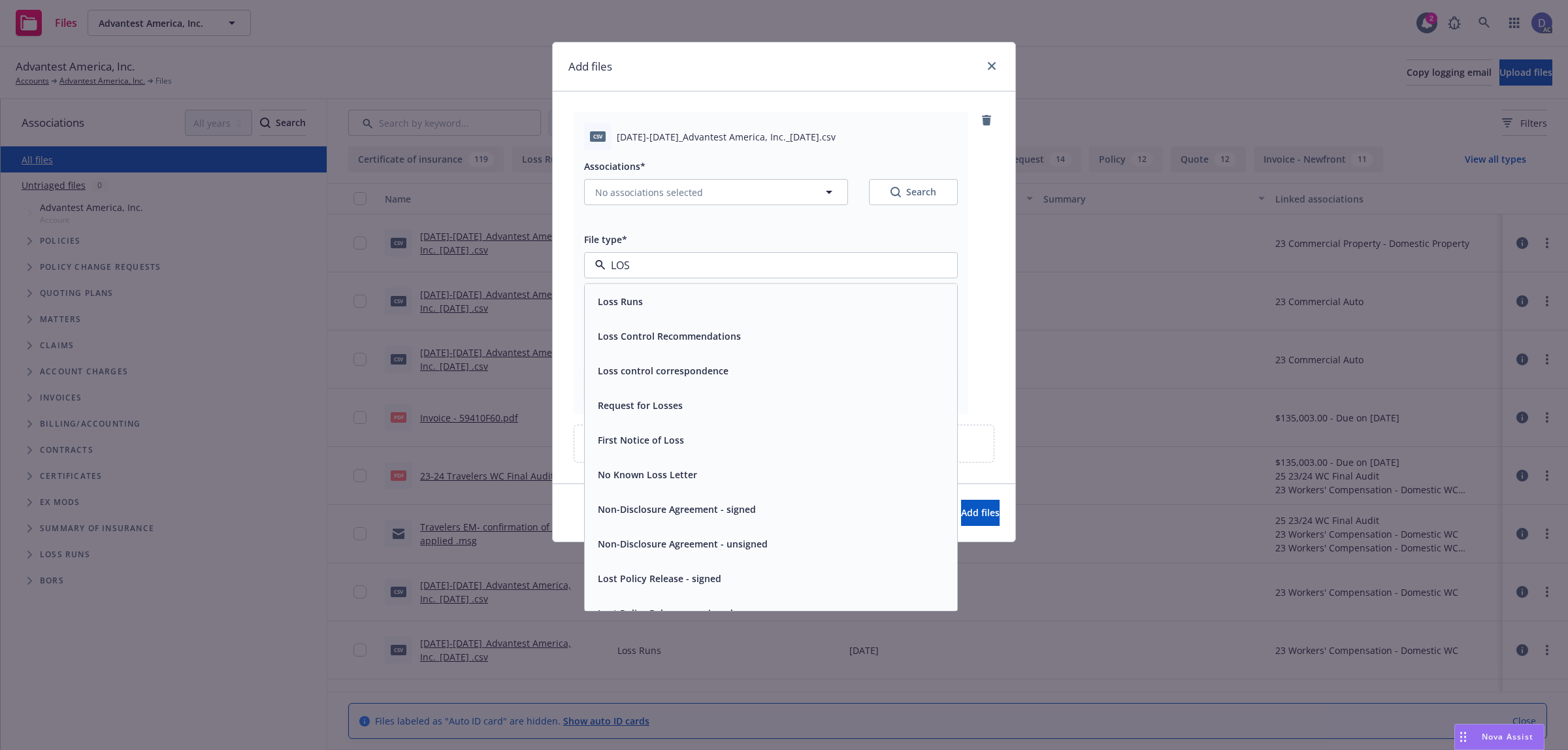
type input "LOSS"
click at [673, 291] on div "Loss Runs" at bounding box center [770, 302] width 372 height 35
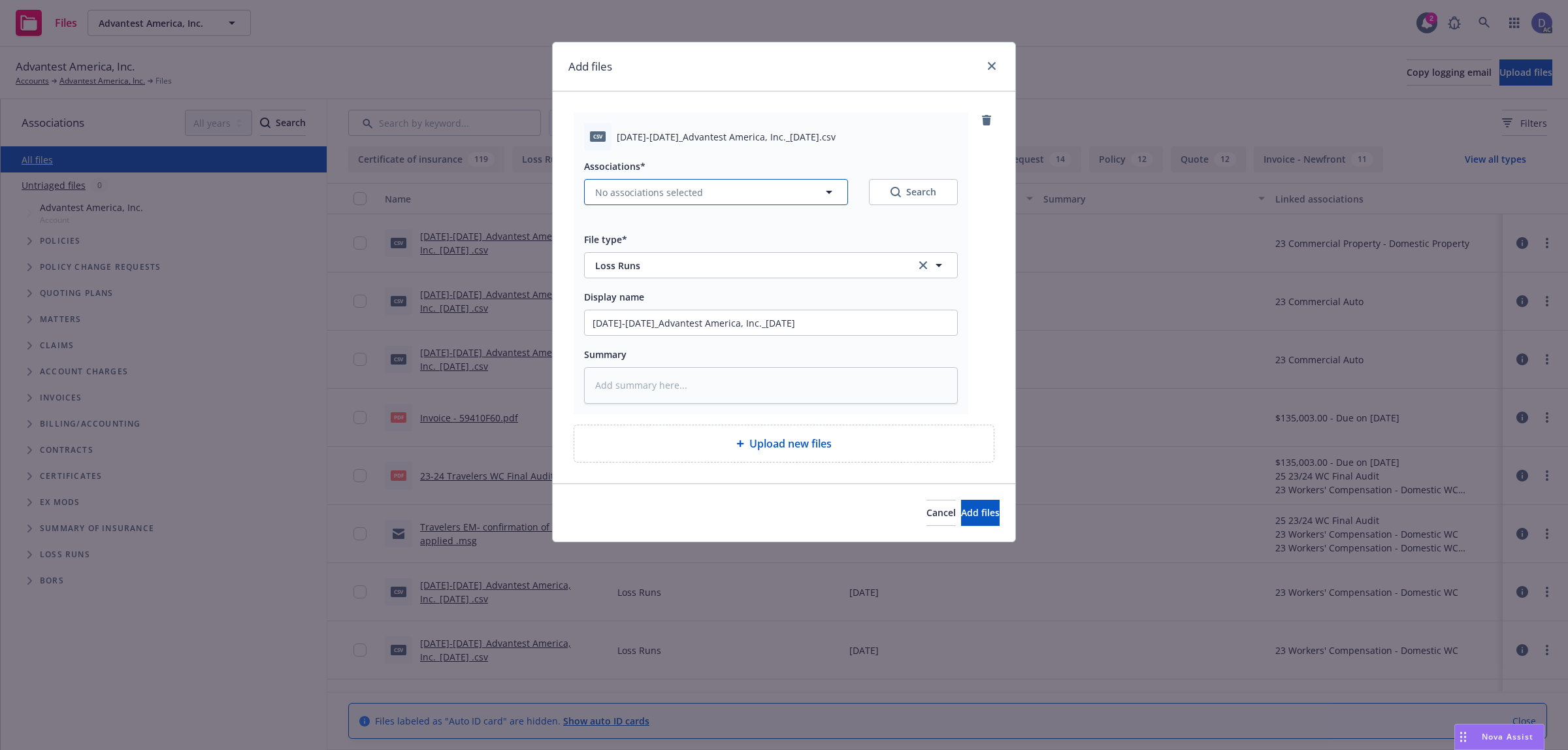
click at [711, 201] on button "No associations selected" at bounding box center [716, 191] width 264 height 26
type textarea "x"
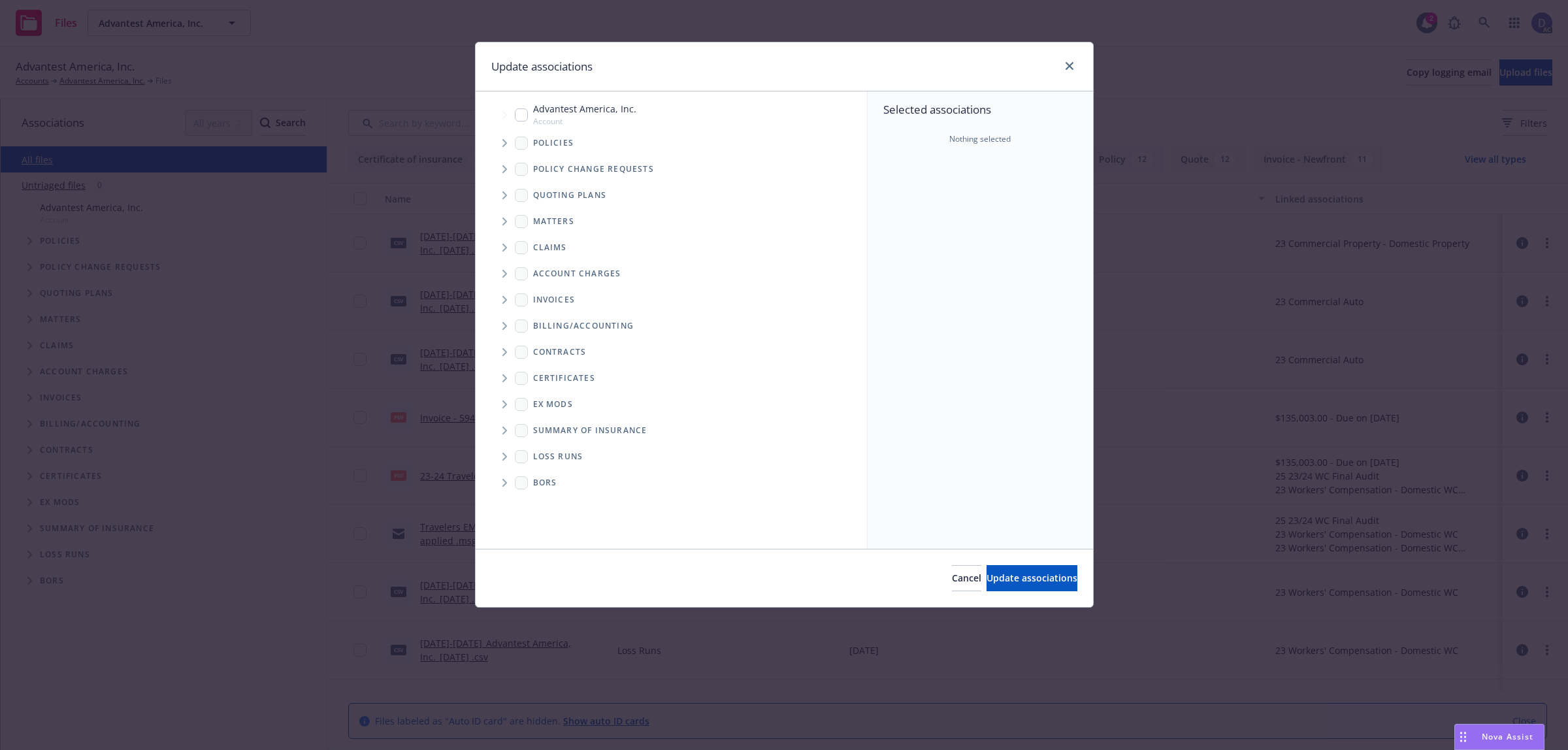
click at [510, 148] on span "Tree Example" at bounding box center [505, 143] width 21 height 21
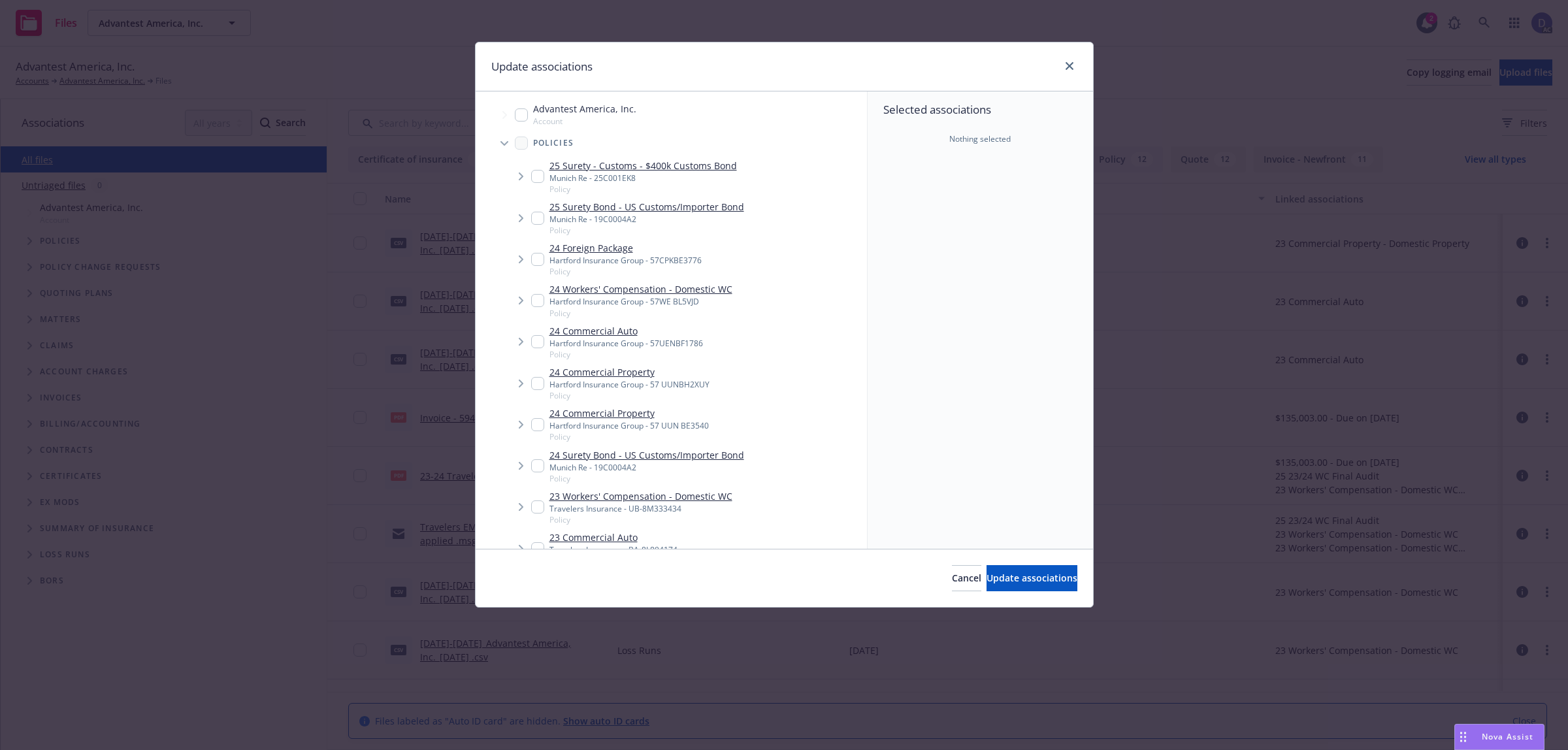
click at [921, 252] on div "Selected associations Nothing selected" at bounding box center [981, 320] width 226 height 458
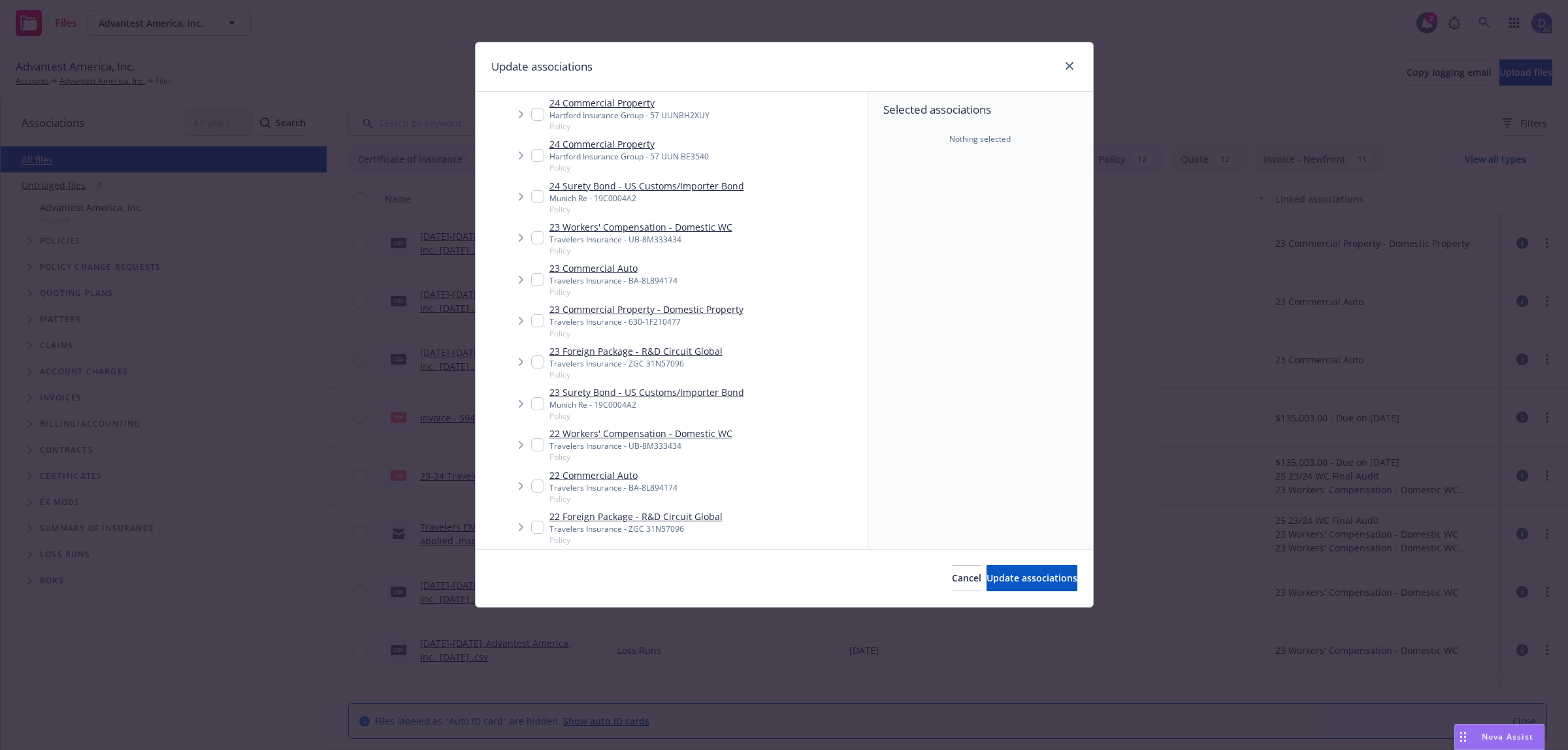
click at [621, 308] on link "23 Commercial Property - Domestic Property" at bounding box center [647, 310] width 194 height 13
checkbox input "true"
click at [997, 595] on div "Cancel Update associations" at bounding box center [784, 578] width 617 height 58
click at [1000, 588] on button "Update associations" at bounding box center [1032, 578] width 90 height 26
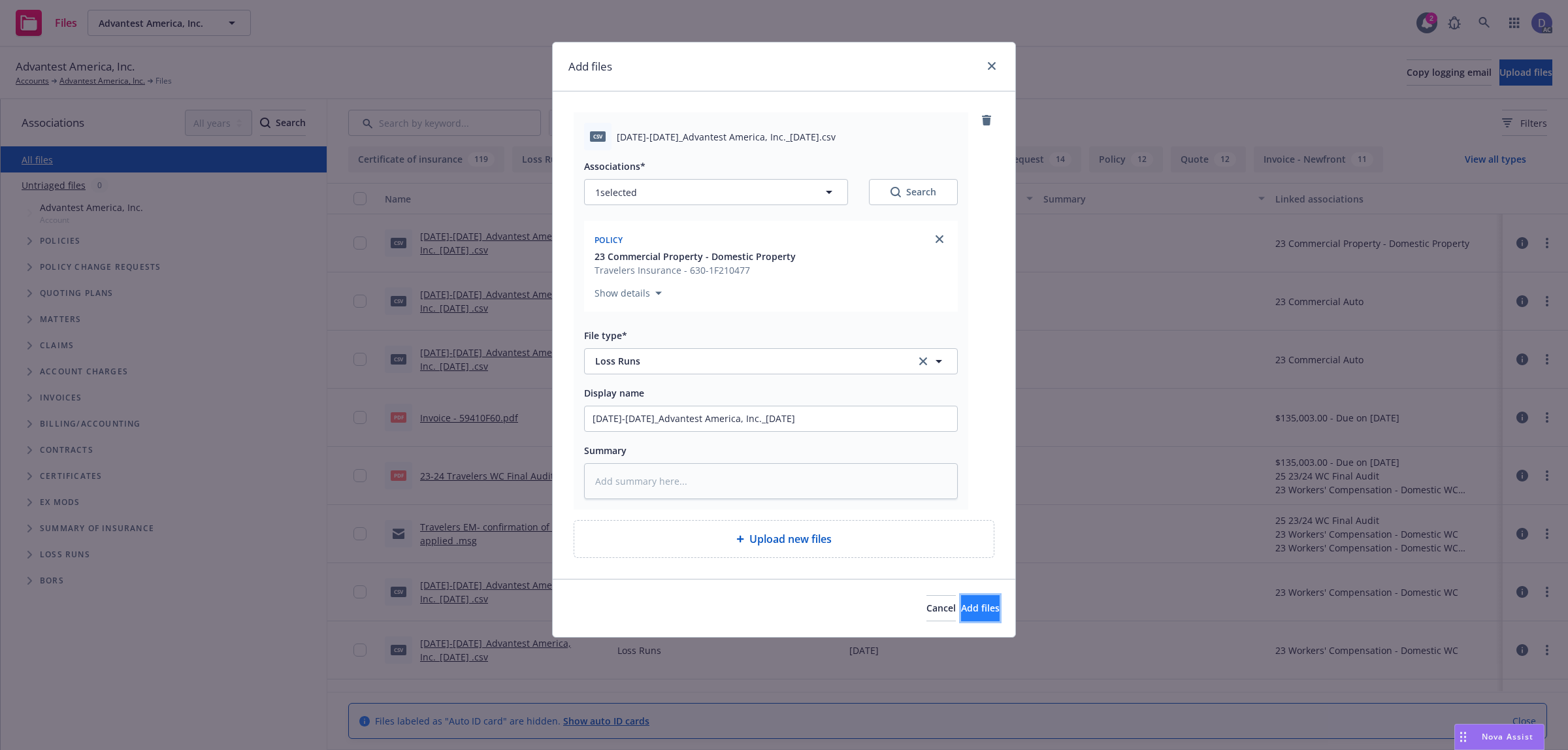
click at [961, 610] on span "Add files" at bounding box center [981, 608] width 38 height 12
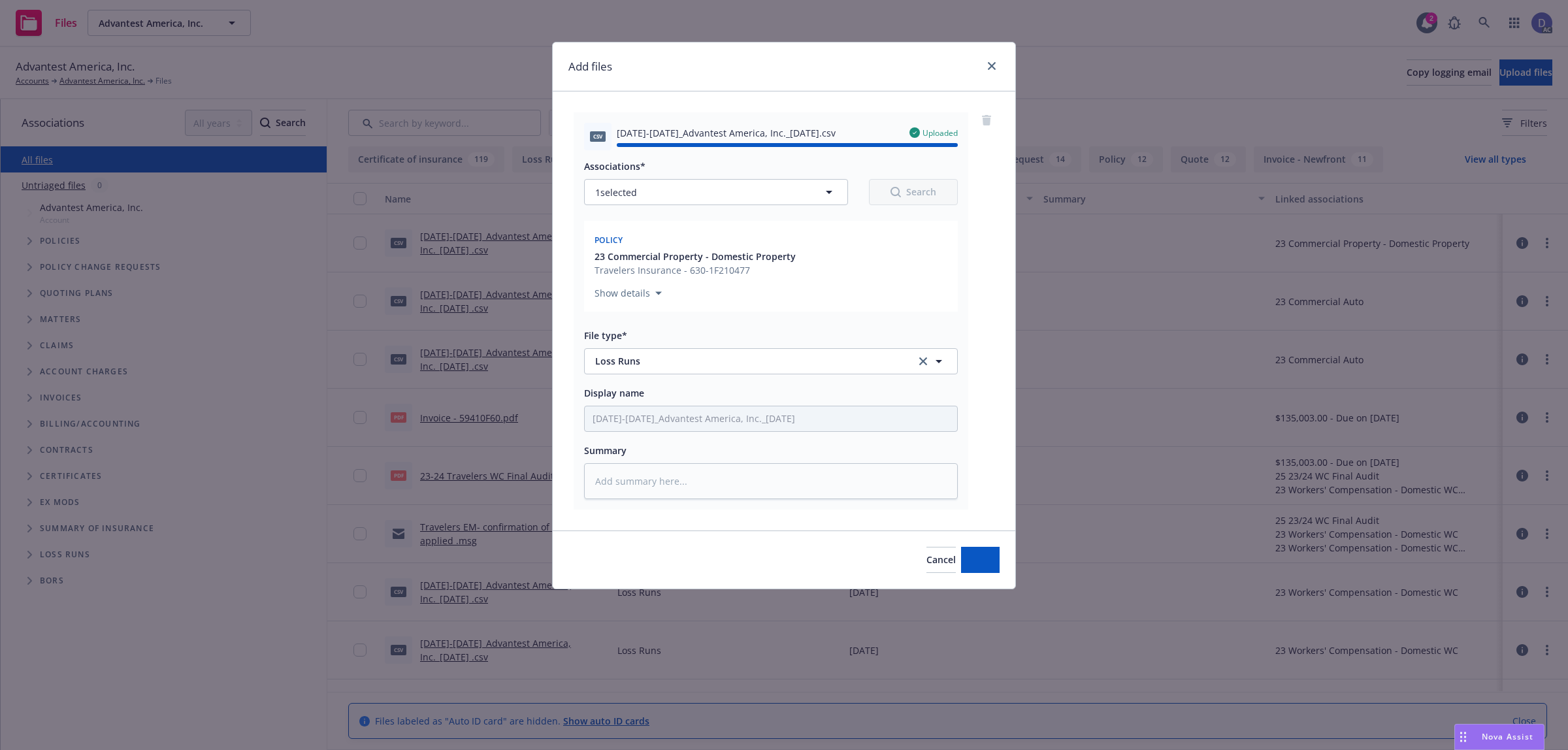
type textarea "x"
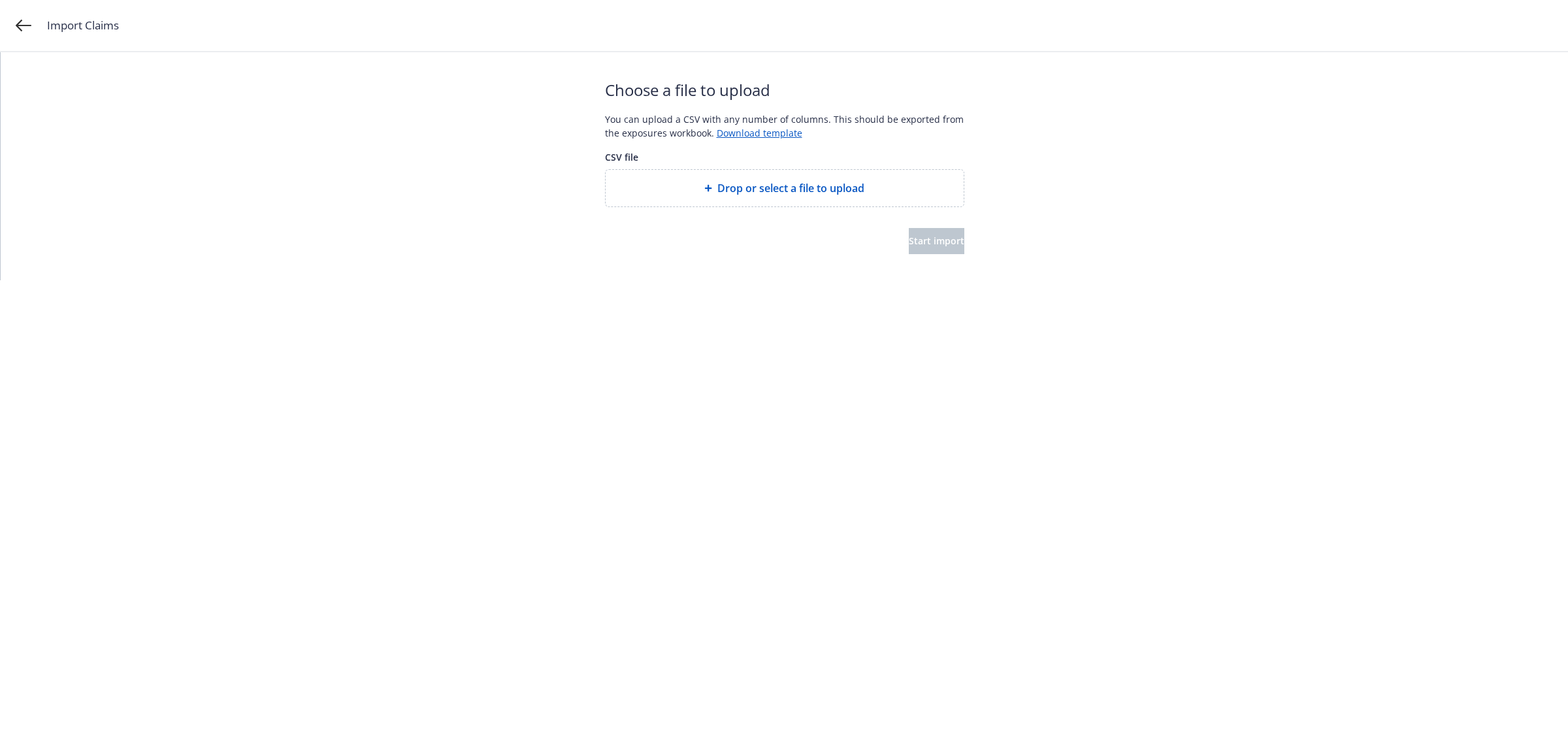
click at [717, 183] on span "Drop or select a file to upload" at bounding box center [790, 188] width 147 height 15
click at [952, 237] on button "Start import" at bounding box center [937, 240] width 56 height 26
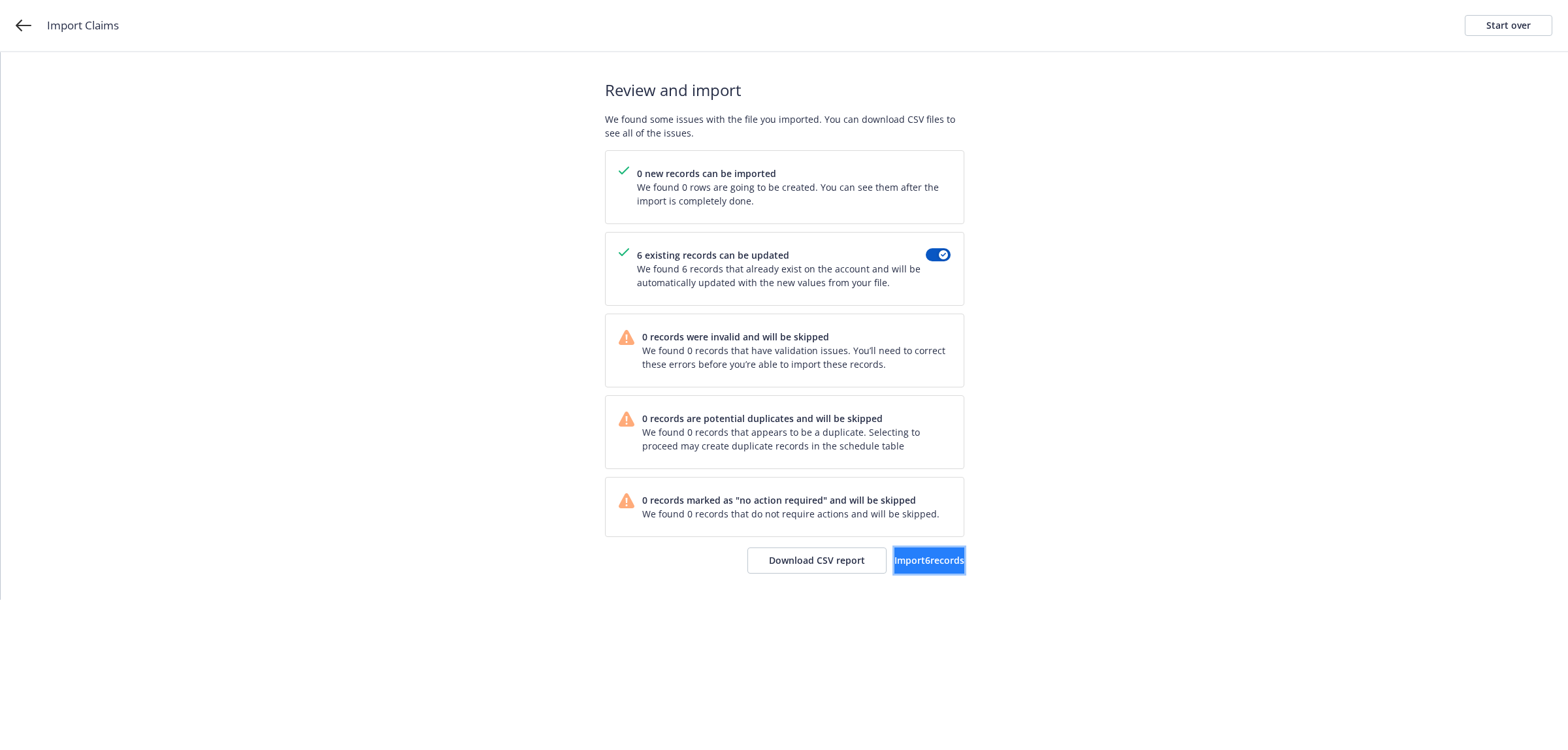
click at [913, 559] on span "Import 6 records" at bounding box center [930, 560] width 70 height 12
click at [913, 563] on span "View accounts" at bounding box center [910, 560] width 64 height 12
